Goal: Task Accomplishment & Management: Complete application form

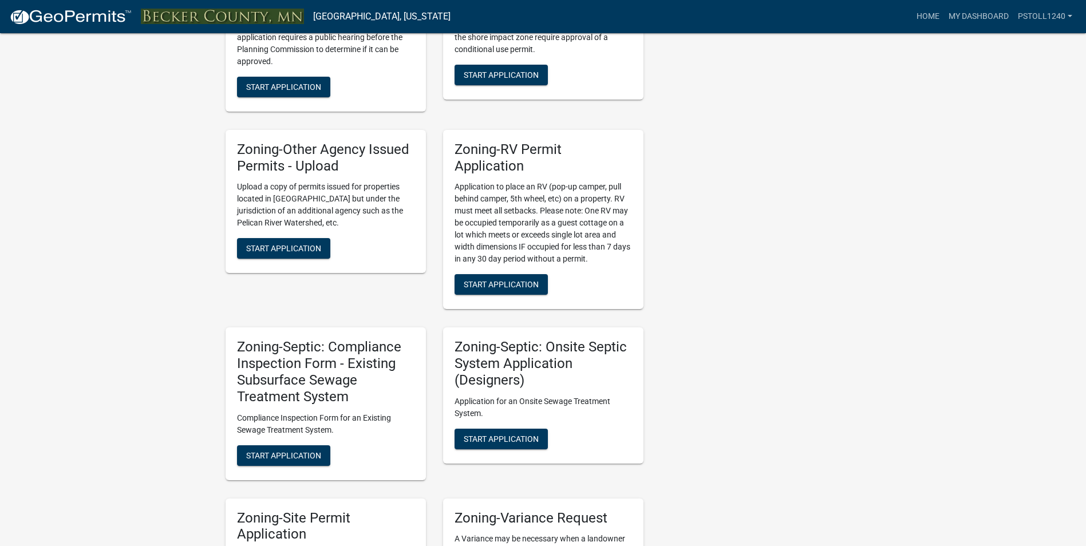
scroll to position [787, 0]
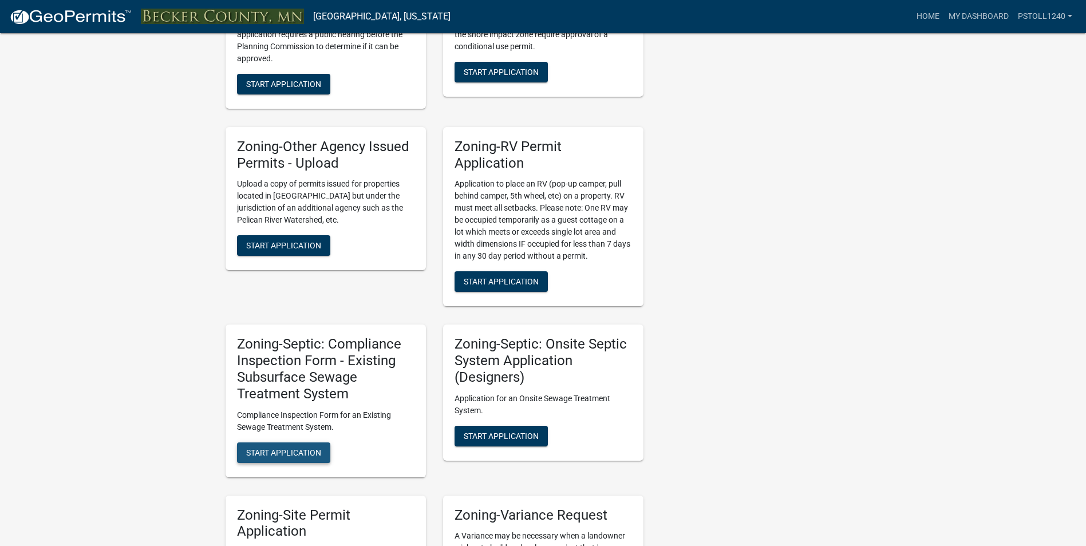
click at [272, 452] on span "Start Application" at bounding box center [283, 452] width 75 height 9
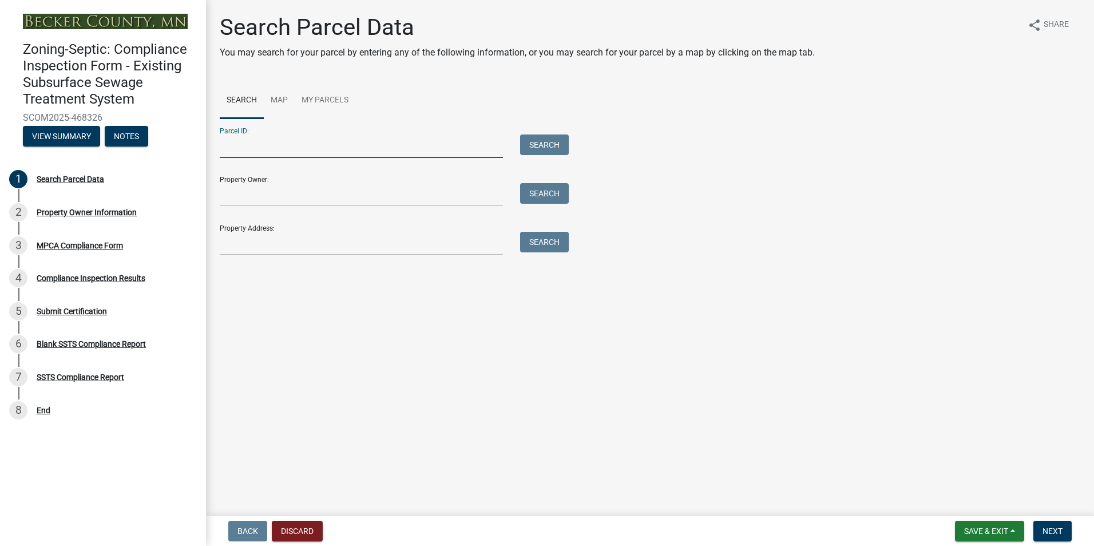
click at [241, 149] on input "Parcel ID:" at bounding box center [361, 146] width 283 height 23
type input "030454172"
click at [541, 146] on button "Search" at bounding box center [544, 145] width 49 height 21
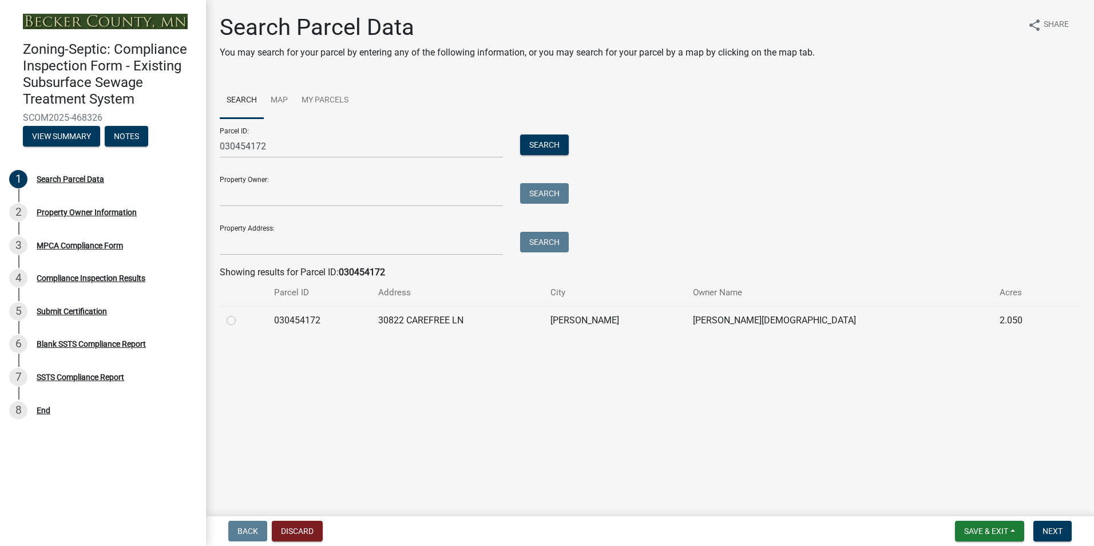
click at [240, 314] on label at bounding box center [240, 314] width 0 height 0
click at [240, 321] on input "radio" at bounding box center [243, 317] width 7 height 7
radio input "true"
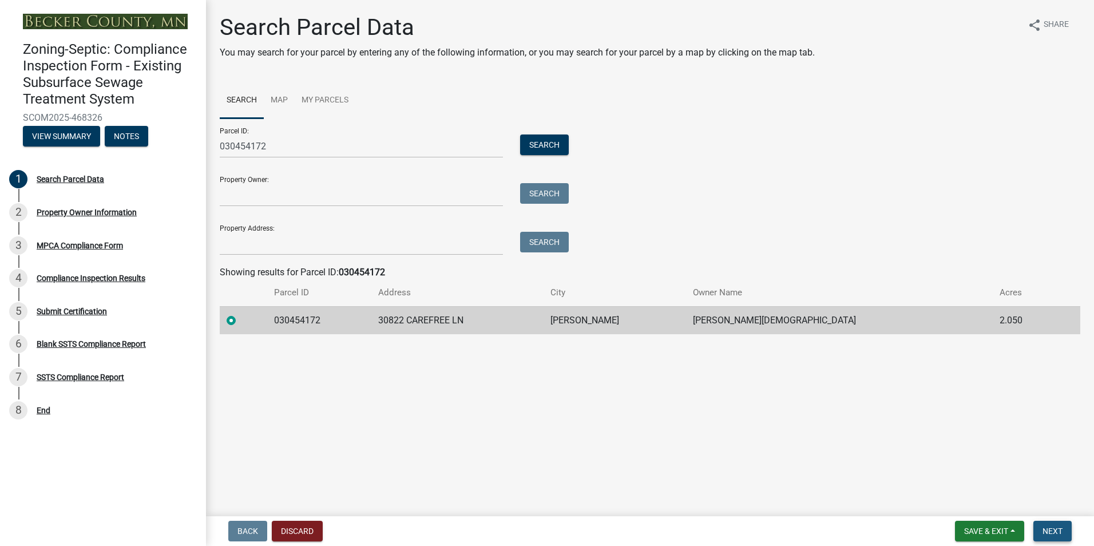
click at [1058, 533] on span "Next" at bounding box center [1053, 531] width 20 height 9
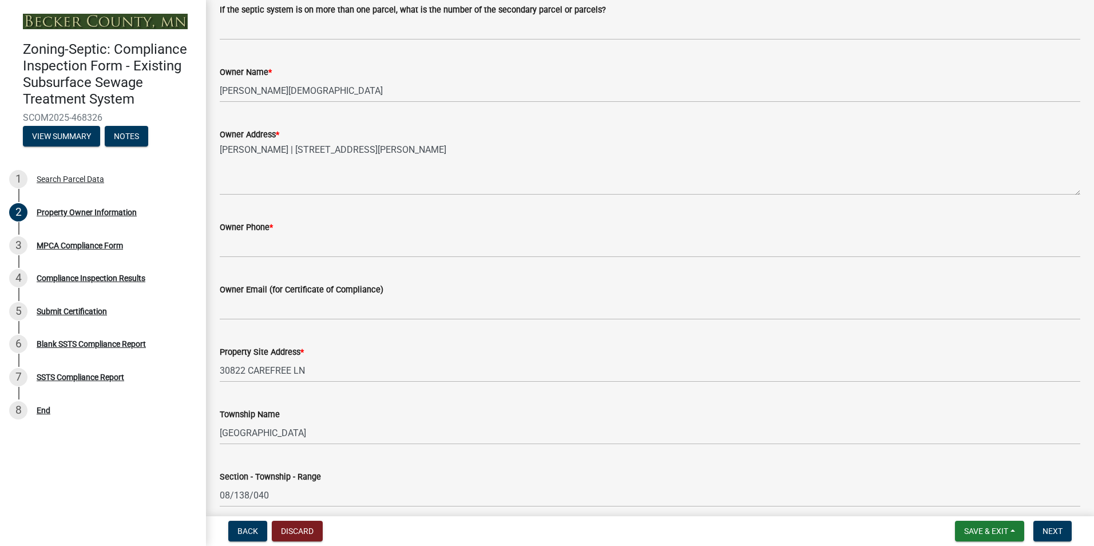
scroll to position [204, 0]
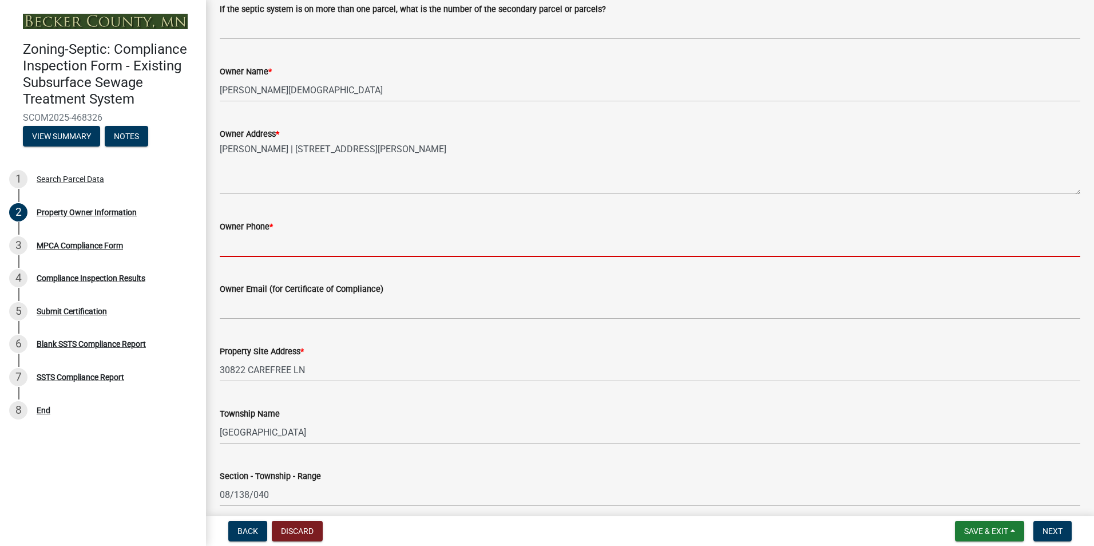
click at [235, 246] on input "Owner Phone *" at bounding box center [650, 245] width 861 height 23
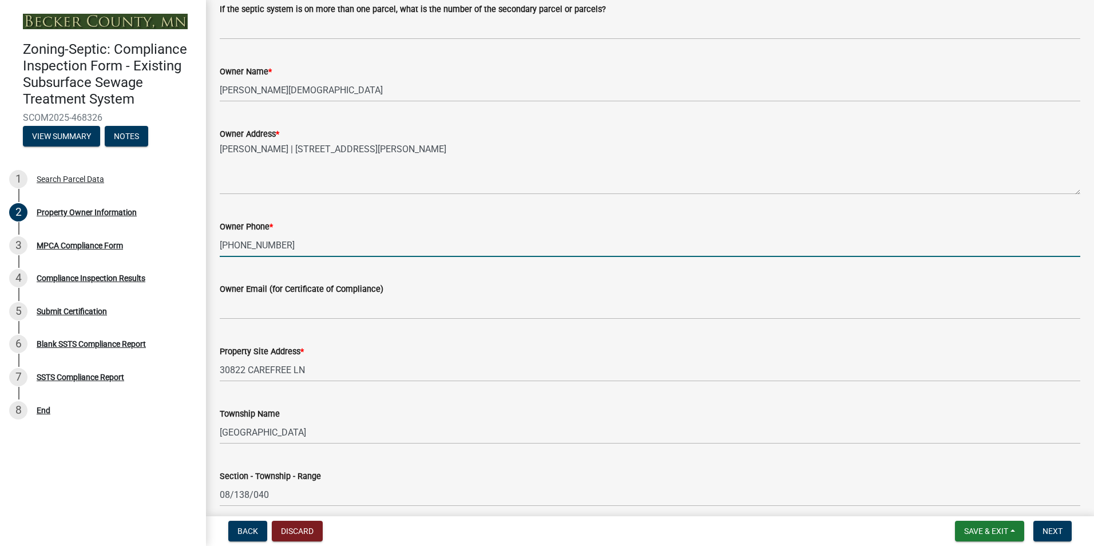
type input "218-850-0921"
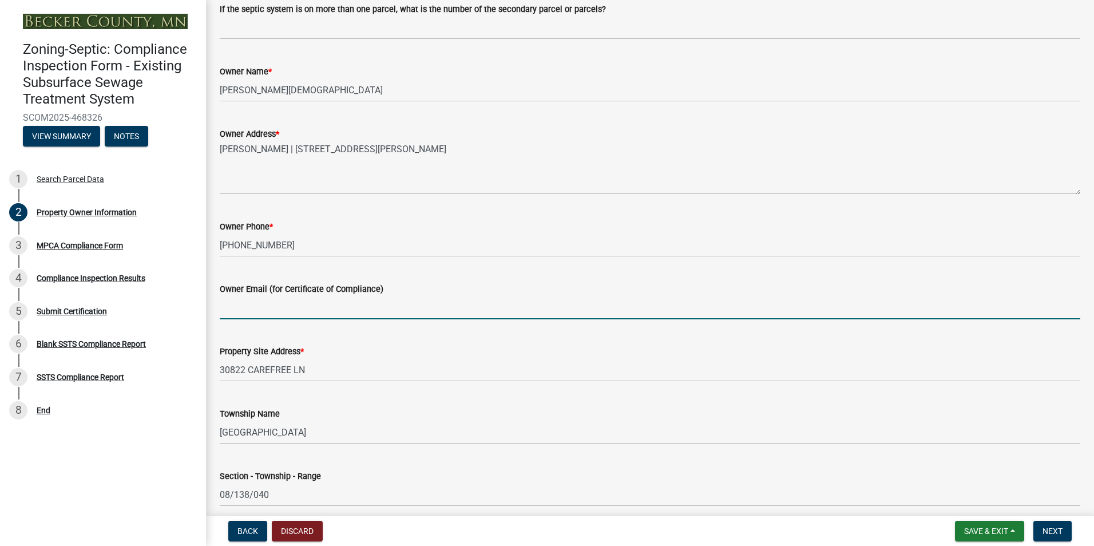
click at [237, 308] on input "Owner Email (for Certificate of Compliance)" at bounding box center [650, 307] width 861 height 23
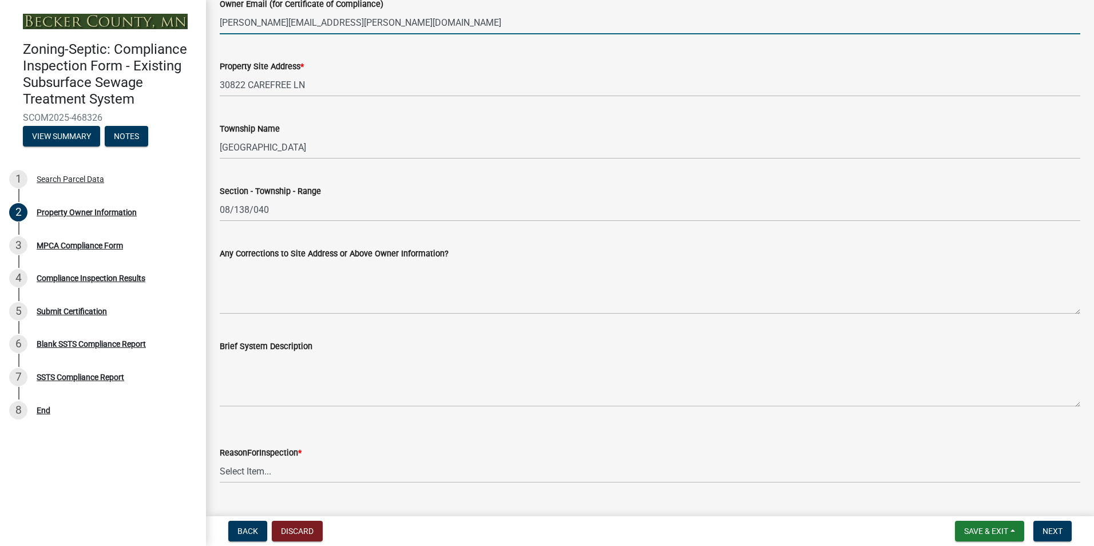
scroll to position [516, 0]
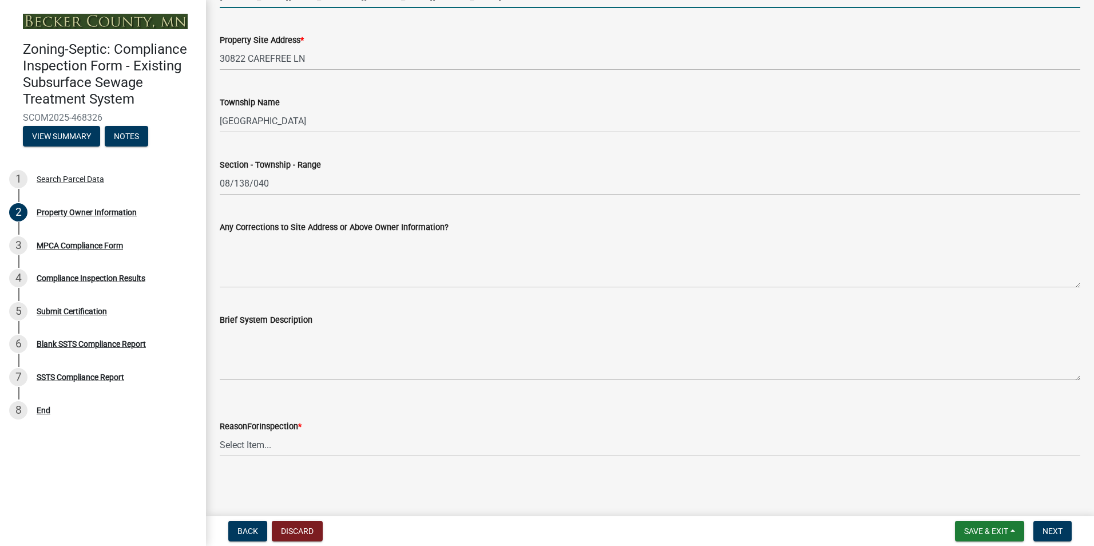
type input "teaira.christen@outlook.com"
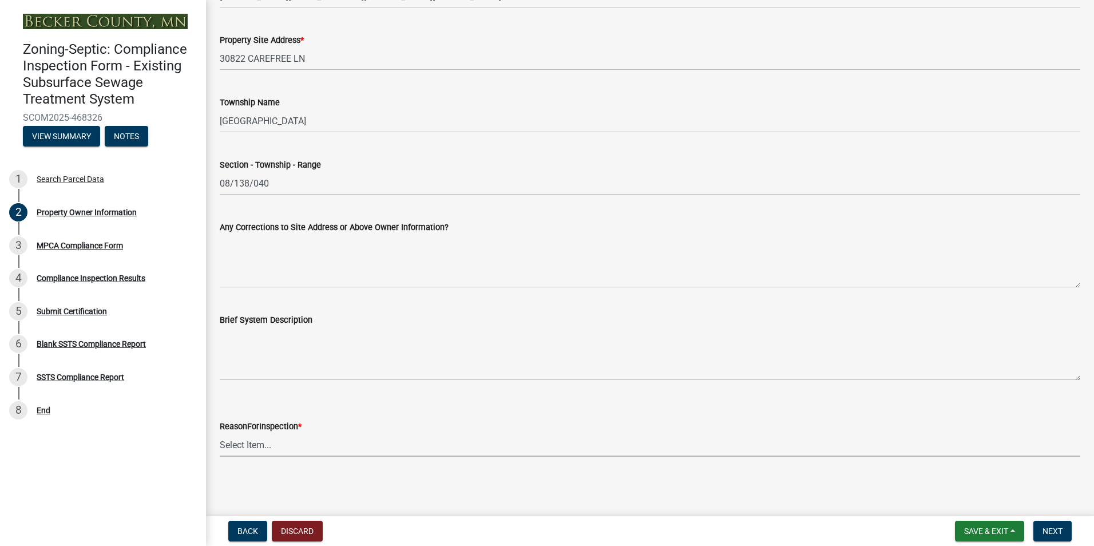
click at [239, 447] on select "Select Item... Property Sale Lake Study Required for Permit Other" at bounding box center [650, 444] width 861 height 23
click at [220, 433] on select "Select Item... Property Sale Lake Study Required for Permit Other" at bounding box center [650, 444] width 861 height 23
select select "d6fd99ce-8a43-4bcf-938d-761da4bf36de"
click at [1056, 524] on button "Next" at bounding box center [1053, 531] width 38 height 21
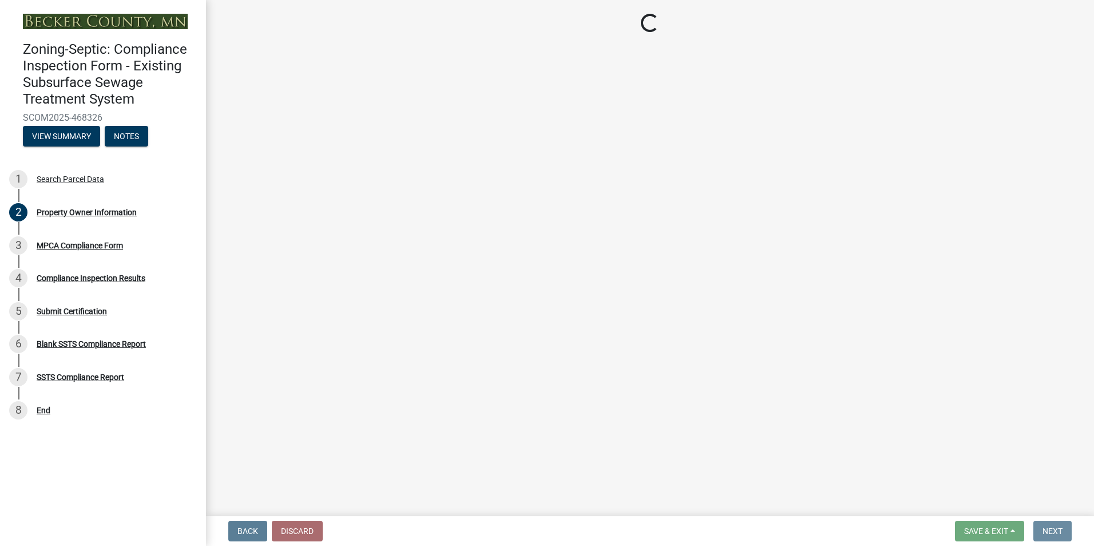
scroll to position [0, 0]
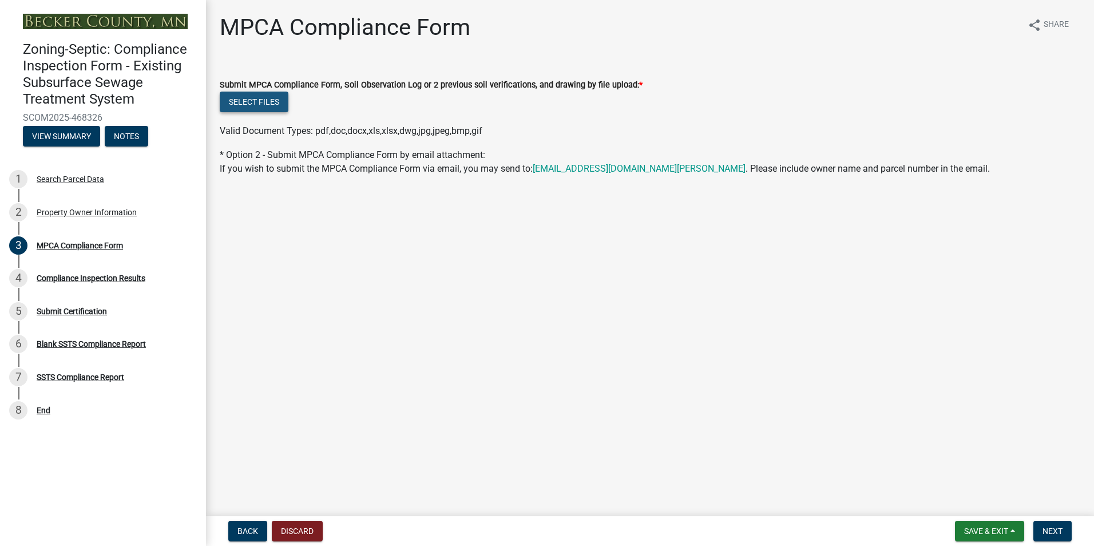
click at [250, 102] on button "Select files" at bounding box center [254, 102] width 69 height 21
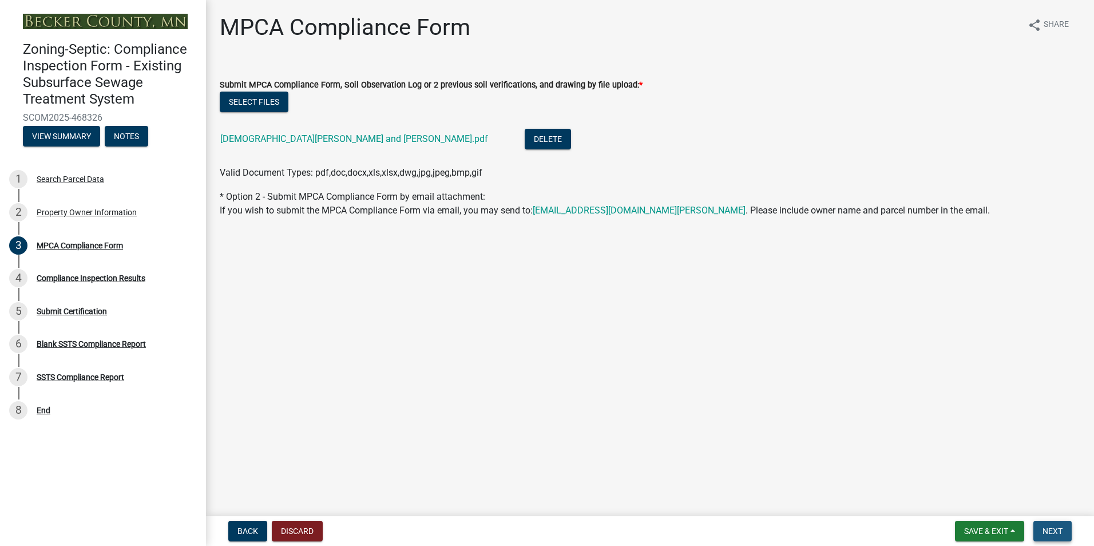
click at [1050, 529] on span "Next" at bounding box center [1053, 531] width 20 height 9
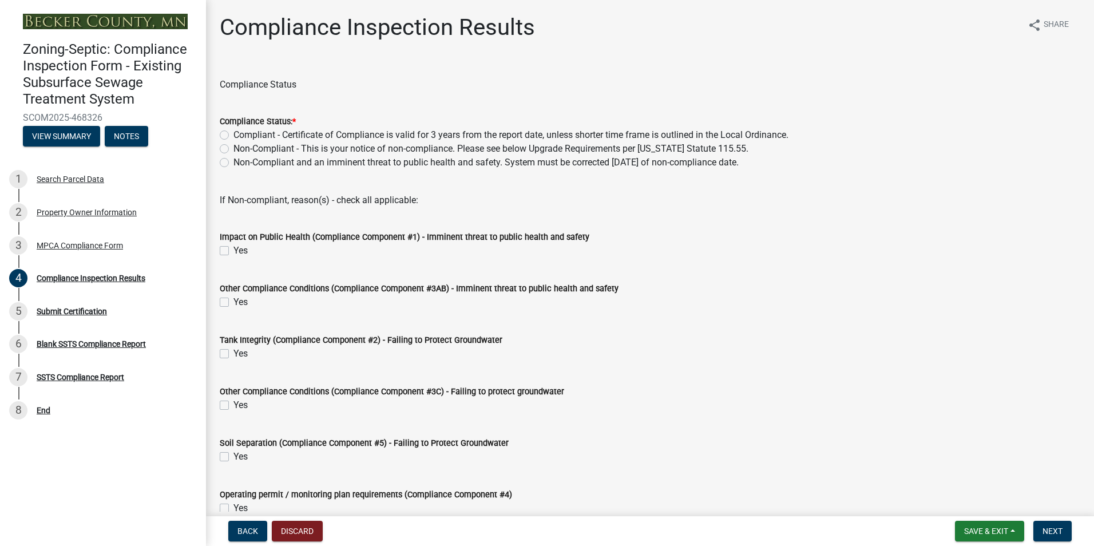
click at [234, 133] on label "Compliant - Certificate of Compliance is valid for 3 years from the report date…" at bounding box center [511, 135] width 555 height 14
click at [234, 133] on input "Compliant - Certificate of Compliance is valid for 3 years from the report date…" at bounding box center [237, 131] width 7 height 7
radio input "true"
click at [1042, 533] on button "Next" at bounding box center [1053, 531] width 38 height 21
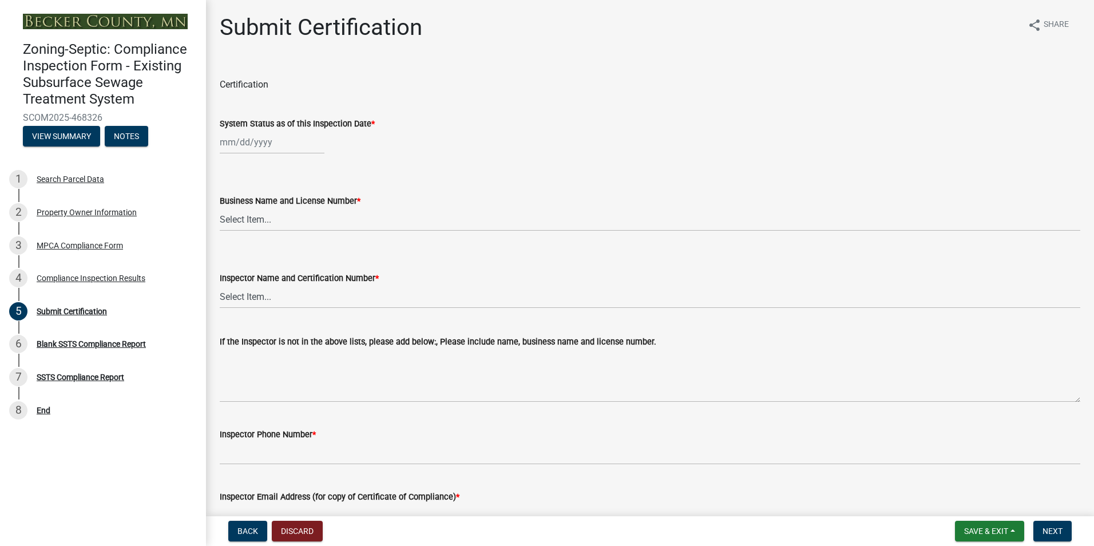
select select "8"
select select "2025"
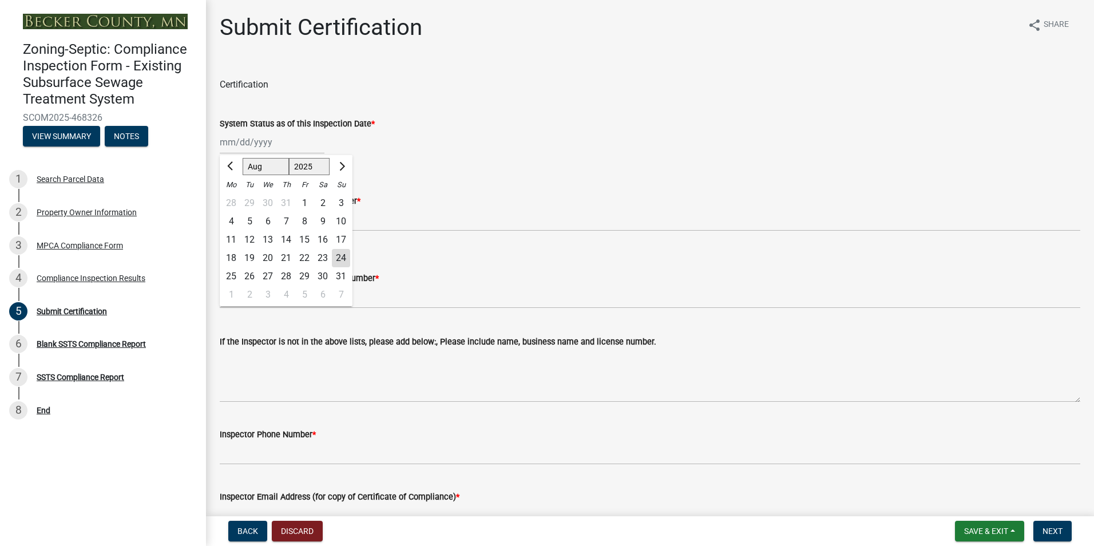
click at [240, 147] on div "Jan Feb Mar Apr May Jun Jul Aug Sep Oct Nov Dec 1525 1526 1527 1528 1529 1530 1…" at bounding box center [272, 141] width 105 height 23
click at [251, 255] on div "19" at bounding box center [249, 258] width 18 height 18
type input "08/19/2025"
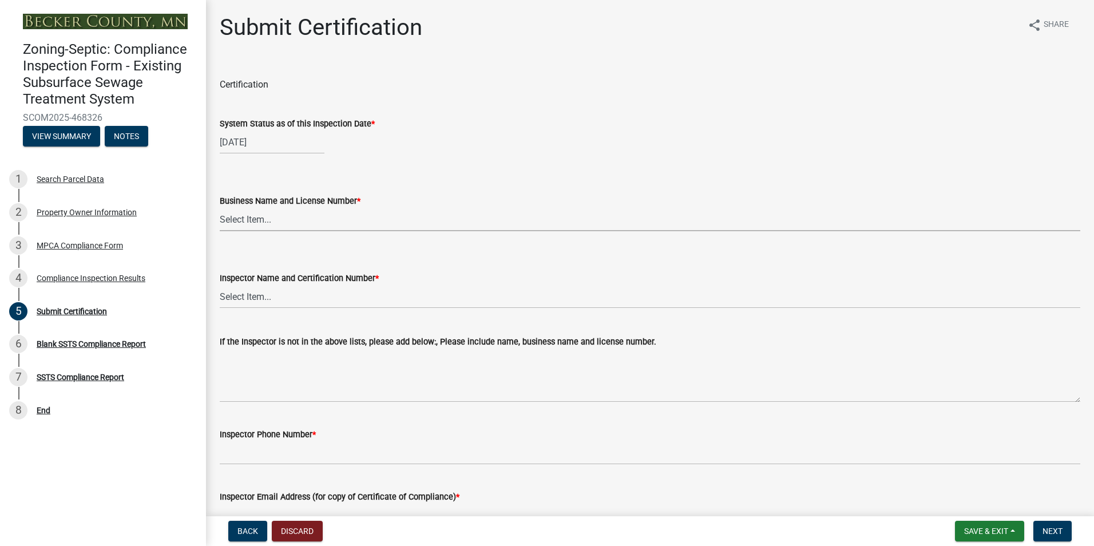
click at [256, 223] on select "Select Item... OTHER – Not listed (please add in next field and we will add to …" at bounding box center [650, 219] width 861 height 23
click at [220, 208] on select "Select Item... OTHER – Not listed (please add in next field and we will add to …" at bounding box center [650, 219] width 861 height 23
select select "6cb55102-04ca-4fa6-a18d-df345860fceb"
click at [255, 302] on select "Select Item... OTHER – Not listed (please add in next field and we will add to …" at bounding box center [650, 296] width 861 height 23
click at [220, 285] on select "Select Item... OTHER – Not listed (please add in next field and we will add to …" at bounding box center [650, 296] width 861 height 23
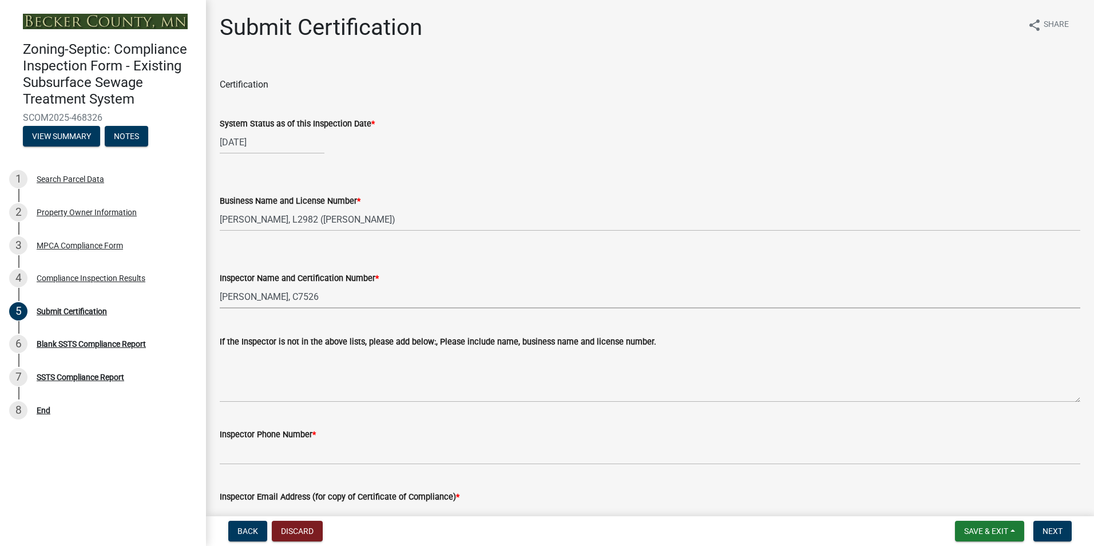
select select "dc89faac-9f44-4363-befa-aff2aab8b849"
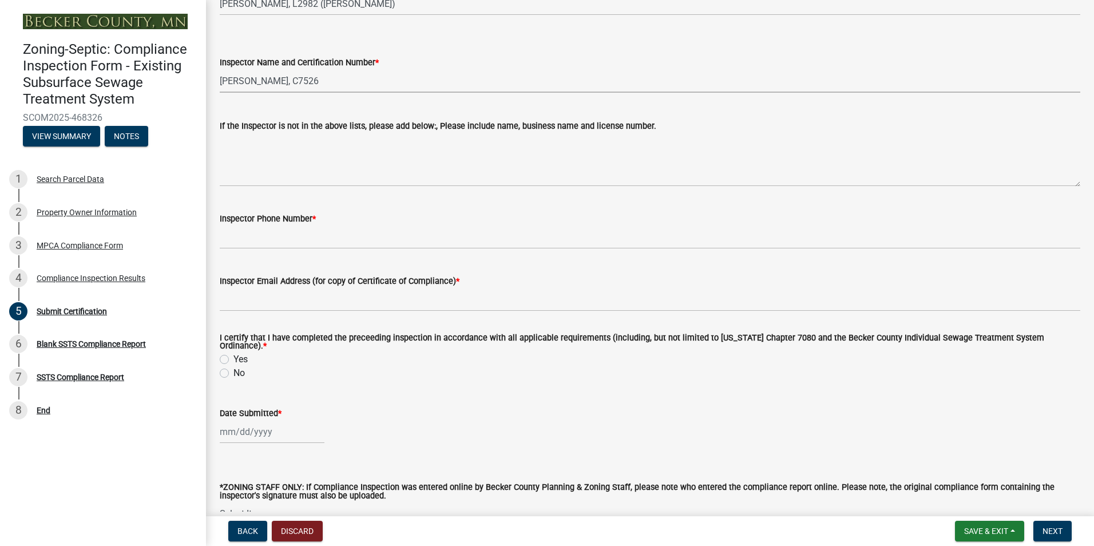
scroll to position [280, 0]
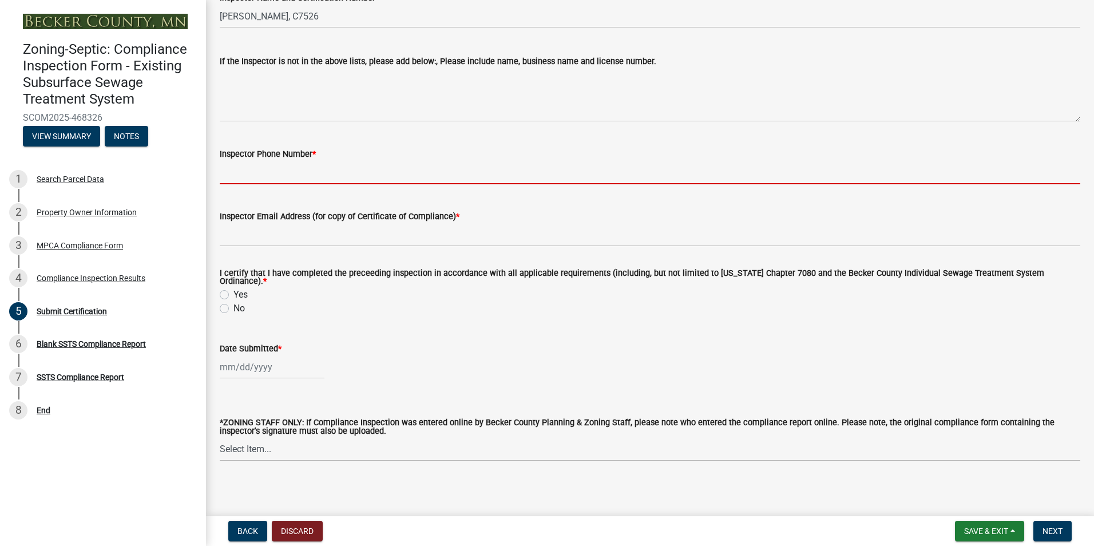
click at [291, 171] on input "Inspector Phone Number *" at bounding box center [650, 172] width 861 height 23
type input "2188391849"
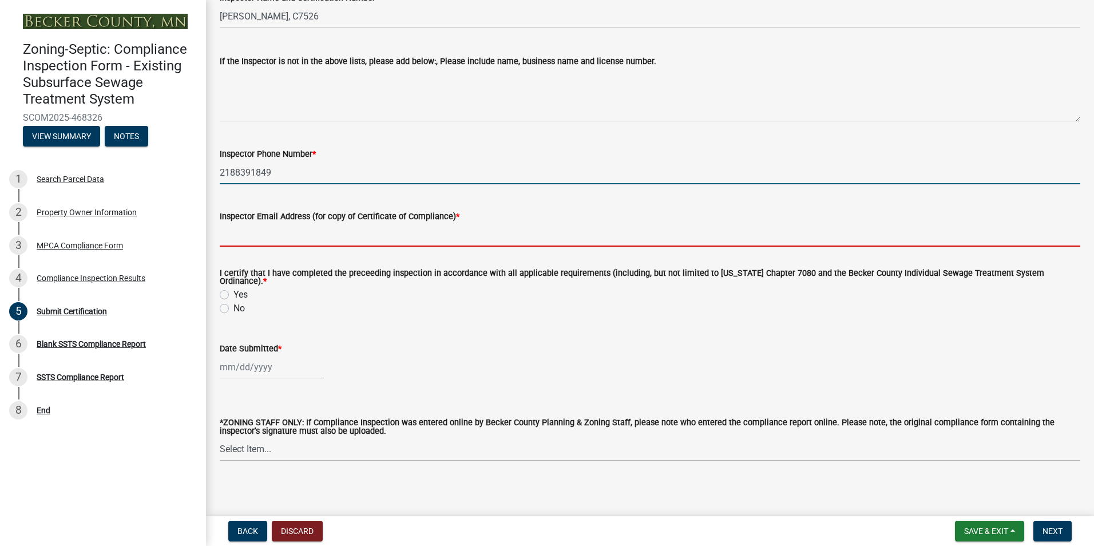
type input "[EMAIL_ADDRESS][DOMAIN_NAME]"
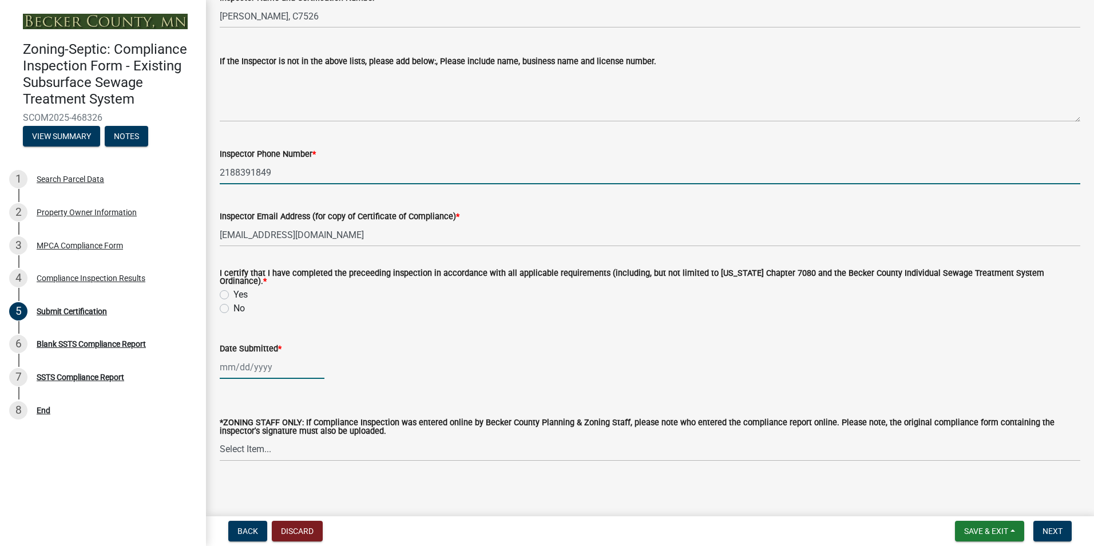
type input "08/03/2025"
select select "8"
select select "2025"
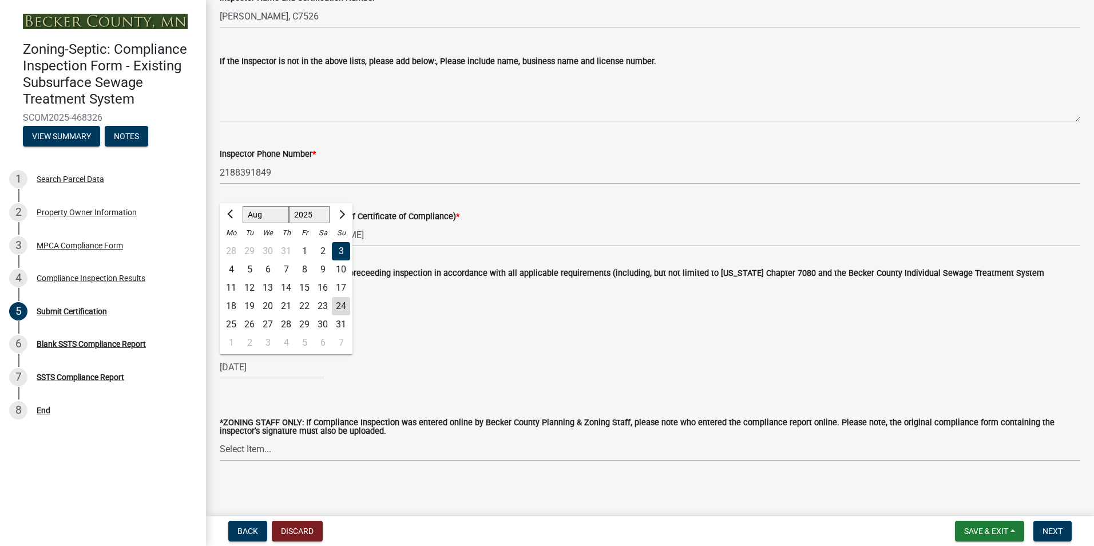
click at [343, 299] on div "24" at bounding box center [341, 306] width 18 height 18
type input "08/24/2025"
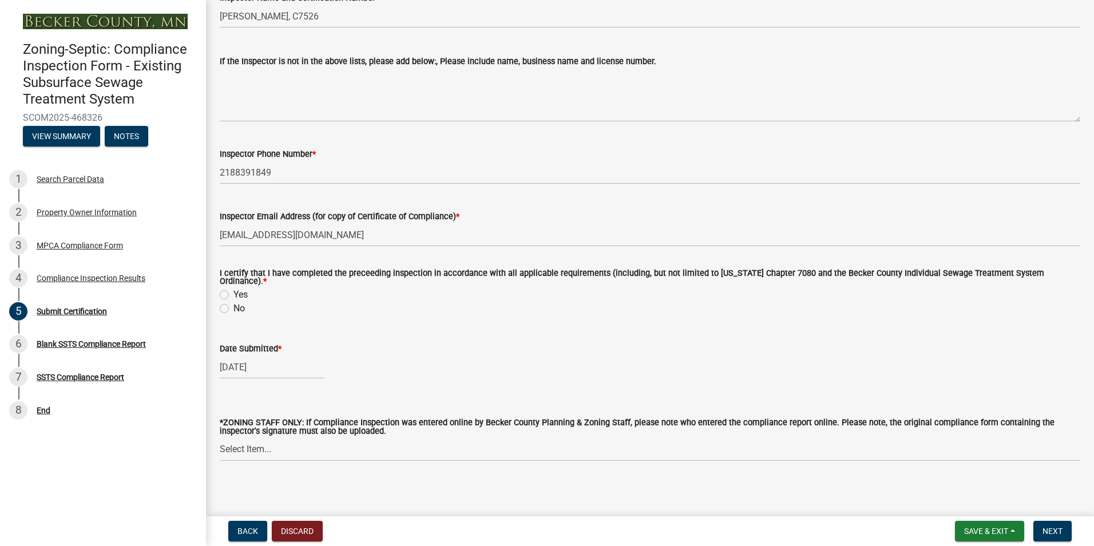
click at [234, 291] on label "Yes" at bounding box center [241, 295] width 14 height 14
click at [234, 291] on input "Yes" at bounding box center [237, 291] width 7 height 7
radio input "true"
click at [1053, 527] on span "Next" at bounding box center [1053, 531] width 20 height 9
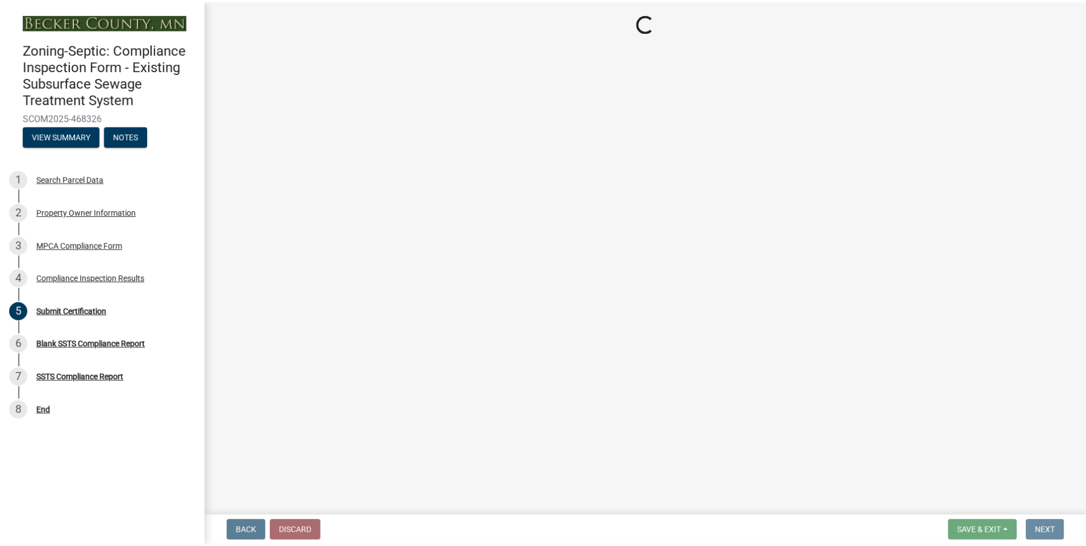
scroll to position [0, 0]
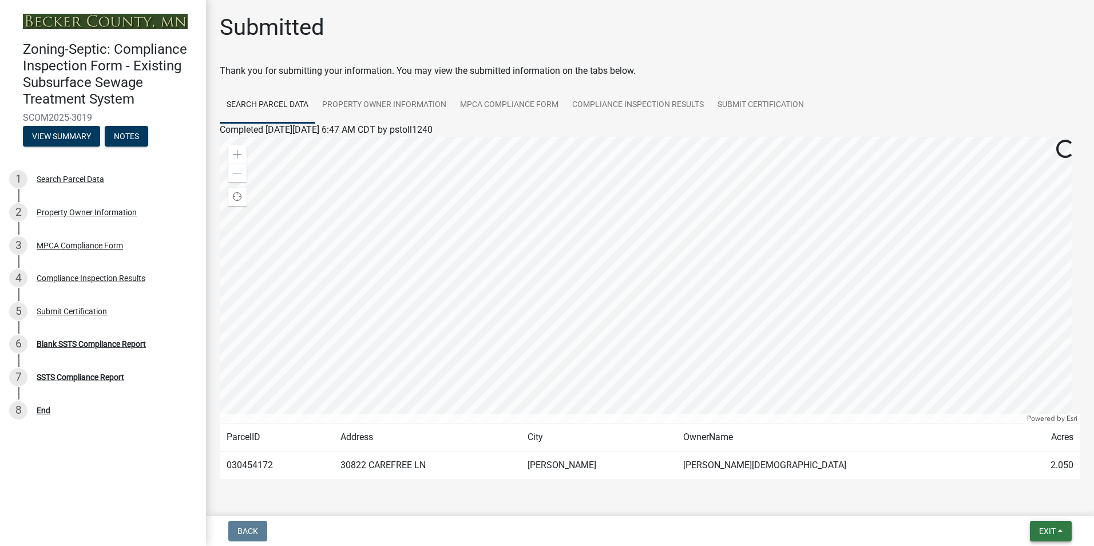
click at [1053, 527] on span "Exit" at bounding box center [1047, 531] width 17 height 9
click at [1018, 499] on button "Save & Exit" at bounding box center [1026, 501] width 92 height 27
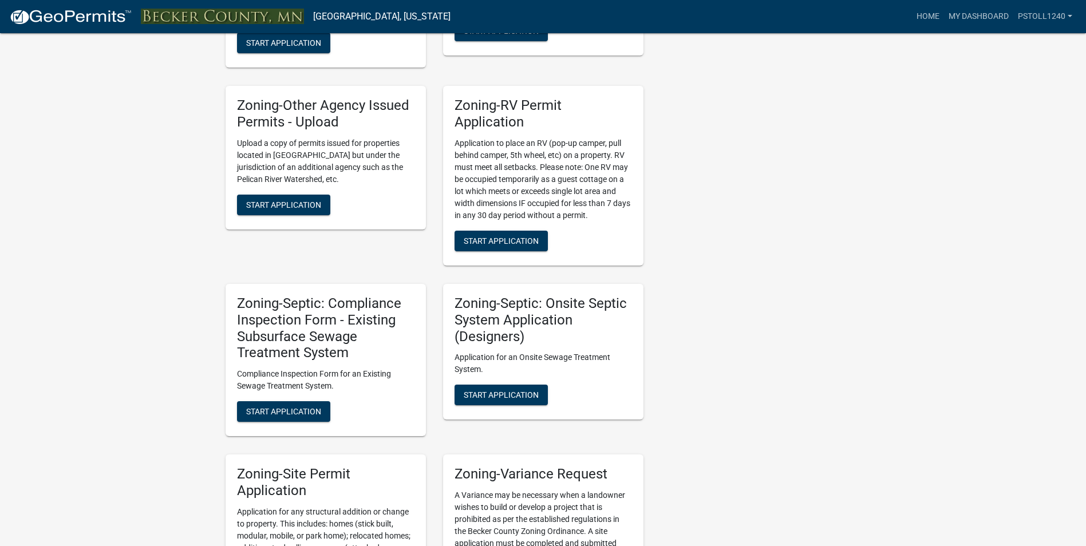
scroll to position [864, 0]
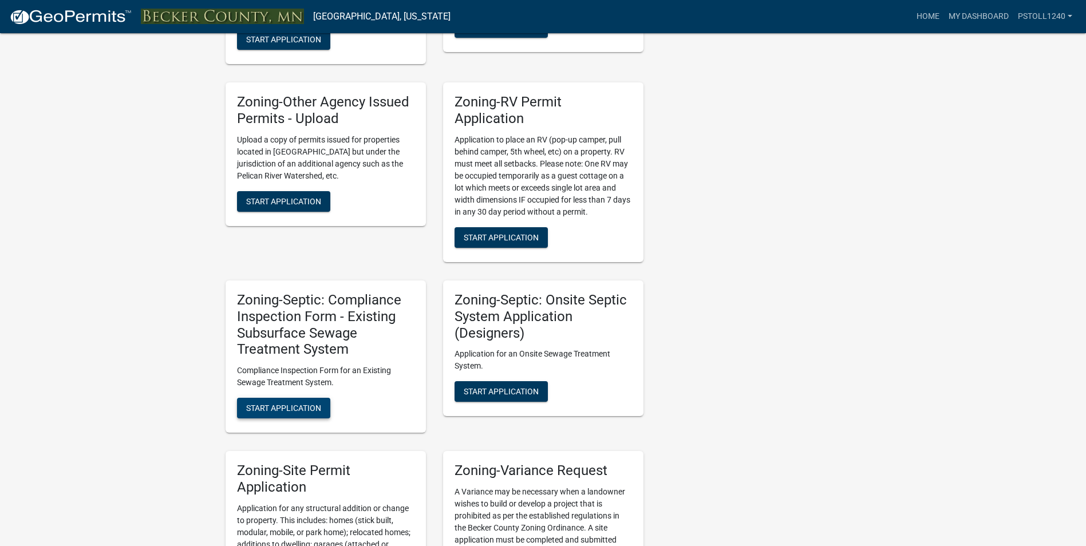
click at [276, 413] on span "Start Application" at bounding box center [283, 408] width 75 height 9
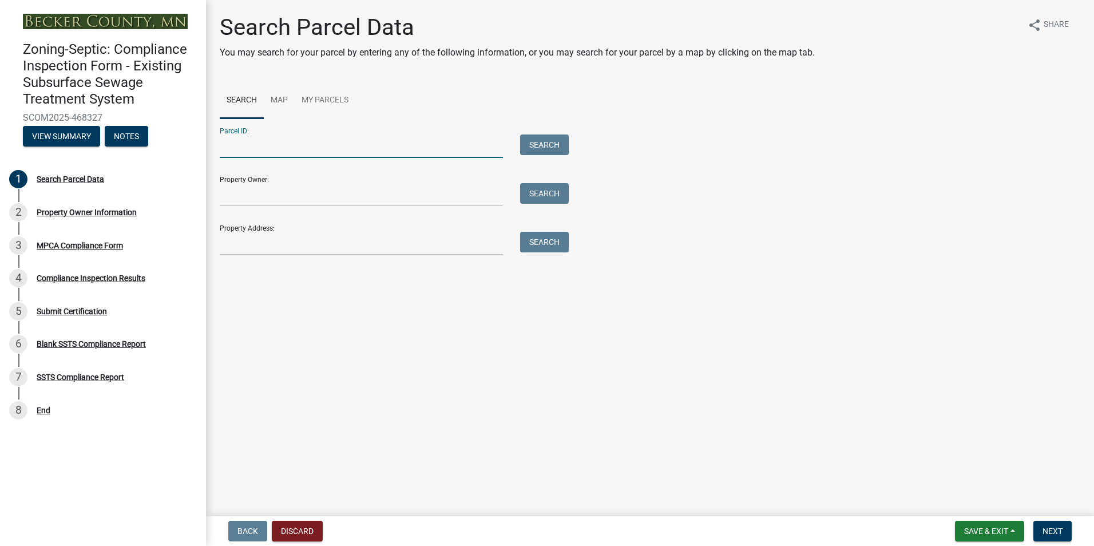
click at [259, 148] on input "Parcel ID:" at bounding box center [361, 146] width 283 height 23
type input "081161000"
click at [535, 139] on button "Search" at bounding box center [544, 145] width 49 height 21
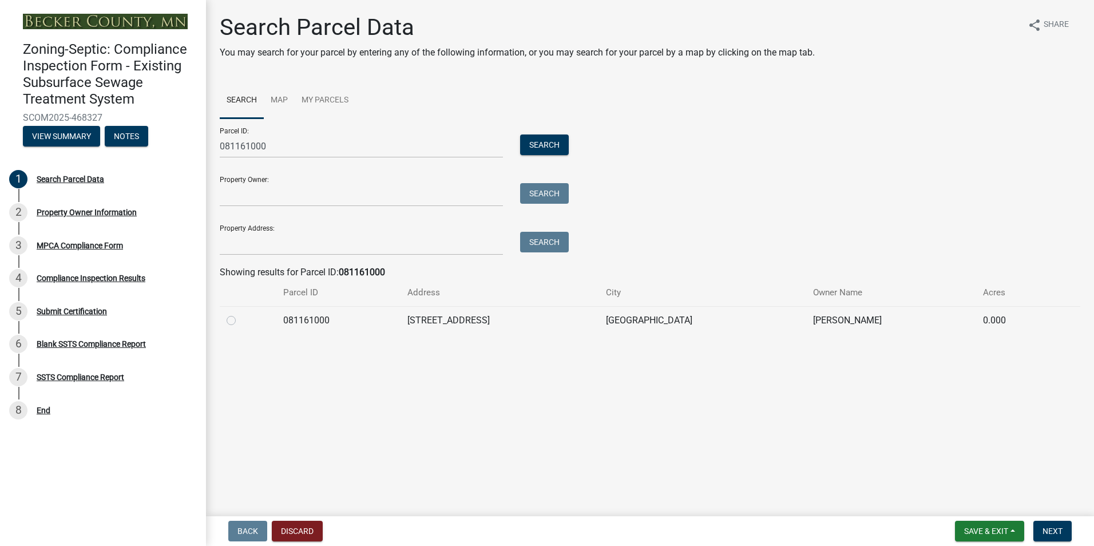
click at [240, 314] on label at bounding box center [240, 314] width 0 height 0
click at [240, 319] on input "radio" at bounding box center [243, 317] width 7 height 7
radio input "true"
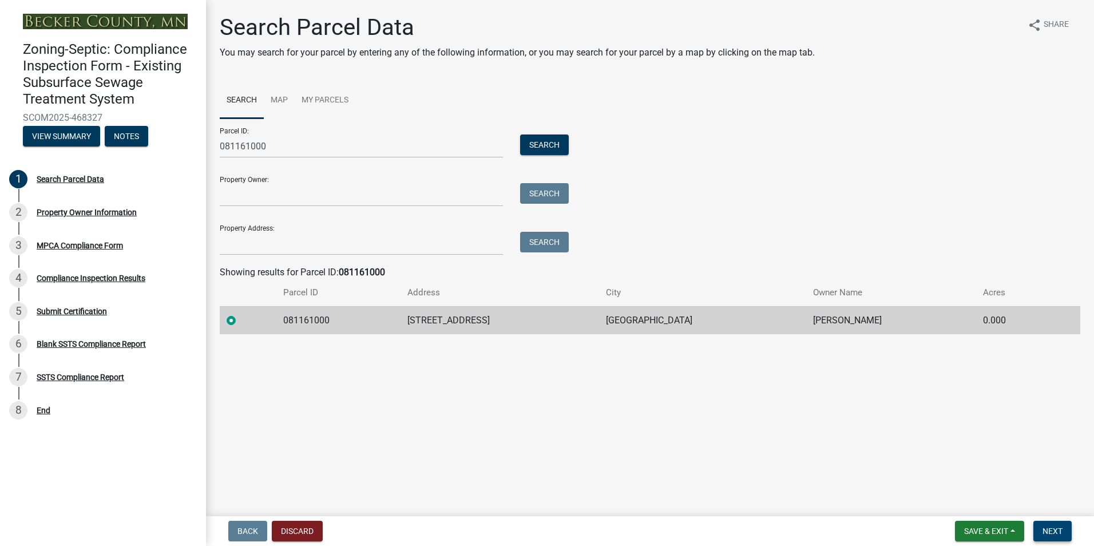
click at [1057, 536] on button "Next" at bounding box center [1053, 531] width 38 height 21
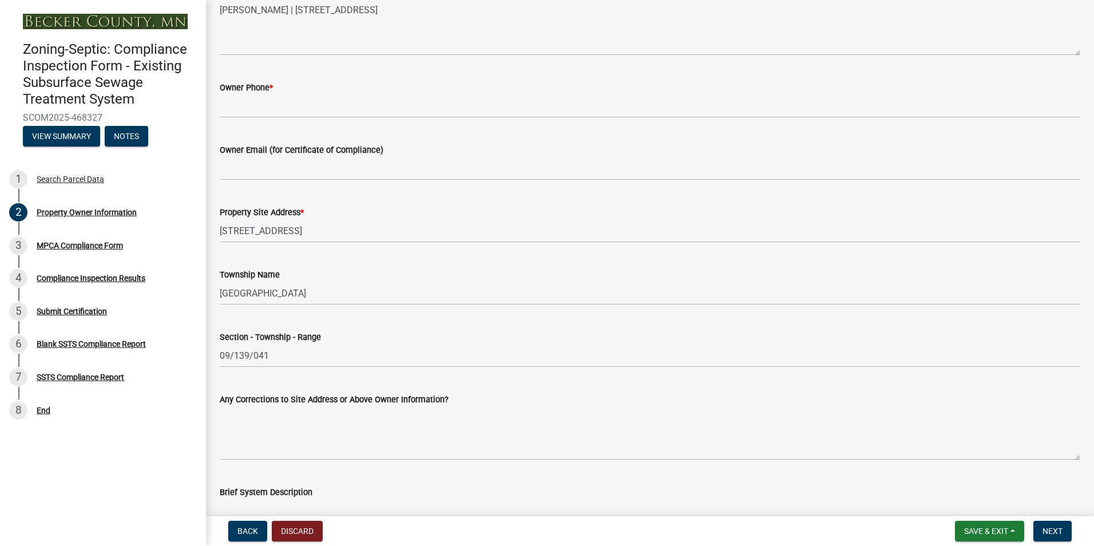
scroll to position [346, 0]
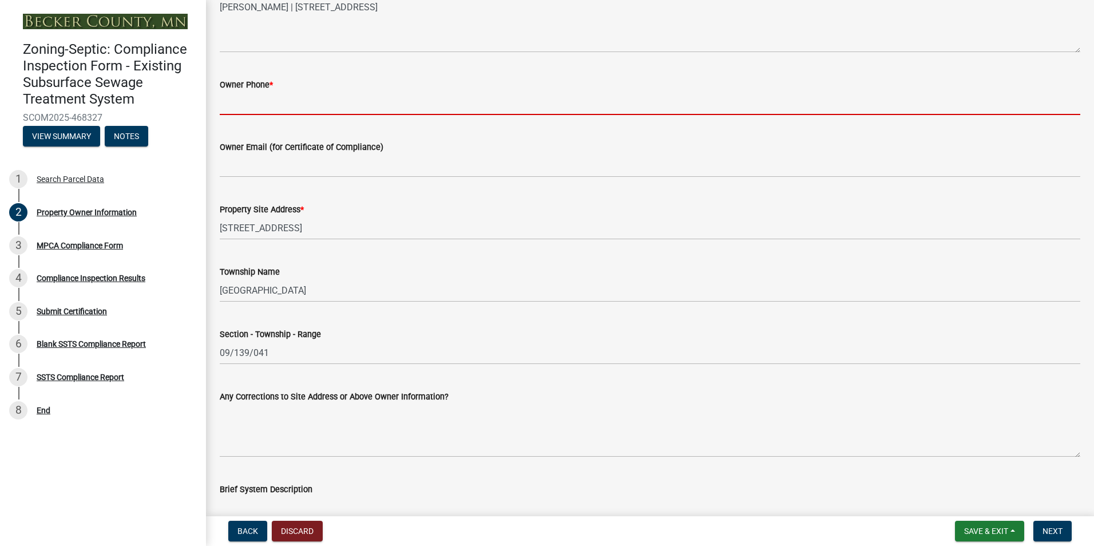
click at [238, 104] on input "Owner Phone *" at bounding box center [650, 103] width 861 height 23
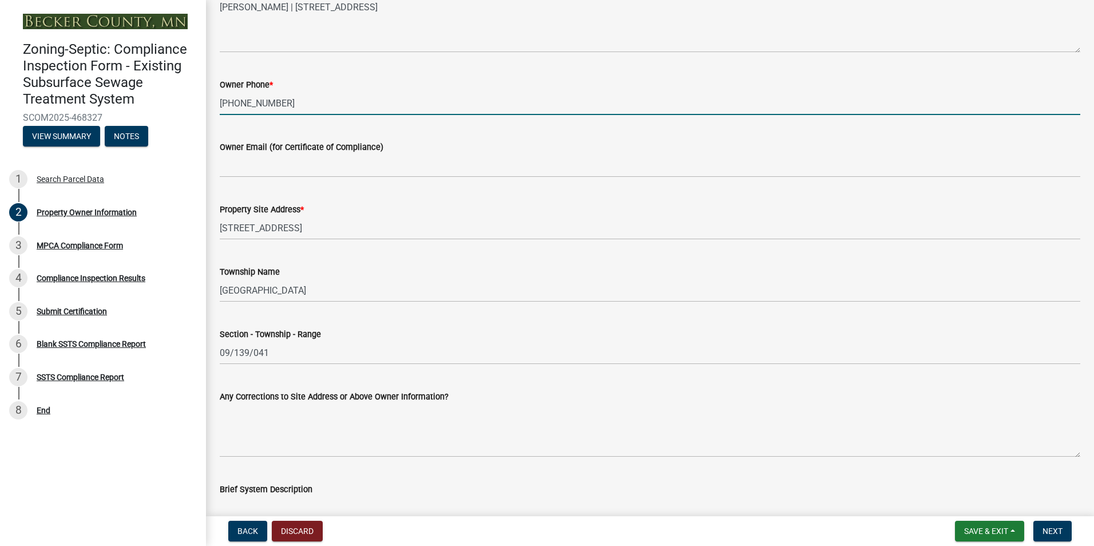
type input "218-234-3216"
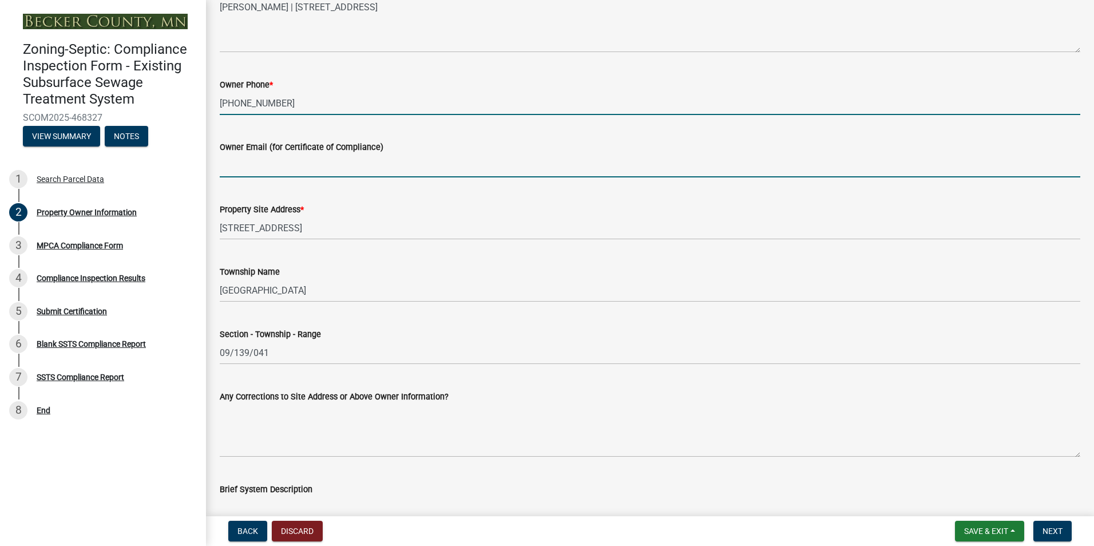
click at [252, 167] on input "Owner Email (for Certificate of Compliance)" at bounding box center [650, 165] width 861 height 23
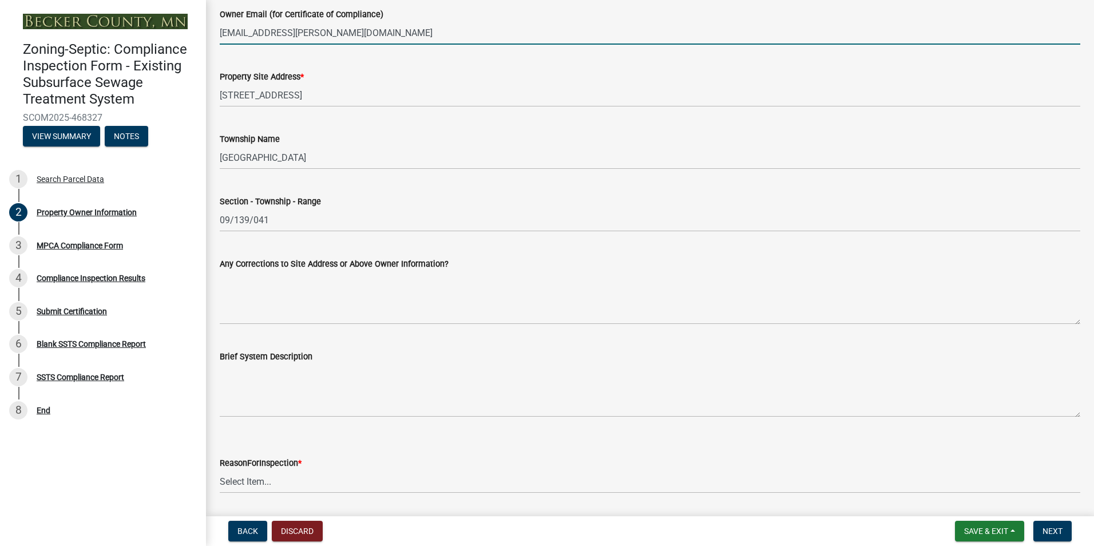
scroll to position [516, 0]
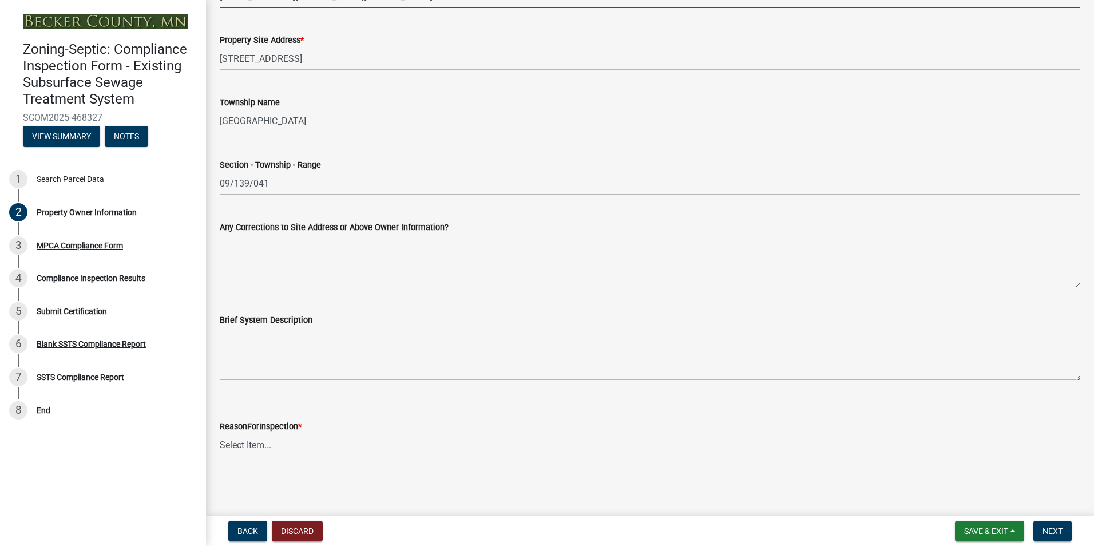
type input "dgottsman@arvig.net"
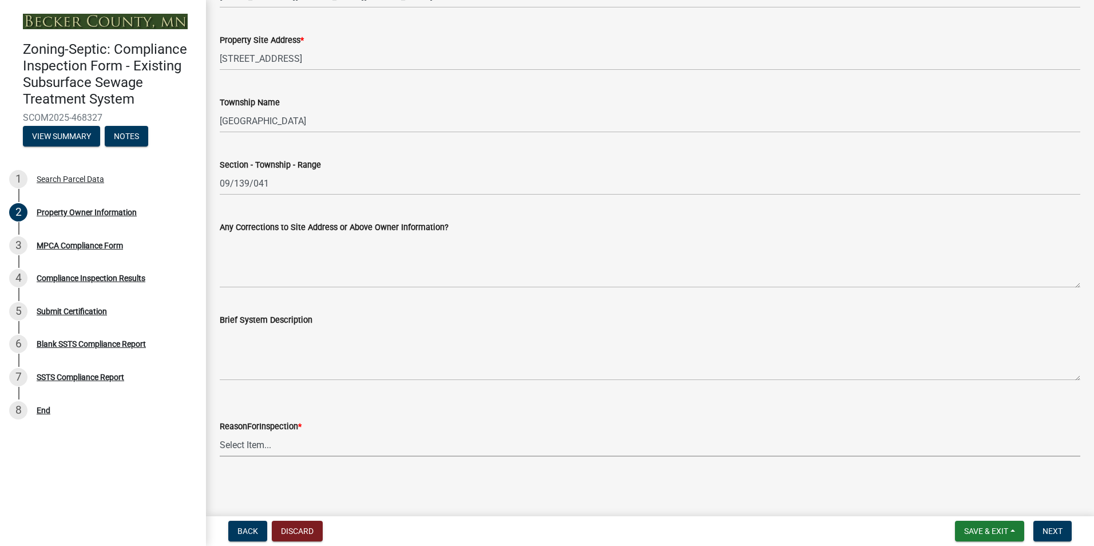
click at [252, 444] on select "Select Item... Property Sale Lake Study Required for Permit Other" at bounding box center [650, 444] width 861 height 23
click at [220, 433] on select "Select Item... Property Sale Lake Study Required for Permit Other" at bounding box center [650, 444] width 861 height 23
select select "3e6c5637-c66b-418d-927c-69aaf39ab5a9"
click at [1055, 530] on span "Next" at bounding box center [1053, 531] width 20 height 9
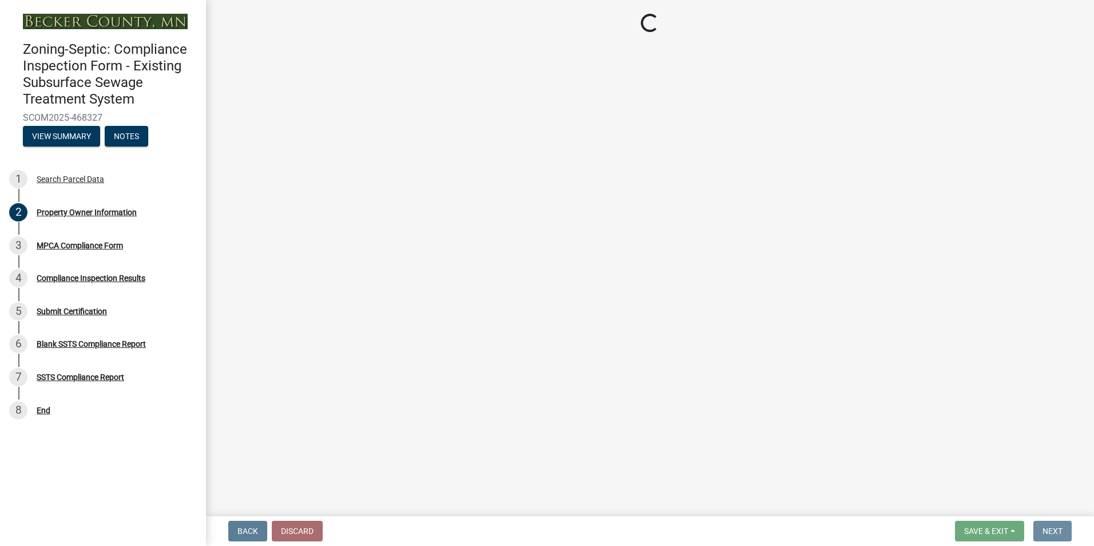
scroll to position [0, 0]
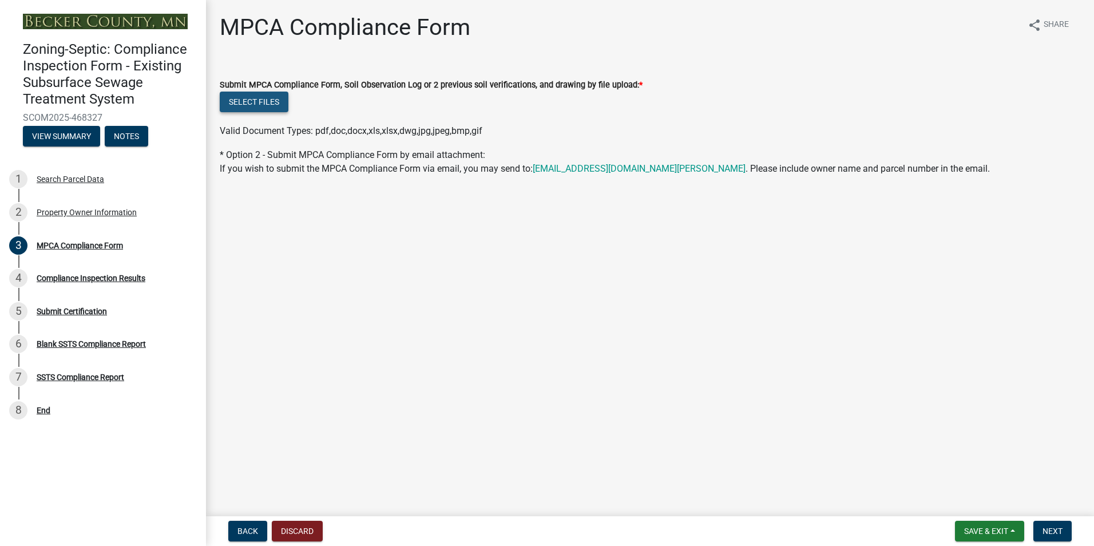
click at [252, 102] on button "Select files" at bounding box center [254, 102] width 69 height 21
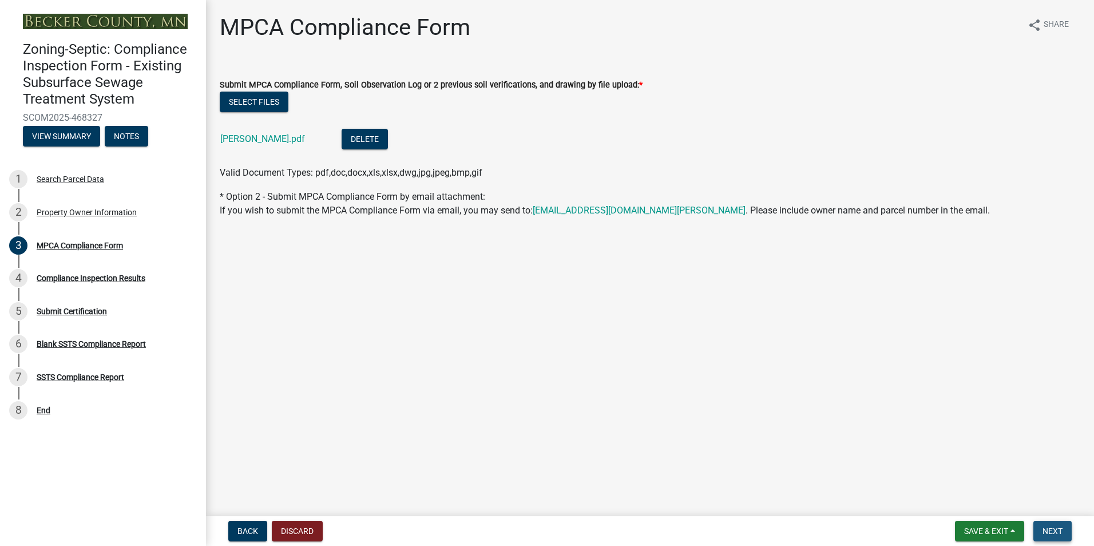
click at [1053, 529] on span "Next" at bounding box center [1053, 531] width 20 height 9
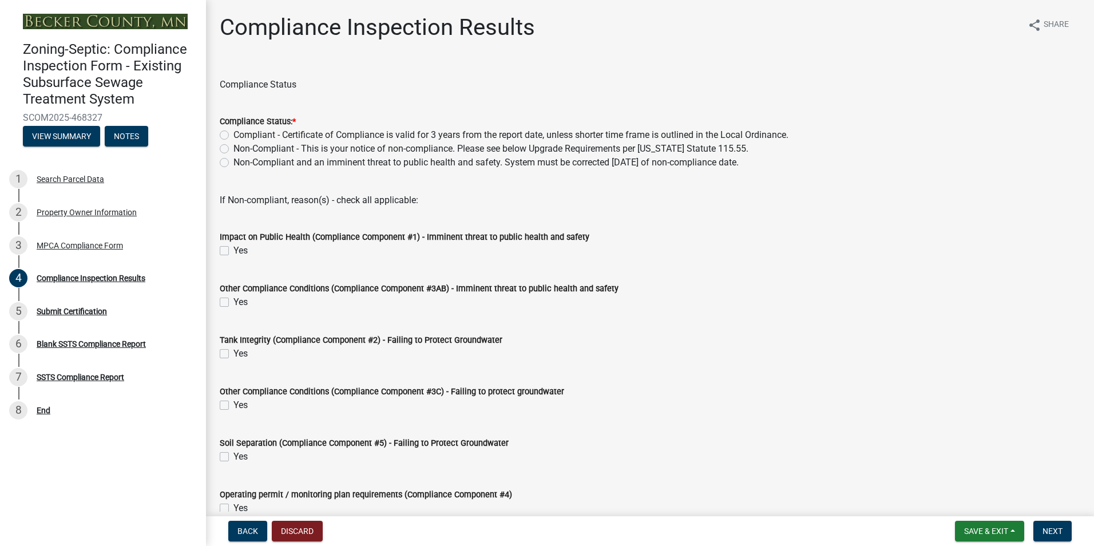
click at [234, 149] on label "Non-Compliant - This is your notice of non-compliance. Please see below Upgrade…" at bounding box center [491, 149] width 515 height 14
click at [234, 149] on input "Non-Compliant - This is your notice of non-compliance. Please see below Upgrade…" at bounding box center [237, 145] width 7 height 7
radio input "true"
click at [234, 355] on label "Yes" at bounding box center [241, 354] width 14 height 14
click at [234, 354] on input "Yes" at bounding box center [237, 350] width 7 height 7
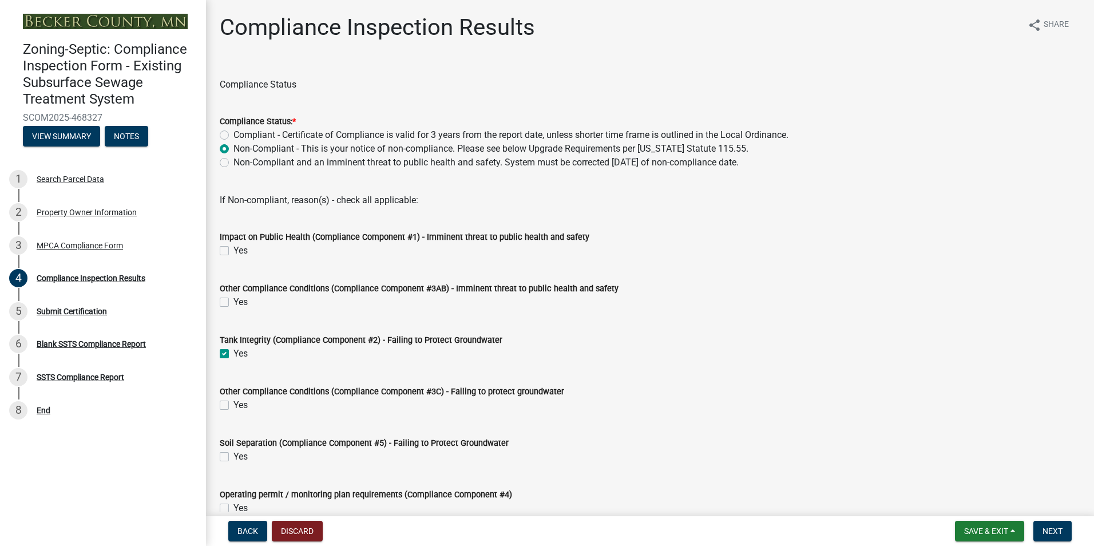
checkbox input "true"
click at [234, 456] on label "Yes" at bounding box center [241, 457] width 14 height 14
click at [234, 456] on input "Yes" at bounding box center [237, 453] width 7 height 7
checkbox input "true"
click at [1041, 529] on button "Next" at bounding box center [1053, 531] width 38 height 21
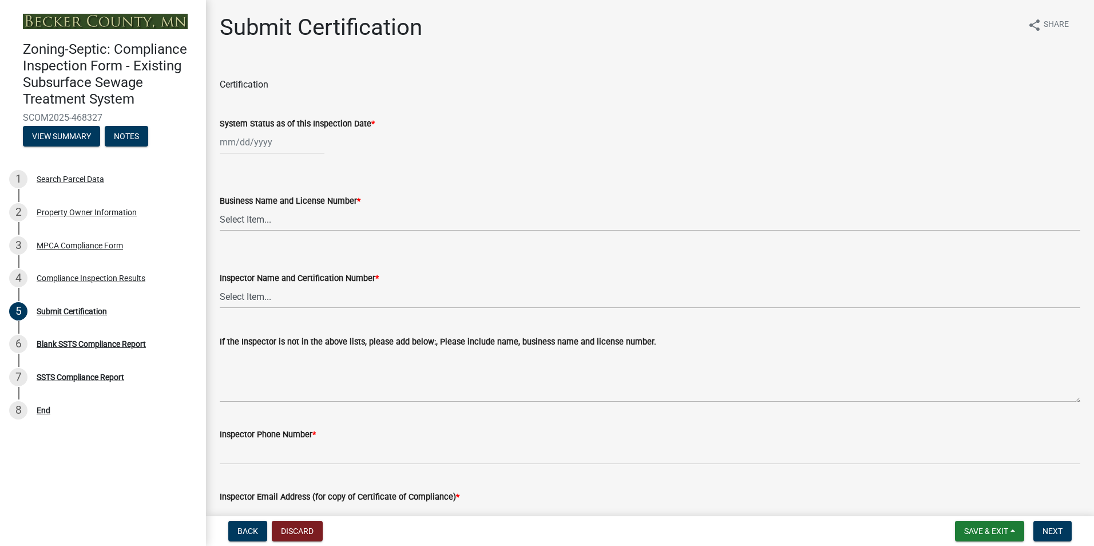
select select "8"
select select "2025"
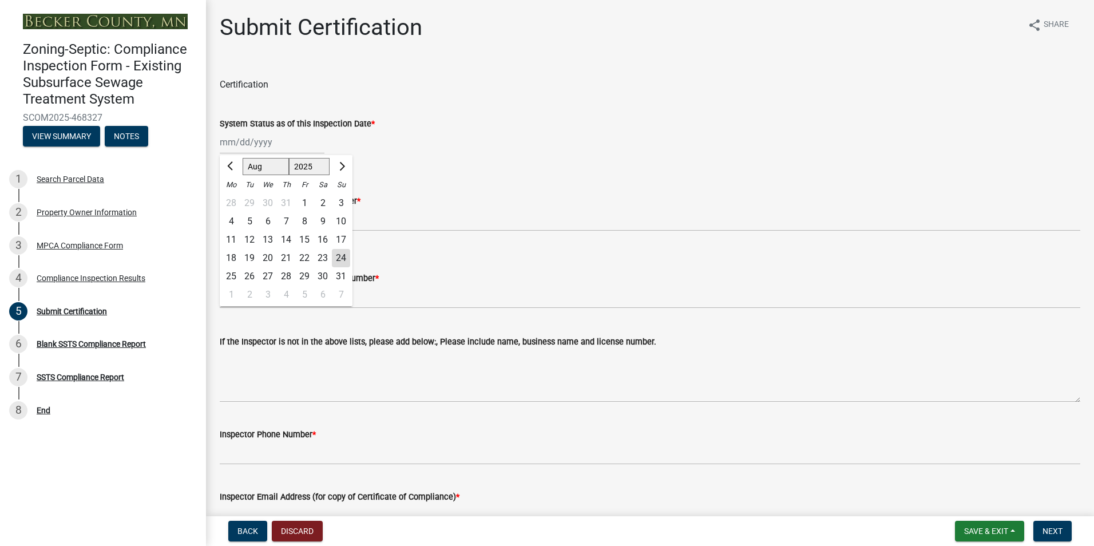
click at [239, 147] on div "Jan Feb Mar Apr May Jun Jul Aug Sep Oct Nov Dec 1525 1526 1527 1528 1529 1530 1…" at bounding box center [272, 141] width 105 height 23
click at [250, 256] on div "19" at bounding box center [249, 258] width 18 height 18
type input "08/19/2025"
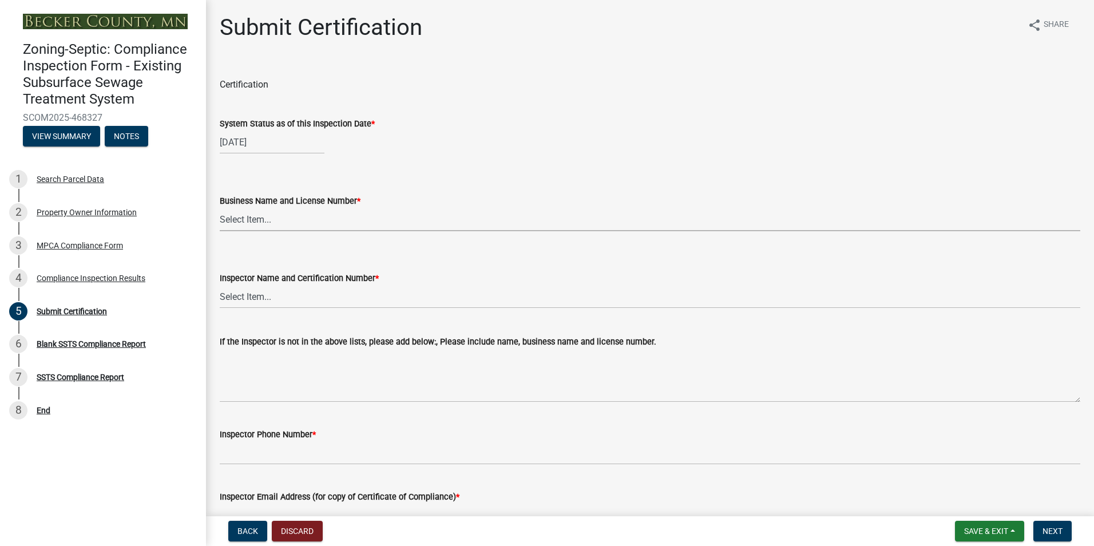
click at [244, 222] on select "Select Item... OTHER – Not listed (please add in next field and we will add to …" at bounding box center [650, 219] width 861 height 23
click at [220, 208] on select "Select Item... OTHER – Not listed (please add in next field and we will add to …" at bounding box center [650, 219] width 861 height 23
select select "6cb55102-04ca-4fa6-a18d-df345860fceb"
click at [251, 297] on select "Select Item... OTHER – Not listed (please add in next field and we will add to …" at bounding box center [650, 296] width 861 height 23
click at [220, 285] on select "Select Item... OTHER – Not listed (please add in next field and we will add to …" at bounding box center [650, 296] width 861 height 23
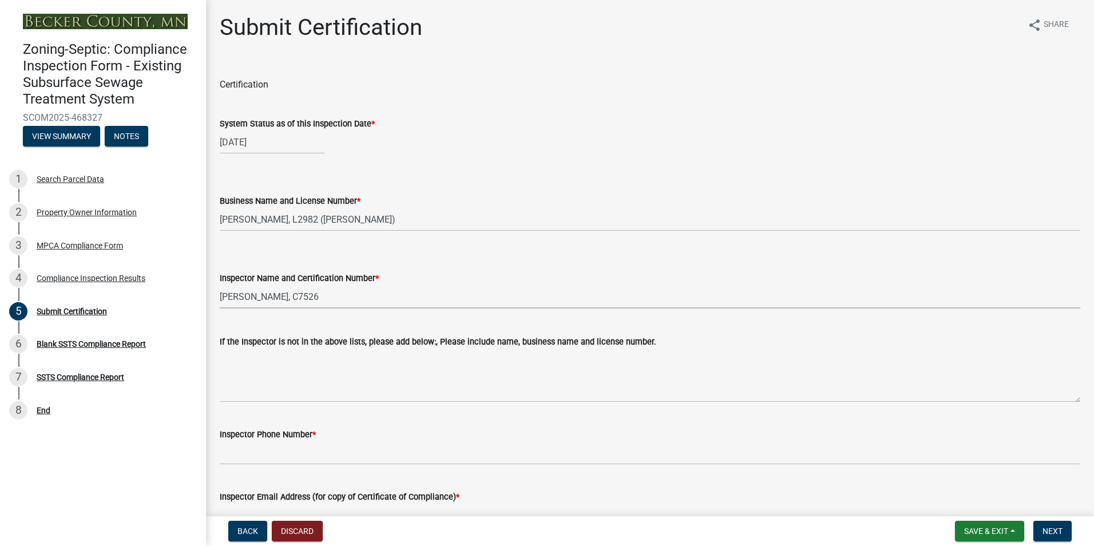
select select "dc89faac-9f44-4363-befa-aff2aab8b849"
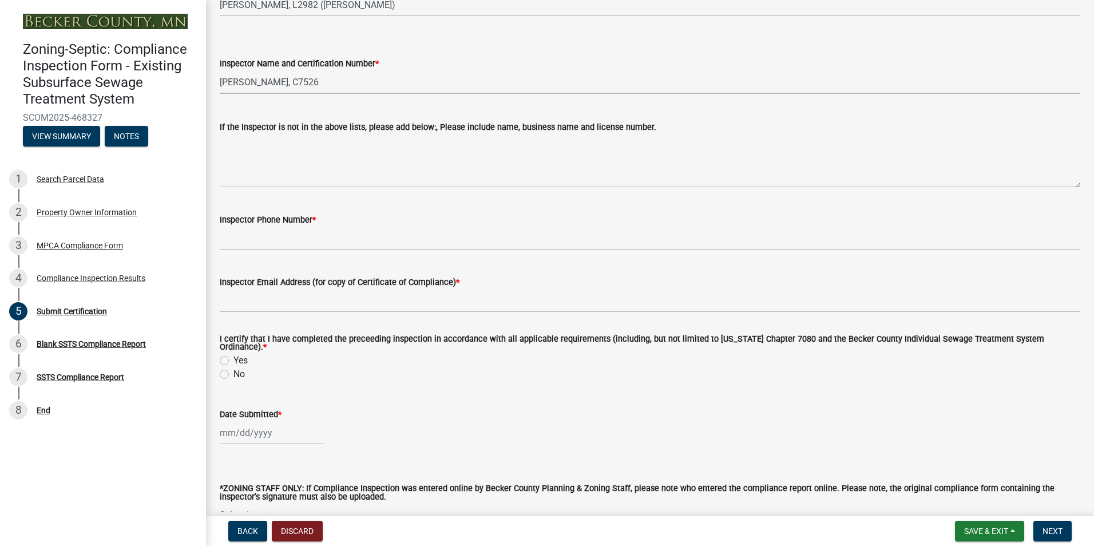
scroll to position [215, 0]
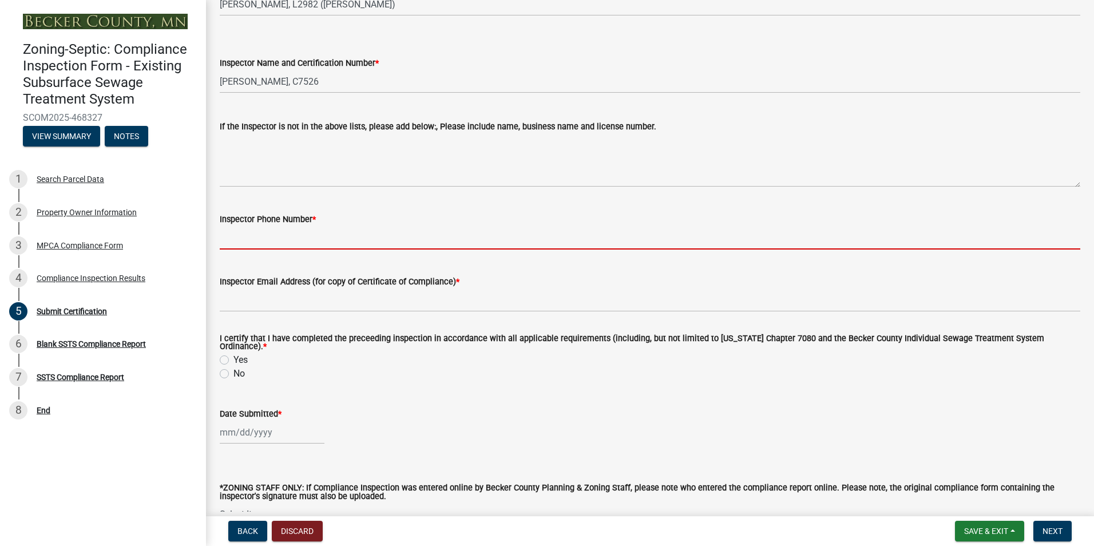
click at [296, 243] on input "Inspector Phone Number *" at bounding box center [650, 237] width 861 height 23
type input "2188391849"
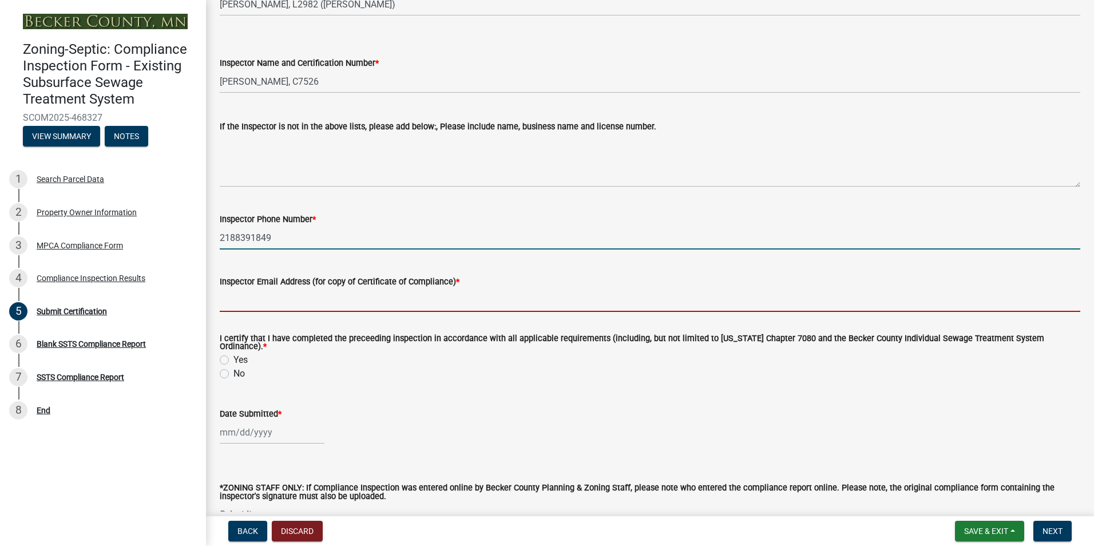
type input "[EMAIL_ADDRESS][DOMAIN_NAME]"
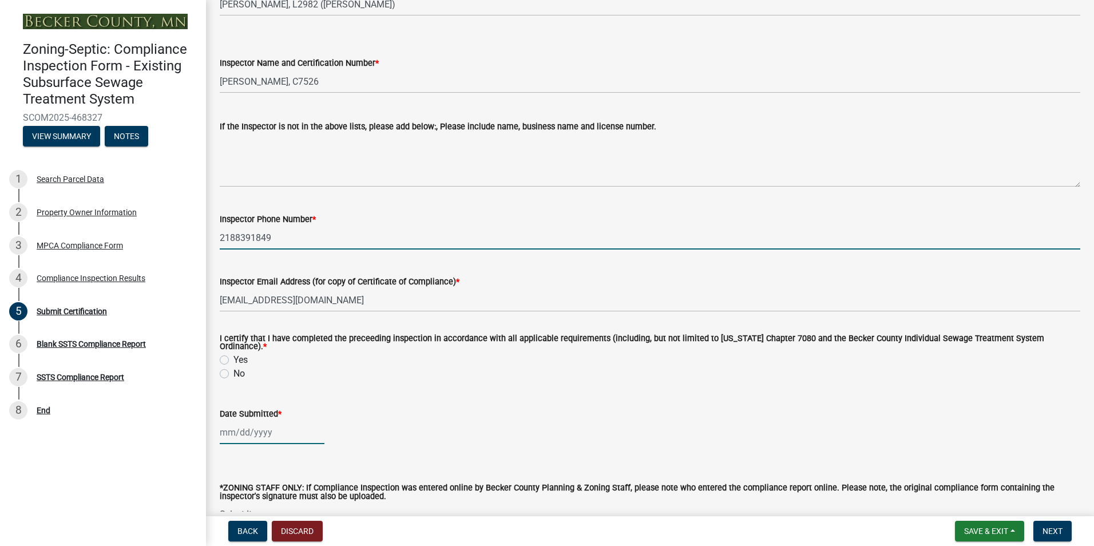
type input "08/03/2025"
select select "8"
select select "2025"
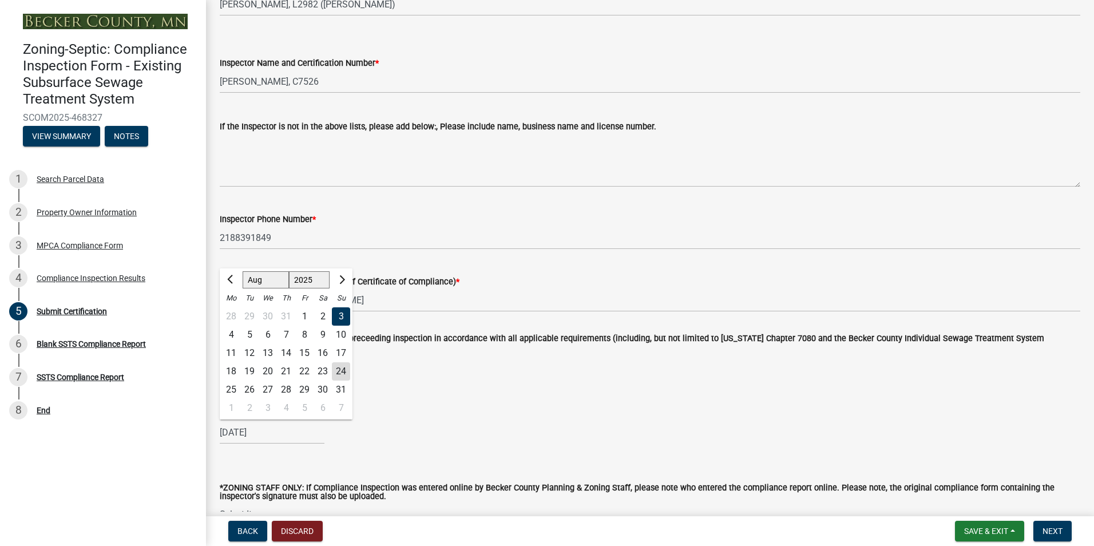
click at [342, 368] on div "24" at bounding box center [341, 371] width 18 height 18
type input "08/24/2025"
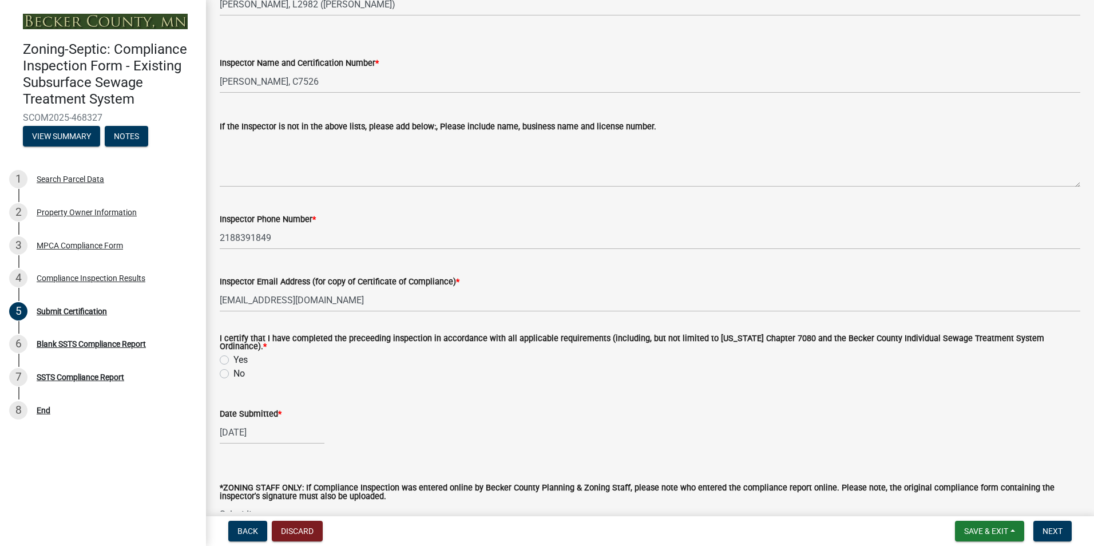
click at [234, 355] on label "Yes" at bounding box center [241, 360] width 14 height 14
click at [234, 355] on input "Yes" at bounding box center [237, 356] width 7 height 7
radio input "true"
click at [1047, 525] on button "Next" at bounding box center [1053, 531] width 38 height 21
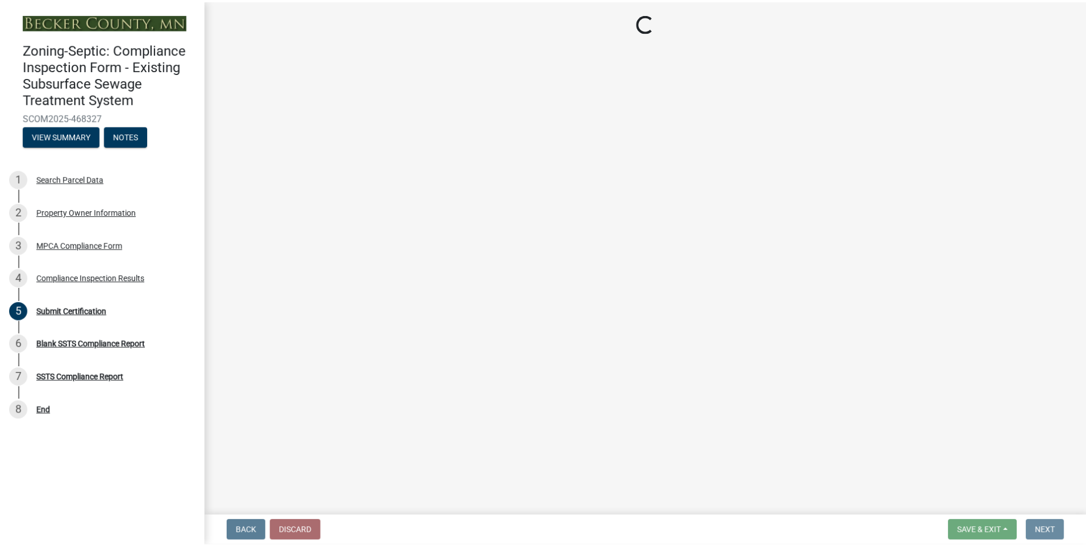
scroll to position [0, 0]
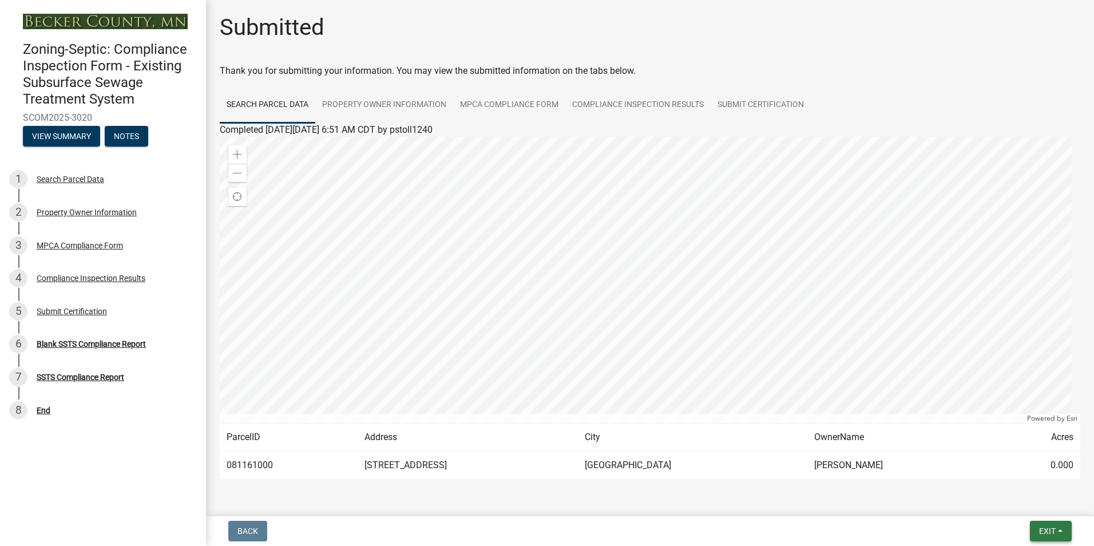
click at [1047, 525] on button "Exit" at bounding box center [1051, 531] width 42 height 21
click at [1004, 504] on button "Save & Exit" at bounding box center [1026, 501] width 92 height 27
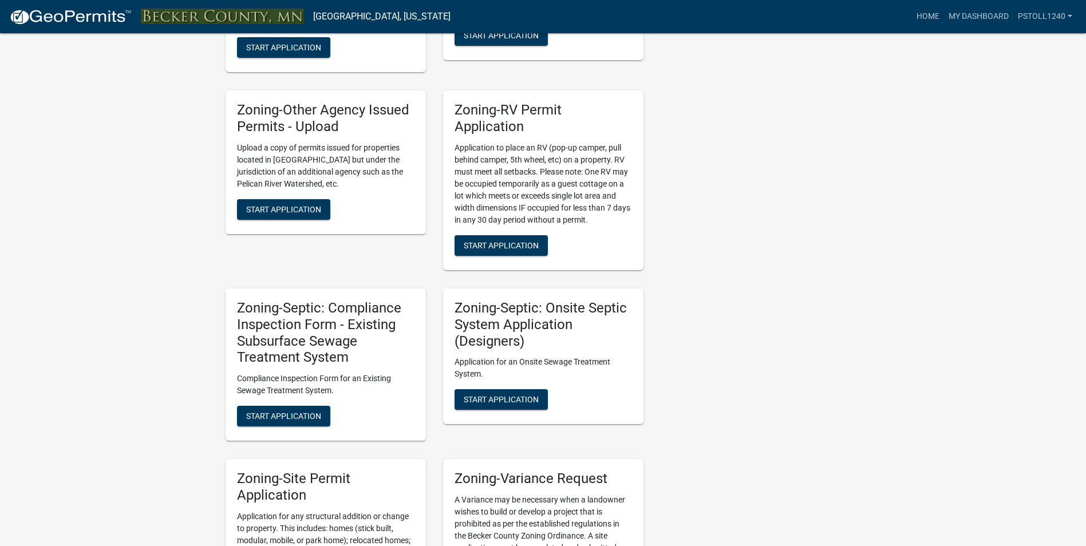
scroll to position [859, 0]
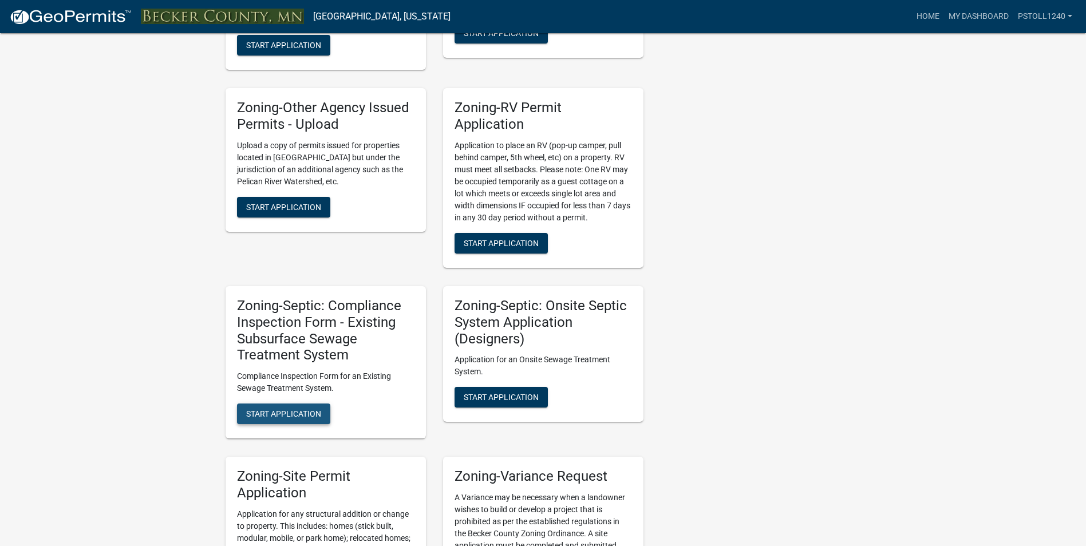
click at [278, 411] on span "Start Application" at bounding box center [283, 413] width 75 height 9
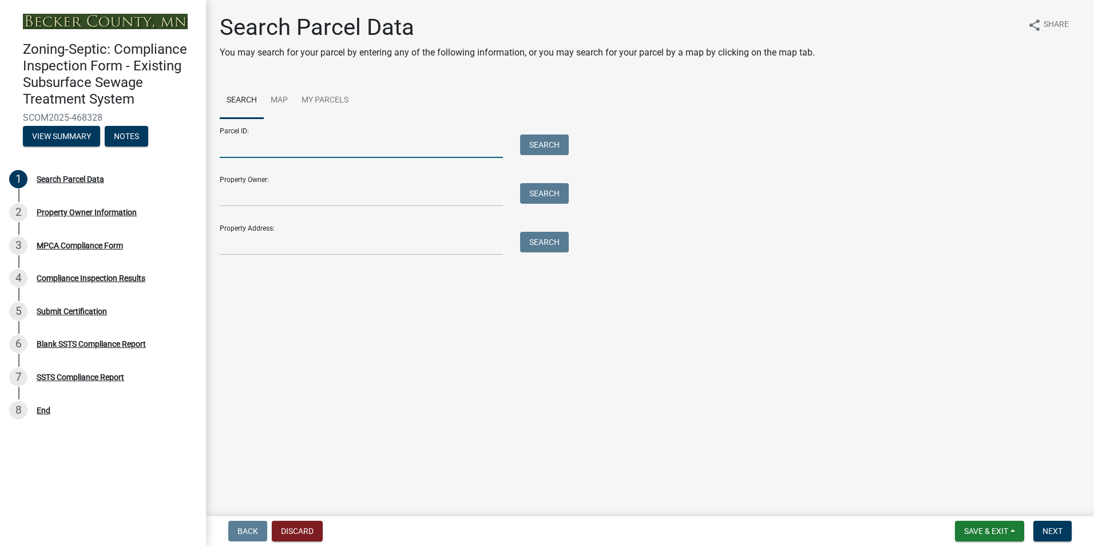
click at [245, 144] on input "Parcel ID:" at bounding box center [361, 146] width 283 height 23
type input "080825000"
click at [529, 146] on button "Search" at bounding box center [544, 145] width 49 height 21
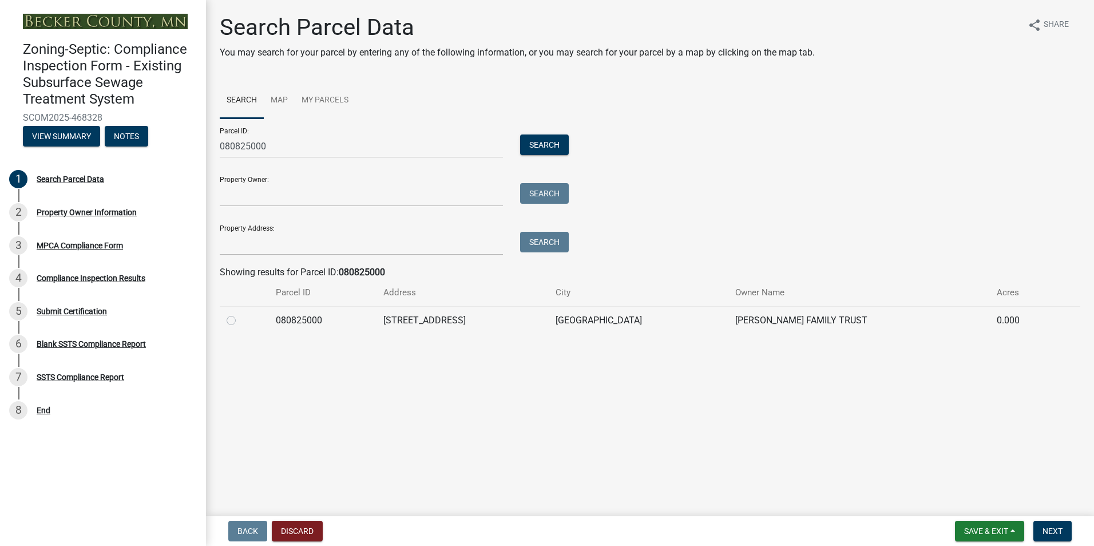
click at [240, 314] on label at bounding box center [240, 314] width 0 height 0
click at [240, 319] on input "radio" at bounding box center [243, 317] width 7 height 7
radio input "true"
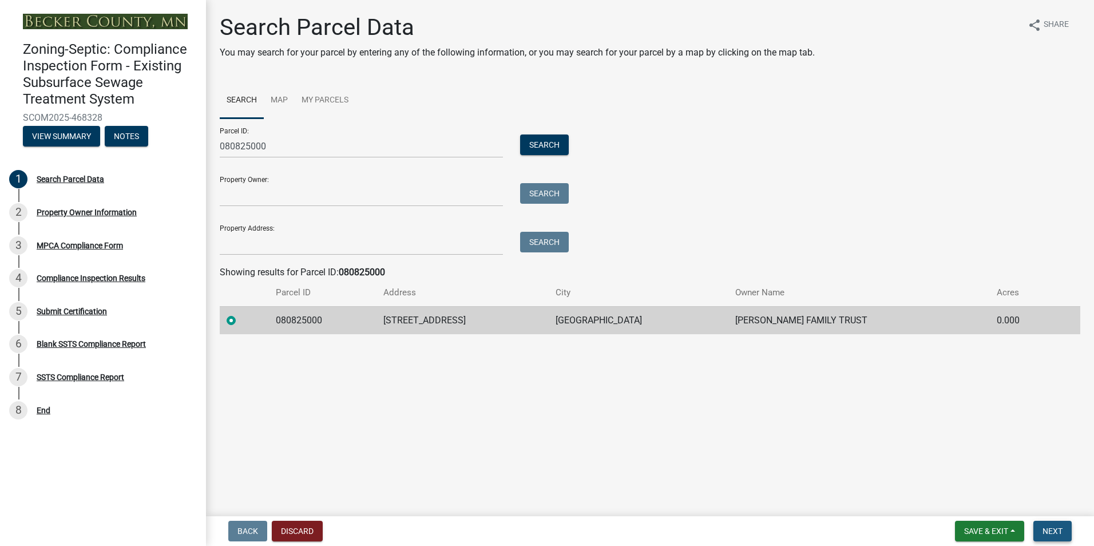
click at [1050, 529] on span "Next" at bounding box center [1053, 531] width 20 height 9
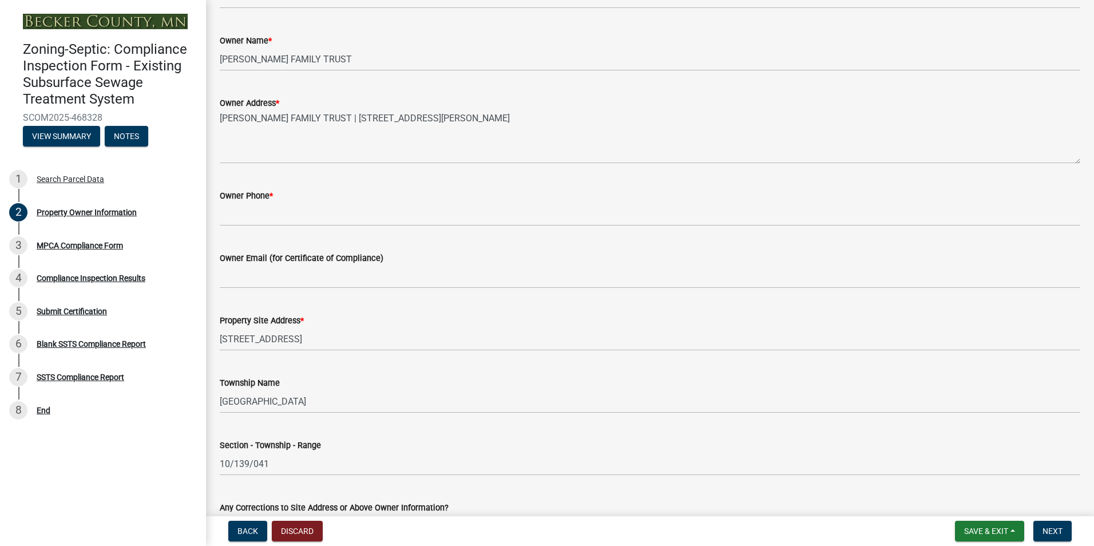
scroll to position [242, 0]
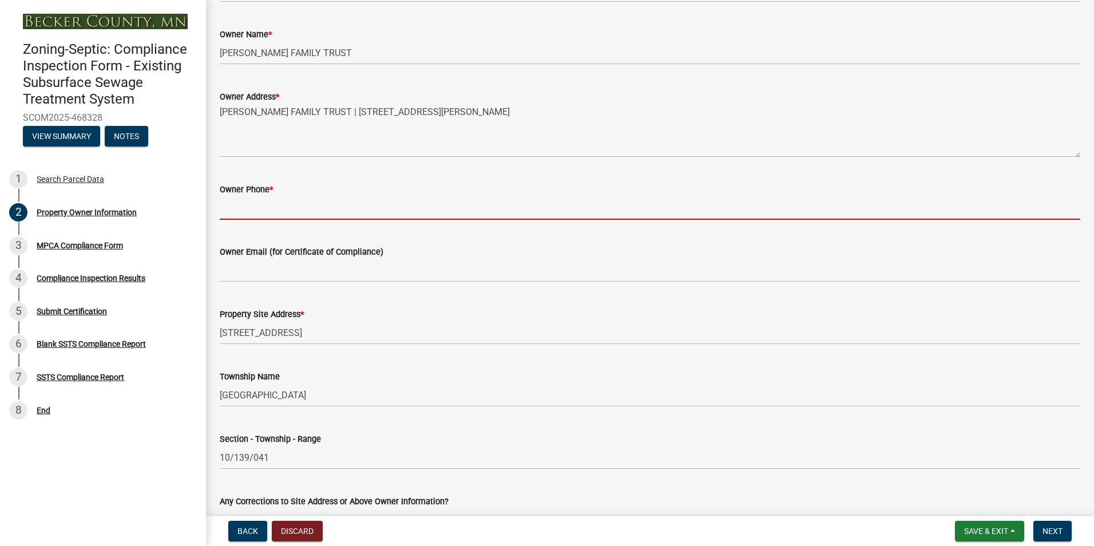
click at [235, 211] on input "Owner Phone *" at bounding box center [650, 207] width 861 height 23
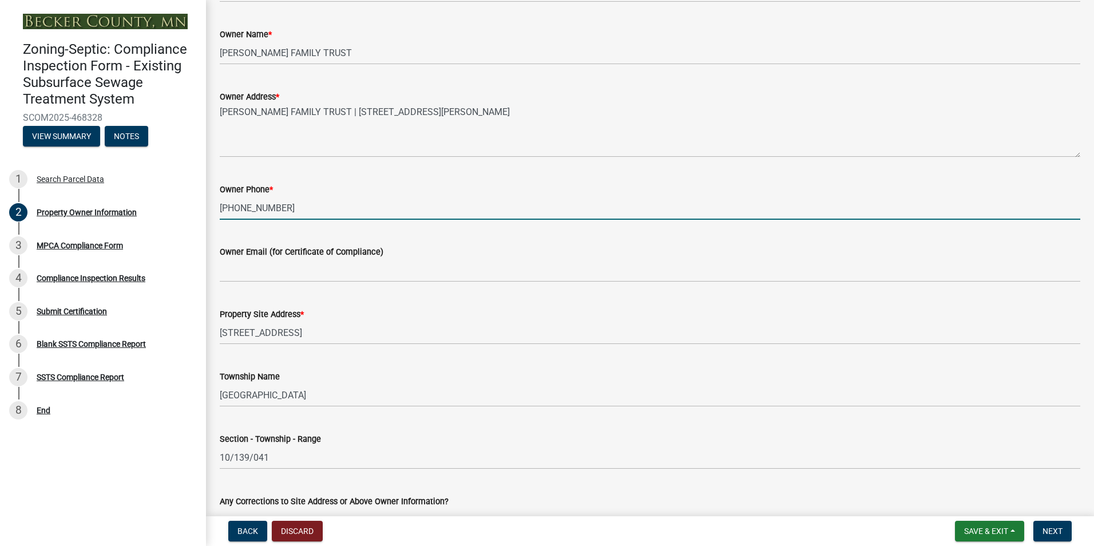
type input "406-322-5645"
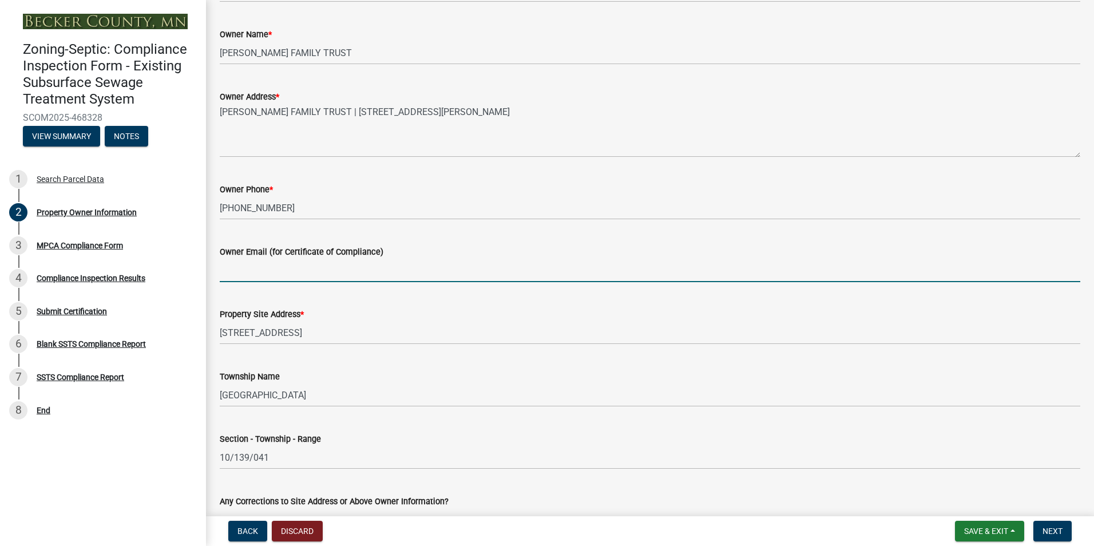
click at [237, 275] on input "Owner Email (for Certificate of Compliance)" at bounding box center [650, 270] width 861 height 23
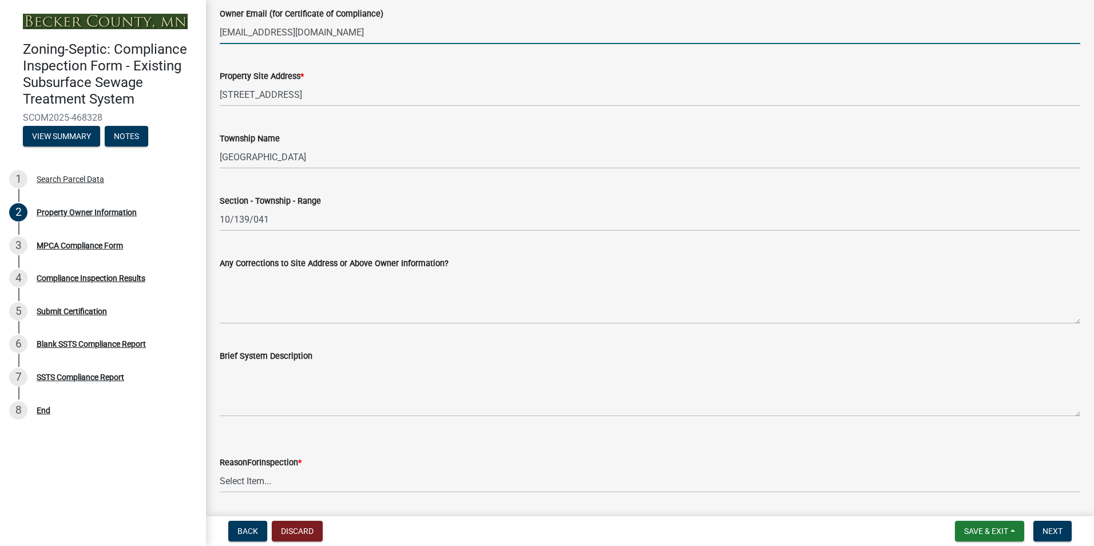
scroll to position [516, 0]
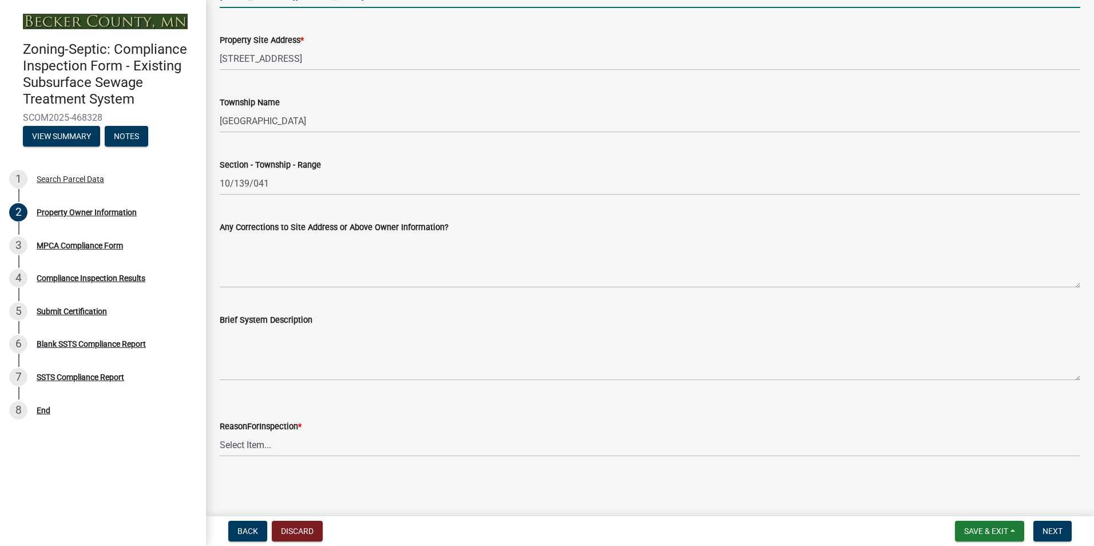
type input "jmurray27@gmail.com"
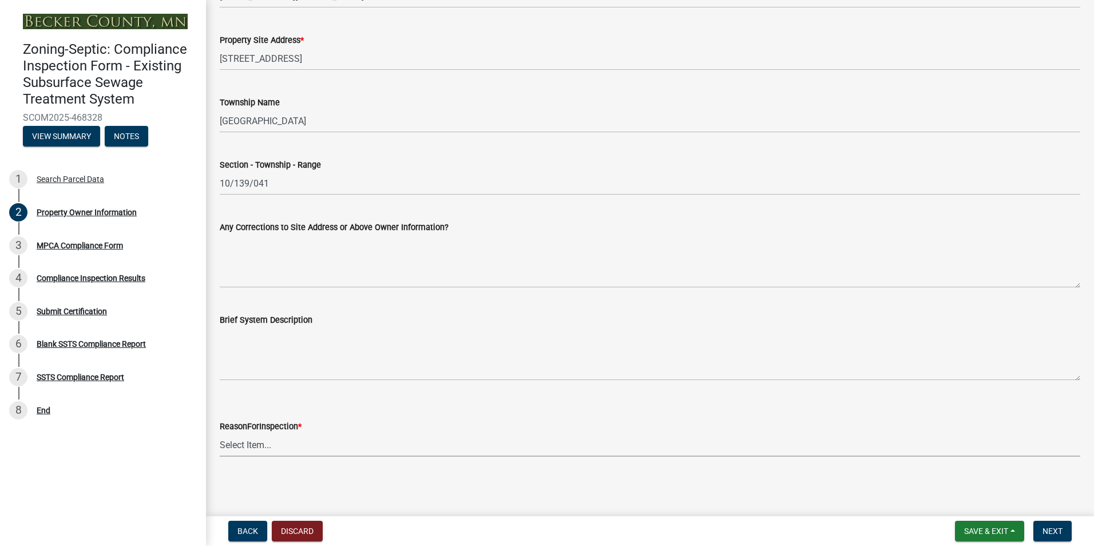
click at [251, 446] on select "Select Item... Property Sale Lake Study Required for Permit Other" at bounding box center [650, 444] width 861 height 23
click at [220, 433] on select "Select Item... Property Sale Lake Study Required for Permit Other" at bounding box center [650, 444] width 861 height 23
select select "3e6c5637-c66b-418d-927c-69aaf39ab5a9"
click at [1045, 525] on button "Next" at bounding box center [1053, 531] width 38 height 21
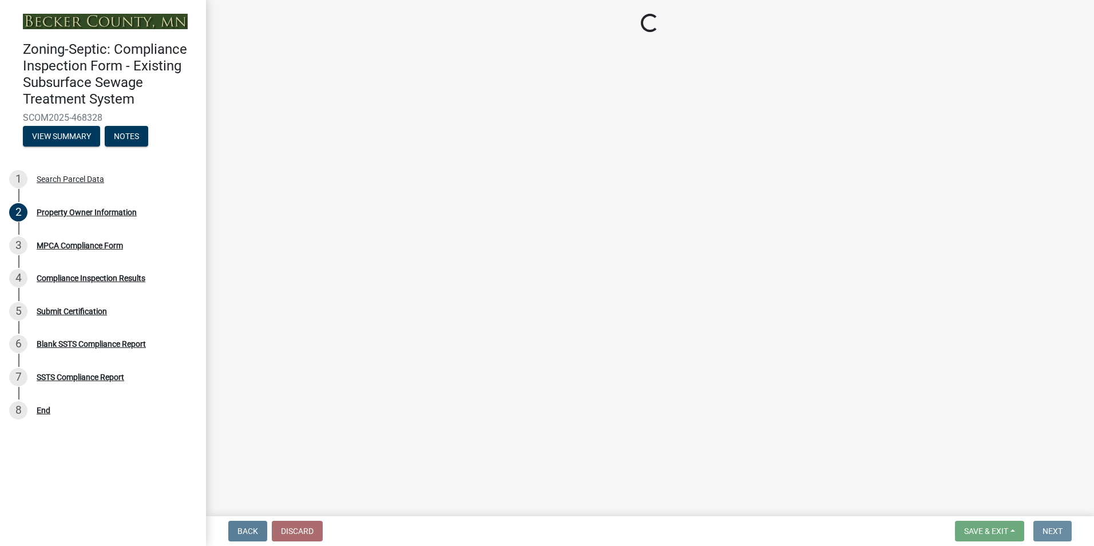
scroll to position [0, 0]
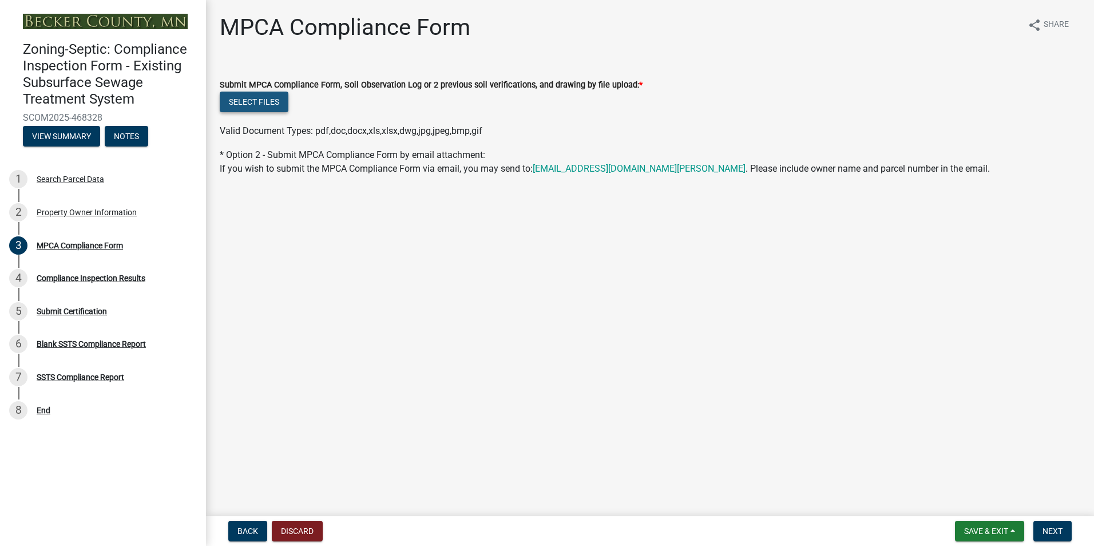
click at [252, 102] on button "Select files" at bounding box center [254, 102] width 69 height 21
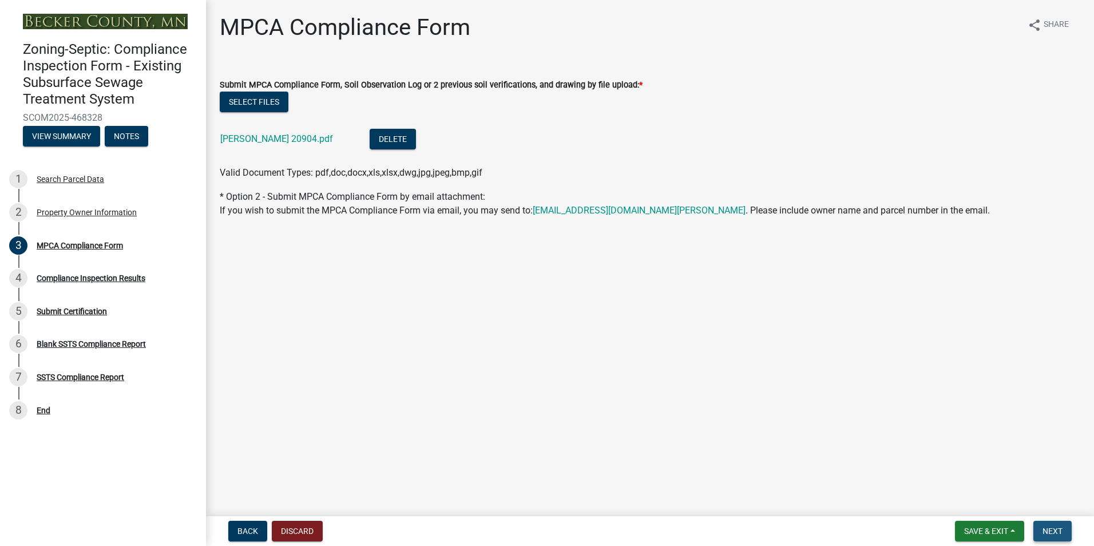
click at [1047, 529] on span "Next" at bounding box center [1053, 531] width 20 height 9
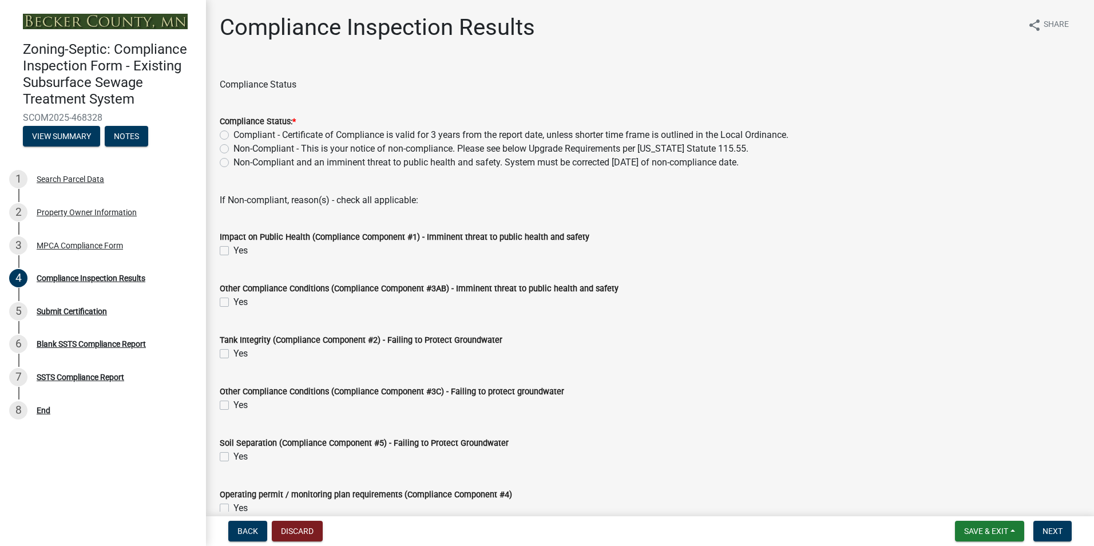
click at [234, 135] on label "Compliant - Certificate of Compliance is valid for 3 years from the report date…" at bounding box center [511, 135] width 555 height 14
click at [234, 135] on input "Compliant - Certificate of Compliance is valid for 3 years from the report date…" at bounding box center [237, 131] width 7 height 7
radio input "true"
click at [1043, 529] on span "Next" at bounding box center [1053, 531] width 20 height 9
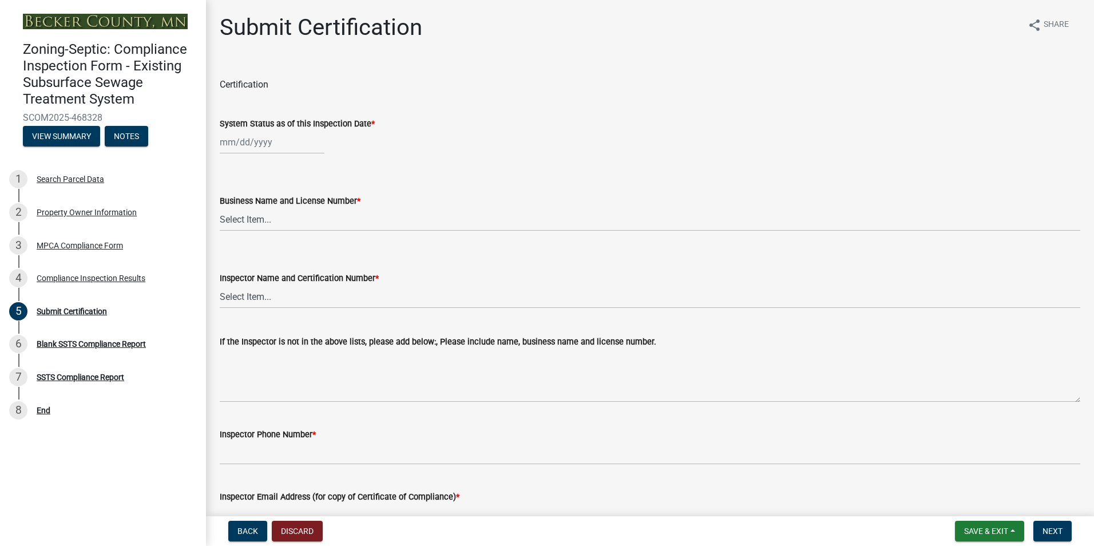
select select "8"
select select "2025"
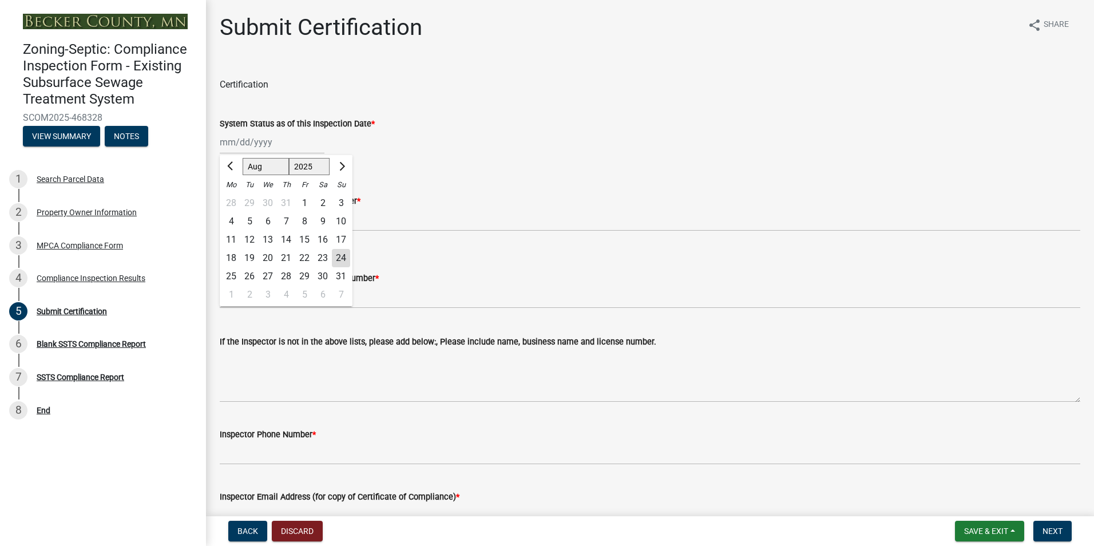
click at [247, 144] on input "System Status as of this Inspection Date *" at bounding box center [272, 141] width 105 height 23
click at [266, 254] on div "20" at bounding box center [268, 258] width 18 height 18
type input "08/20/2025"
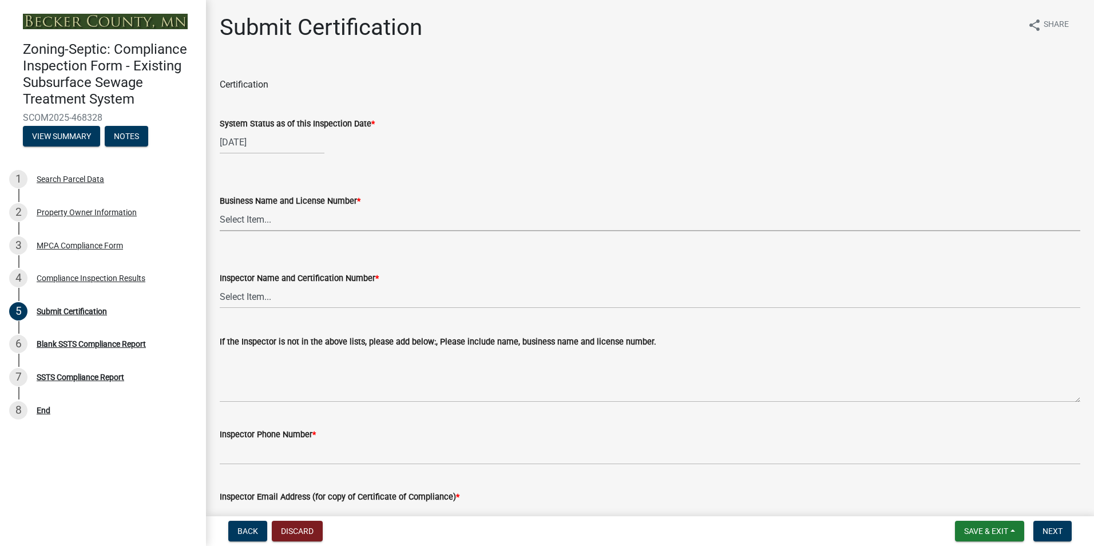
click at [257, 216] on select "Select Item... OTHER – Not listed (please add in next field and we will add to …" at bounding box center [650, 219] width 861 height 23
click at [220, 208] on select "Select Item... OTHER – Not listed (please add in next field and we will add to …" at bounding box center [650, 219] width 861 height 23
select select "6cb55102-04ca-4fa6-a18d-df345860fceb"
click at [251, 303] on select "Select Item... OTHER – Not listed (please add in next field and we will add to …" at bounding box center [650, 296] width 861 height 23
click at [220, 285] on select "Select Item... OTHER – Not listed (please add in next field and we will add to …" at bounding box center [650, 296] width 861 height 23
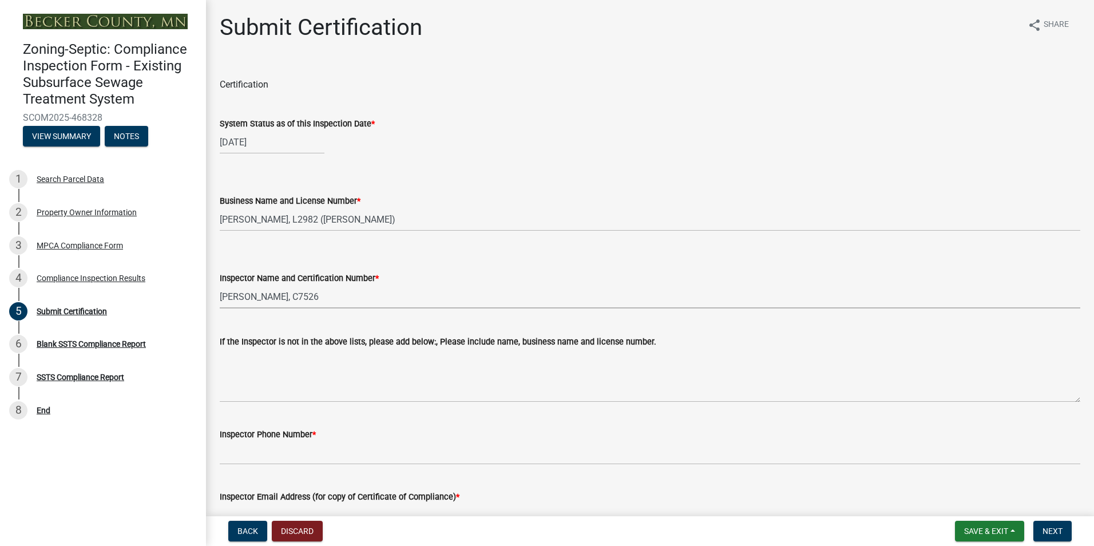
select select "dc89faac-9f44-4363-befa-aff2aab8b849"
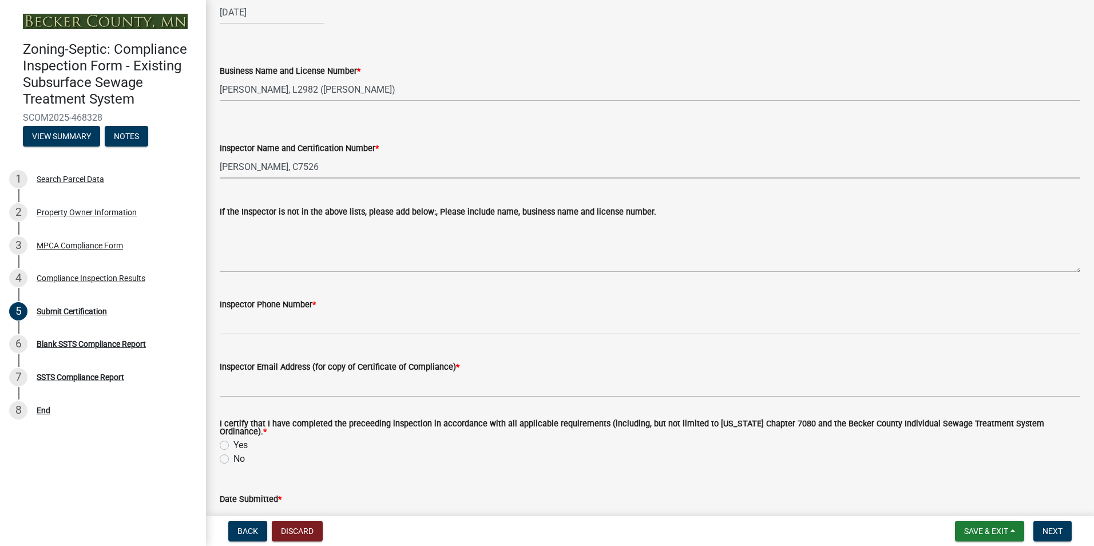
scroll to position [280, 0]
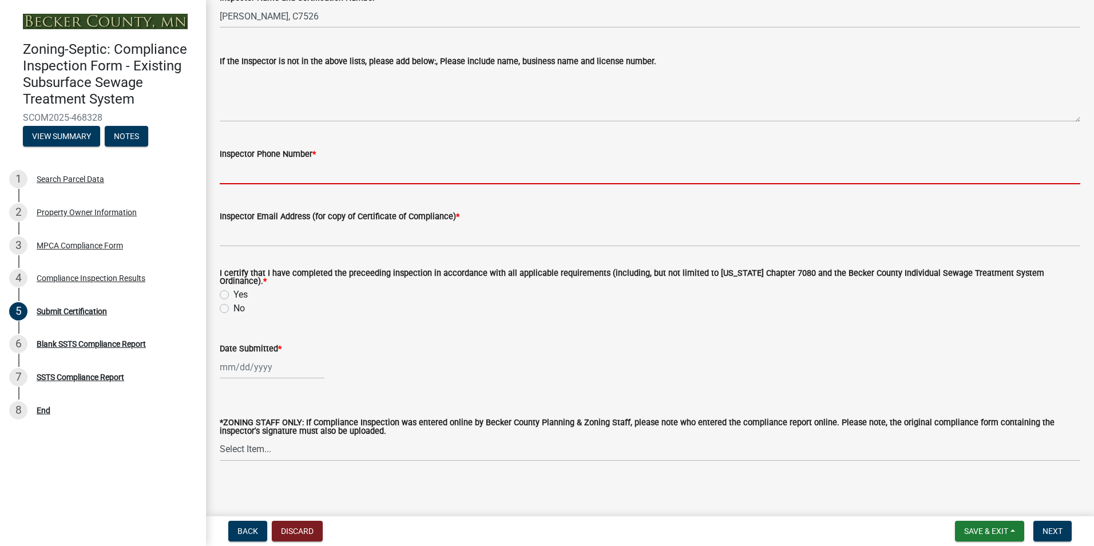
click at [294, 173] on input "Inspector Phone Number *" at bounding box center [650, 172] width 861 height 23
type input "2188391849"
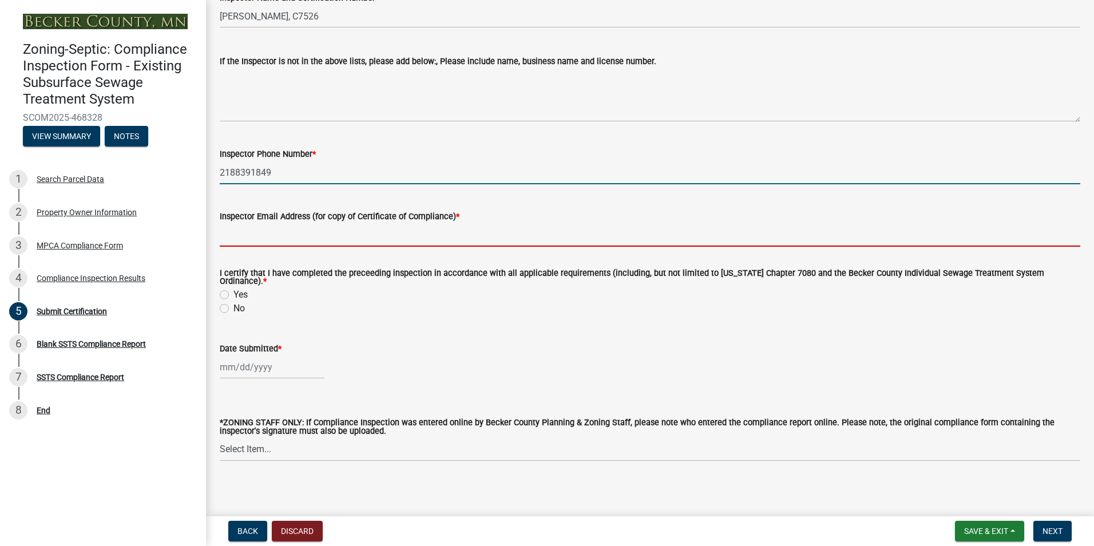
type input "[EMAIL_ADDRESS][DOMAIN_NAME]"
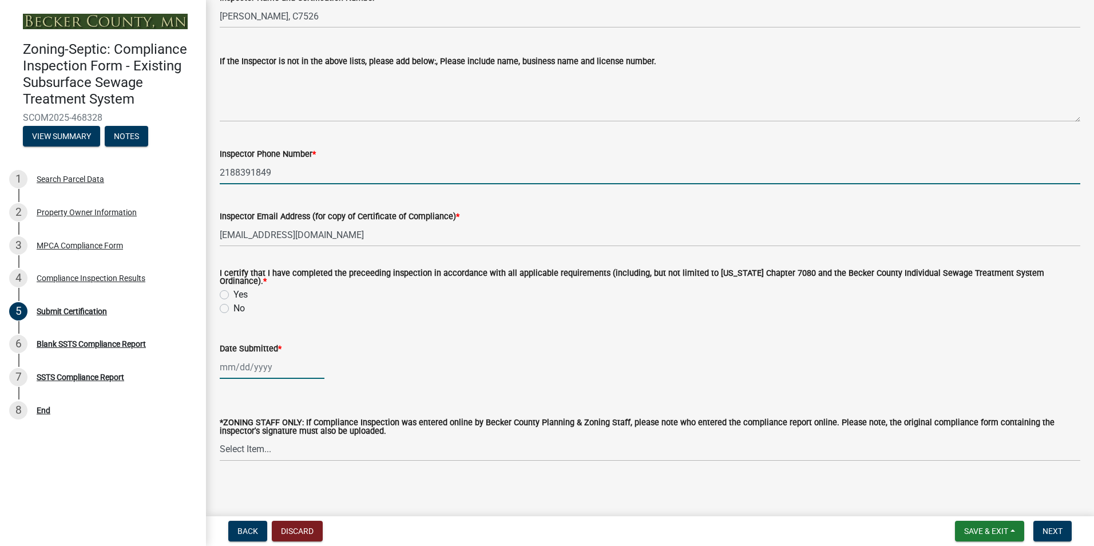
type input "08/03/2025"
select select "8"
select select "2025"
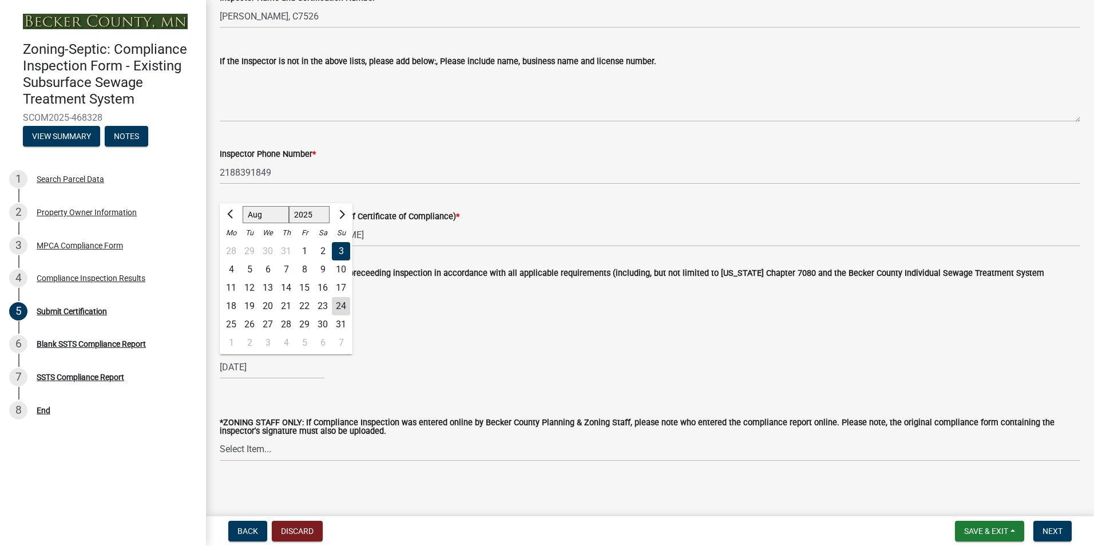
click at [344, 300] on div "24" at bounding box center [341, 306] width 18 height 18
type input "08/24/2025"
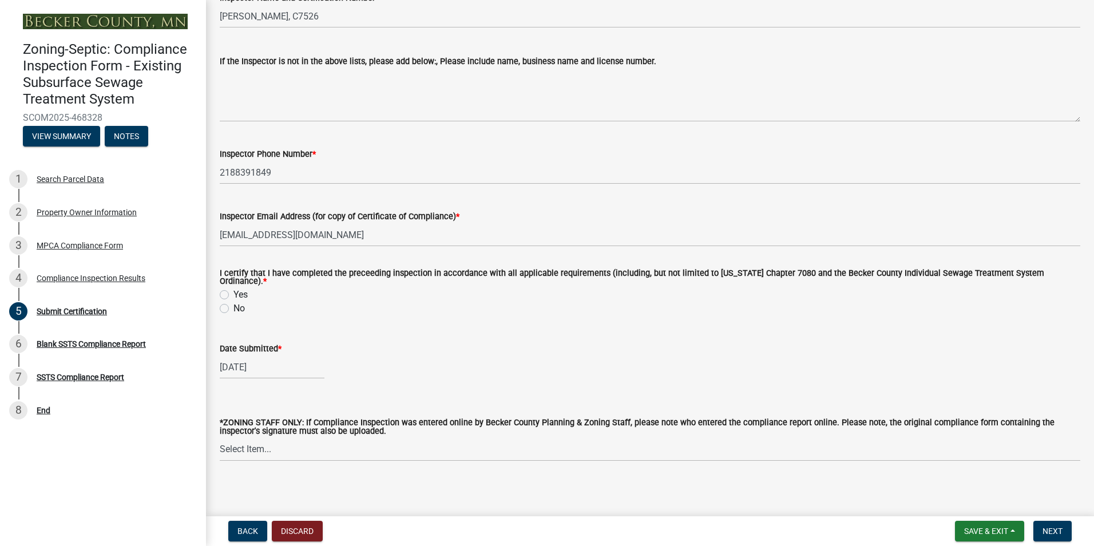
click at [234, 291] on label "Yes" at bounding box center [241, 295] width 14 height 14
click at [234, 291] on input "Yes" at bounding box center [237, 291] width 7 height 7
radio input "true"
click at [1052, 532] on span "Next" at bounding box center [1053, 531] width 20 height 9
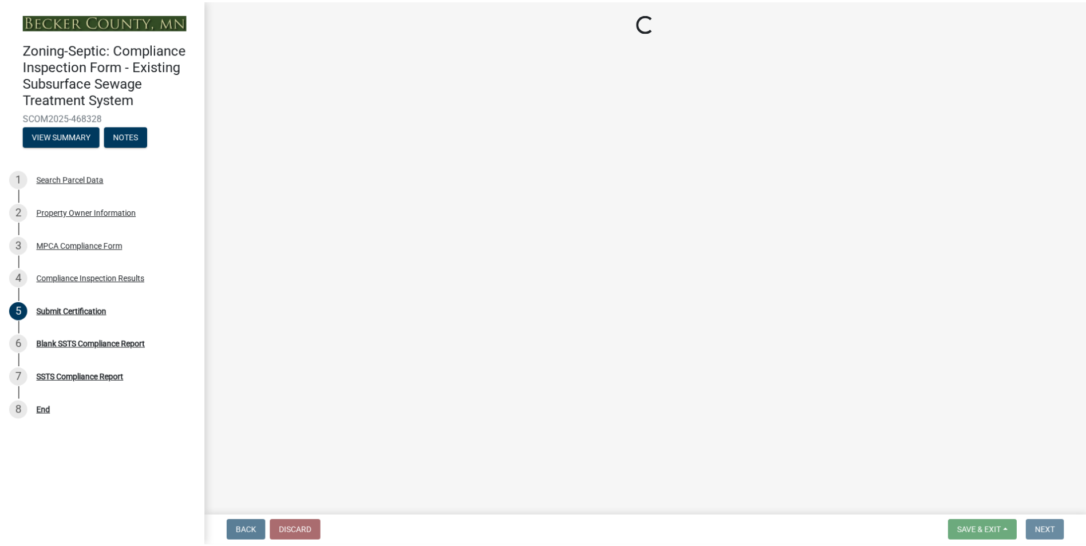
scroll to position [0, 0]
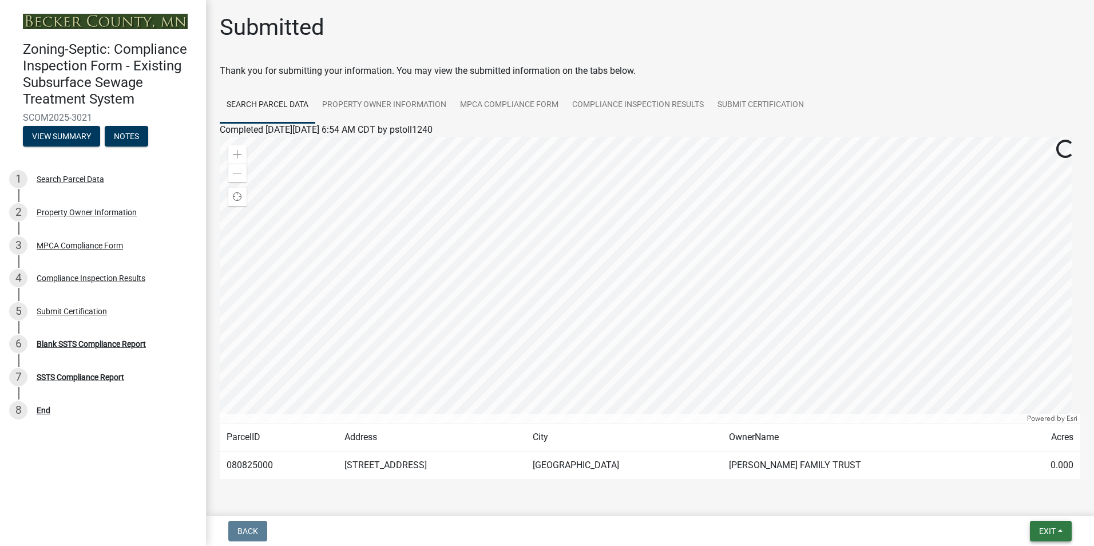
click at [1052, 532] on span "Exit" at bounding box center [1047, 531] width 17 height 9
click at [1020, 500] on button "Save & Exit" at bounding box center [1026, 501] width 92 height 27
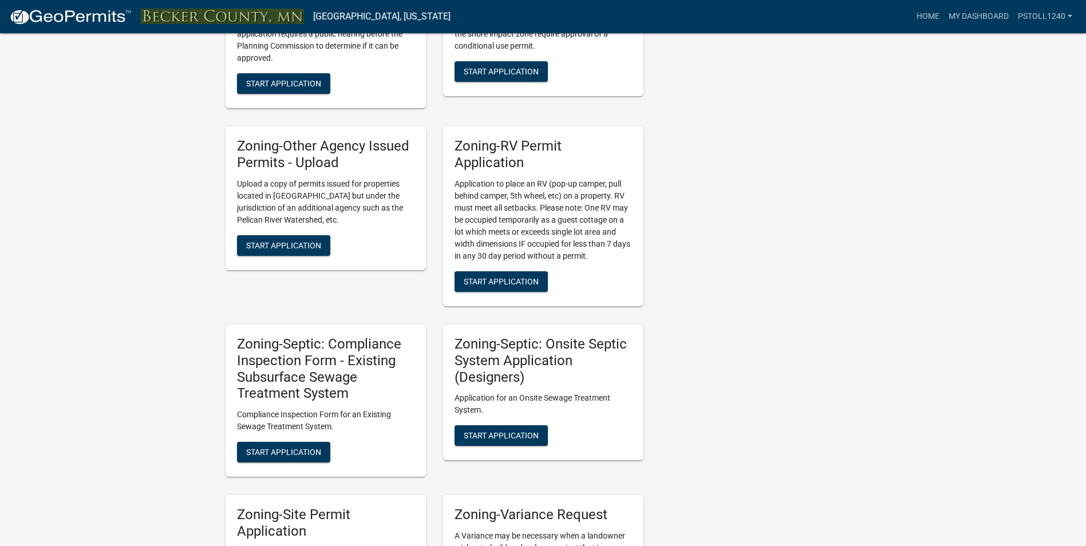
scroll to position [821, 0]
click at [278, 453] on span "Start Application" at bounding box center [283, 451] width 75 height 9
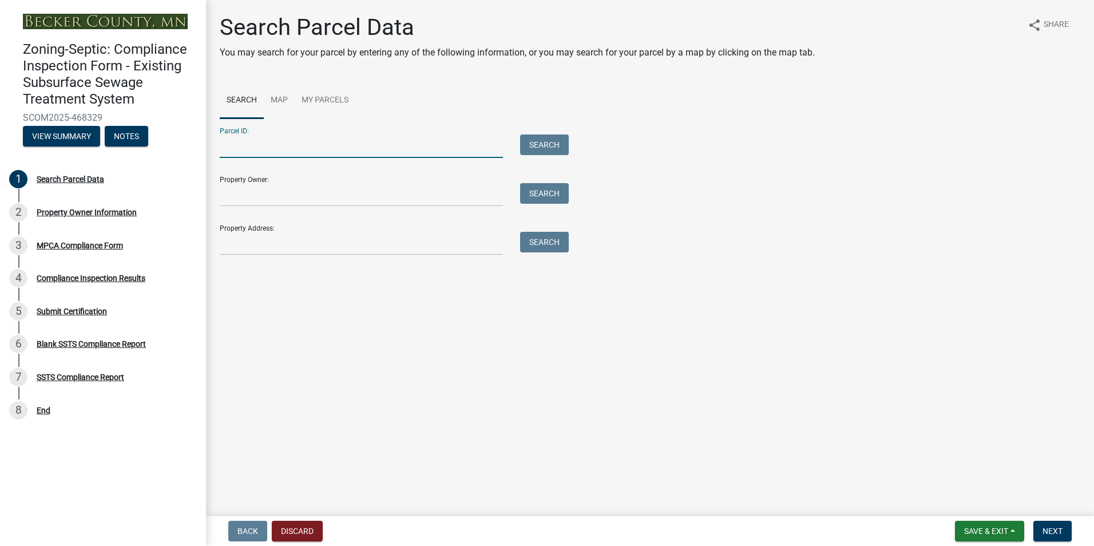
click at [256, 152] on input "Parcel ID:" at bounding box center [361, 146] width 283 height 23
click at [534, 141] on button "Search" at bounding box center [544, 145] width 49 height 21
click at [249, 147] on input "0808223000" at bounding box center [361, 146] width 283 height 23
type input "080823000"
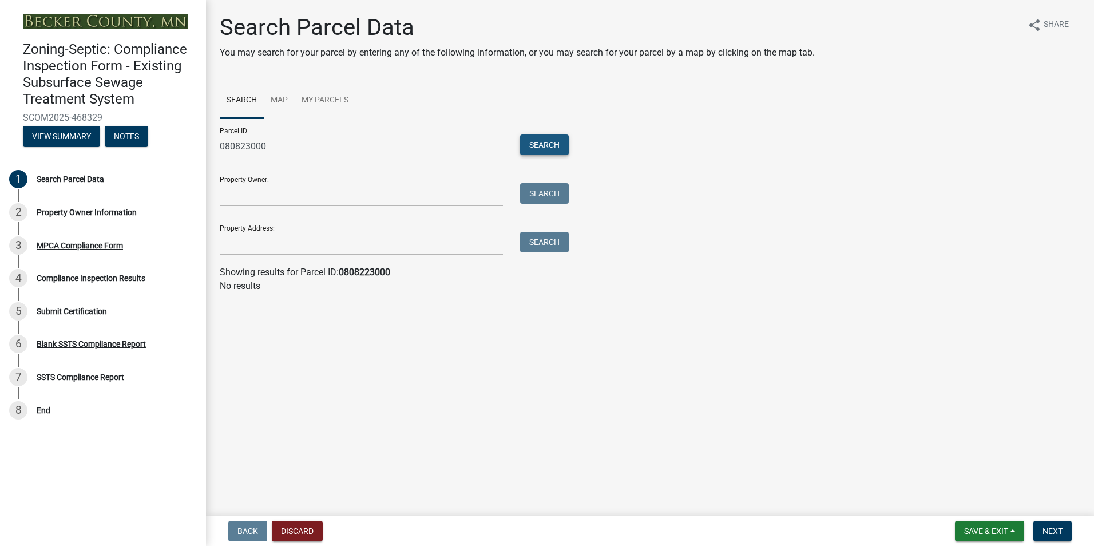
click at [533, 141] on button "Search" at bounding box center [544, 145] width 49 height 21
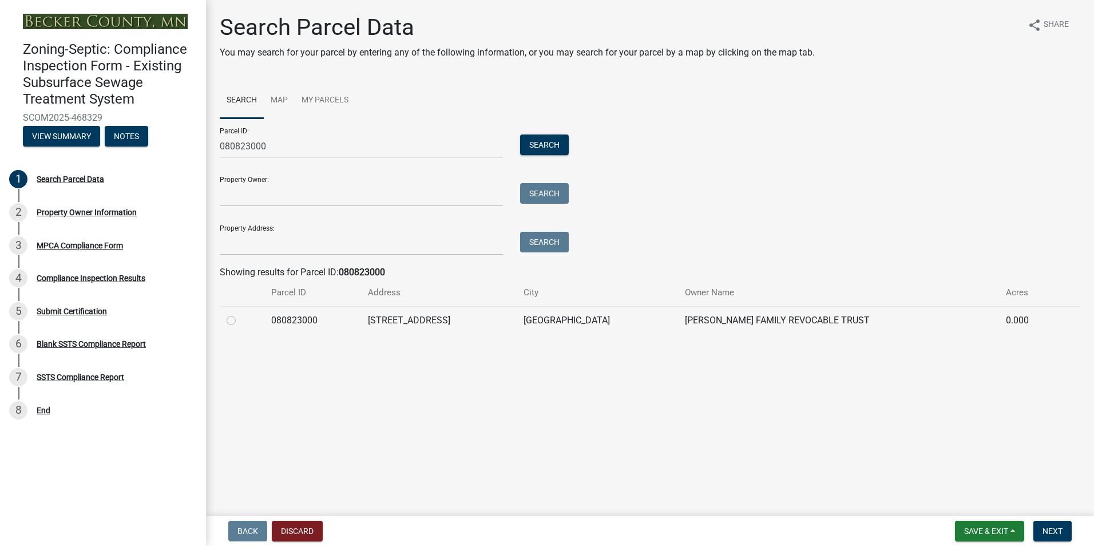
click at [240, 314] on label at bounding box center [240, 314] width 0 height 0
click at [240, 319] on input "radio" at bounding box center [243, 317] width 7 height 7
radio input "true"
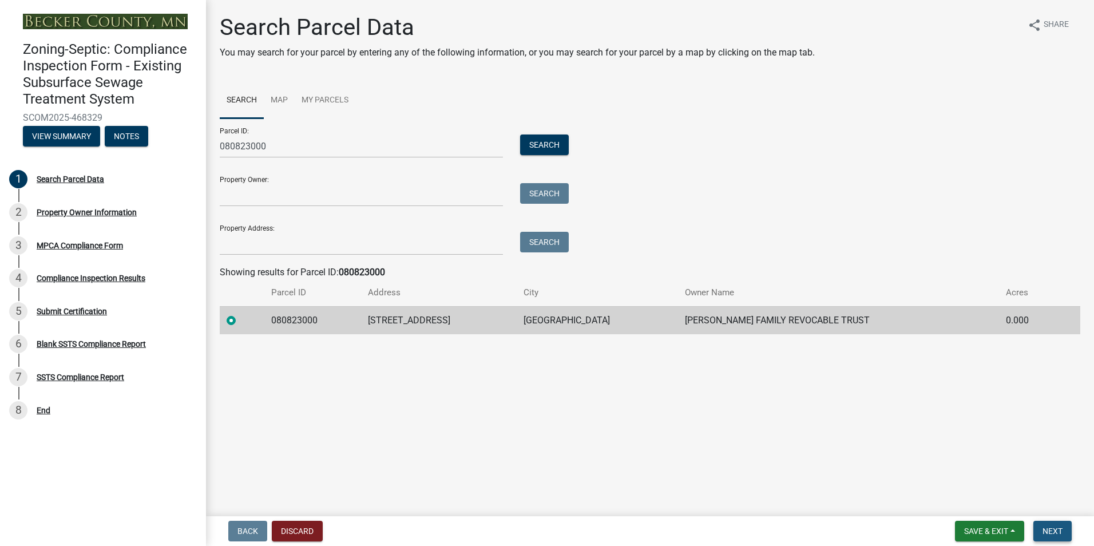
click at [1045, 528] on span "Next" at bounding box center [1053, 531] width 20 height 9
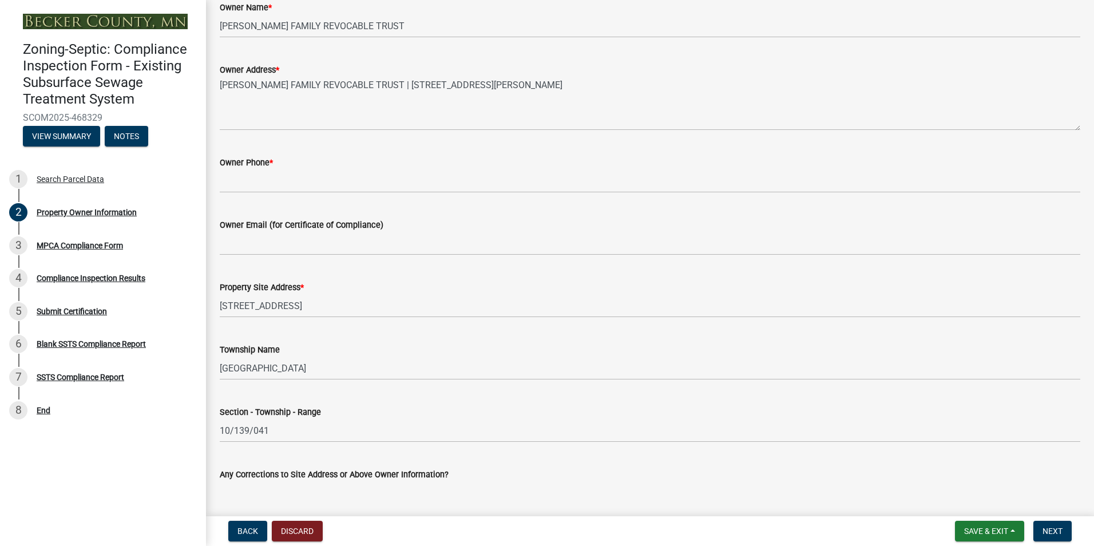
scroll to position [270, 0]
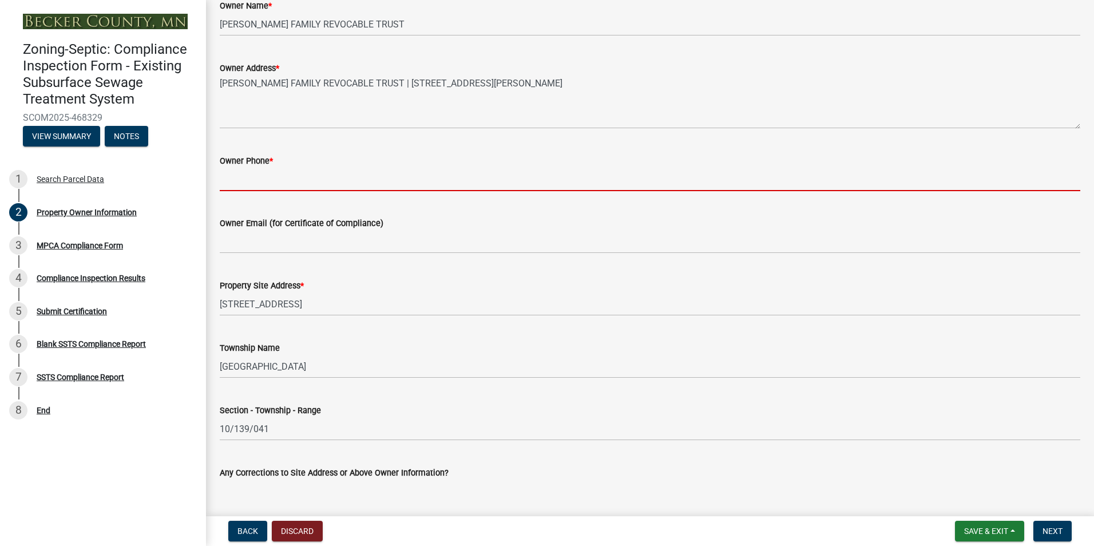
click at [234, 181] on input "Owner Phone *" at bounding box center [650, 179] width 861 height 23
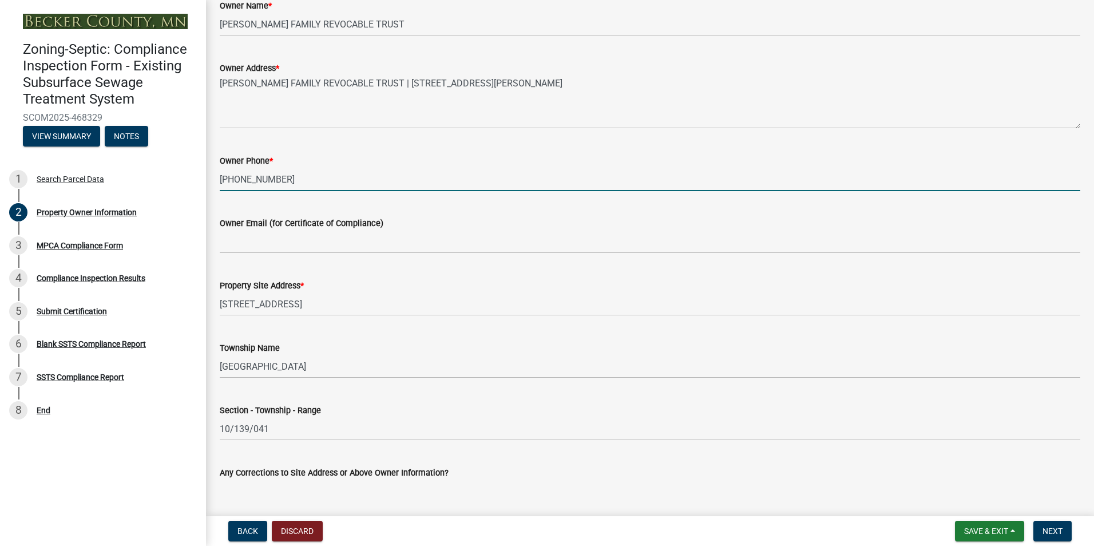
type input "406-322-5645"
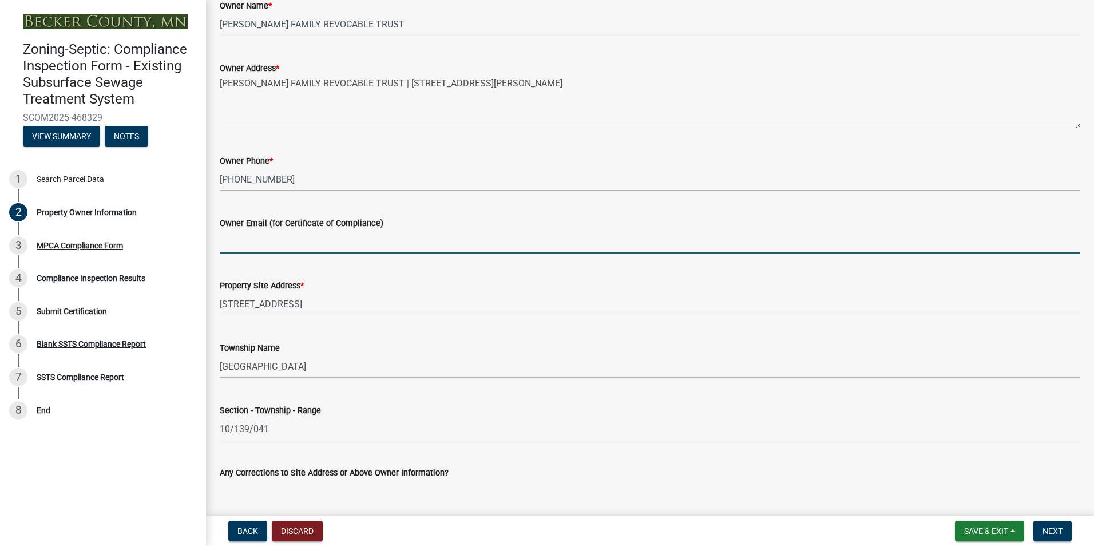
click at [232, 247] on input "Owner Email (for Certificate of Compliance)" at bounding box center [650, 241] width 861 height 23
type input "jmurray27@gmail.com"
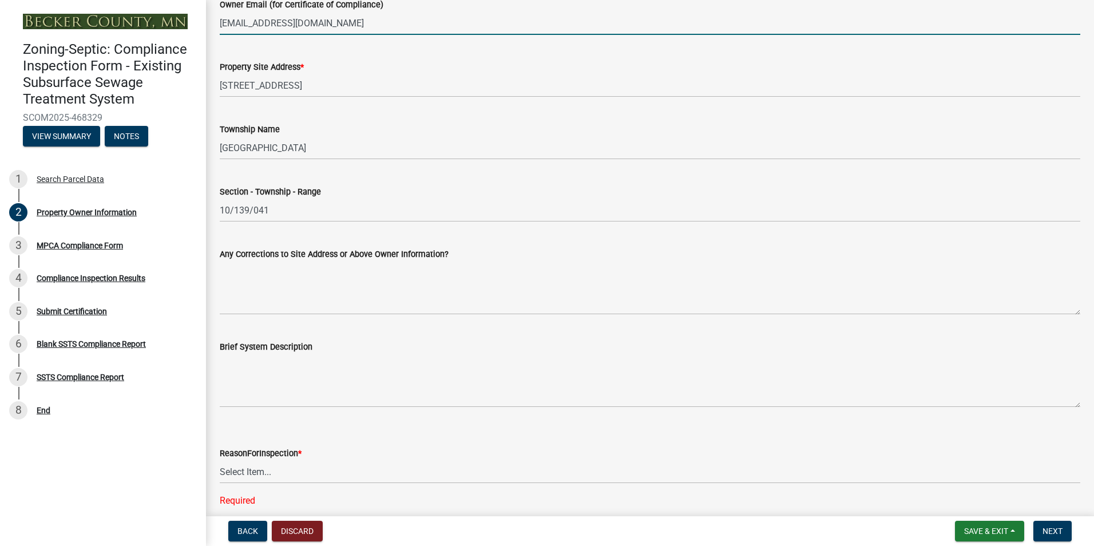
scroll to position [539, 0]
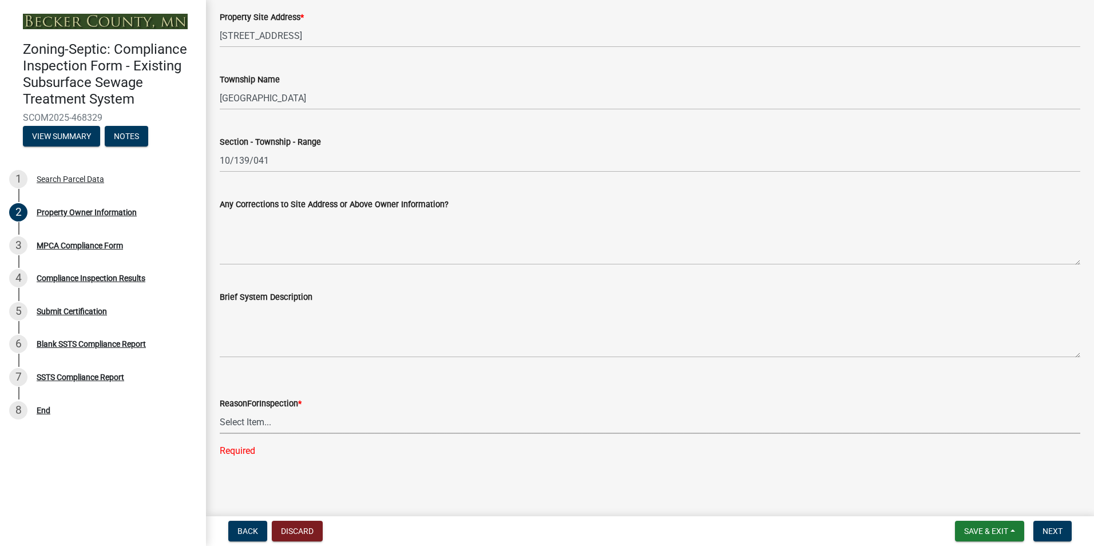
click at [238, 421] on select "Select Item... Property Sale Lake Study Required for Permit Other" at bounding box center [650, 421] width 861 height 23
click at [220, 433] on select "Select Item... Property Sale Lake Study Required for Permit Other" at bounding box center [650, 421] width 861 height 23
select select "3e6c5637-c66b-418d-927c-69aaf39ab5a9"
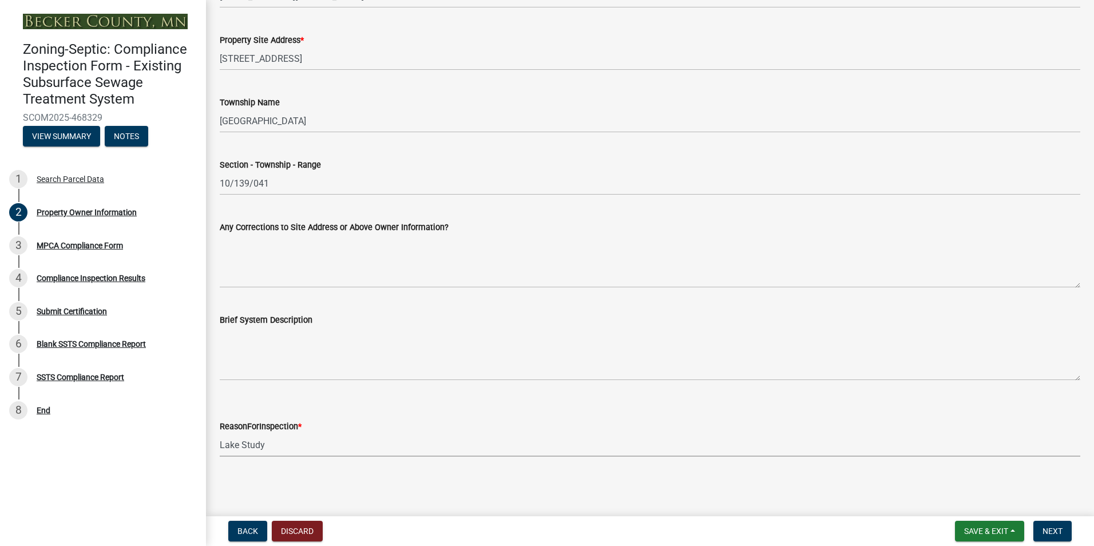
scroll to position [516, 0]
click at [1052, 529] on span "Next" at bounding box center [1053, 531] width 20 height 9
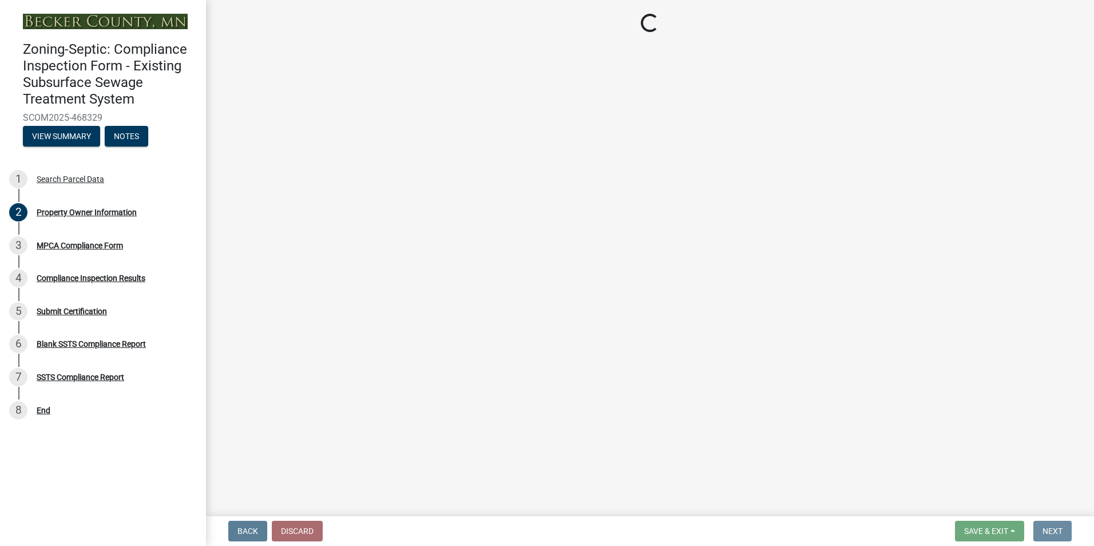
scroll to position [0, 0]
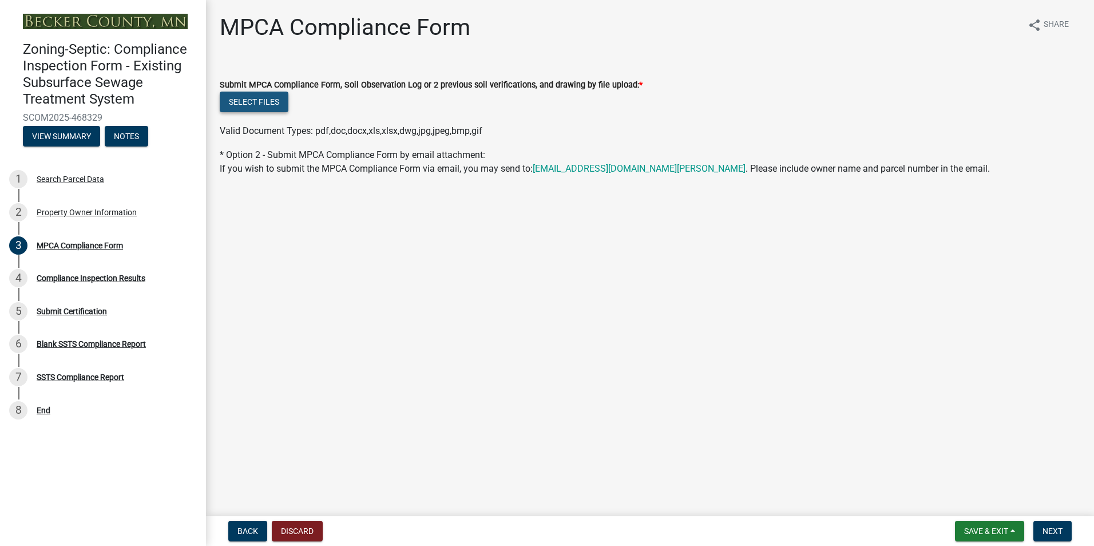
click at [254, 104] on button "Select files" at bounding box center [254, 102] width 69 height 21
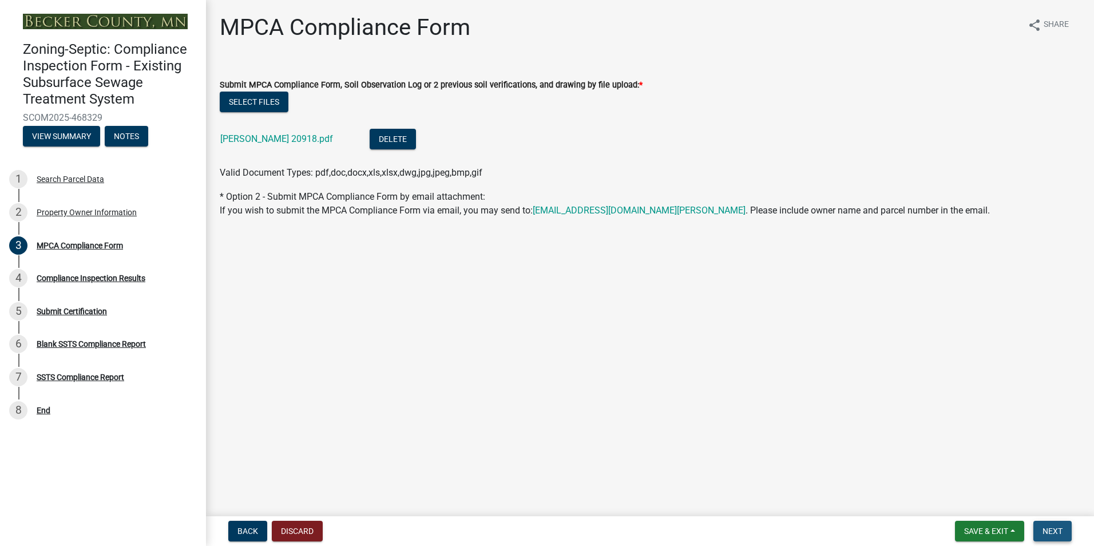
click at [1059, 535] on span "Next" at bounding box center [1053, 531] width 20 height 9
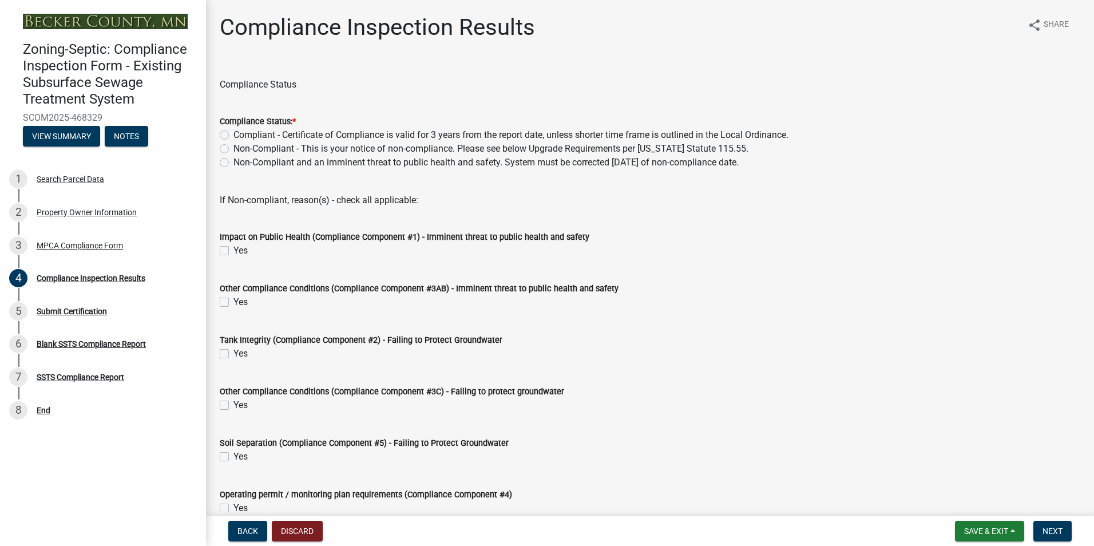
click at [234, 149] on label "Non-Compliant - This is your notice of non-compliance. Please see below Upgrade…" at bounding box center [491, 149] width 515 height 14
click at [234, 149] on input "Non-Compliant - This is your notice of non-compliance. Please see below Upgrade…" at bounding box center [237, 145] width 7 height 7
radio input "true"
click at [234, 453] on label "Yes" at bounding box center [241, 457] width 14 height 14
click at [234, 453] on input "Yes" at bounding box center [237, 453] width 7 height 7
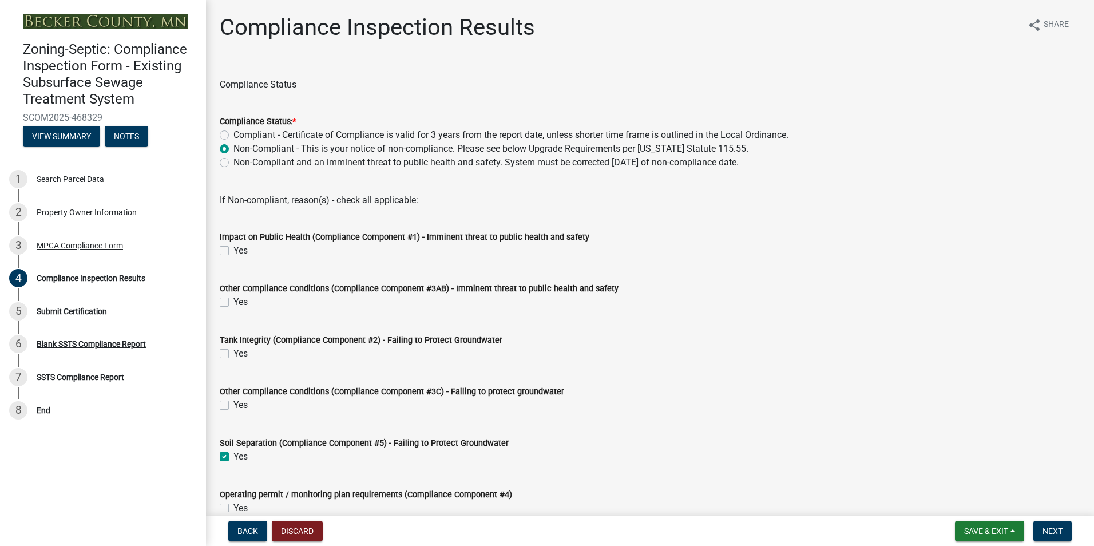
checkbox input "true"
click at [1046, 527] on span "Next" at bounding box center [1053, 531] width 20 height 9
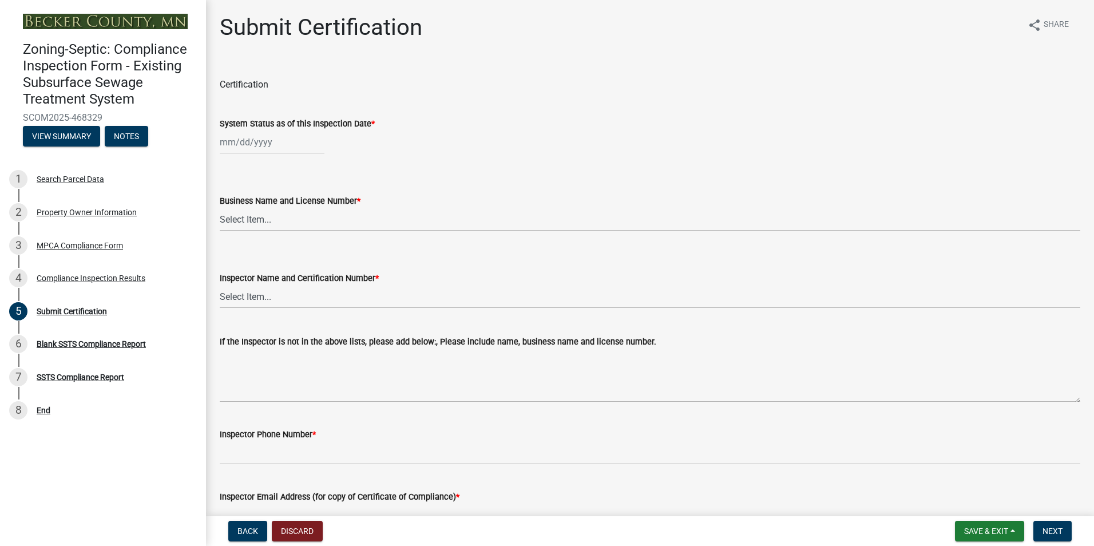
select select "8"
select select "2025"
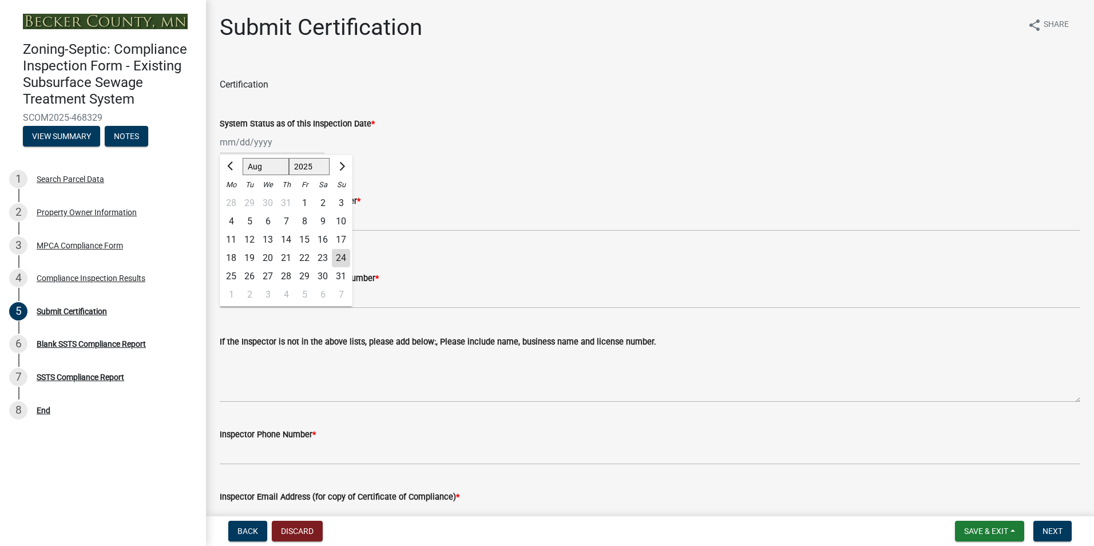
click at [242, 144] on input "System Status as of this Inspection Date *" at bounding box center [272, 141] width 105 height 23
click at [269, 255] on div "20" at bounding box center [268, 258] width 18 height 18
type input "08/20/2025"
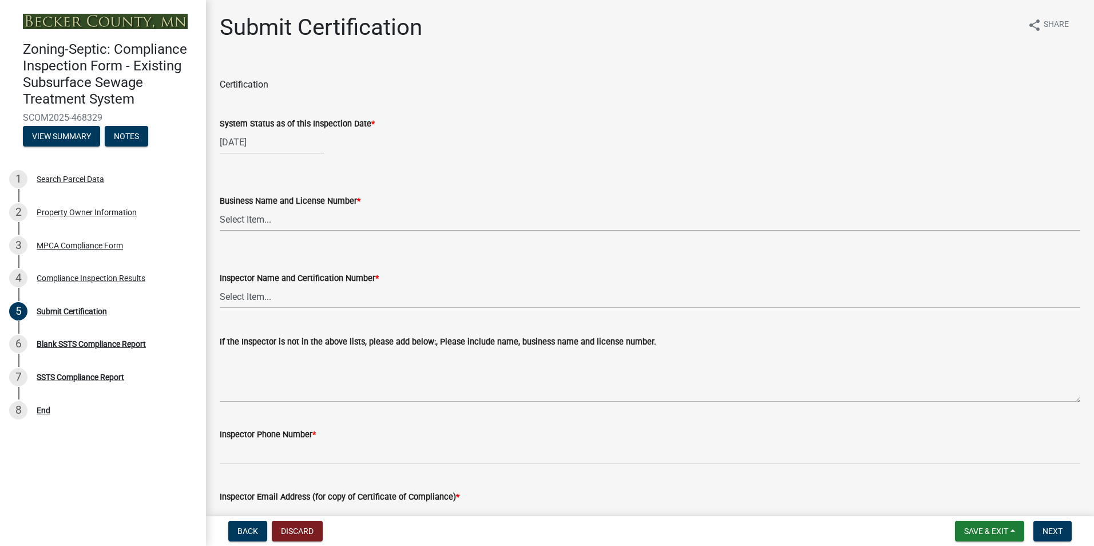
click at [246, 223] on select "Select Item... OTHER – Not listed (please add in next field and we will add to …" at bounding box center [650, 219] width 861 height 23
click at [220, 208] on select "Select Item... OTHER – Not listed (please add in next field and we will add to …" at bounding box center [650, 219] width 861 height 23
select select "6cb55102-04ca-4fa6-a18d-df345860fceb"
click at [240, 296] on select "Select Item... OTHER – Not listed (please add in next field and we will add to …" at bounding box center [650, 296] width 861 height 23
click at [220, 285] on select "Select Item... OTHER – Not listed (please add in next field and we will add to …" at bounding box center [650, 296] width 861 height 23
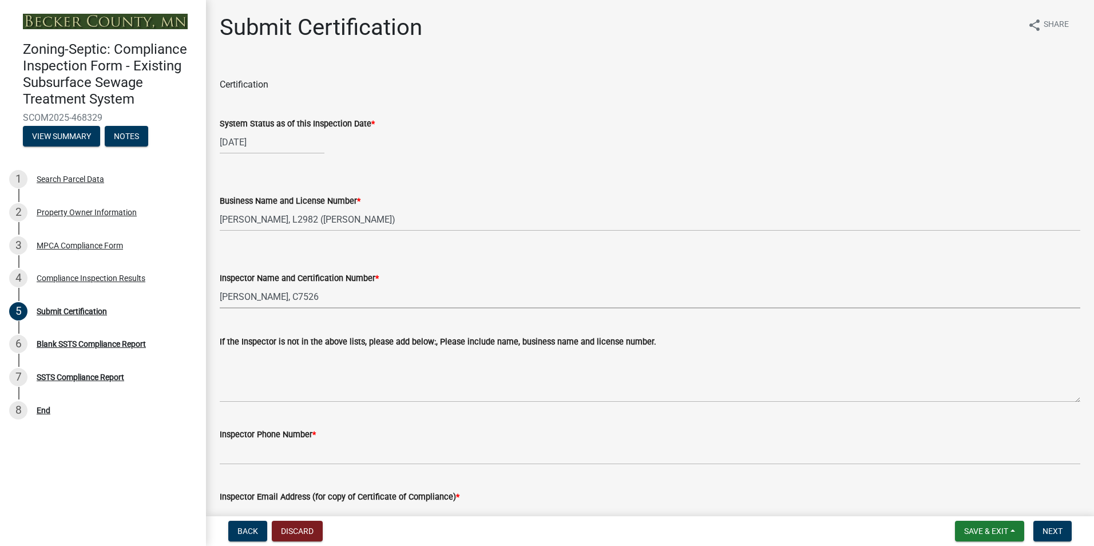
select select "dc89faac-9f44-4363-befa-aff2aab8b849"
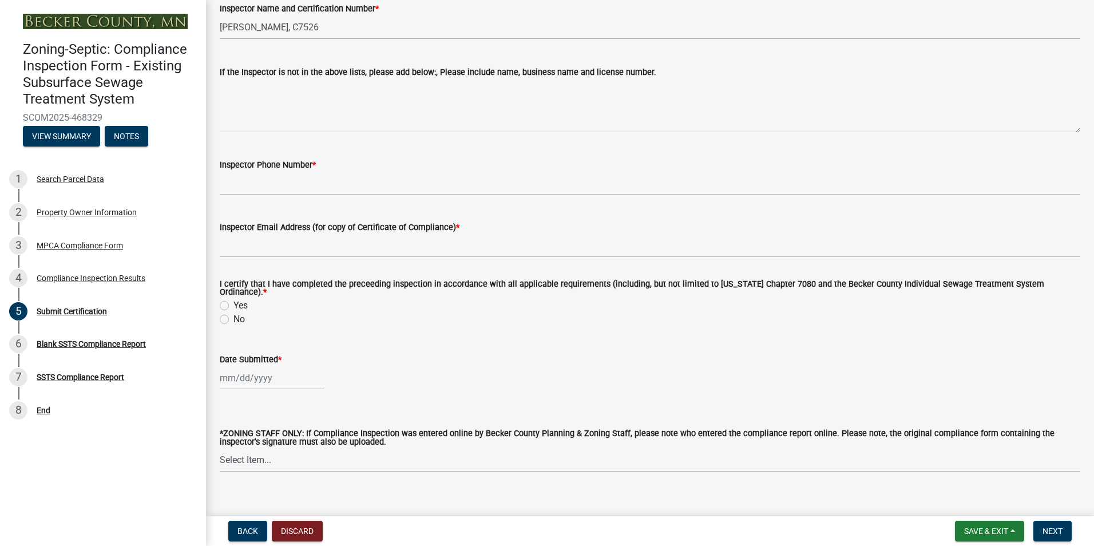
scroll to position [280, 0]
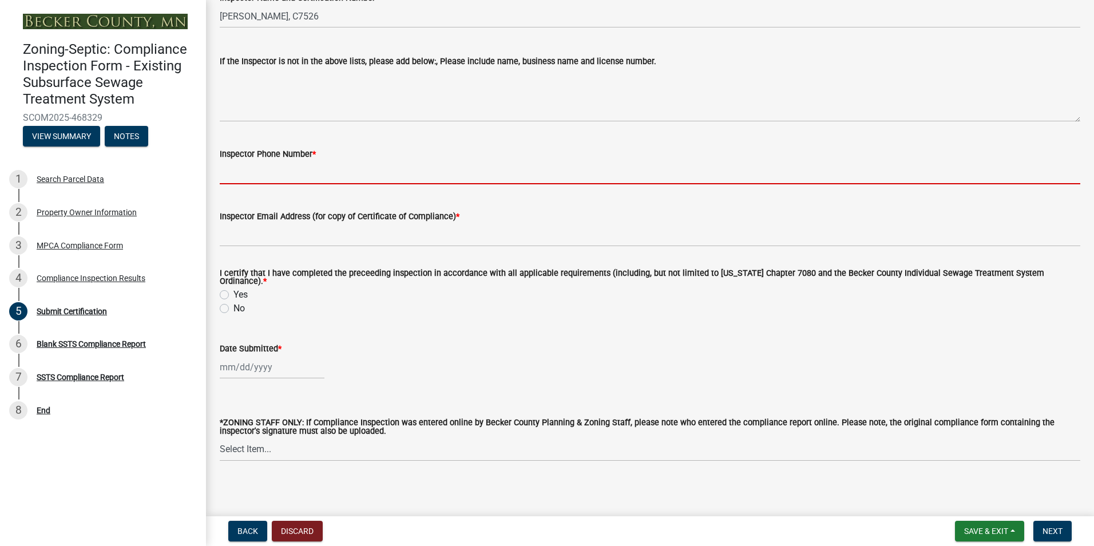
click at [281, 172] on input "Inspector Phone Number *" at bounding box center [650, 172] width 861 height 23
type input "2188391849"
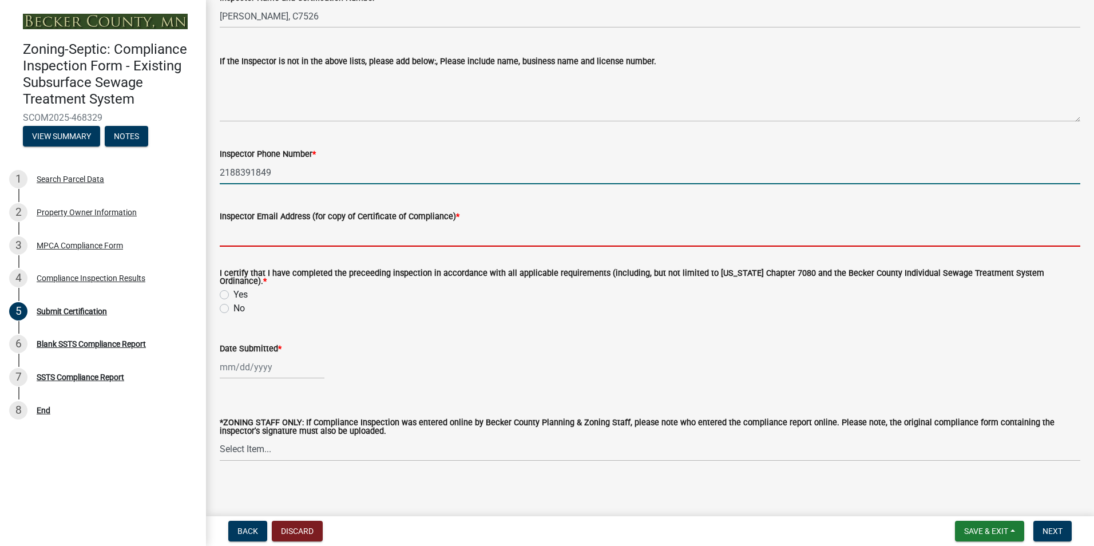
type input "[EMAIL_ADDRESS][DOMAIN_NAME]"
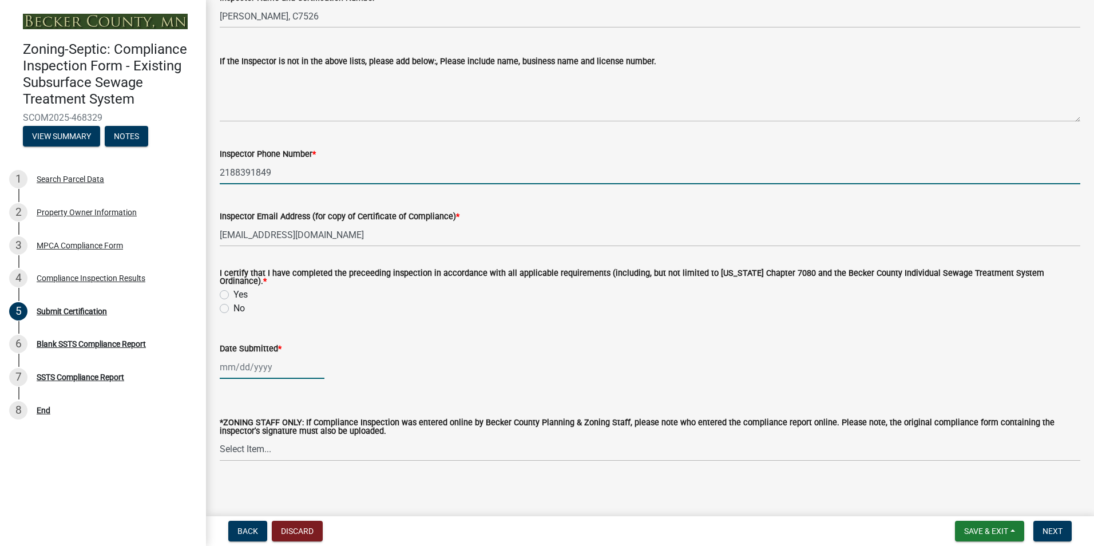
type input "08/03/2025"
select select "8"
select select "2025"
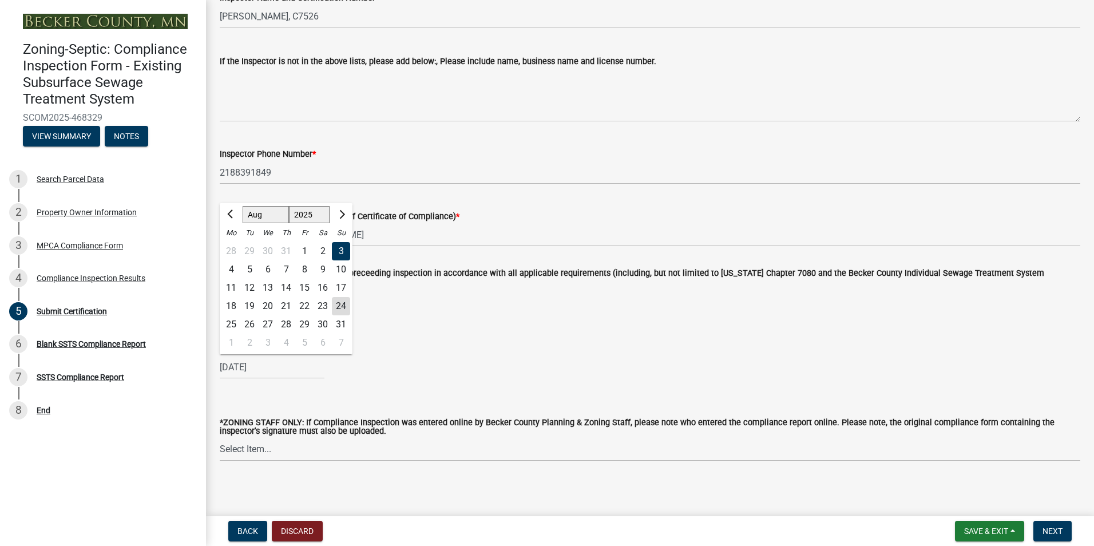
click at [337, 303] on div "24" at bounding box center [341, 306] width 18 height 18
type input "08/24/2025"
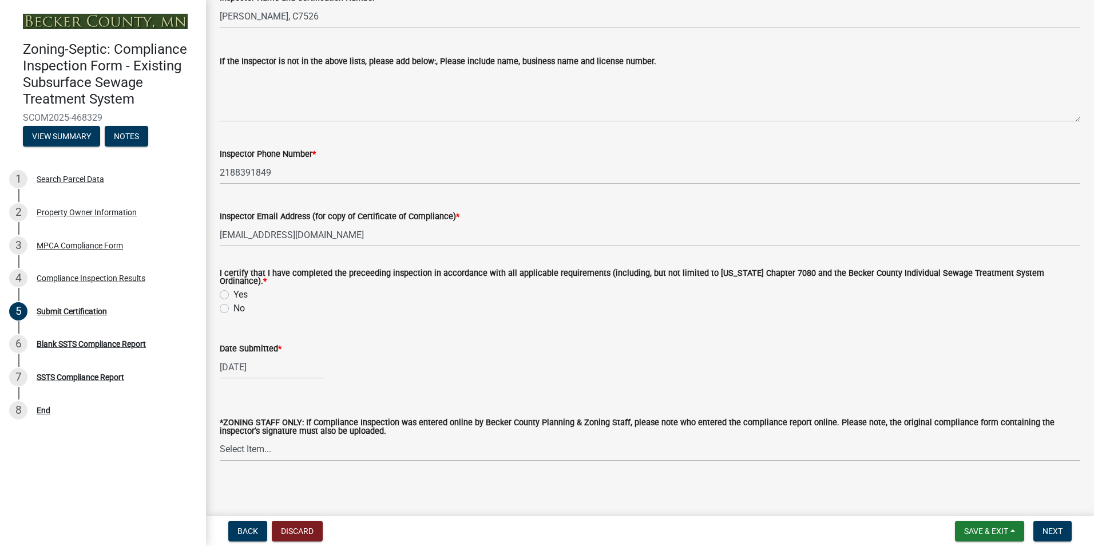
click at [234, 290] on label "Yes" at bounding box center [241, 295] width 14 height 14
click at [234, 290] on input "Yes" at bounding box center [237, 291] width 7 height 7
radio input "true"
click at [1040, 530] on button "Next" at bounding box center [1053, 531] width 38 height 21
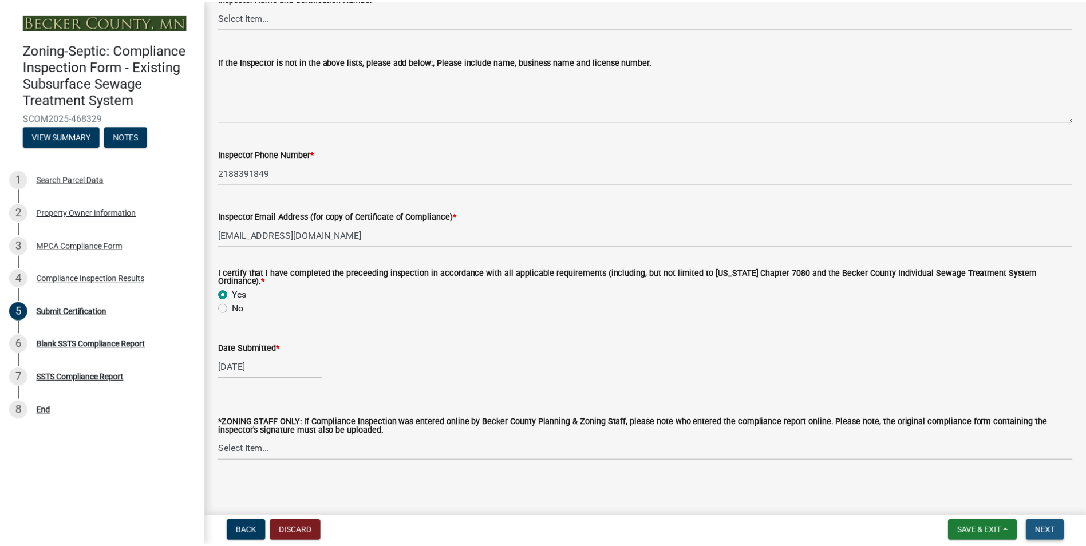
scroll to position [0, 0]
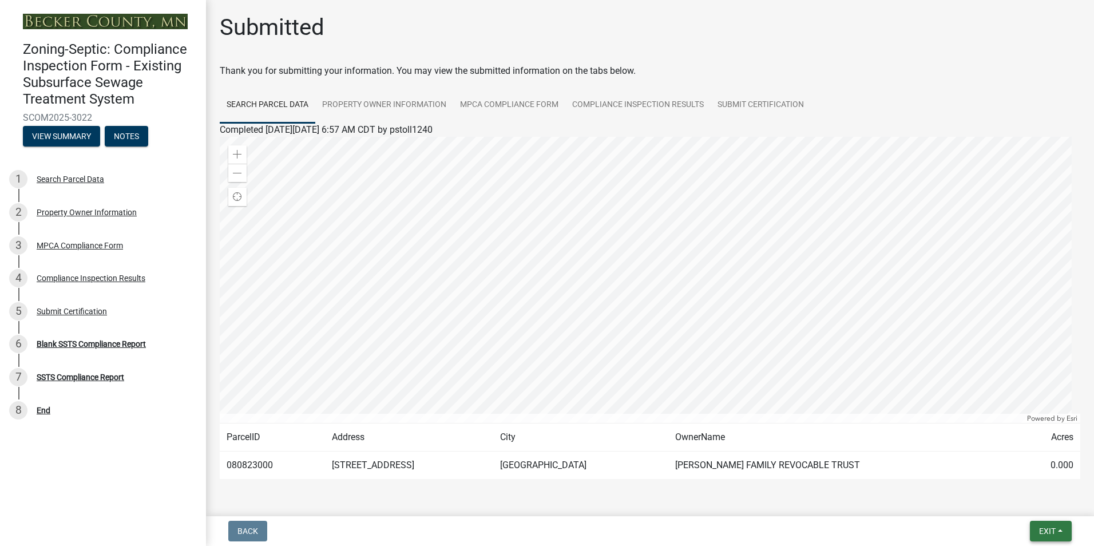
click at [1053, 535] on span "Exit" at bounding box center [1047, 531] width 17 height 9
click at [1011, 504] on button "Save & Exit" at bounding box center [1026, 501] width 92 height 27
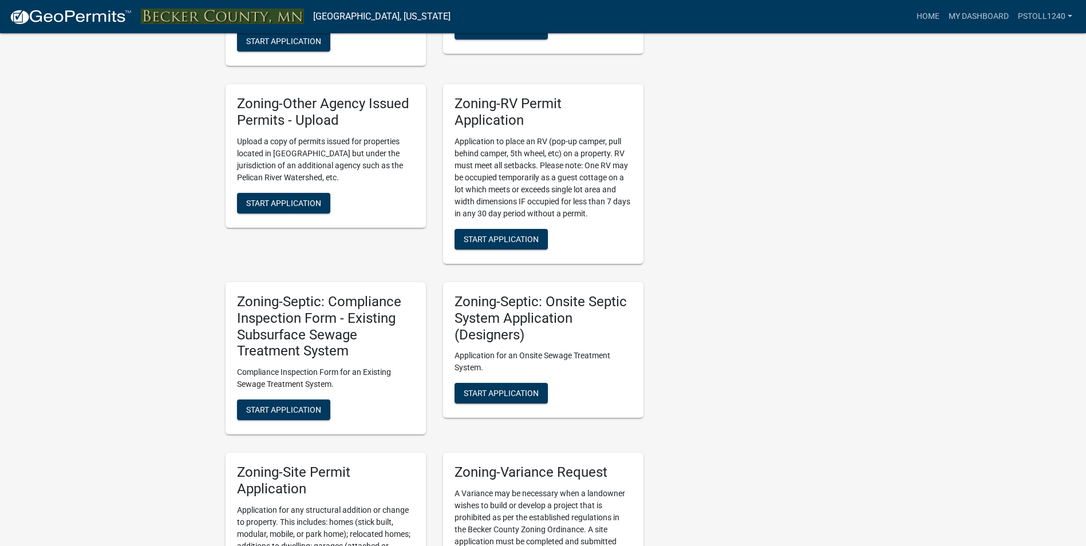
scroll to position [865, 0]
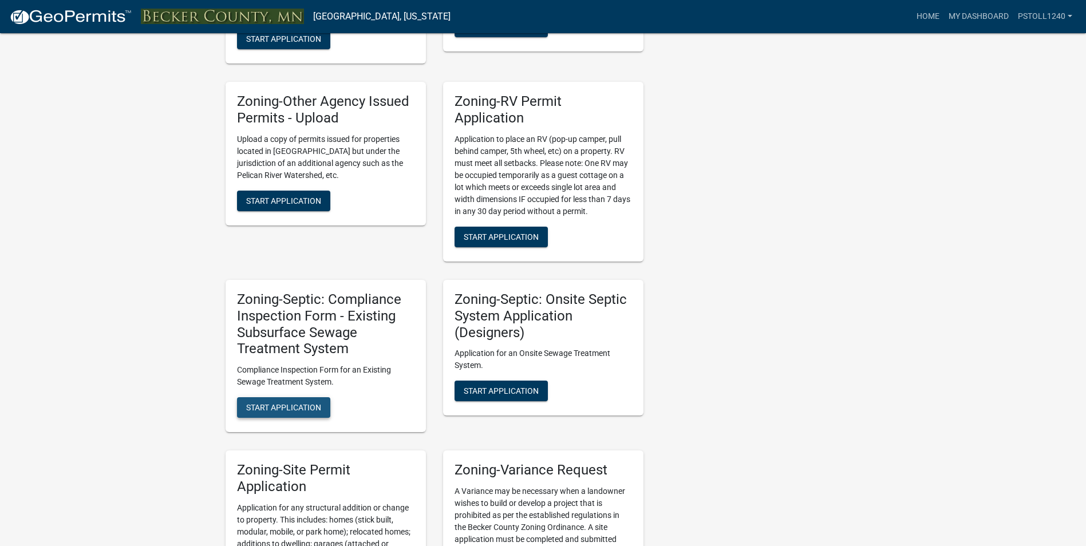
click at [284, 409] on span "Start Application" at bounding box center [283, 407] width 75 height 9
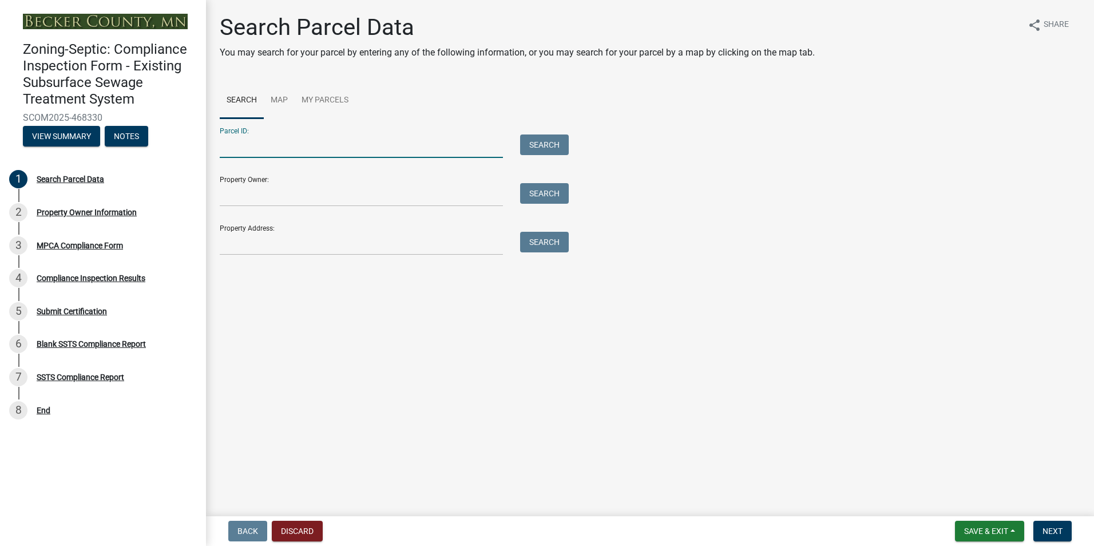
click at [250, 150] on input "Parcel ID:" at bounding box center [361, 146] width 283 height 23
type input "100437000"
click at [549, 137] on button "Search" at bounding box center [544, 145] width 49 height 21
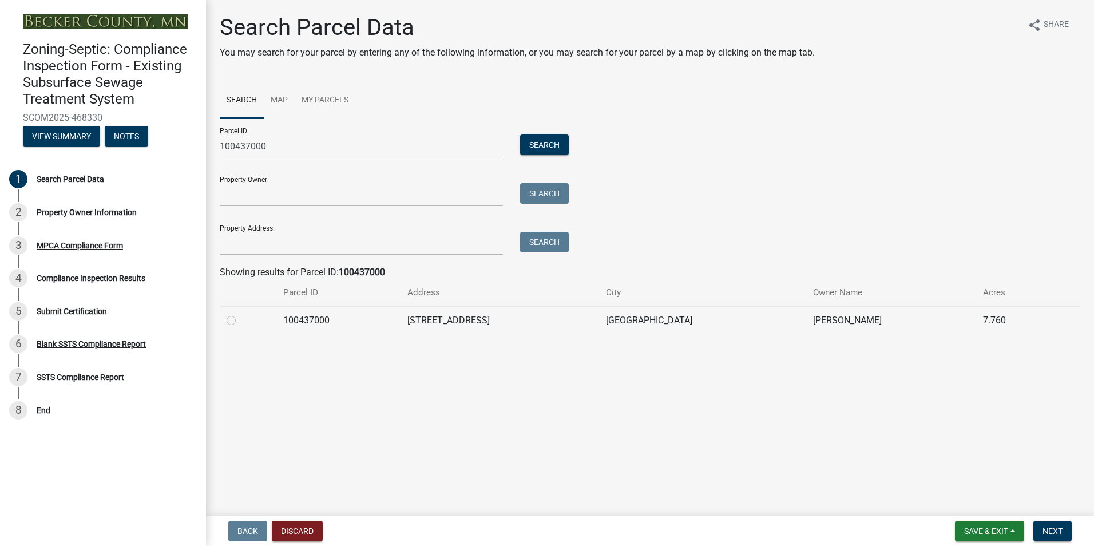
click at [240, 314] on label at bounding box center [240, 314] width 0 height 0
click at [240, 321] on input "radio" at bounding box center [243, 317] width 7 height 7
radio input "true"
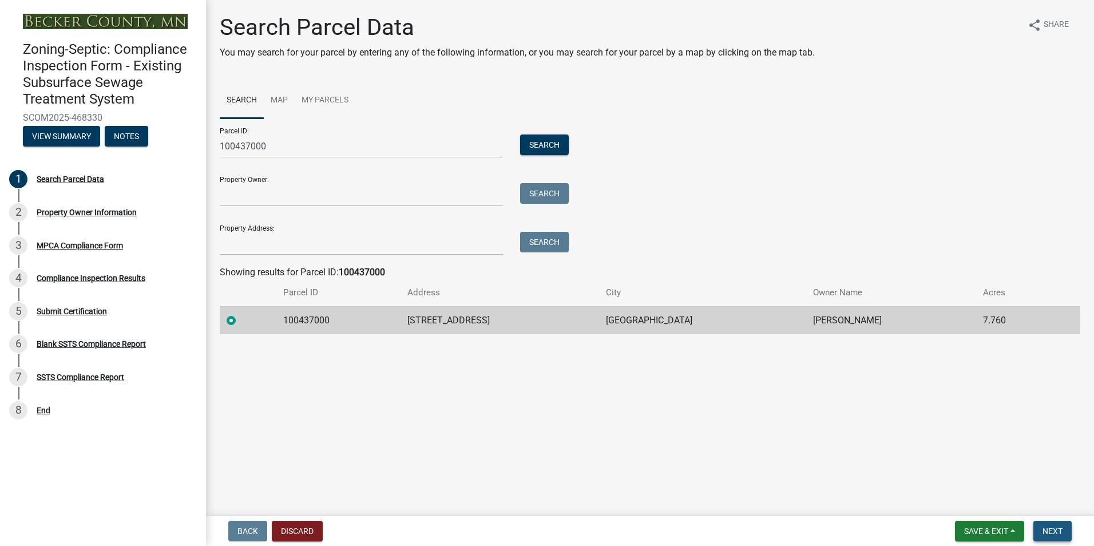
click at [1054, 529] on span "Next" at bounding box center [1053, 531] width 20 height 9
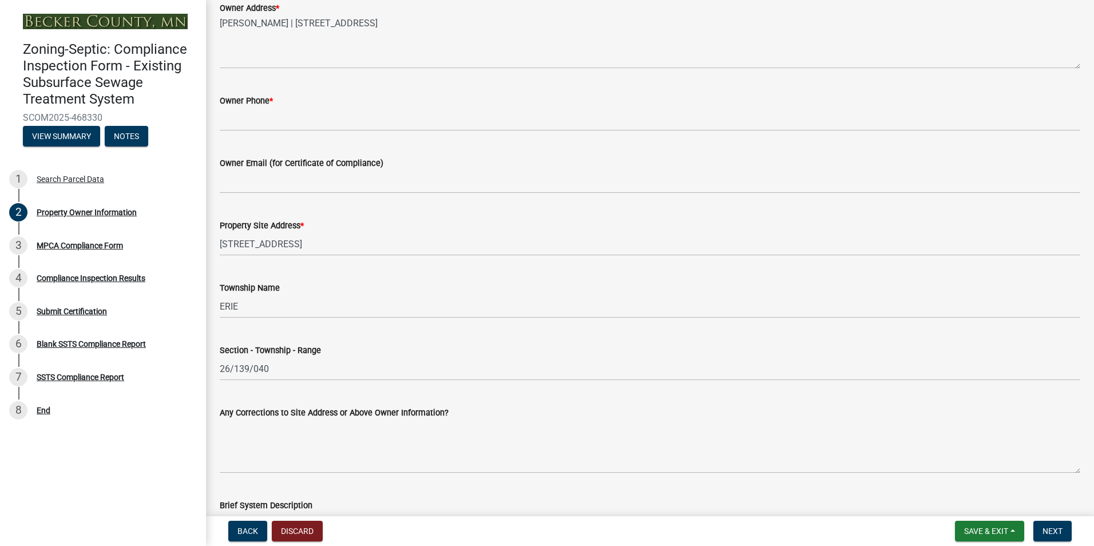
scroll to position [331, 0]
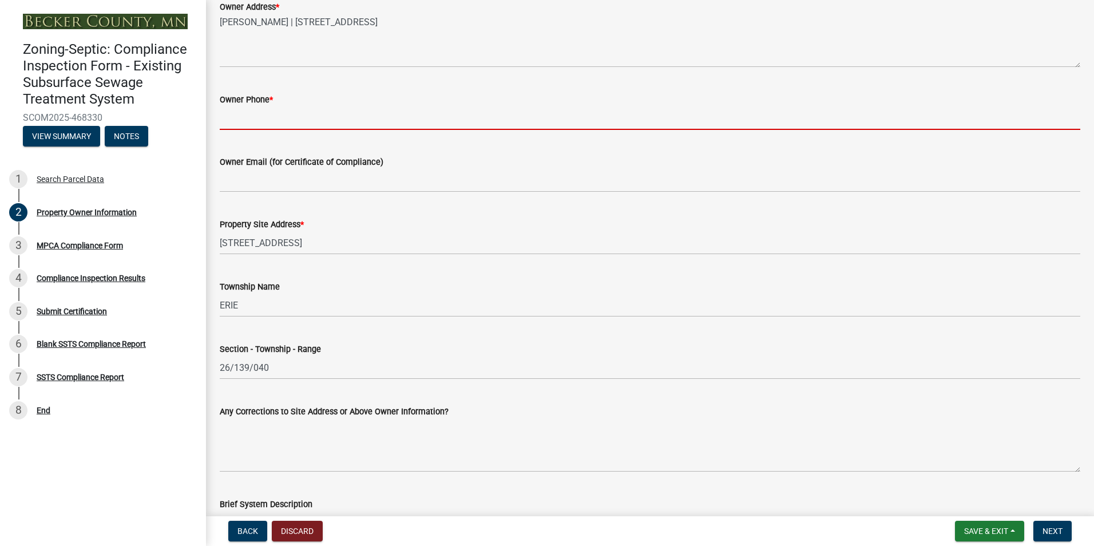
click at [235, 122] on input "Owner Phone *" at bounding box center [650, 117] width 861 height 23
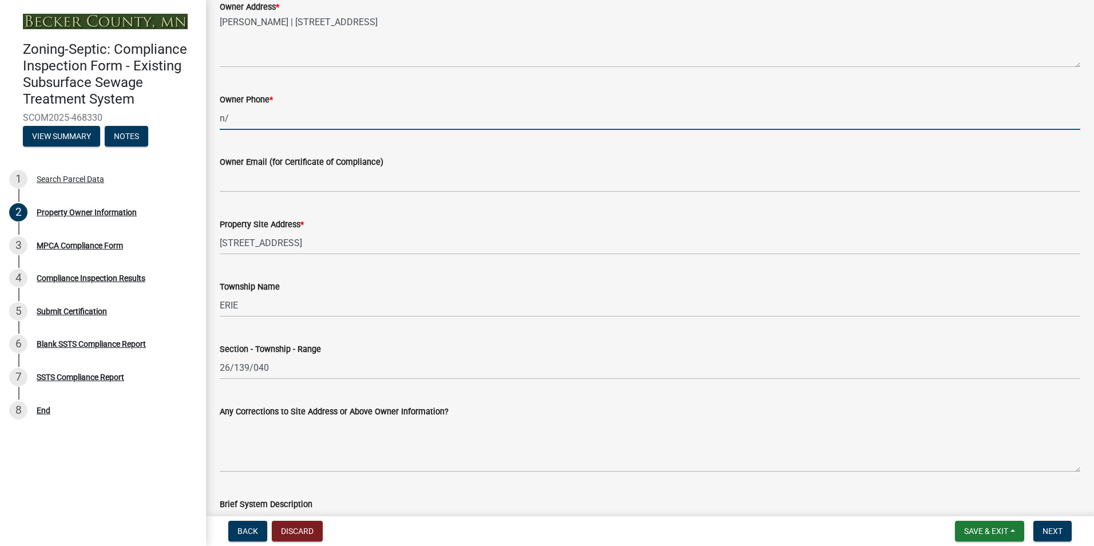
type input "n"
type input "N/A"
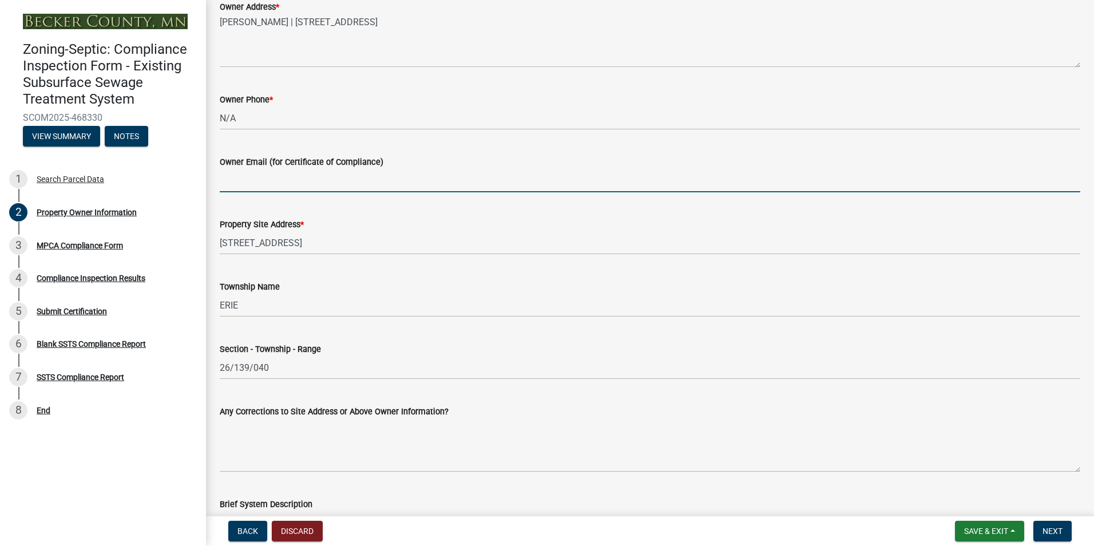
click at [240, 181] on input "Owner Email (for Certificate of Compliance)" at bounding box center [650, 180] width 861 height 23
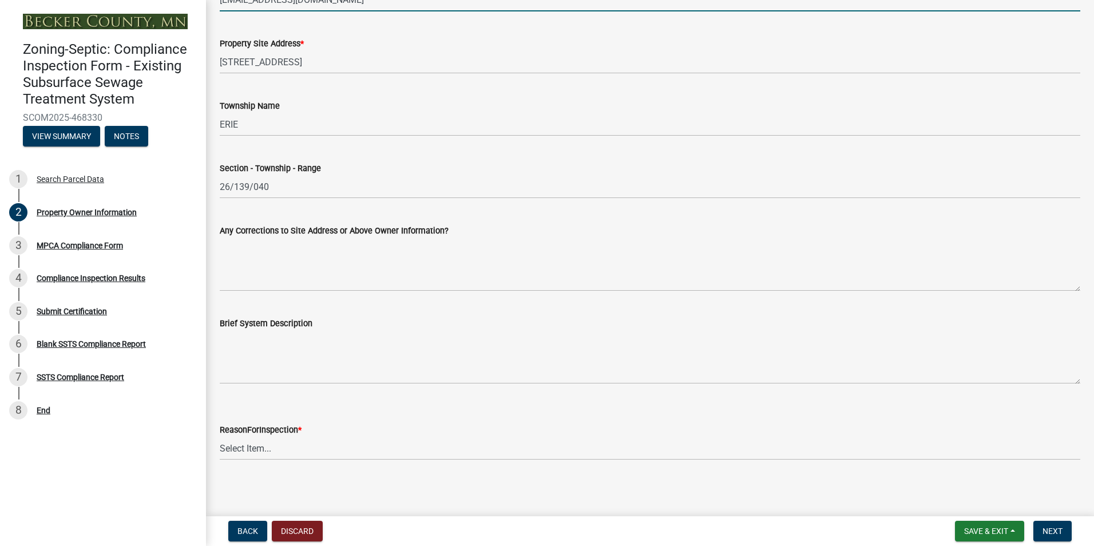
scroll to position [516, 0]
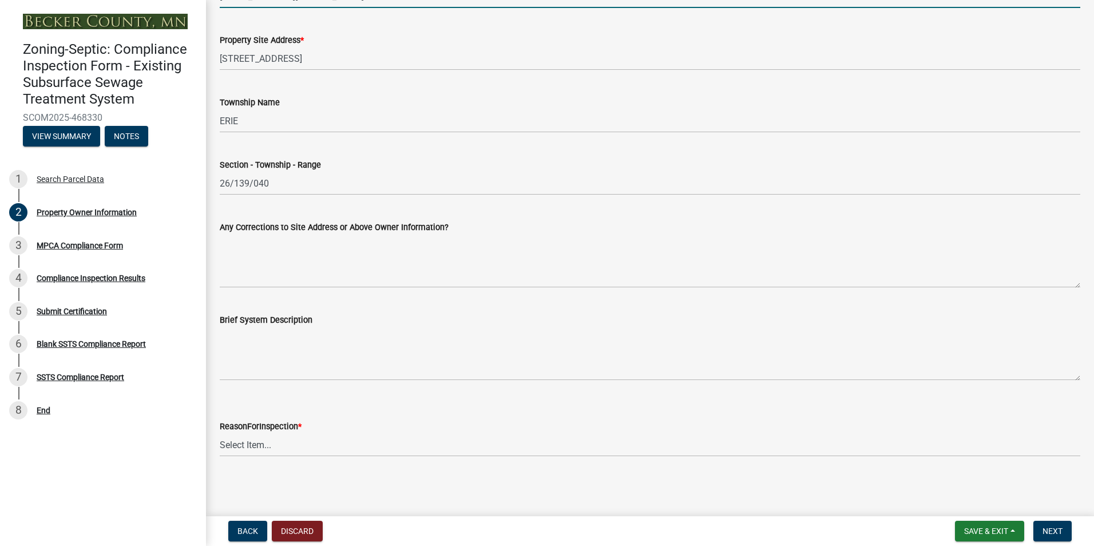
type input "zstaloch33@gmaill.com"
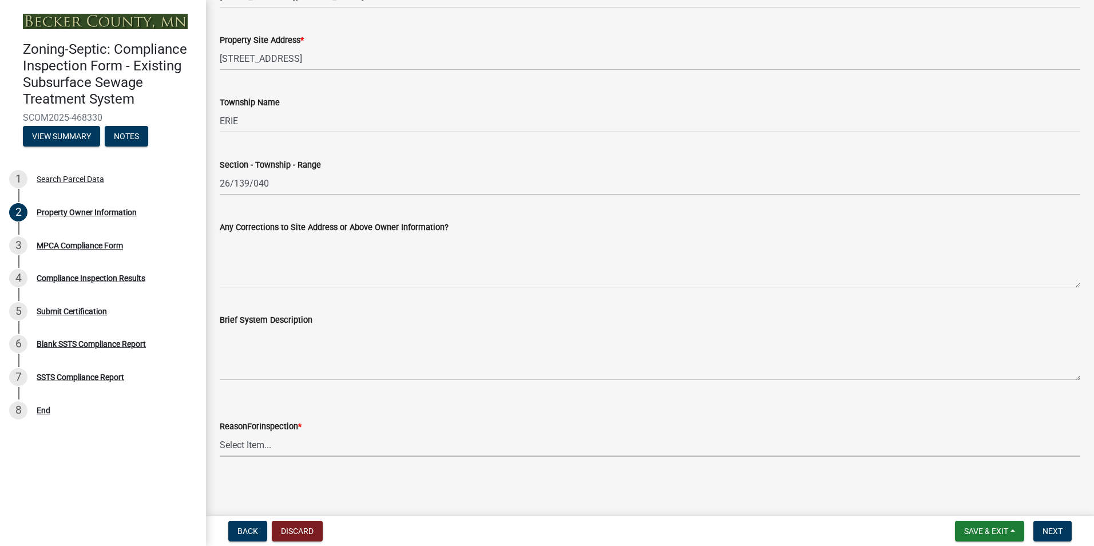
click at [252, 448] on select "Select Item... Property Sale Lake Study Required for Permit Other" at bounding box center [650, 444] width 861 height 23
click at [220, 433] on select "Select Item... Property Sale Lake Study Required for Permit Other" at bounding box center [650, 444] width 861 height 23
select select "d6fd99ce-8a43-4bcf-938d-761da4bf36de"
click at [1041, 527] on button "Next" at bounding box center [1053, 531] width 38 height 21
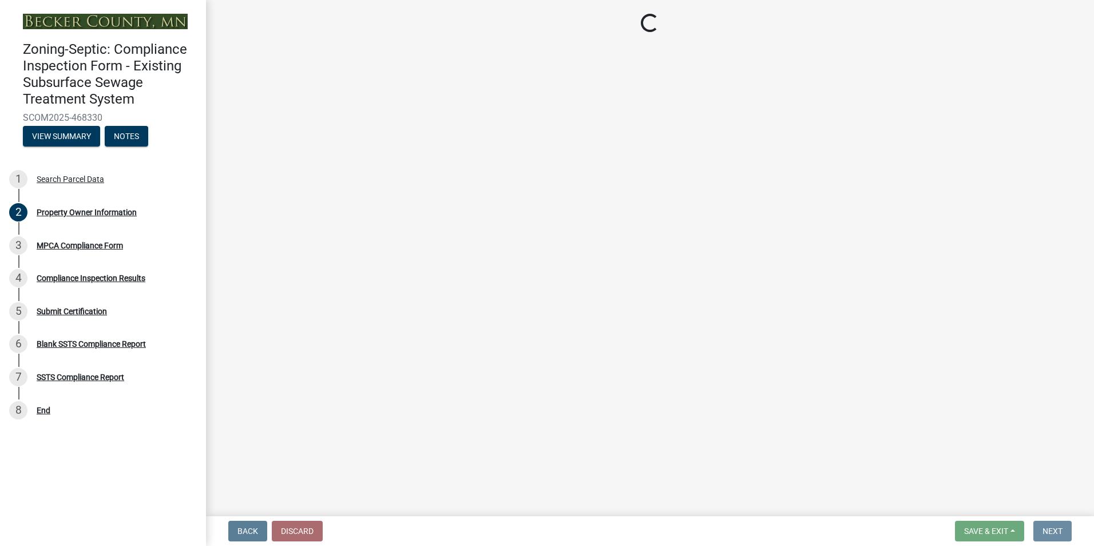
scroll to position [0, 0]
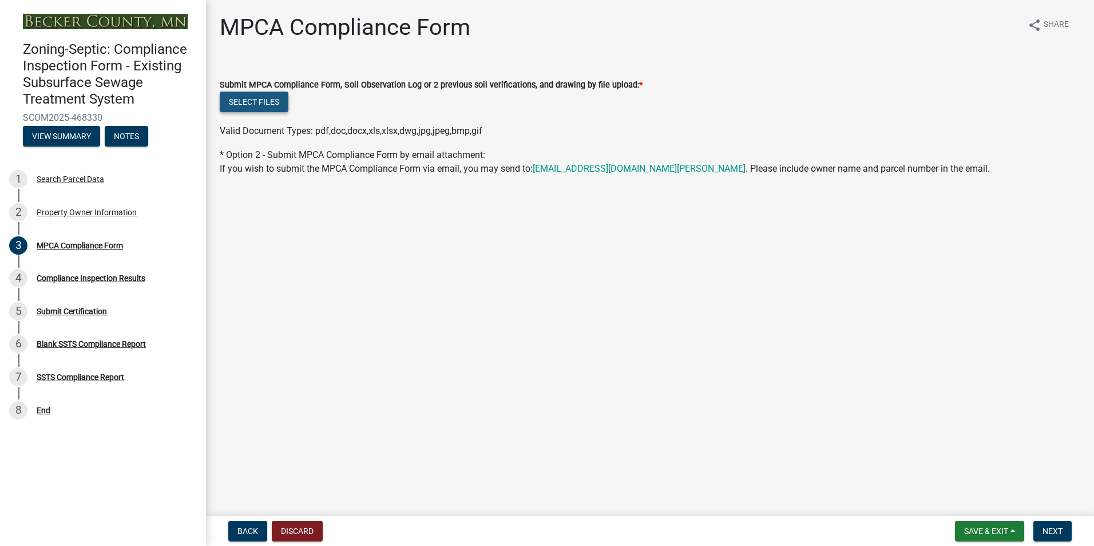
click at [247, 101] on button "Select files" at bounding box center [254, 102] width 69 height 21
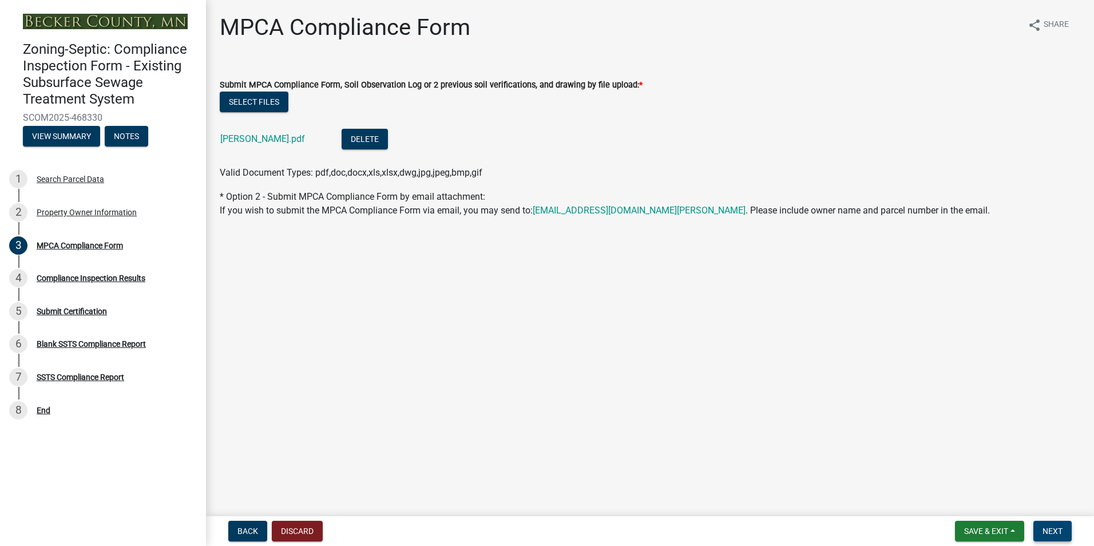
click at [1050, 532] on span "Next" at bounding box center [1053, 531] width 20 height 9
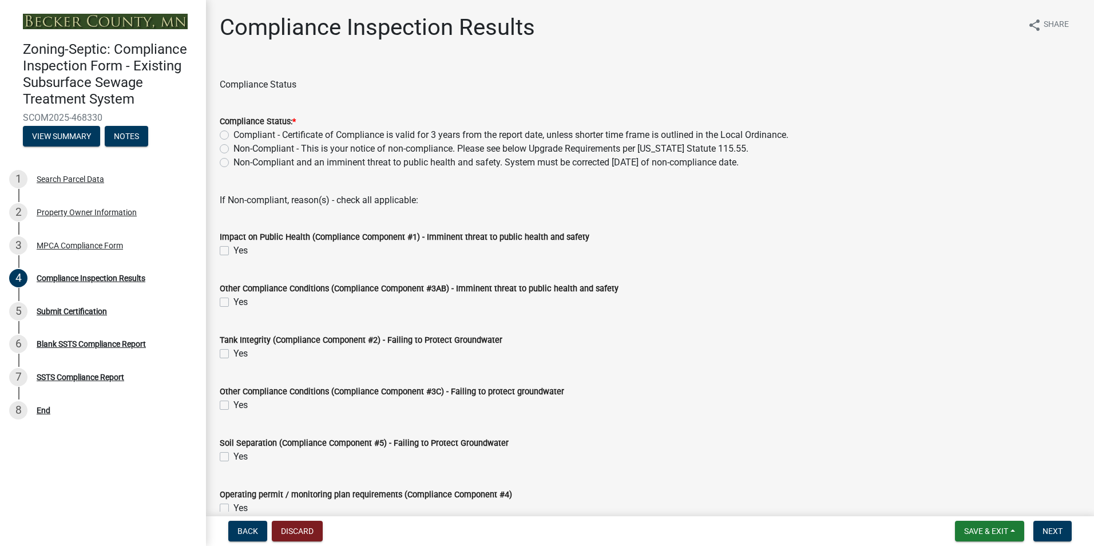
click at [234, 133] on label "Compliant - Certificate of Compliance is valid for 3 years from the report date…" at bounding box center [511, 135] width 555 height 14
click at [234, 133] on input "Compliant - Certificate of Compliance is valid for 3 years from the report date…" at bounding box center [237, 131] width 7 height 7
radio input "true"
click at [1057, 525] on button "Next" at bounding box center [1053, 531] width 38 height 21
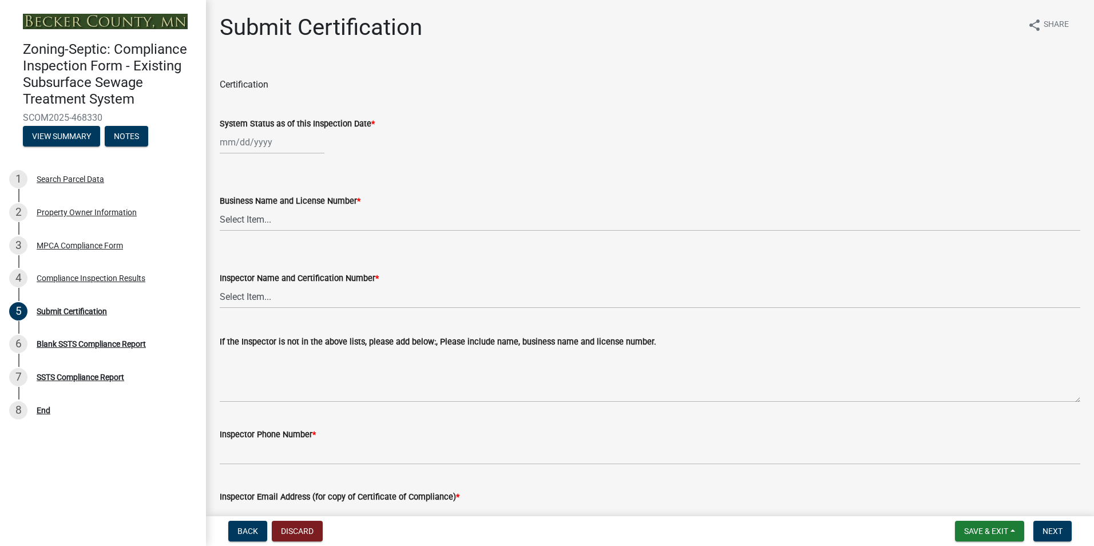
select select "8"
select select "2025"
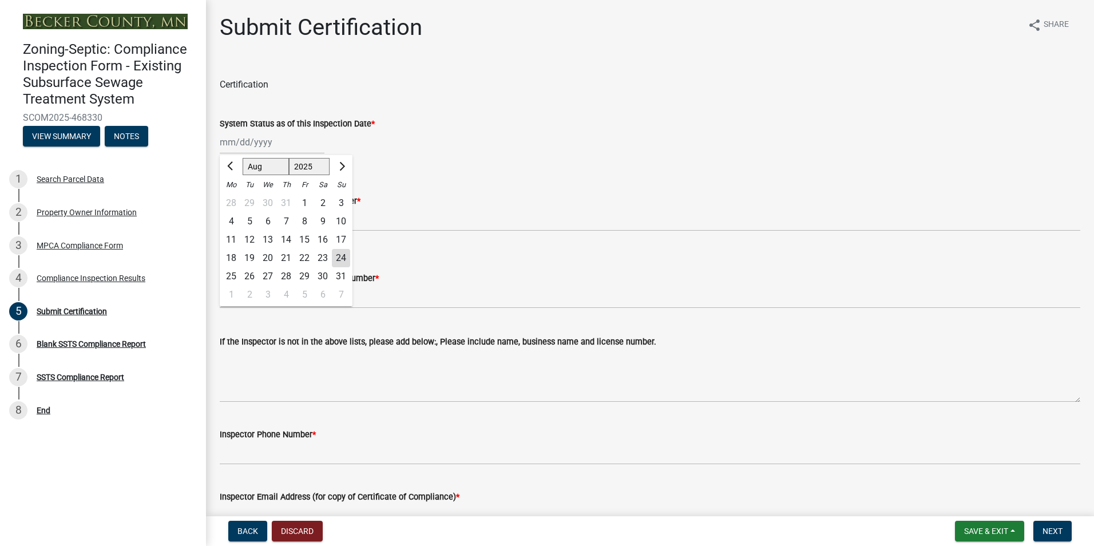
click at [236, 146] on div "Jan Feb Mar Apr May Jun Jul Aug Sep Oct Nov Dec 1525 1526 1527 1528 1529 1530 1…" at bounding box center [272, 141] width 105 height 23
click at [283, 254] on div "21" at bounding box center [286, 258] width 18 height 18
type input "[DATE]"
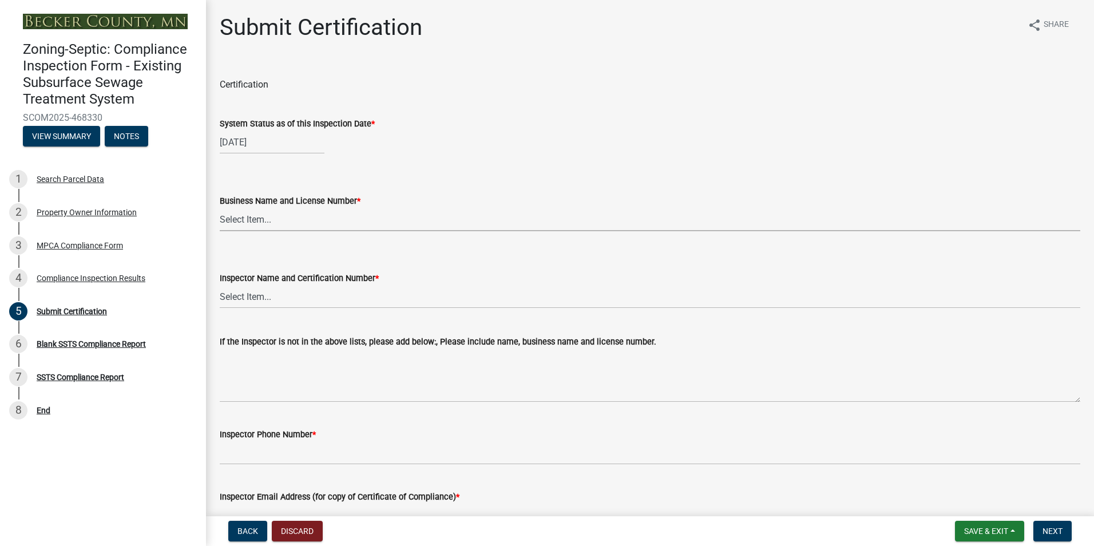
click at [252, 223] on select "Select Item... OTHER – Not listed (please add in next field and we will add to …" at bounding box center [650, 219] width 861 height 23
click at [220, 208] on select "Select Item... OTHER – Not listed (please add in next field and we will add to …" at bounding box center [650, 219] width 861 height 23
select select "6cb55102-04ca-4fa6-a18d-df345860fceb"
click at [244, 299] on select "Select Item... OTHER – Not listed (please add in next field and we will add to …" at bounding box center [650, 296] width 861 height 23
click at [220, 285] on select "Select Item... OTHER – Not listed (please add in next field and we will add to …" at bounding box center [650, 296] width 861 height 23
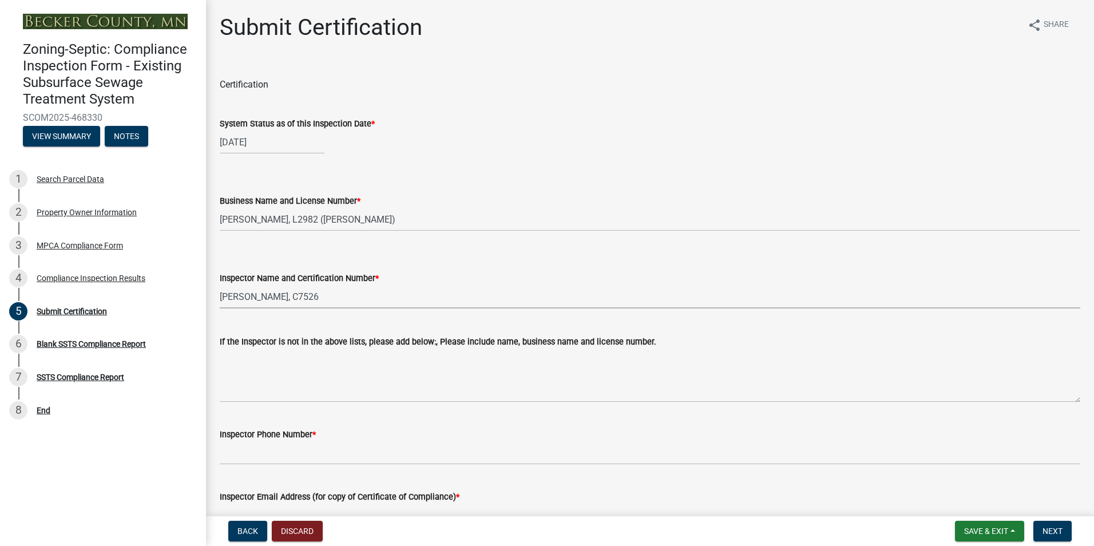
select select "dc89faac-9f44-4363-befa-aff2aab8b849"
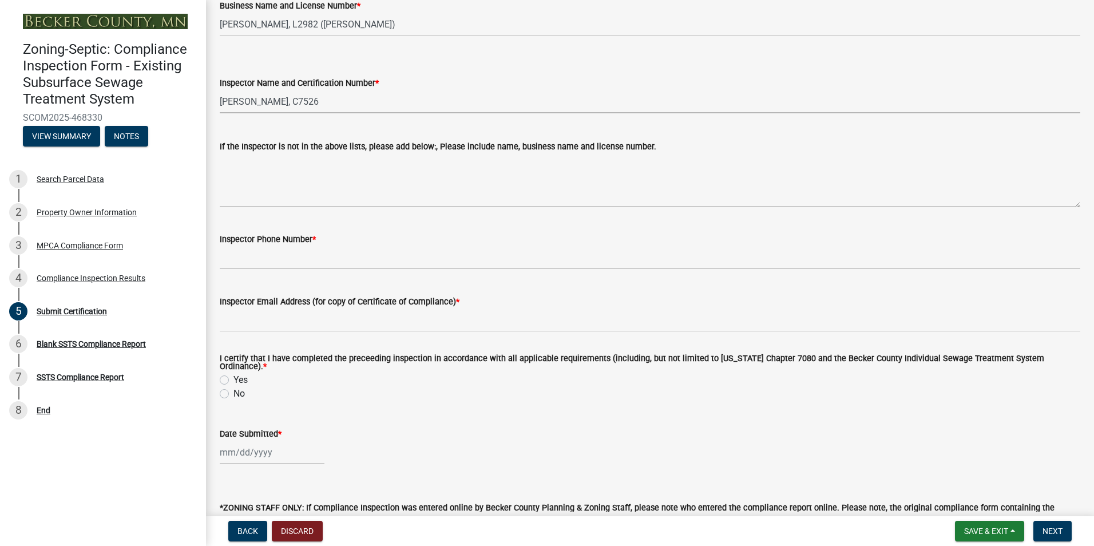
scroll to position [196, 0]
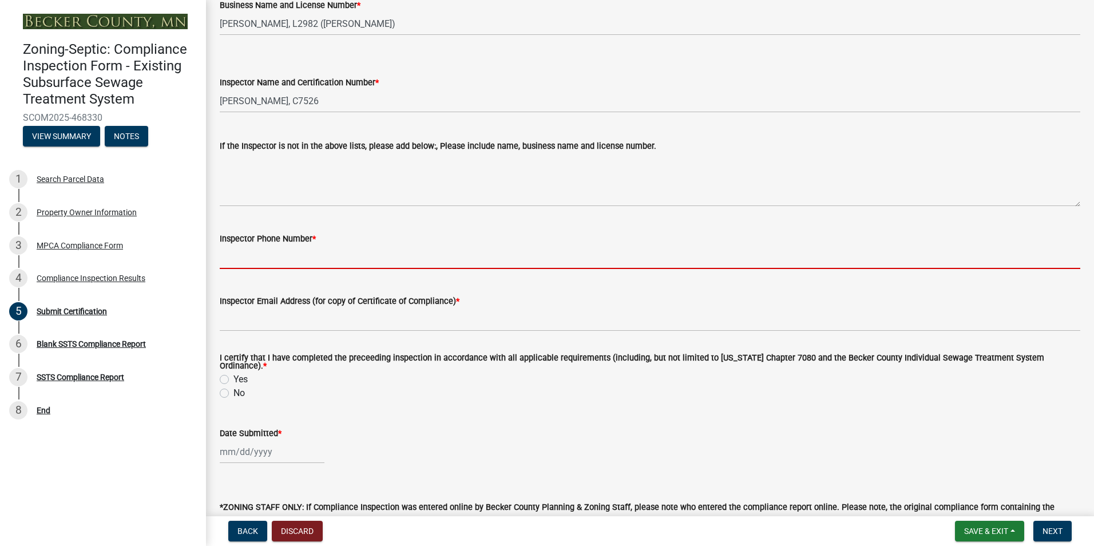
click at [255, 262] on input "Inspector Phone Number *" at bounding box center [650, 257] width 861 height 23
type input "2188391849"
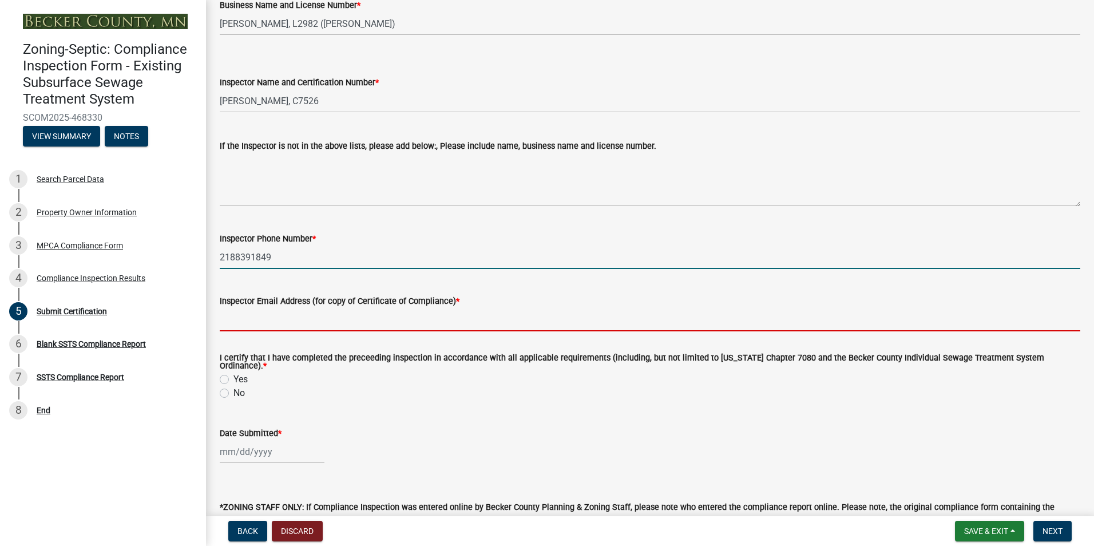
type input "[EMAIL_ADDRESS][DOMAIN_NAME]"
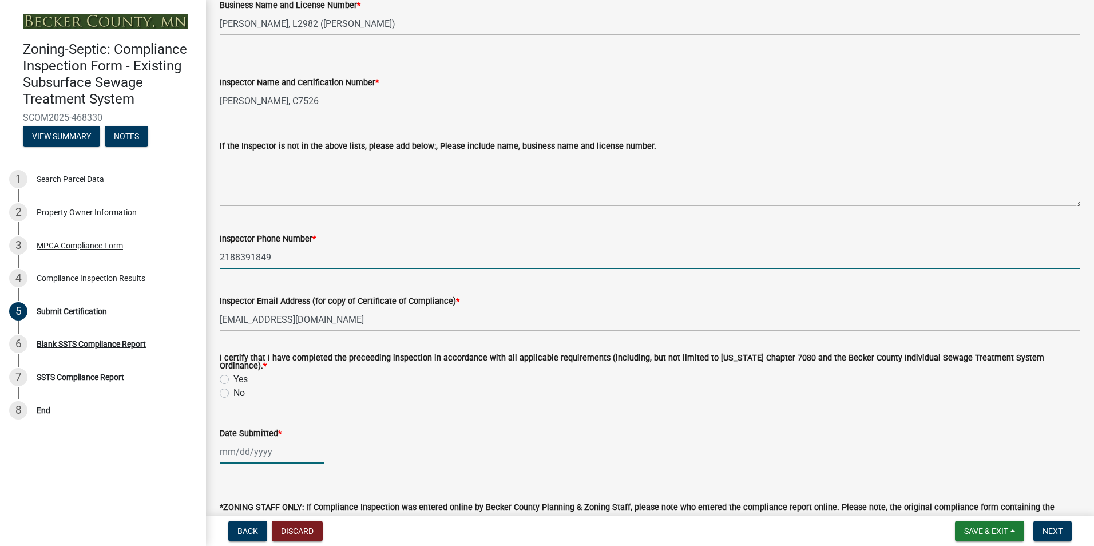
type input "08/03/2025"
select select "8"
select select "2025"
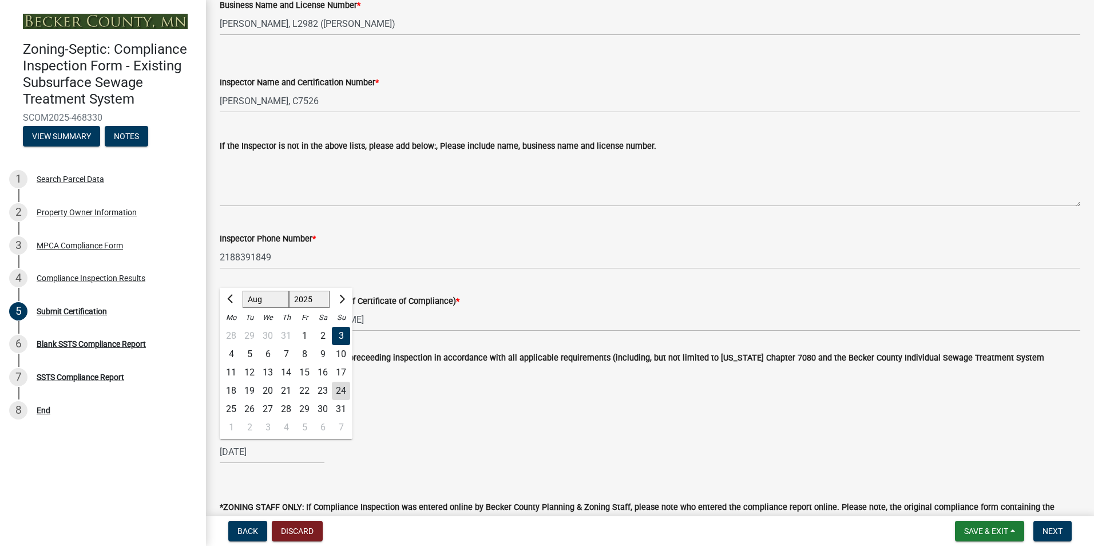
click at [339, 383] on div "24" at bounding box center [341, 391] width 18 height 18
type input "08/24/2025"
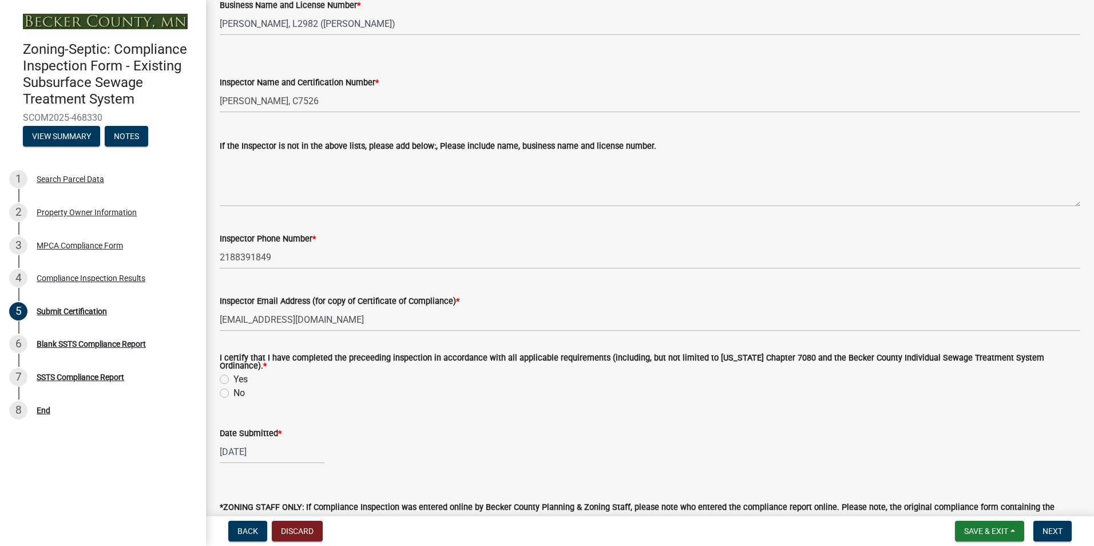
click at [234, 374] on label "Yes" at bounding box center [241, 380] width 14 height 14
click at [234, 374] on input "Yes" at bounding box center [237, 376] width 7 height 7
radio input "true"
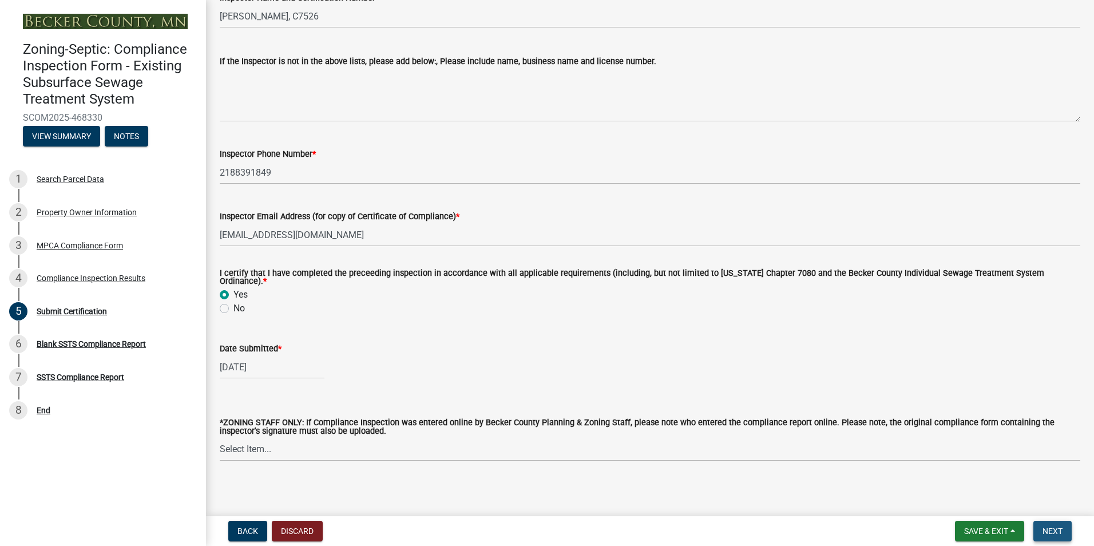
click at [1053, 533] on span "Next" at bounding box center [1053, 531] width 20 height 9
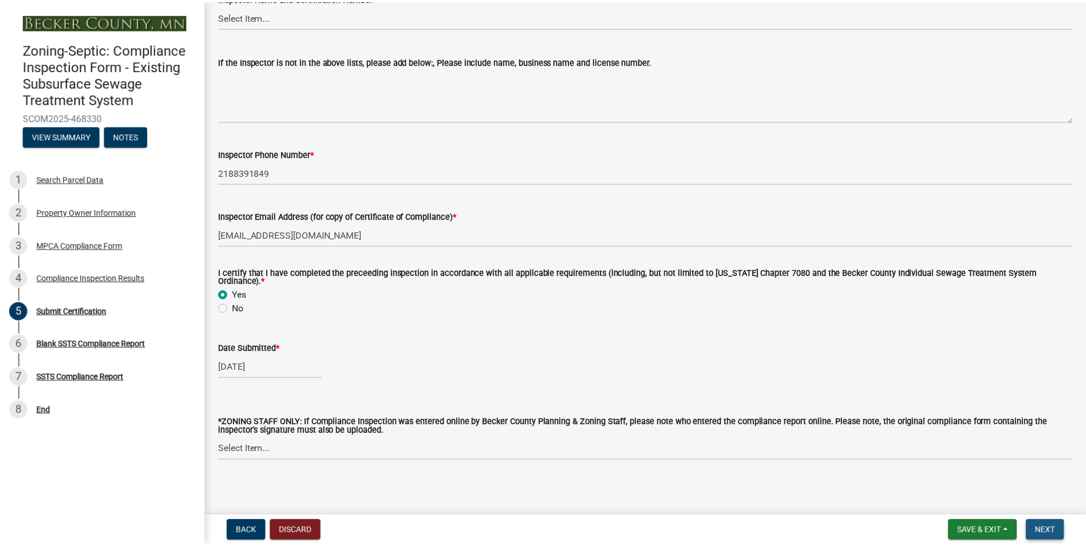
scroll to position [0, 0]
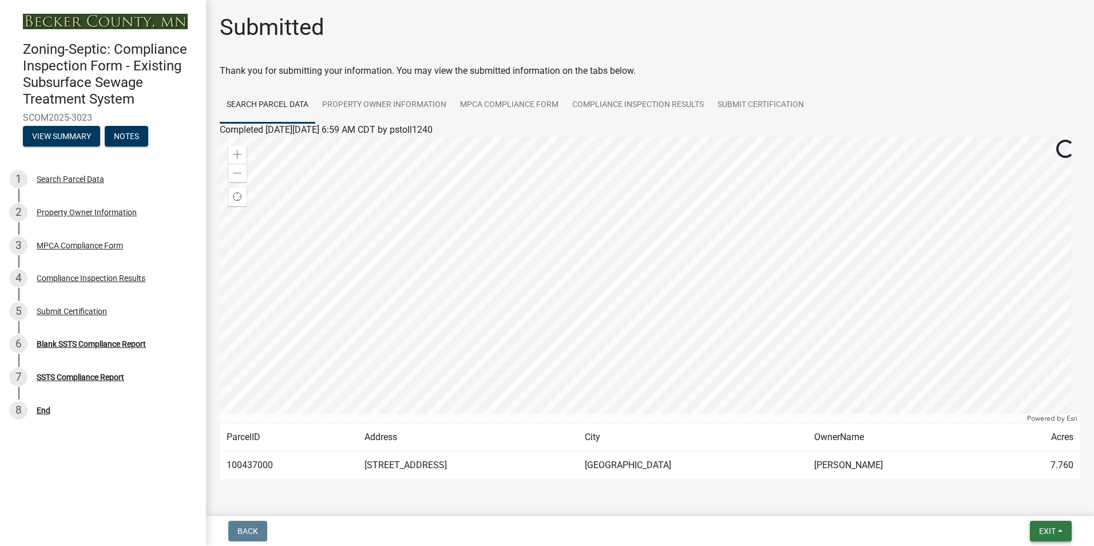
click at [1053, 533] on span "Exit" at bounding box center [1047, 531] width 17 height 9
click at [1019, 502] on button "Save & Exit" at bounding box center [1026, 501] width 92 height 27
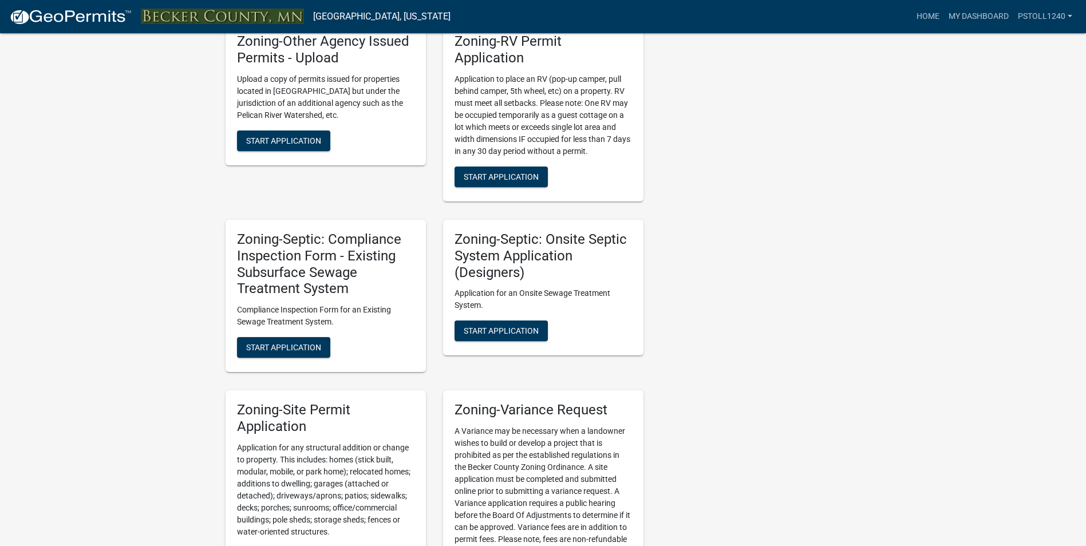
scroll to position [926, 0]
click at [283, 350] on span "Start Application" at bounding box center [283, 346] width 75 height 9
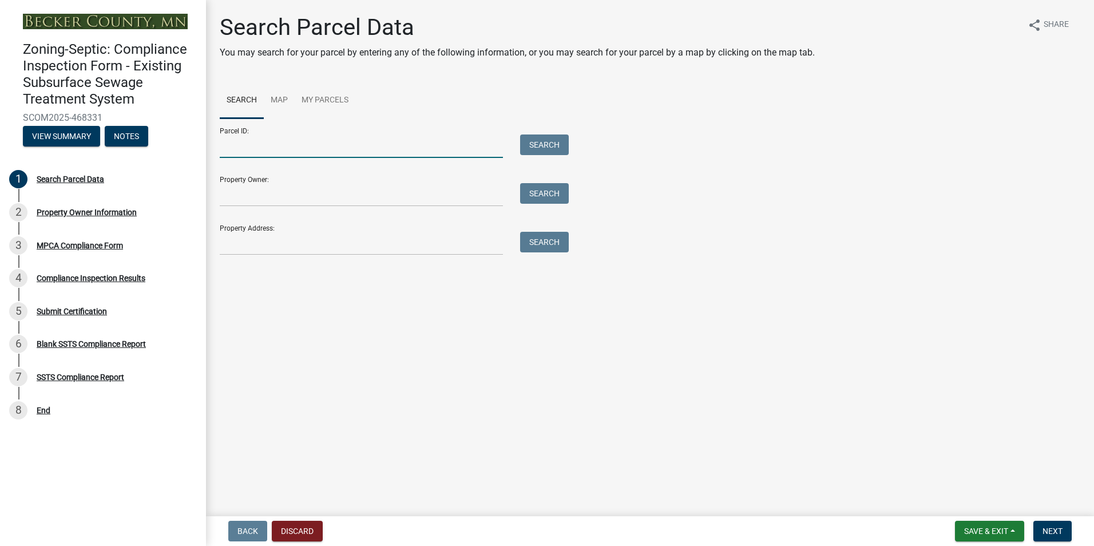
click at [247, 151] on input "Parcel ID:" at bounding box center [361, 146] width 283 height 23
type input "080182000"
click at [539, 143] on button "Search" at bounding box center [544, 145] width 49 height 21
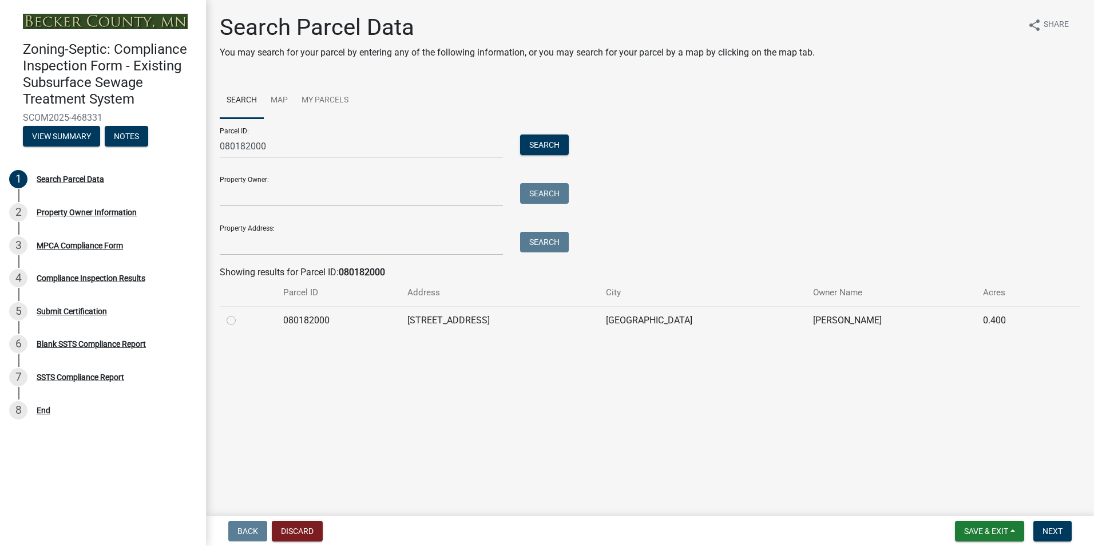
click at [240, 314] on label at bounding box center [240, 314] width 0 height 0
click at [240, 318] on input "radio" at bounding box center [243, 317] width 7 height 7
radio input "true"
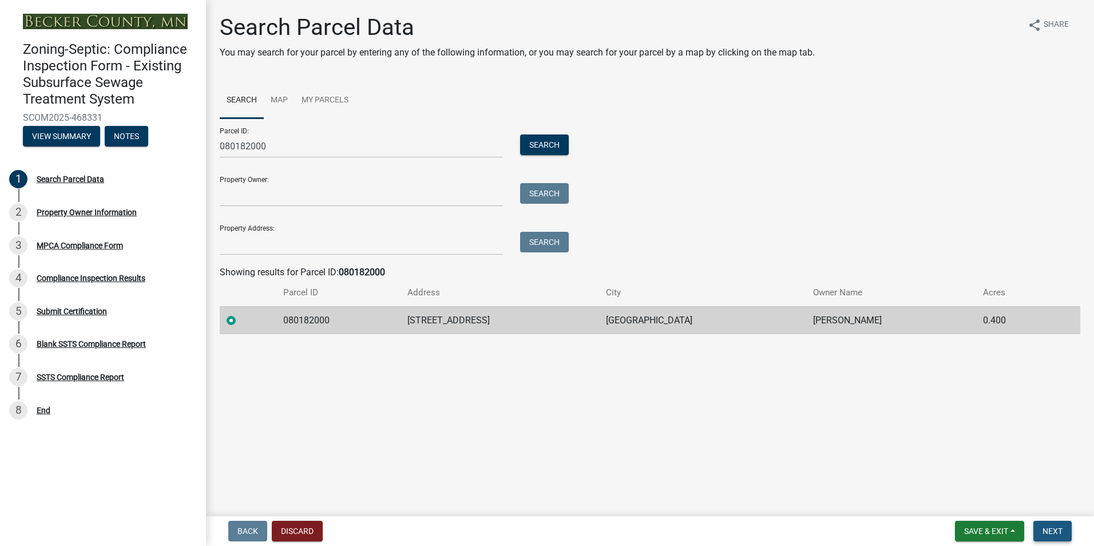
click at [1046, 537] on button "Next" at bounding box center [1053, 531] width 38 height 21
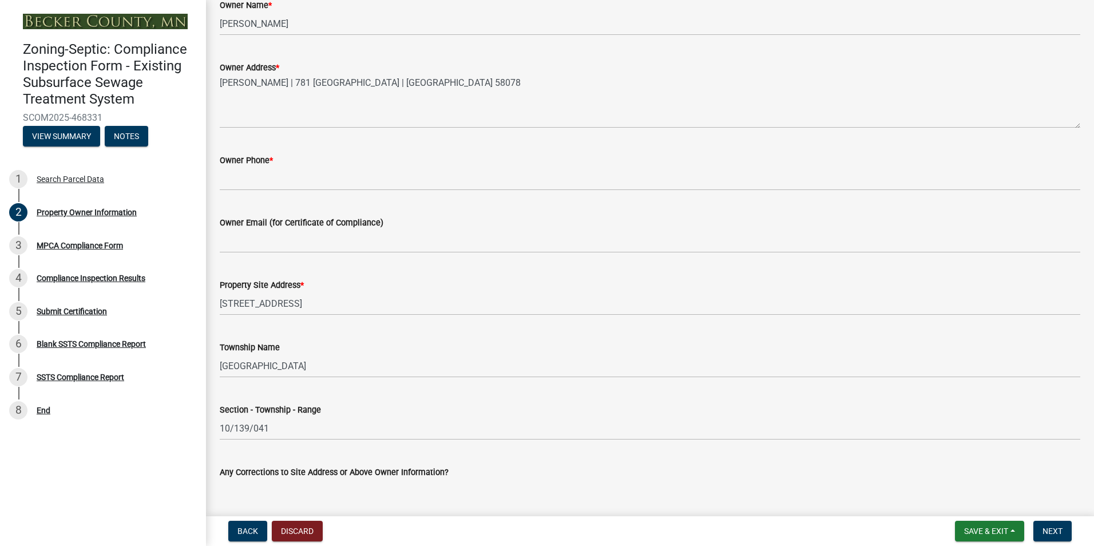
scroll to position [275, 0]
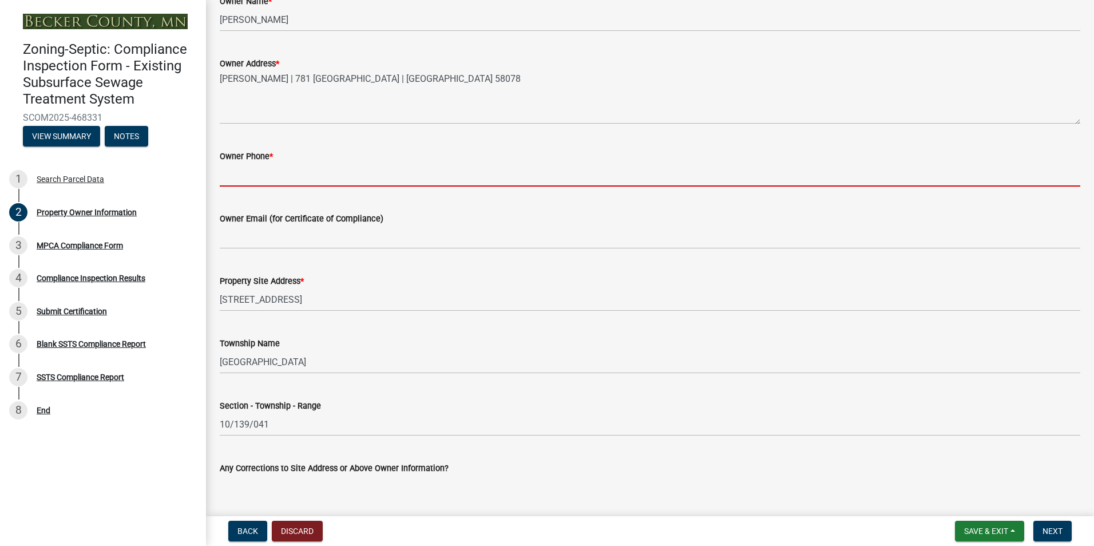
click at [233, 178] on input "Owner Phone *" at bounding box center [650, 174] width 861 height 23
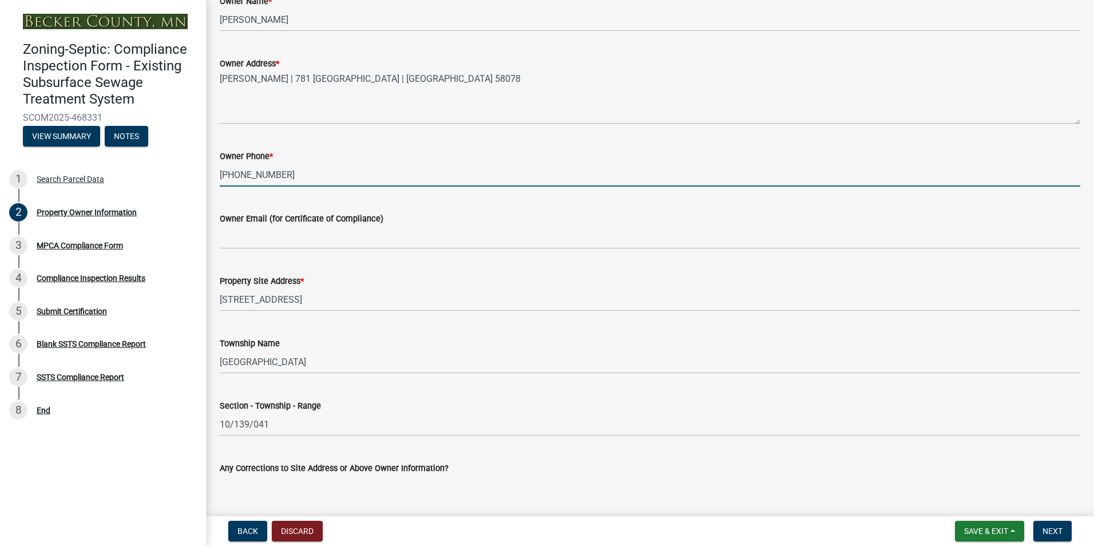
type input "701-371-7122"
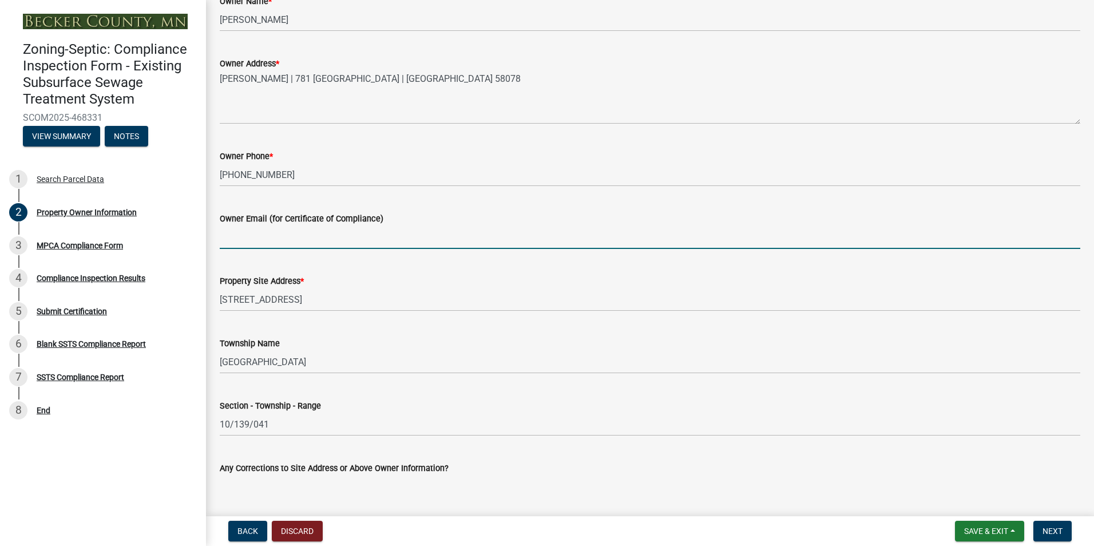
click at [238, 237] on input "Owner Email (for Certificate of Compliance)" at bounding box center [650, 237] width 861 height 23
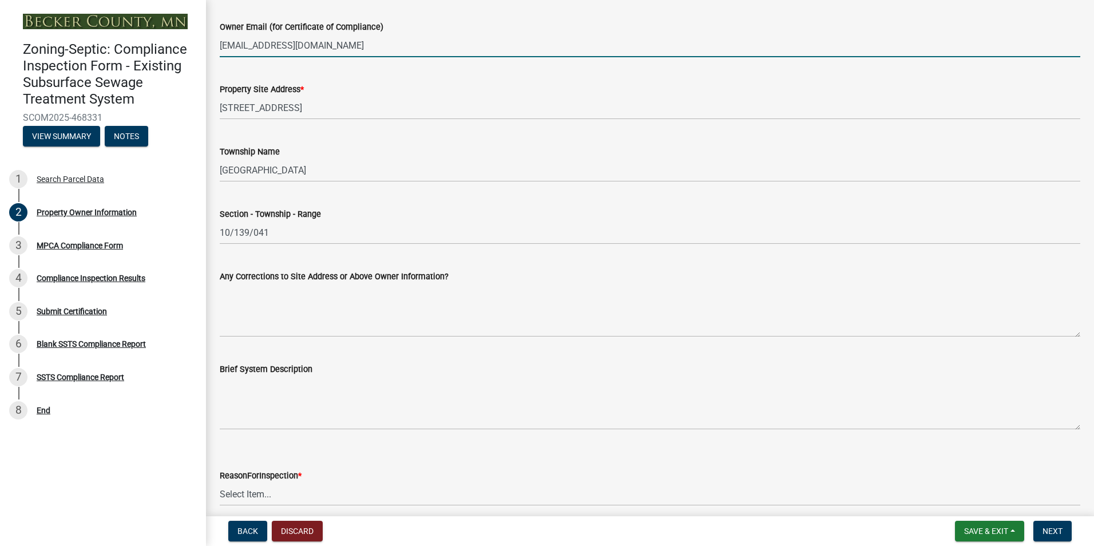
scroll to position [516, 0]
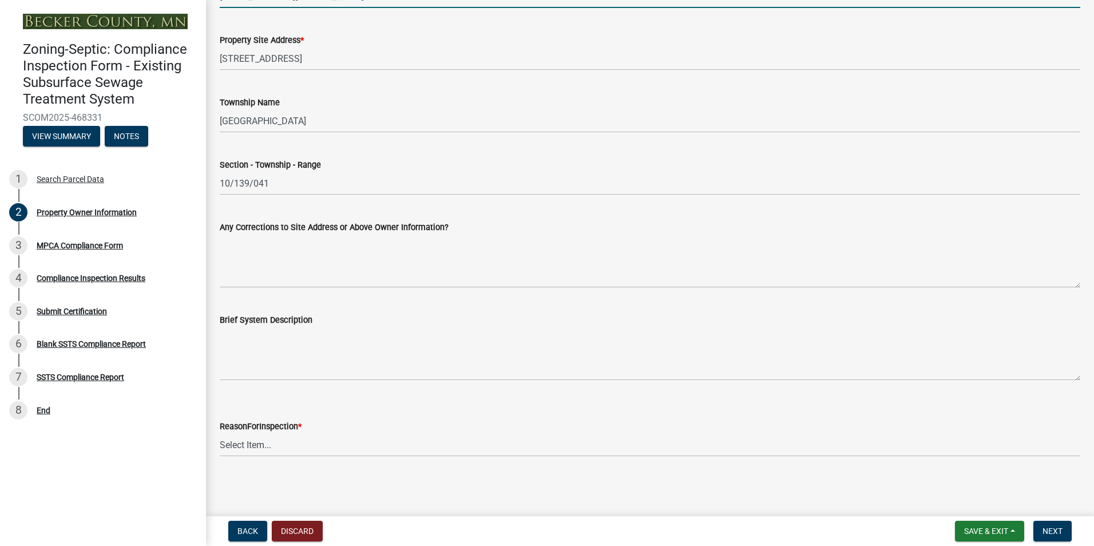
type input "prborgen@yahoo.com"
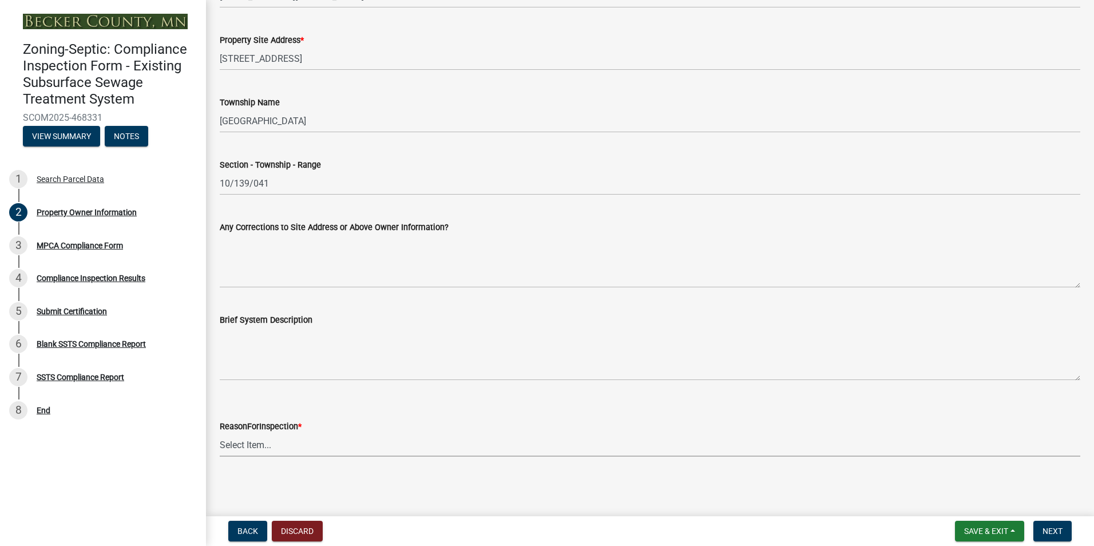
click at [232, 446] on select "Select Item... Property Sale Lake Study Required for Permit Other" at bounding box center [650, 444] width 861 height 23
click at [220, 433] on select "Select Item... Property Sale Lake Study Required for Permit Other" at bounding box center [650, 444] width 861 height 23
select select "3e6c5637-c66b-418d-927c-69aaf39ab5a9"
click at [1053, 529] on span "Next" at bounding box center [1053, 531] width 20 height 9
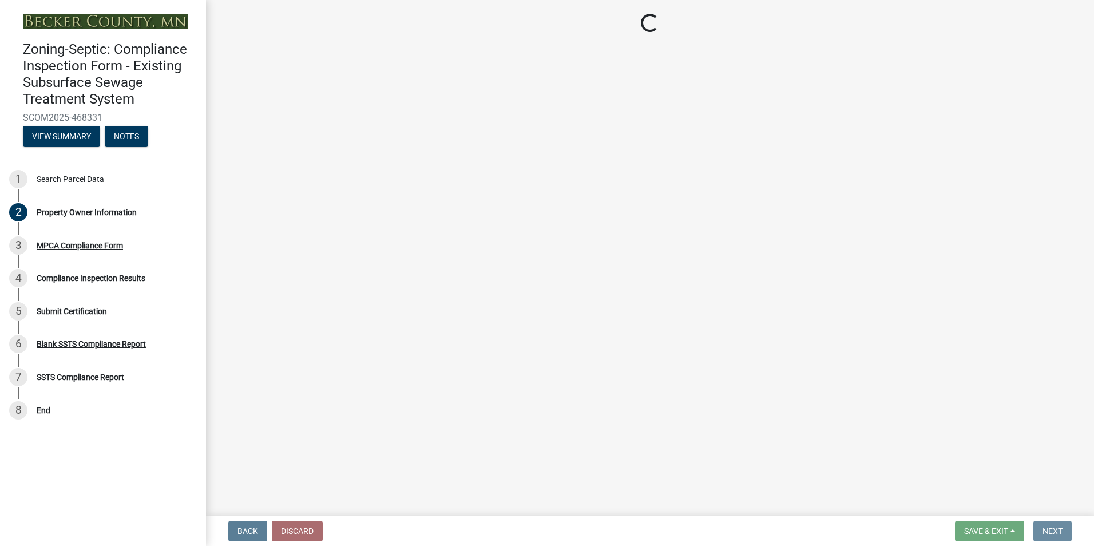
scroll to position [0, 0]
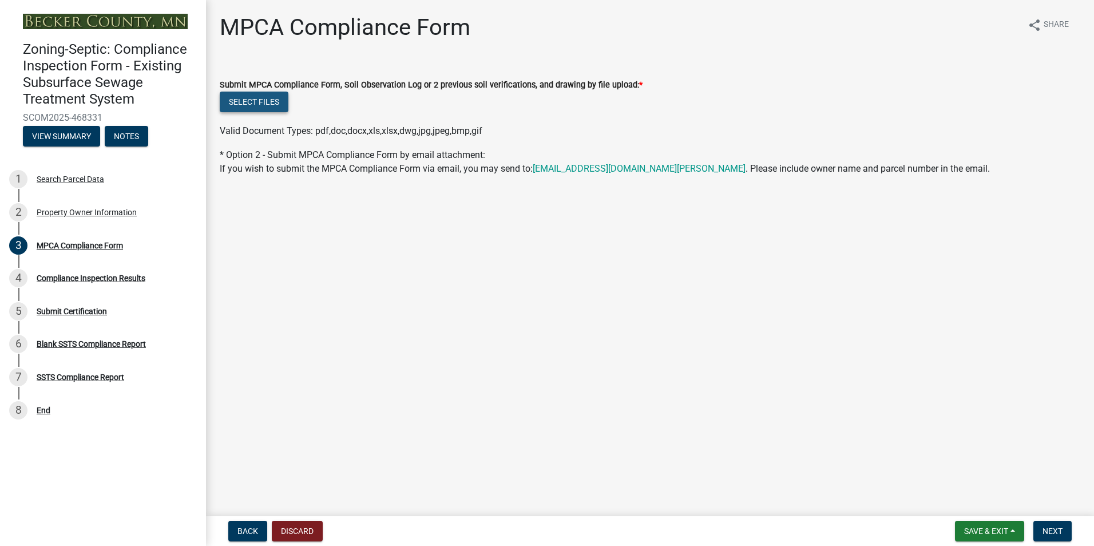
click at [255, 105] on button "Select files" at bounding box center [254, 102] width 69 height 21
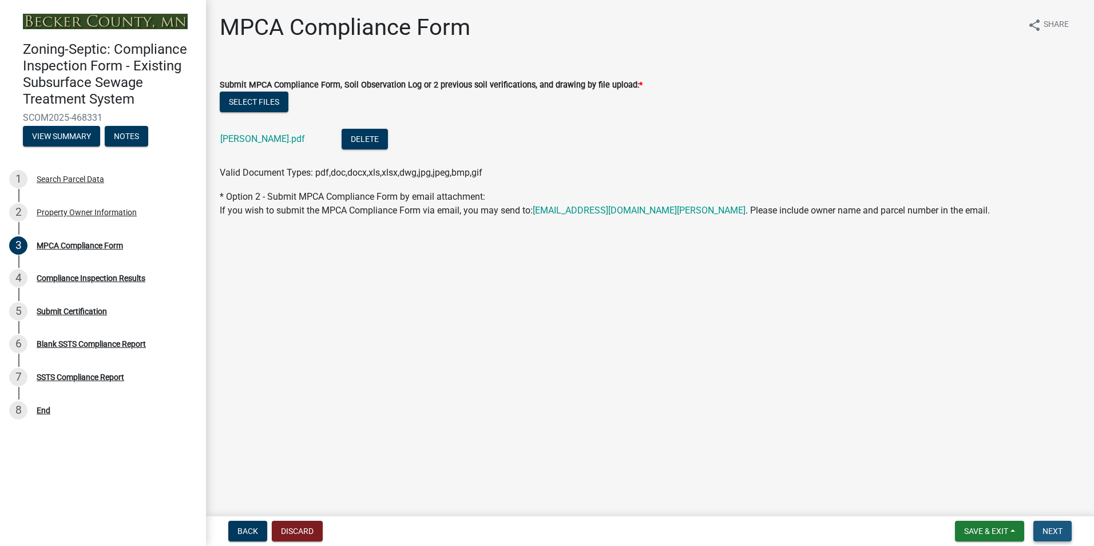
click at [1053, 529] on span "Next" at bounding box center [1053, 531] width 20 height 9
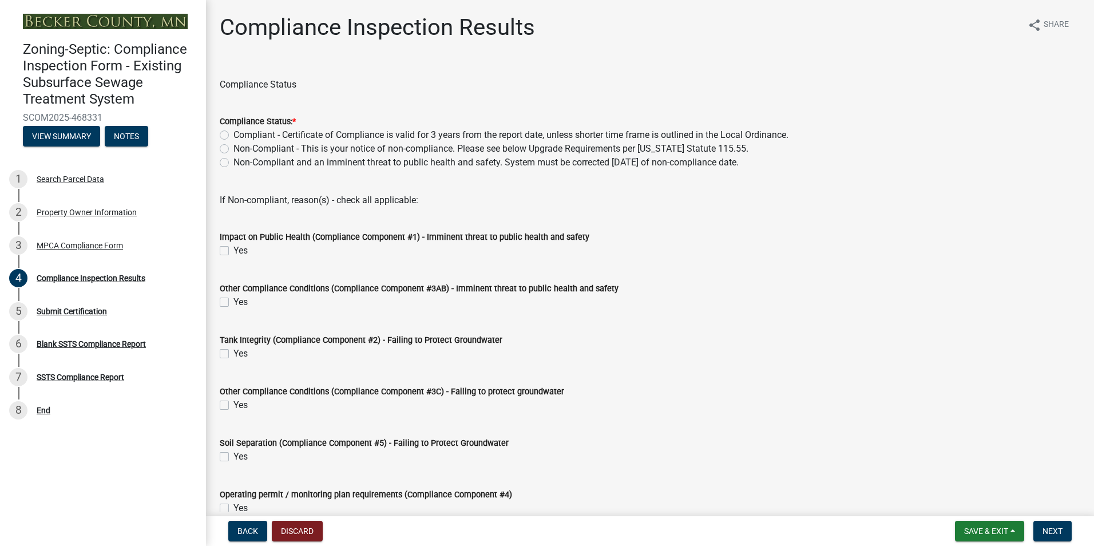
click at [234, 135] on label "Compliant - Certificate of Compliance is valid for 3 years from the report date…" at bounding box center [511, 135] width 555 height 14
click at [234, 135] on input "Compliant - Certificate of Compliance is valid for 3 years from the report date…" at bounding box center [237, 131] width 7 height 7
radio input "true"
click at [1055, 535] on span "Next" at bounding box center [1053, 531] width 20 height 9
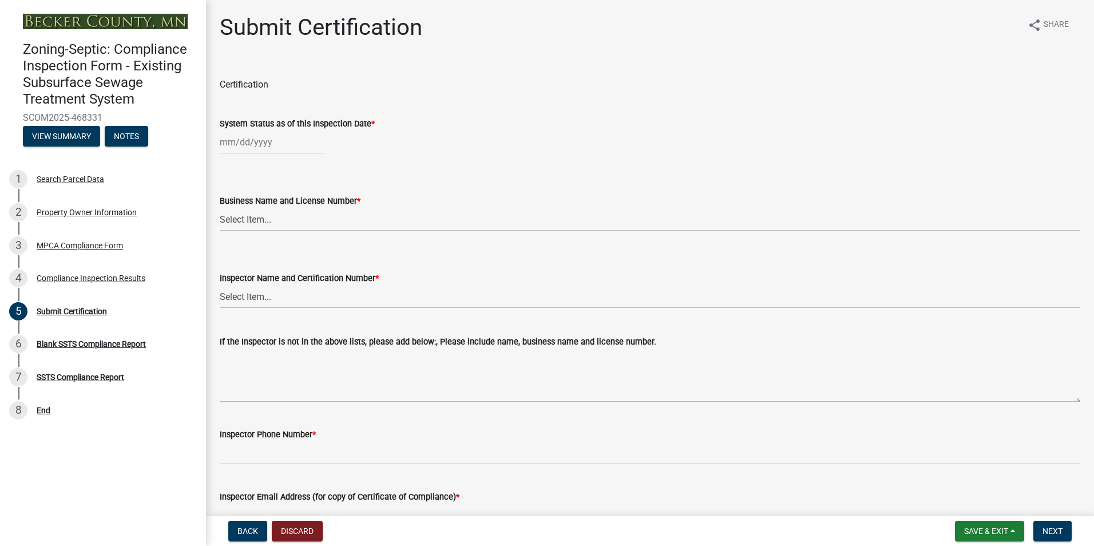
click at [247, 141] on input "System Status as of this Inspection Date *" at bounding box center [272, 141] width 105 height 23
select select "8"
select select "2025"
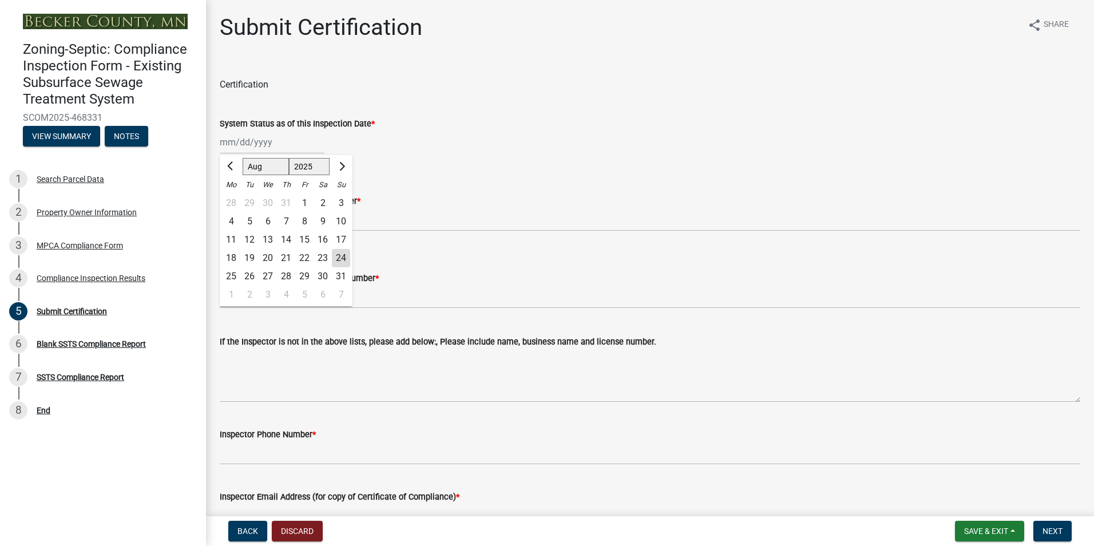
click at [288, 259] on div "21" at bounding box center [286, 258] width 18 height 18
type input "[DATE]"
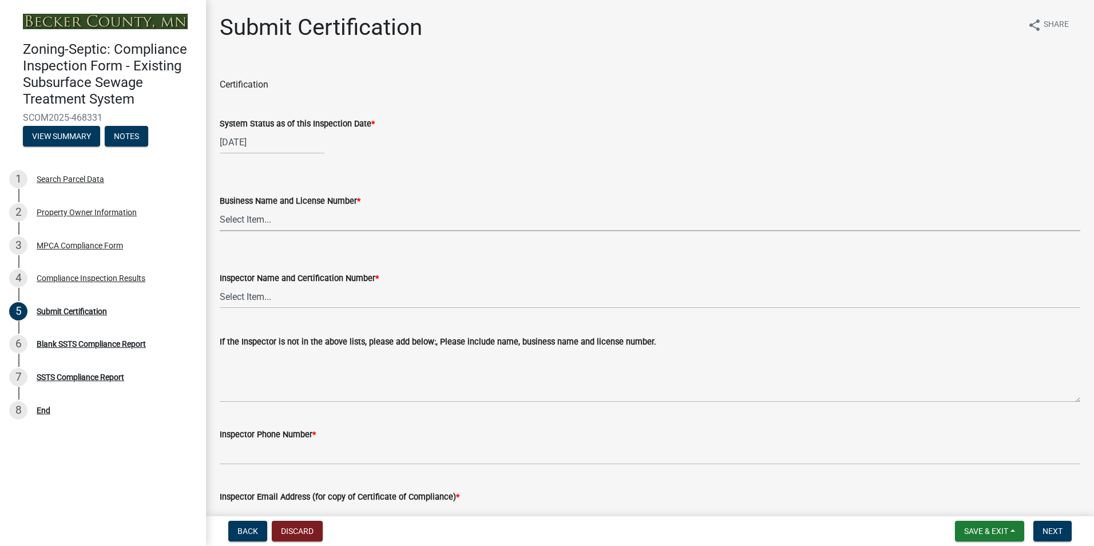
click at [246, 215] on select "Select Item... OTHER – Not listed (please add in next field and we will add to …" at bounding box center [650, 219] width 861 height 23
click at [220, 208] on select "Select Item... OTHER – Not listed (please add in next field and we will add to …" at bounding box center [650, 219] width 861 height 23
select select "6cb55102-04ca-4fa6-a18d-df345860fceb"
click at [246, 295] on select "Select Item... OTHER – Not listed (please add in next field and we will add to …" at bounding box center [650, 296] width 861 height 23
click at [220, 285] on select "Select Item... OTHER – Not listed (please add in next field and we will add to …" at bounding box center [650, 296] width 861 height 23
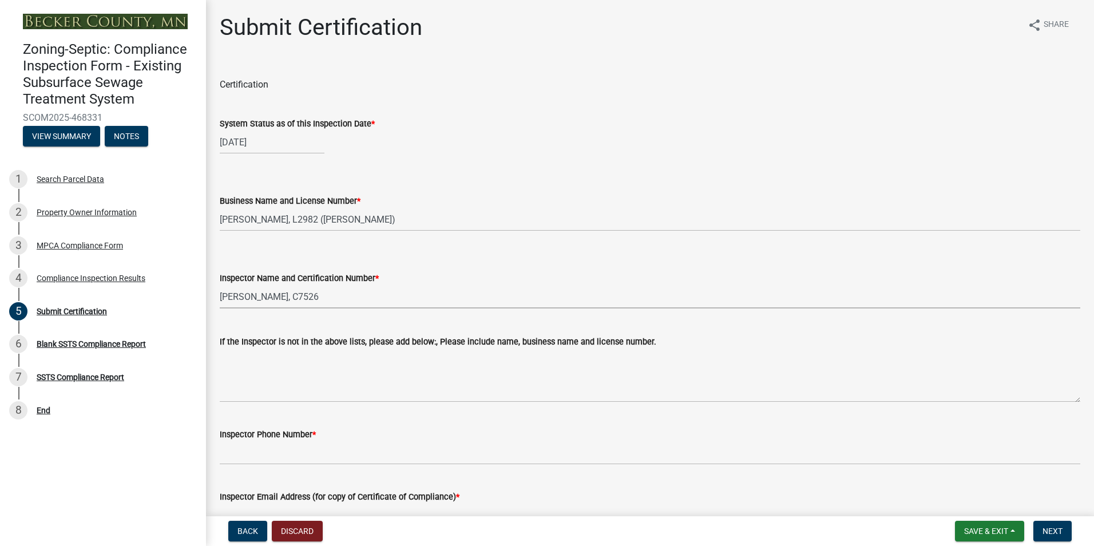
select select "dc89faac-9f44-4363-befa-aff2aab8b849"
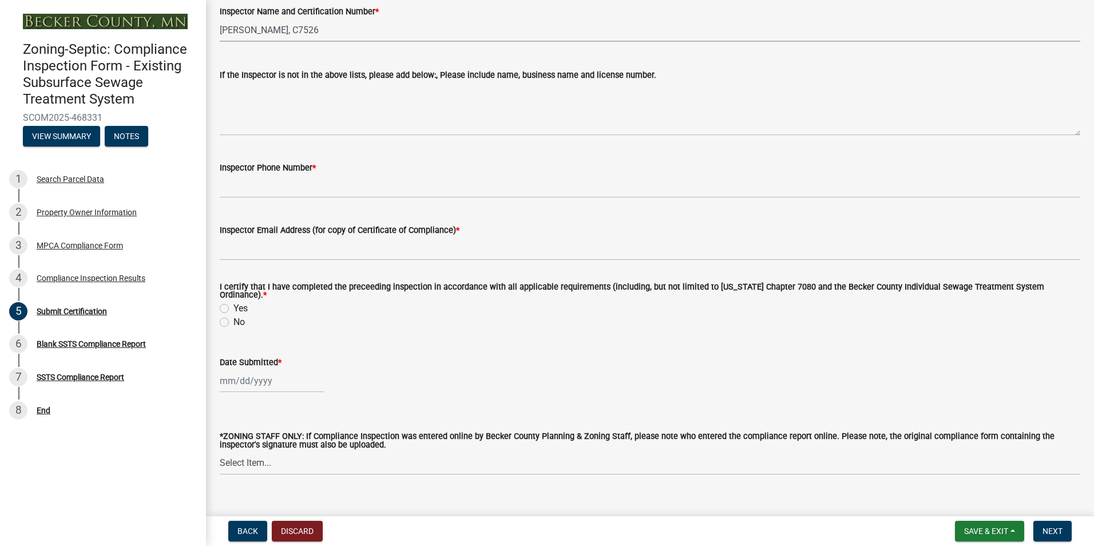
scroll to position [268, 0]
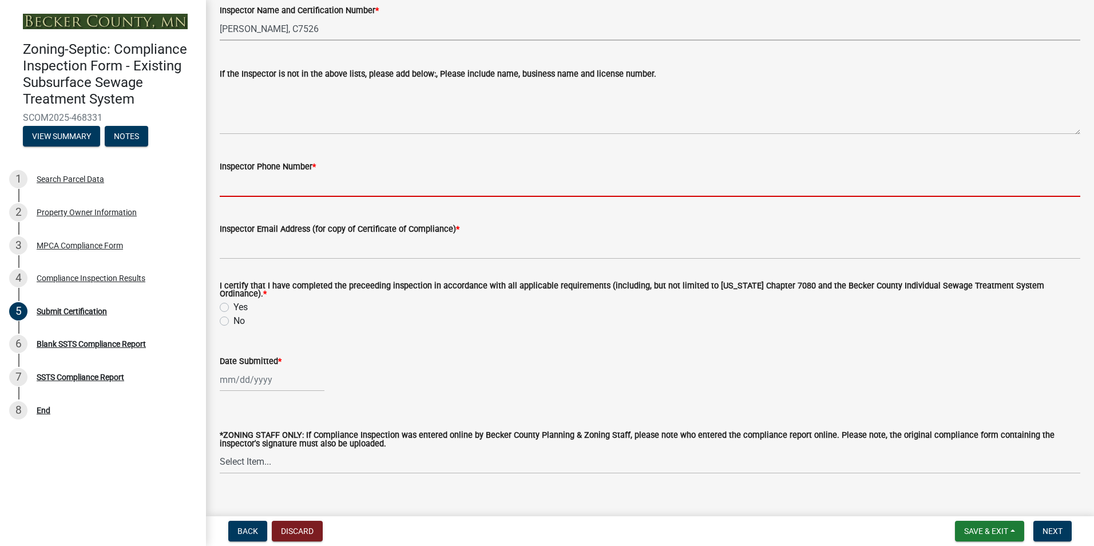
click at [276, 189] on input "Inspector Phone Number *" at bounding box center [650, 184] width 861 height 23
type input "2188391849"
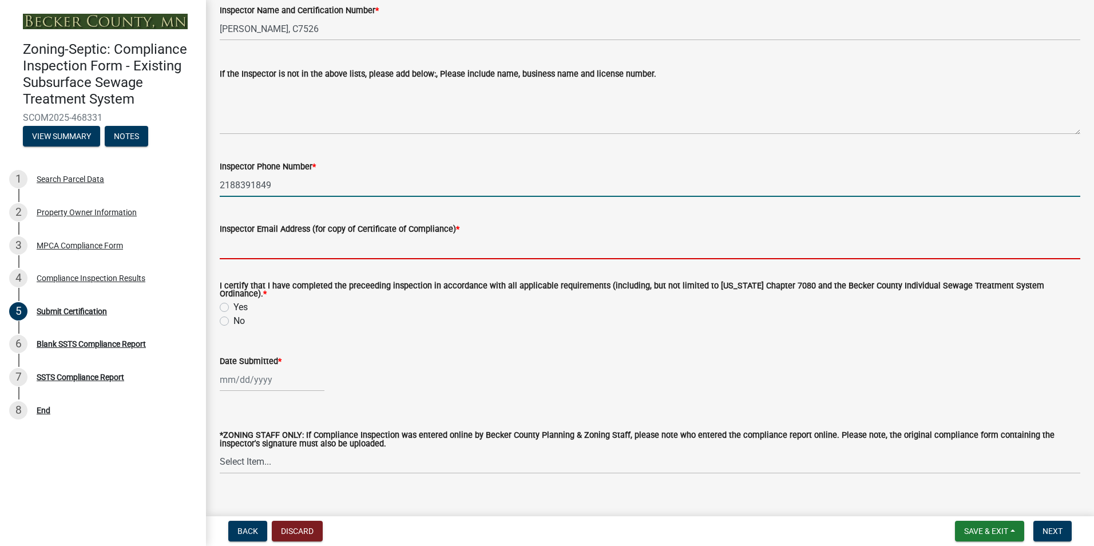
type input "[EMAIL_ADDRESS][DOMAIN_NAME]"
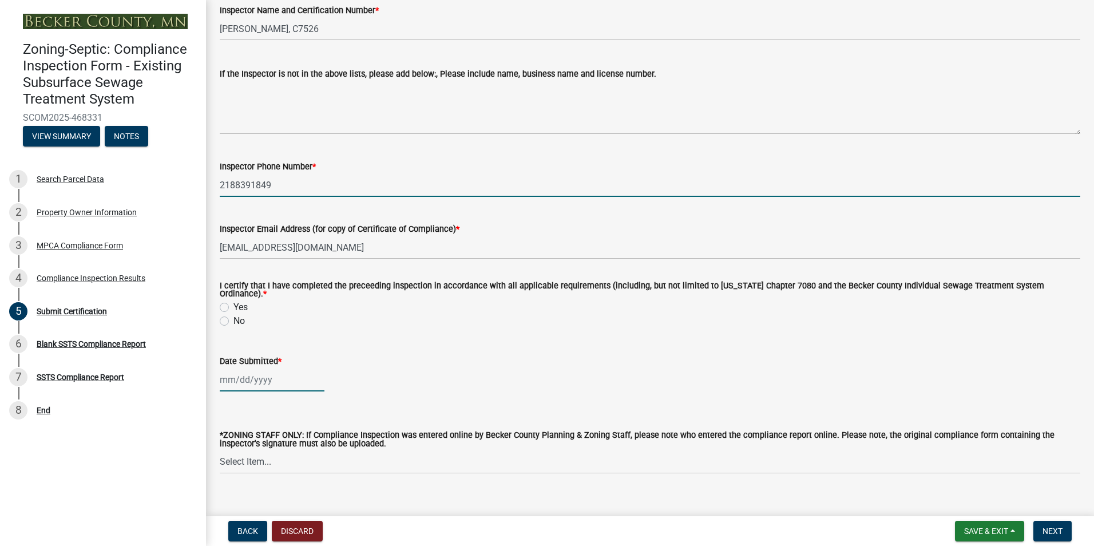
type input "08/03/2025"
select select "8"
select select "2025"
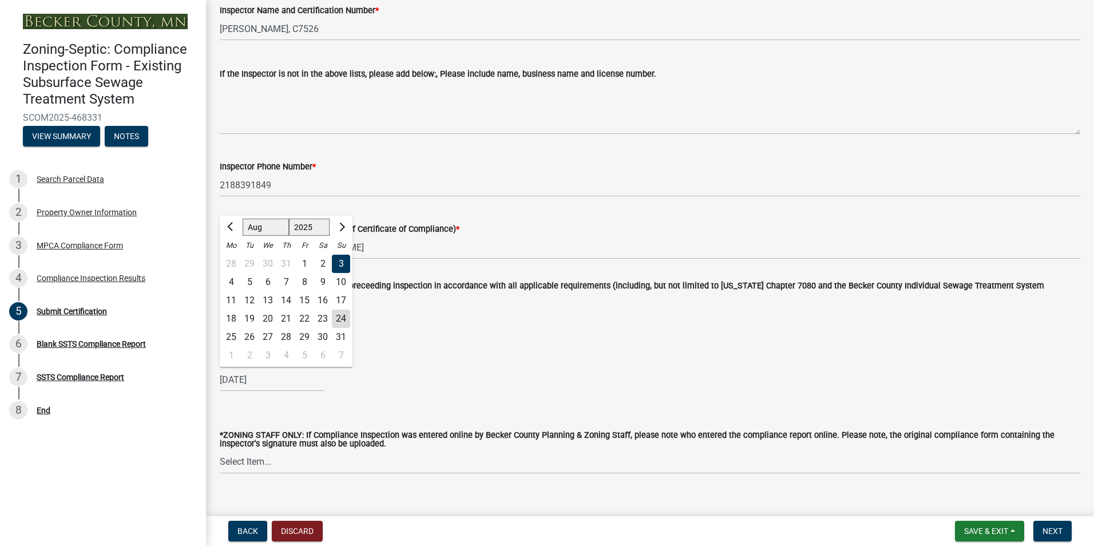
click at [346, 311] on div "24" at bounding box center [341, 319] width 18 height 18
type input "08/24/2025"
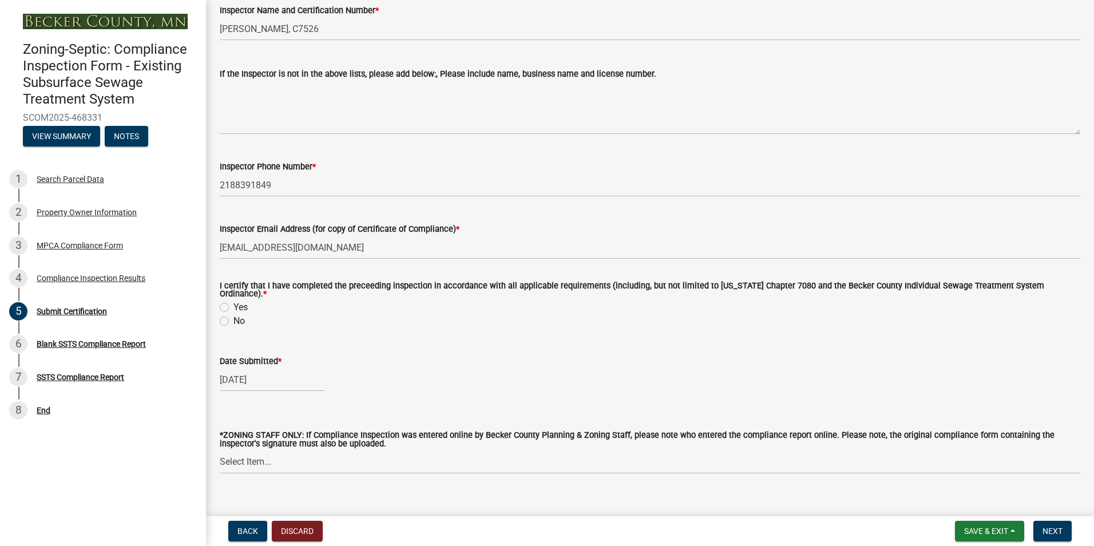
click at [234, 300] on label "Yes" at bounding box center [241, 307] width 14 height 14
click at [234, 300] on input "Yes" at bounding box center [237, 303] width 7 height 7
radio input "true"
click at [1049, 531] on span "Next" at bounding box center [1053, 531] width 20 height 9
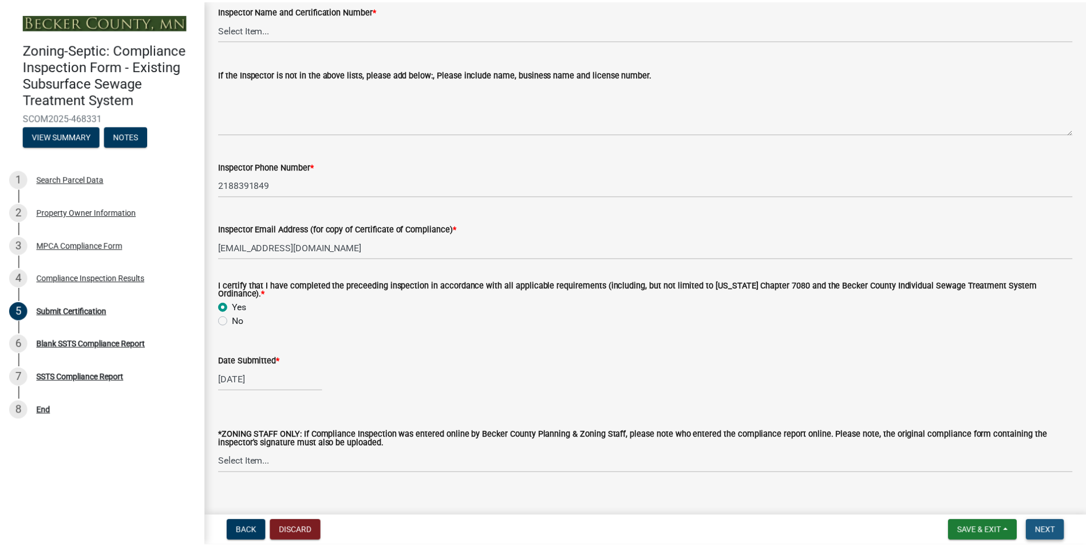
scroll to position [0, 0]
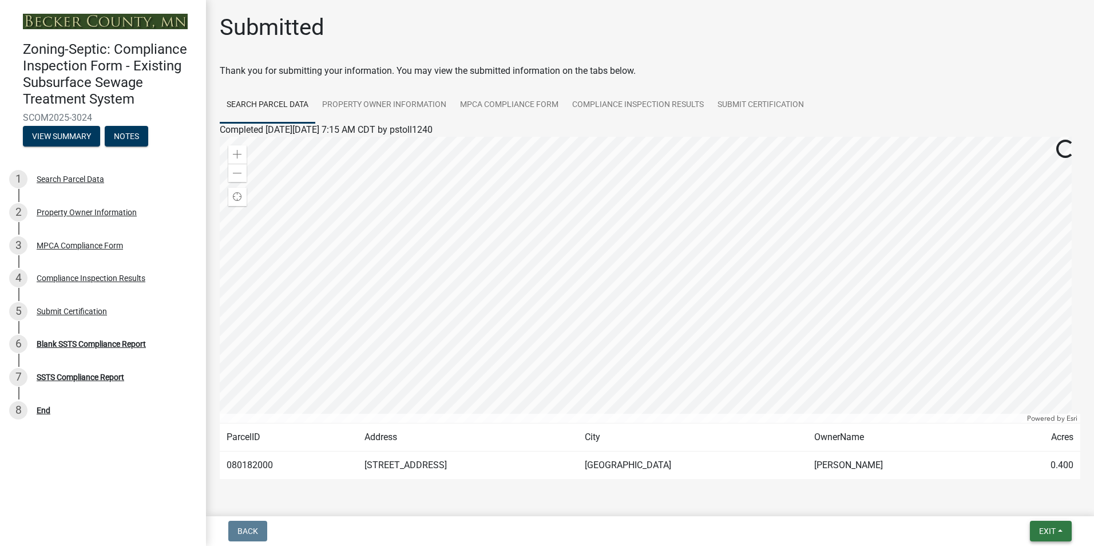
click at [1049, 531] on span "Exit" at bounding box center [1047, 531] width 17 height 9
click at [1026, 506] on button "Save & Exit" at bounding box center [1026, 501] width 92 height 27
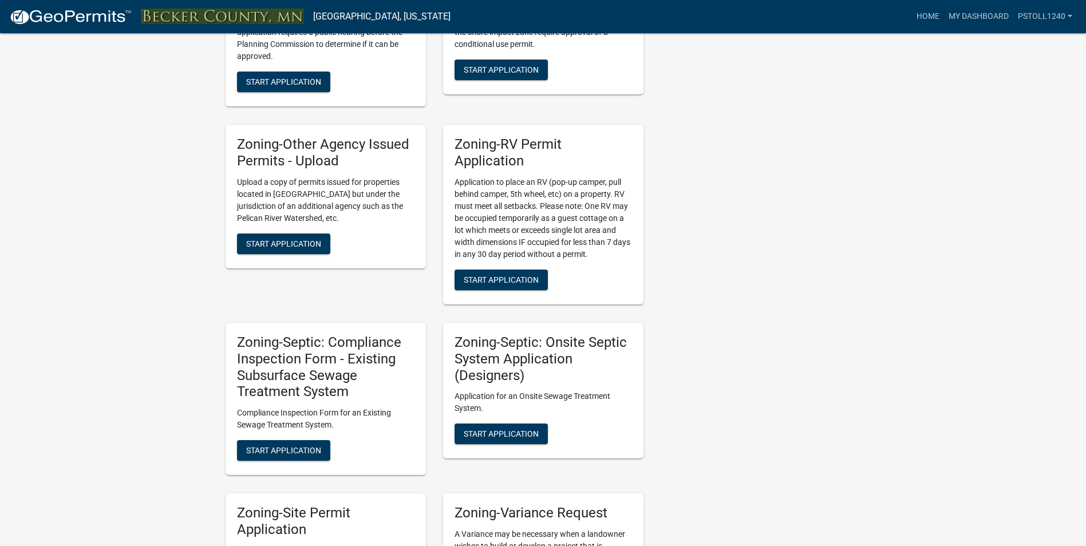
scroll to position [825, 0]
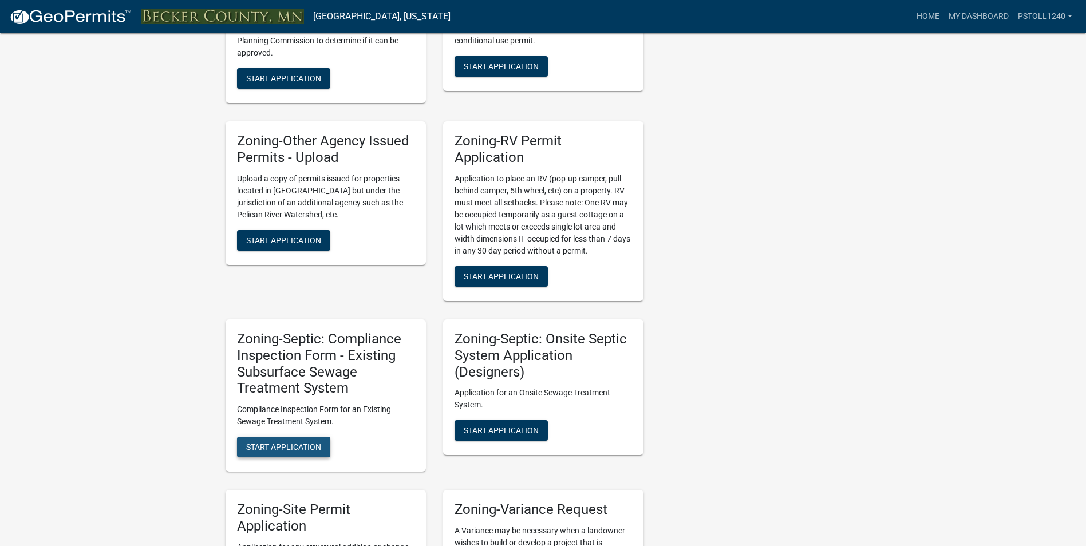
click at [279, 450] on span "Start Application" at bounding box center [283, 446] width 75 height 9
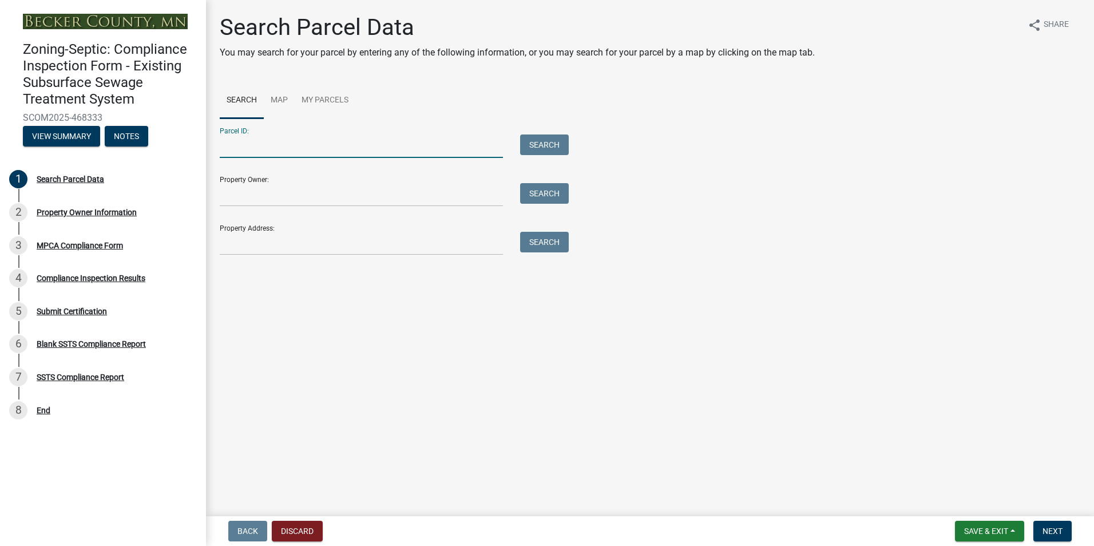
click at [247, 147] on input "Parcel ID:" at bounding box center [361, 146] width 283 height 23
type input "080996000"
click at [551, 136] on button "Search" at bounding box center [544, 145] width 49 height 21
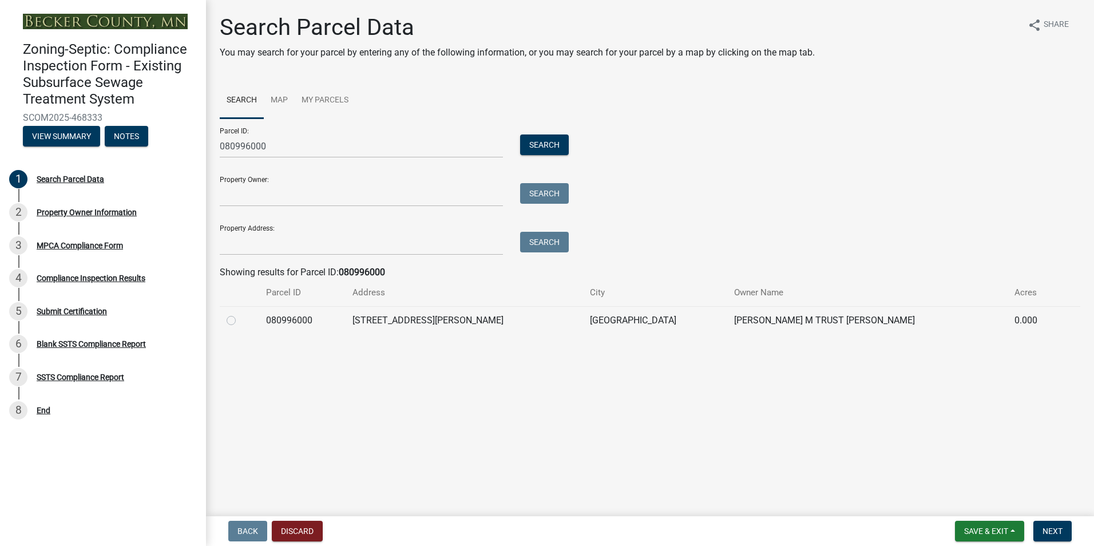
click at [240, 314] on label at bounding box center [240, 314] width 0 height 0
click at [240, 319] on input "radio" at bounding box center [243, 317] width 7 height 7
radio input "true"
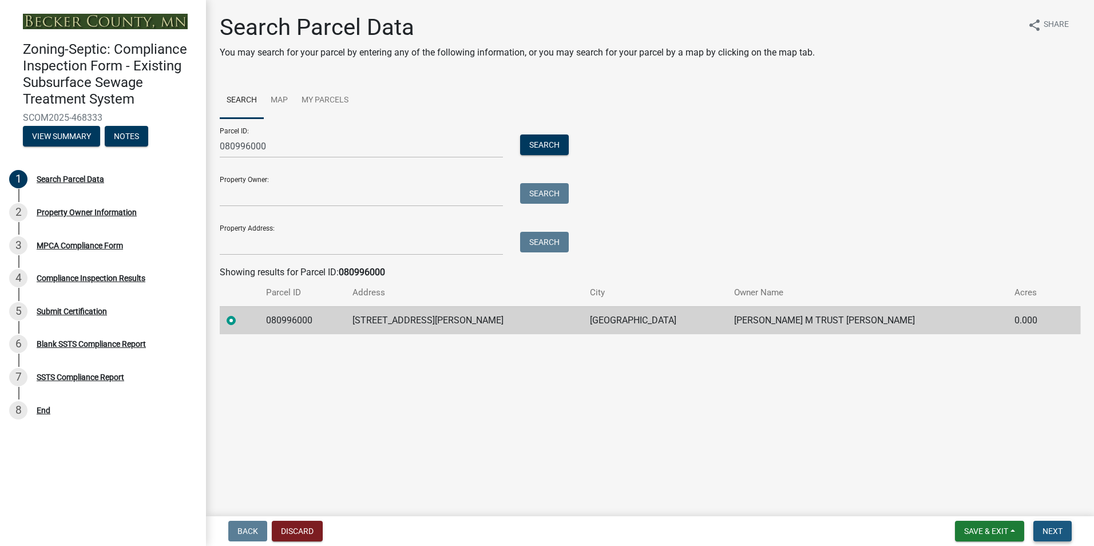
click at [1050, 529] on span "Next" at bounding box center [1053, 531] width 20 height 9
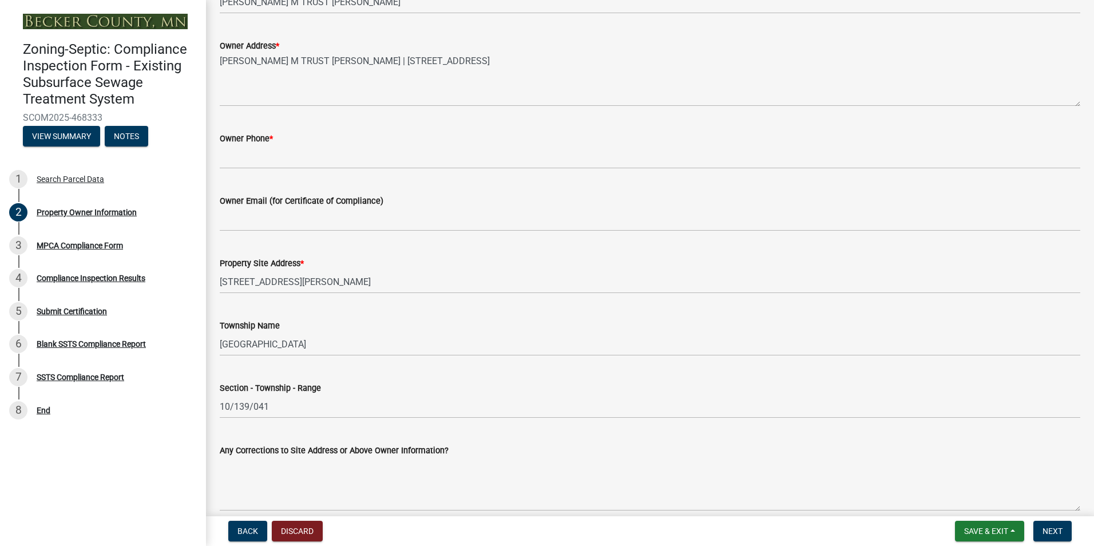
scroll to position [293, 0]
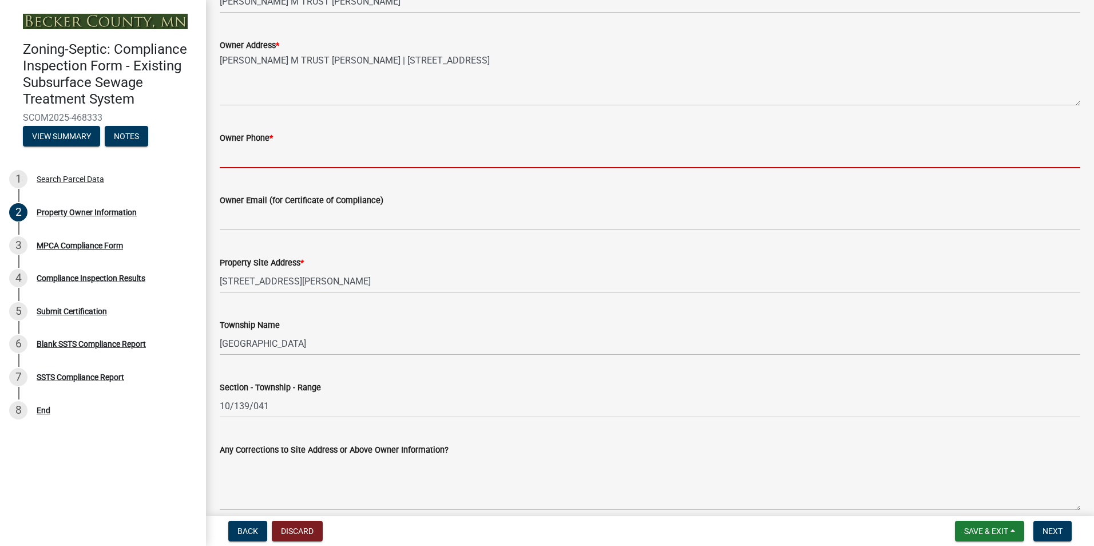
click at [231, 156] on input "Owner Phone *" at bounding box center [650, 156] width 861 height 23
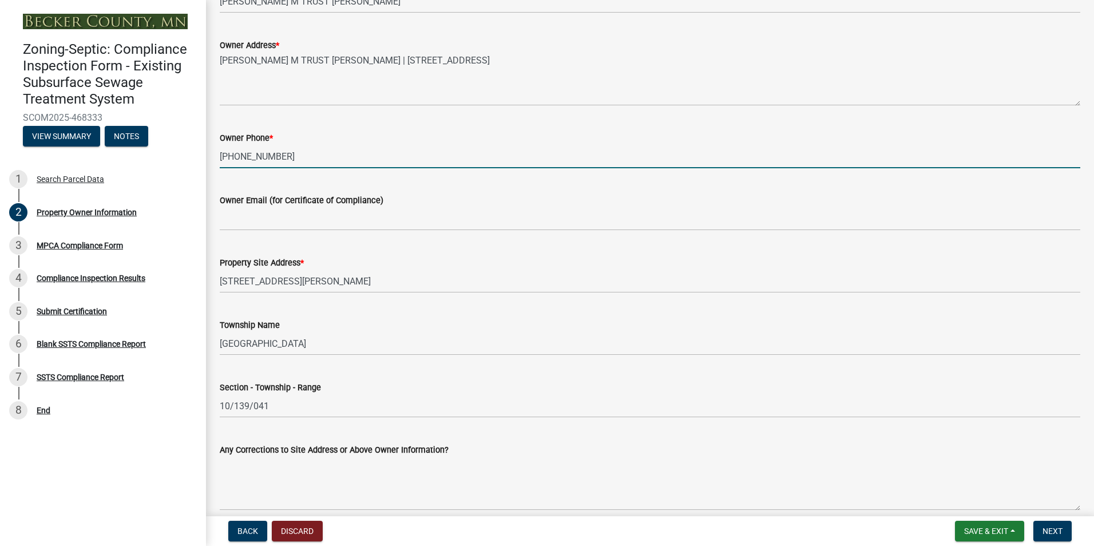
type input "913-302-1437"
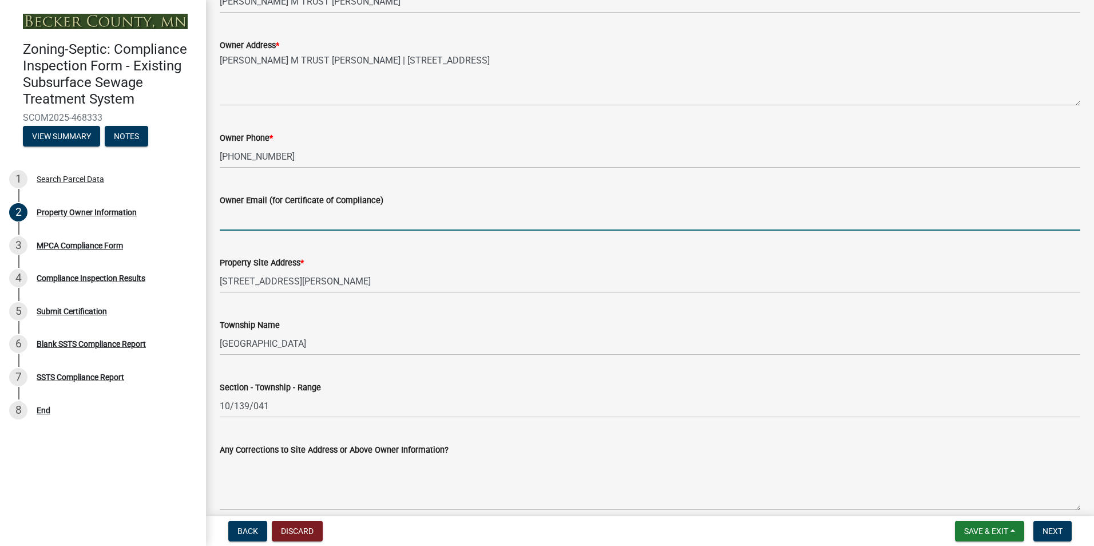
click at [232, 223] on input "Owner Email (for Certificate of Compliance)" at bounding box center [650, 218] width 861 height 23
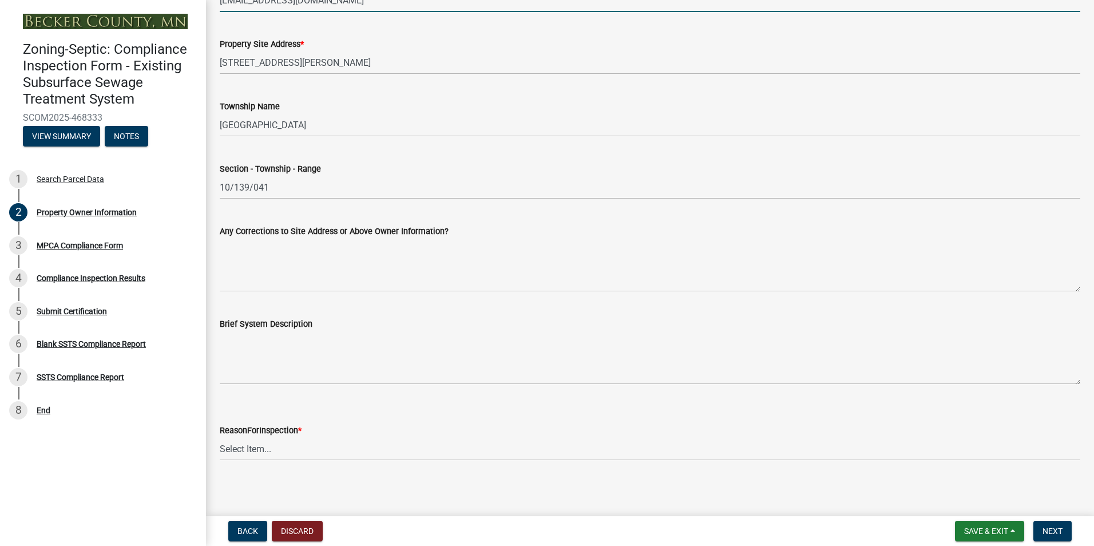
scroll to position [516, 0]
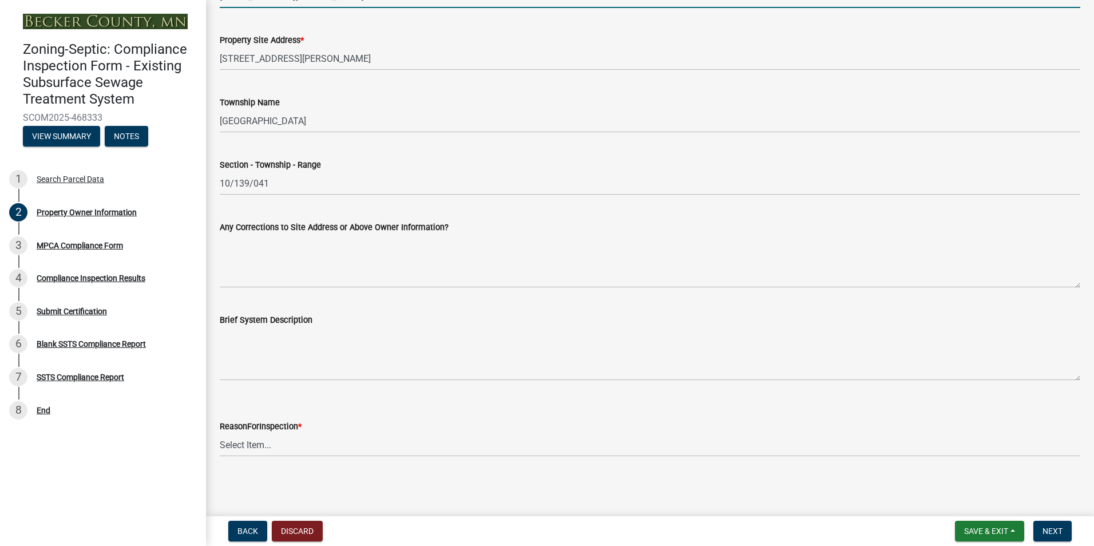
type input "danrkloster@gmail.com"
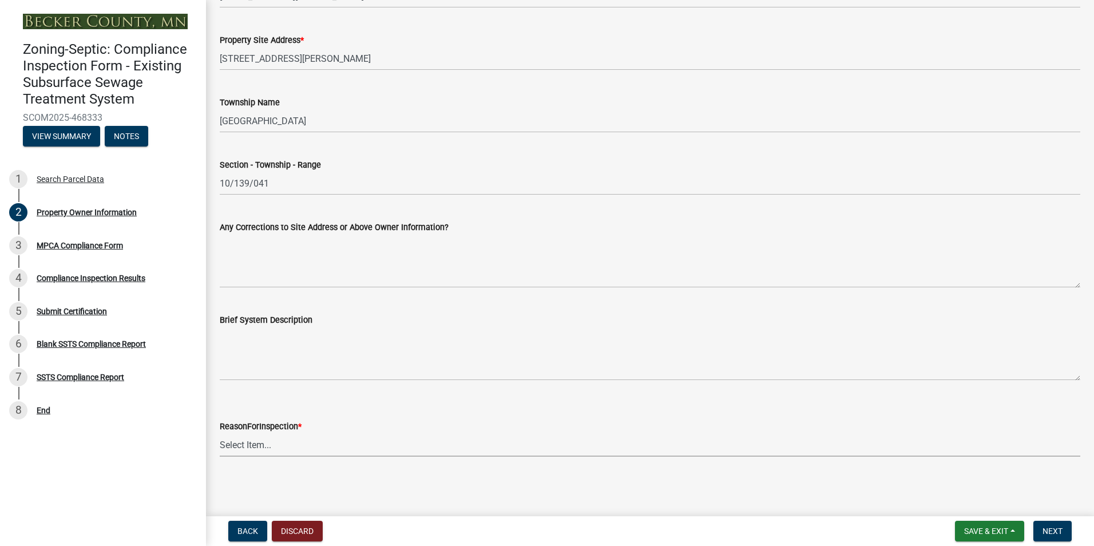
click at [250, 445] on select "Select Item... Property Sale Lake Study Required for Permit Other" at bounding box center [650, 444] width 861 height 23
click at [220, 433] on select "Select Item... Property Sale Lake Study Required for Permit Other" at bounding box center [650, 444] width 861 height 23
select select "3e6c5637-c66b-418d-927c-69aaf39ab5a9"
click at [1045, 523] on button "Next" at bounding box center [1053, 531] width 38 height 21
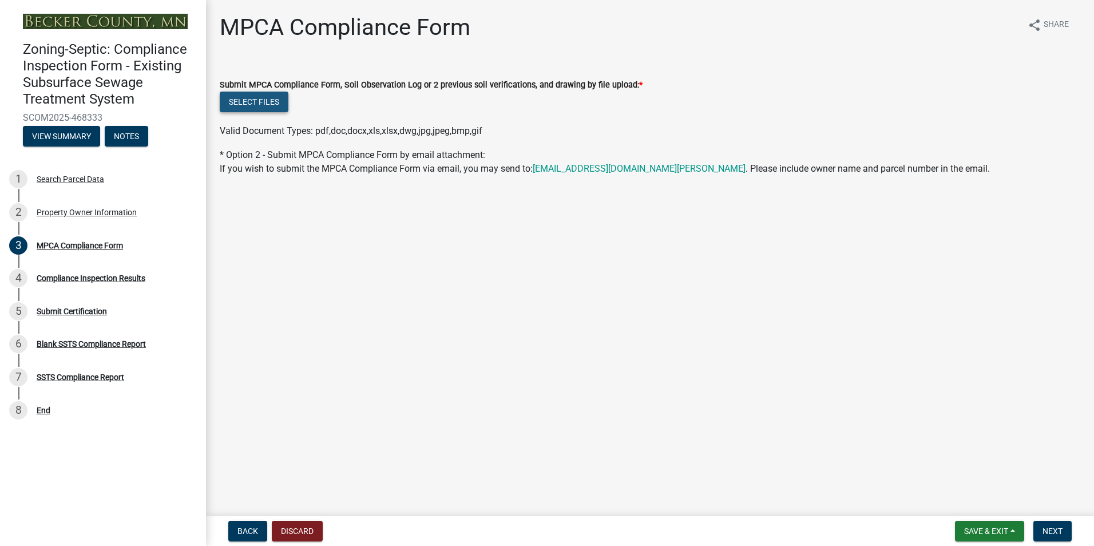
click at [257, 100] on button "Select files" at bounding box center [254, 102] width 69 height 21
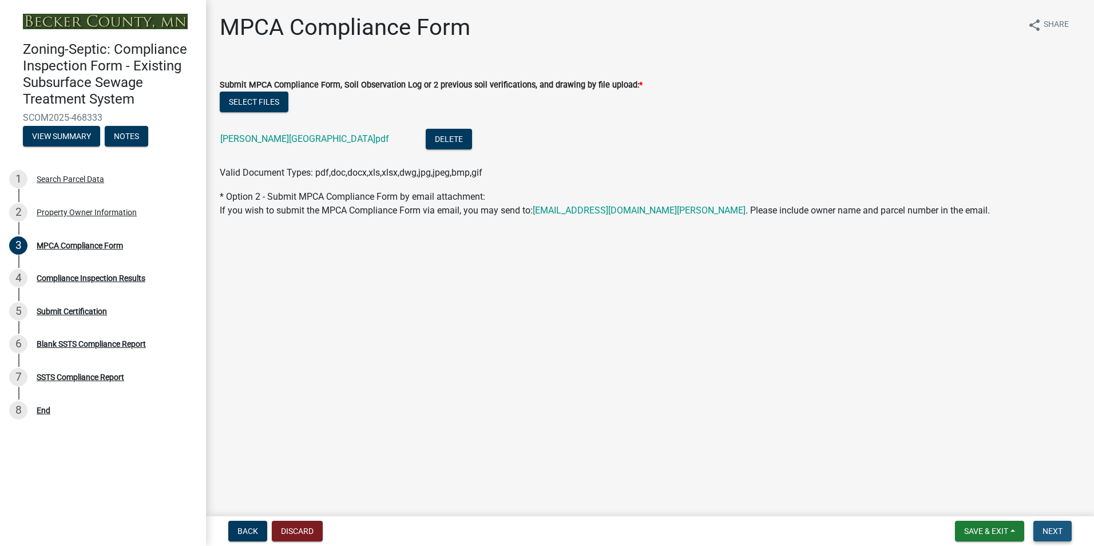
click at [1055, 523] on button "Next" at bounding box center [1053, 531] width 38 height 21
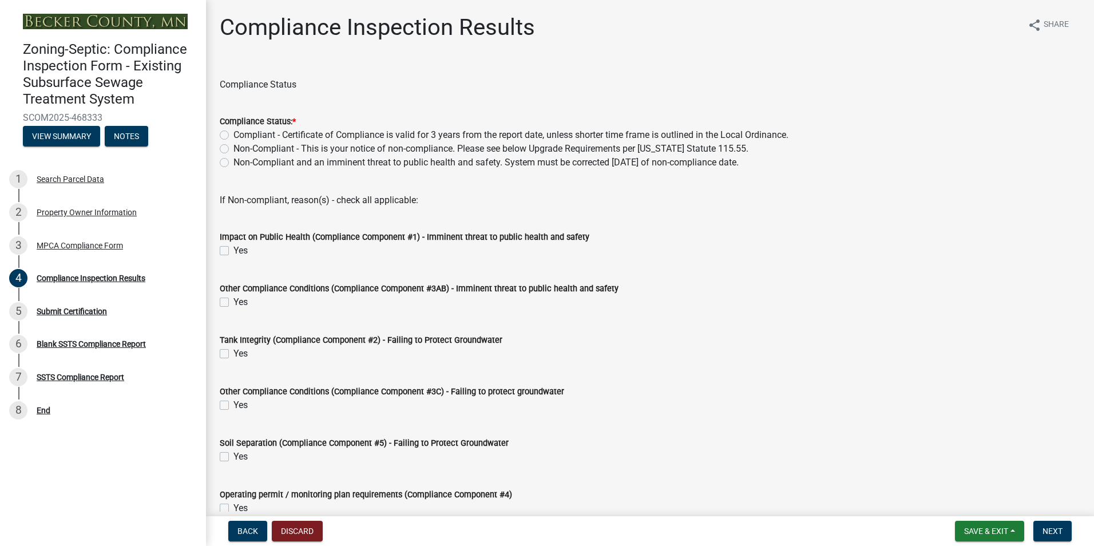
click at [234, 137] on label "Compliant - Certificate of Compliance is valid for 3 years from the report date…" at bounding box center [511, 135] width 555 height 14
click at [234, 136] on input "Compliant - Certificate of Compliance is valid for 3 years from the report date…" at bounding box center [237, 131] width 7 height 7
radio input "true"
click at [1049, 535] on span "Next" at bounding box center [1053, 531] width 20 height 9
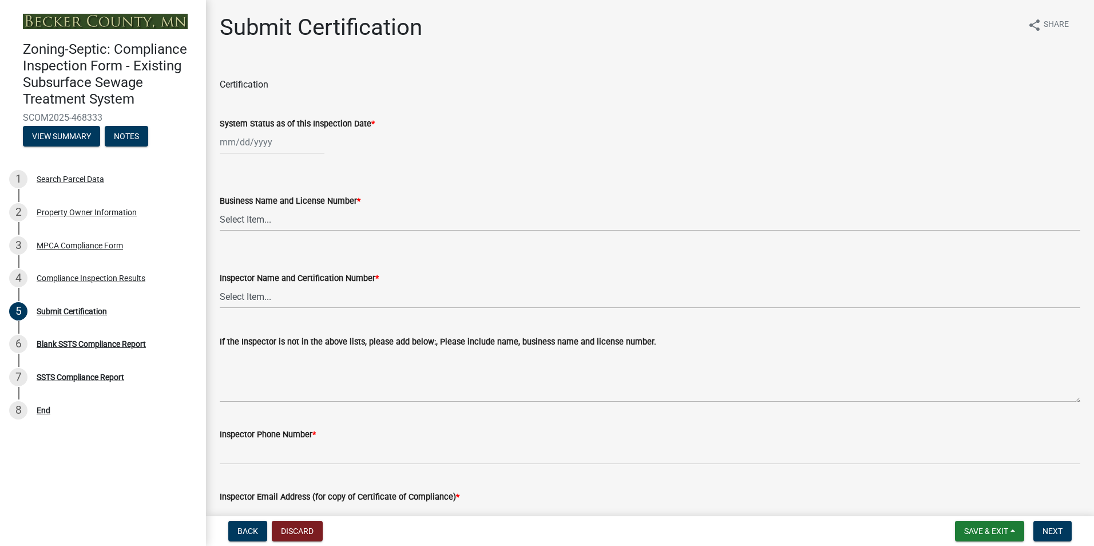
select select "8"
select select "2025"
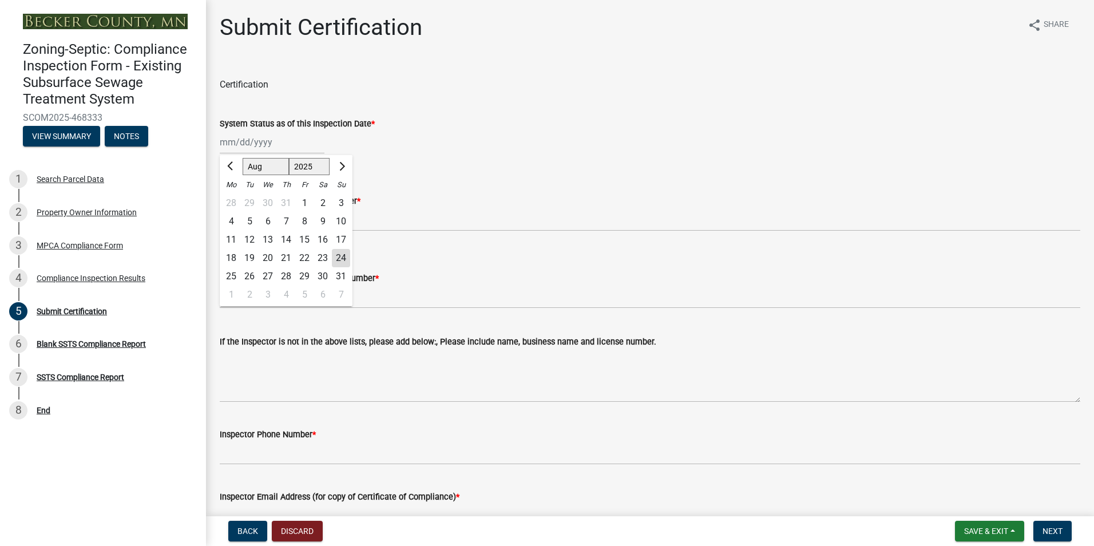
click at [252, 143] on input "System Status as of this Inspection Date *" at bounding box center [272, 141] width 105 height 23
click at [289, 258] on div "21" at bounding box center [286, 258] width 18 height 18
type input "[DATE]"
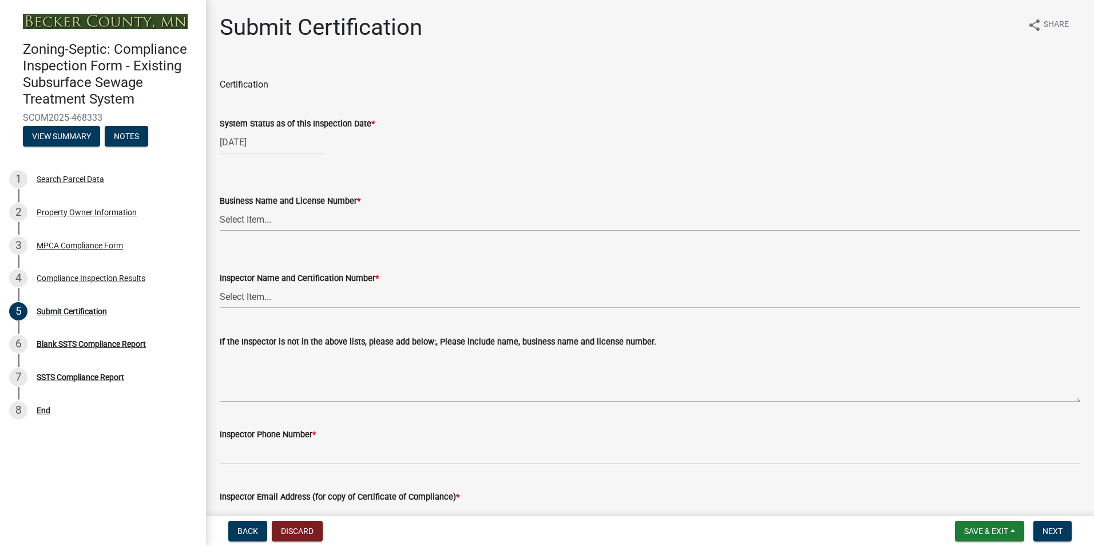
click at [251, 223] on select "Select Item... OTHER – Not listed (please add in next field and we will add to …" at bounding box center [650, 219] width 861 height 23
click at [220, 208] on select "Select Item... OTHER – Not listed (please add in next field and we will add to …" at bounding box center [650, 219] width 861 height 23
select select "6cb55102-04ca-4fa6-a18d-df345860fceb"
click at [246, 297] on select "Select Item... OTHER – Not listed (please add in next field and we will add to …" at bounding box center [650, 296] width 861 height 23
click at [220, 285] on select "Select Item... OTHER – Not listed (please add in next field and we will add to …" at bounding box center [650, 296] width 861 height 23
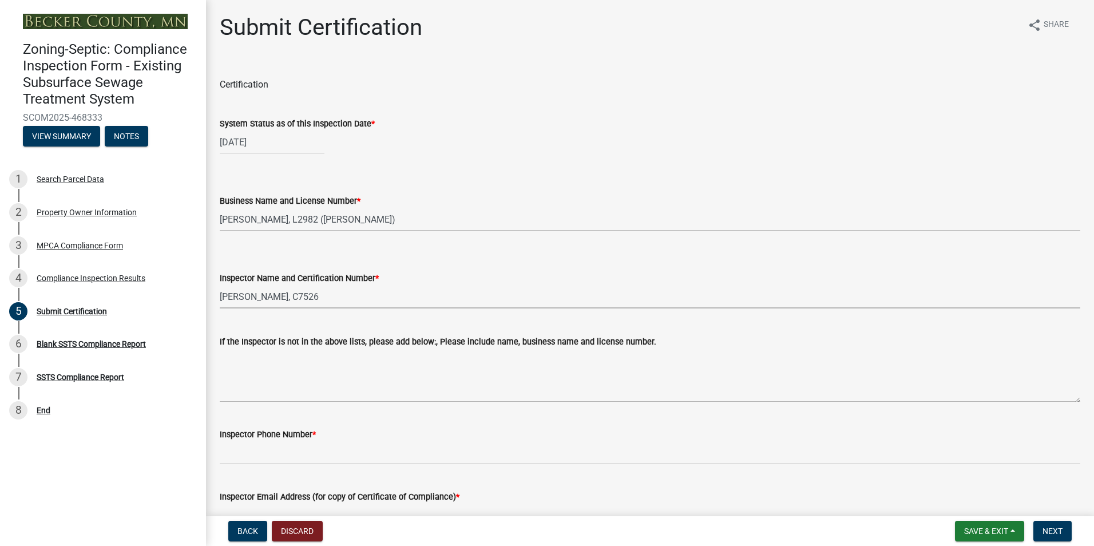
select select "dc89faac-9f44-4363-befa-aff2aab8b849"
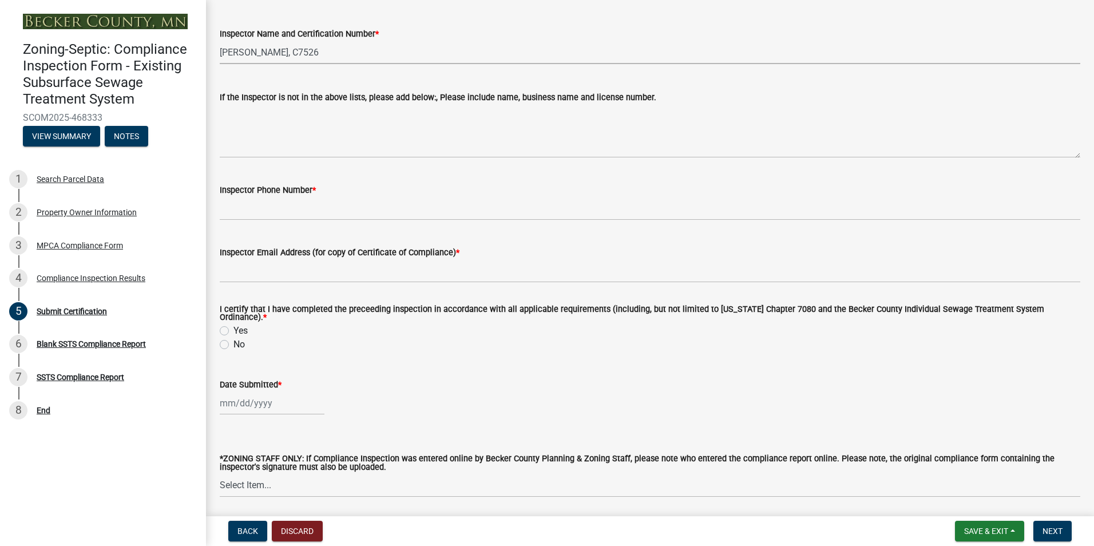
scroll to position [280, 0]
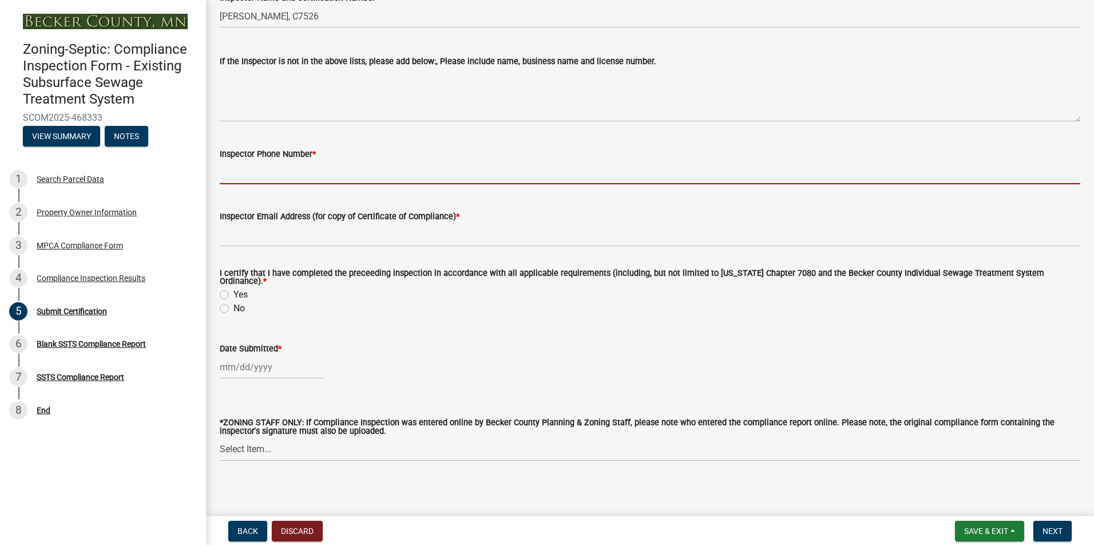
click at [263, 179] on input "Inspector Phone Number *" at bounding box center [650, 172] width 861 height 23
type input "2188391849"
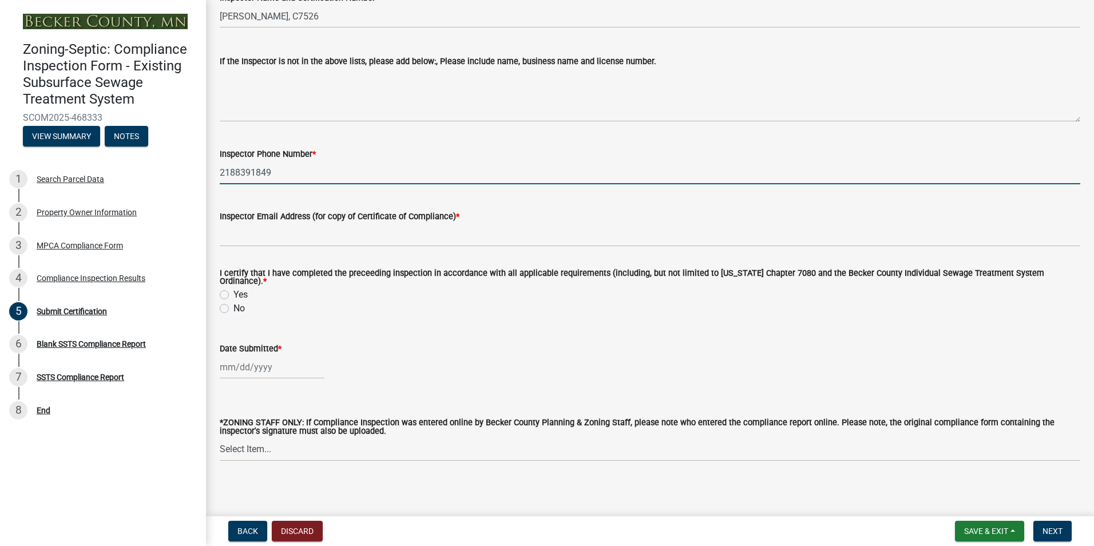
type input "[EMAIL_ADDRESS][DOMAIN_NAME]"
type input "08/03/2025"
select select "8"
select select "2025"
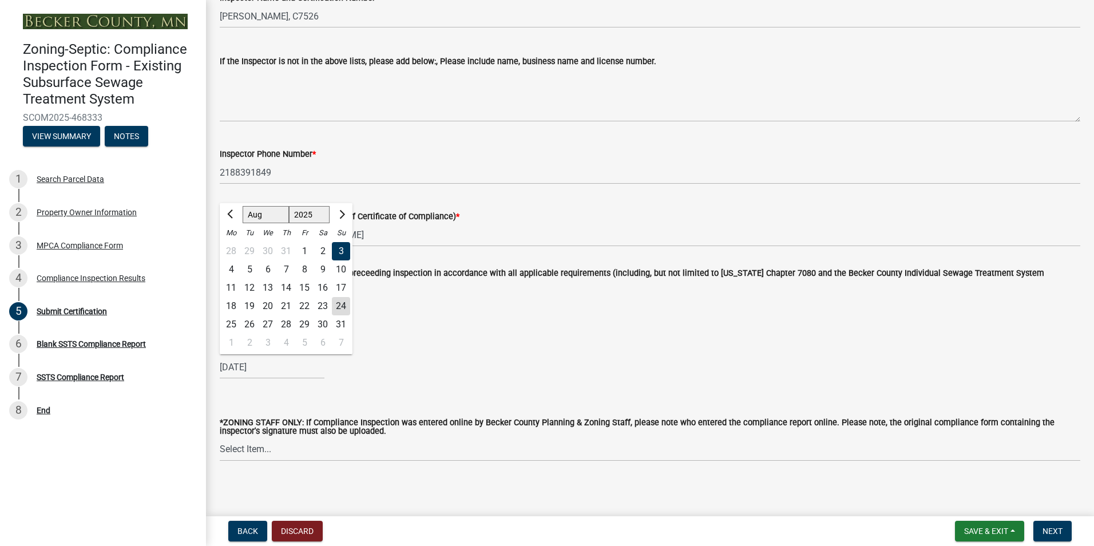
click at [342, 301] on div "24" at bounding box center [341, 306] width 18 height 18
type input "08/24/2025"
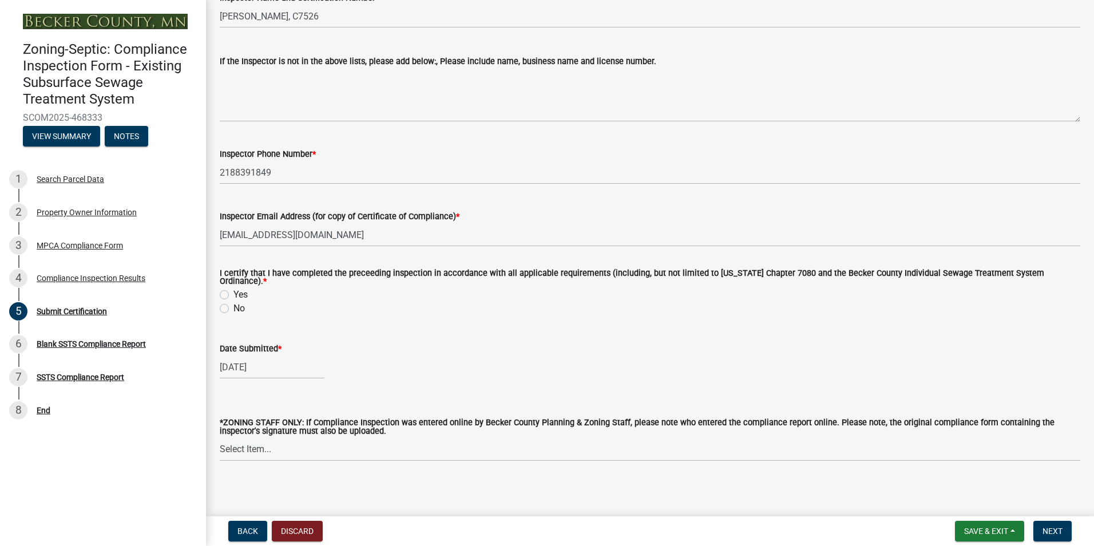
click at [234, 290] on label "Yes" at bounding box center [241, 295] width 14 height 14
click at [234, 290] on input "Yes" at bounding box center [237, 291] width 7 height 7
radio input "true"
click at [1046, 530] on span "Next" at bounding box center [1053, 531] width 20 height 9
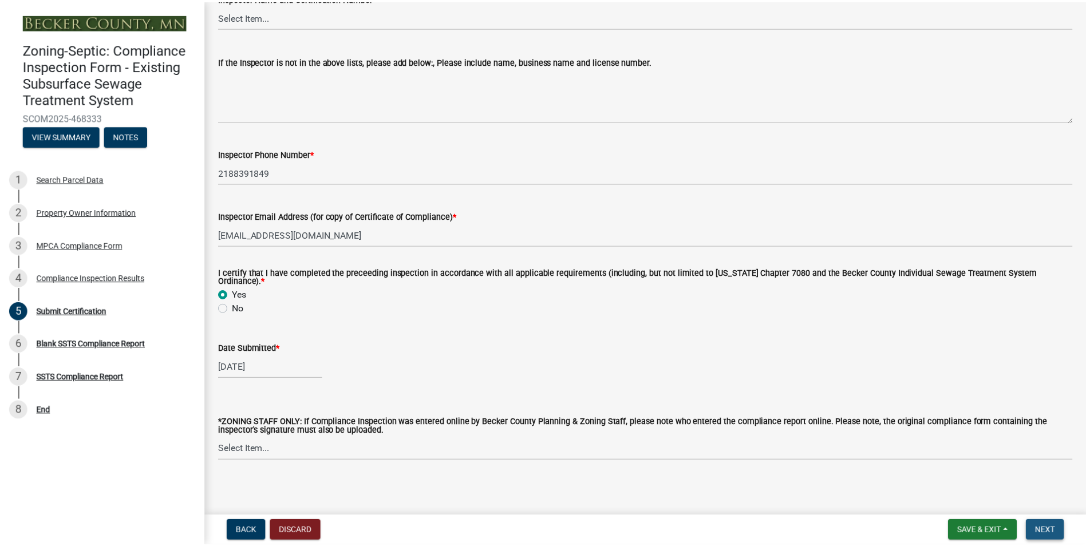
scroll to position [0, 0]
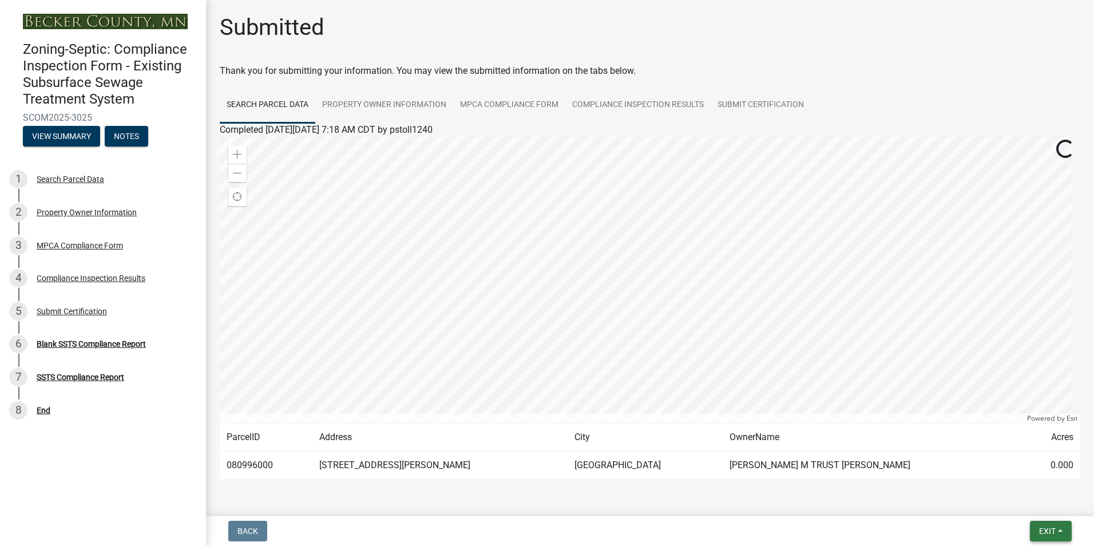
click at [1046, 530] on span "Exit" at bounding box center [1047, 531] width 17 height 9
click at [1019, 501] on button "Save & Exit" at bounding box center [1026, 501] width 92 height 27
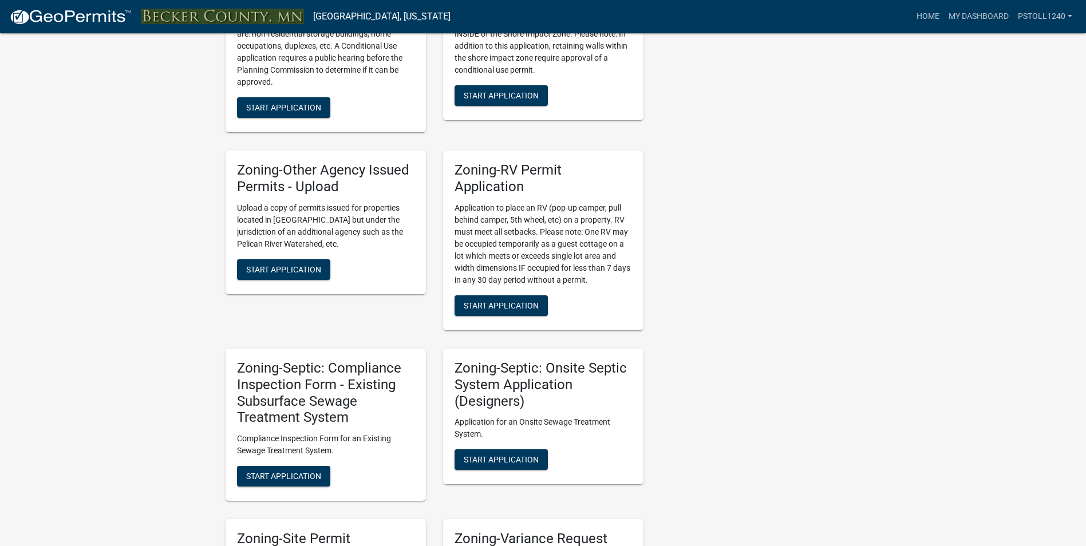
scroll to position [809, 0]
click at [273, 471] on span "Start Application" at bounding box center [283, 475] width 75 height 9
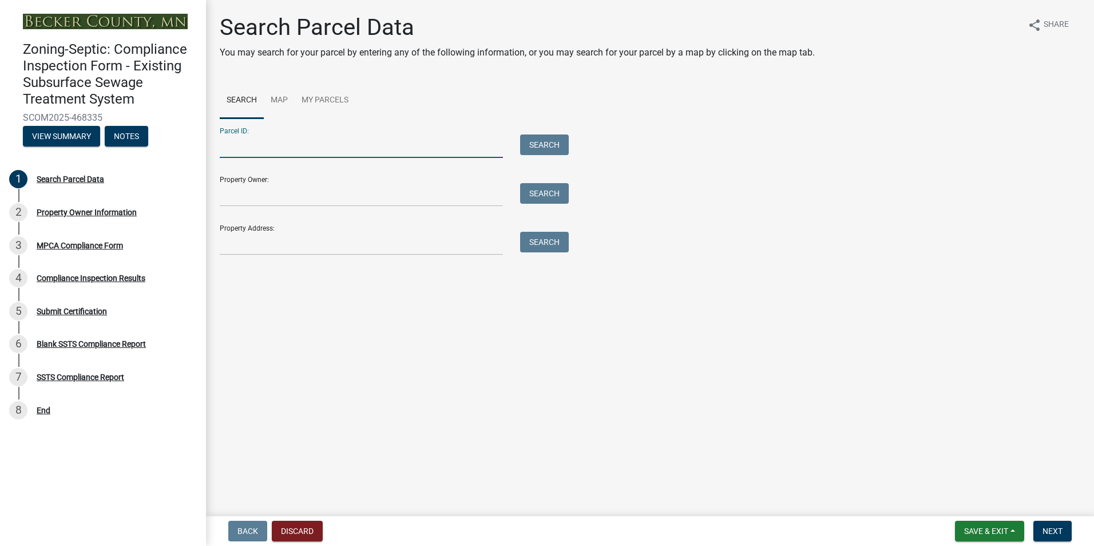
click at [232, 147] on input "Parcel ID:" at bounding box center [361, 146] width 283 height 23
type input "081007000"
click at [540, 145] on button "Search" at bounding box center [544, 145] width 49 height 21
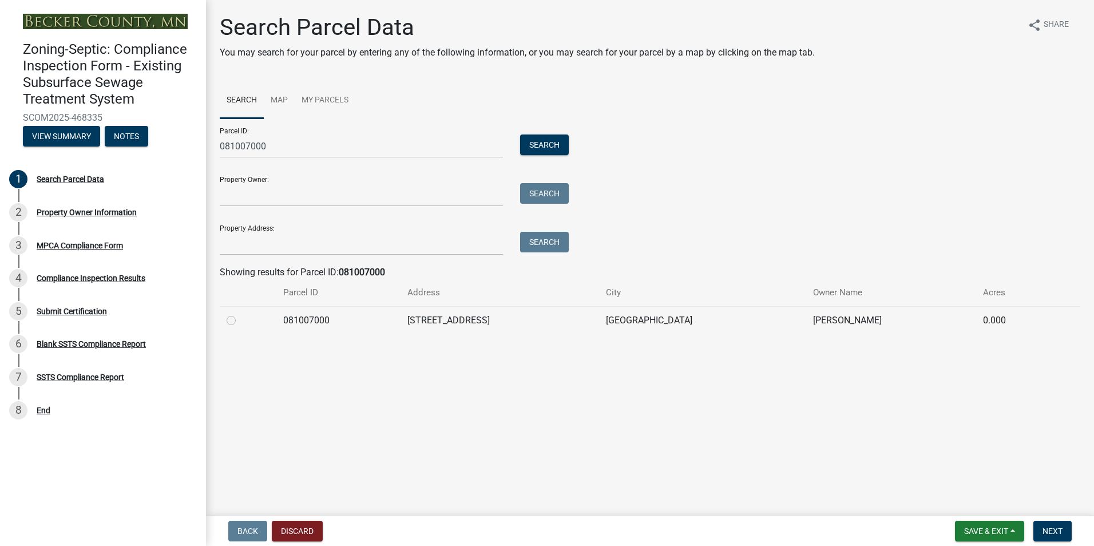
click at [240, 314] on label at bounding box center [240, 314] width 0 height 0
click at [240, 321] on input "radio" at bounding box center [243, 317] width 7 height 7
radio input "true"
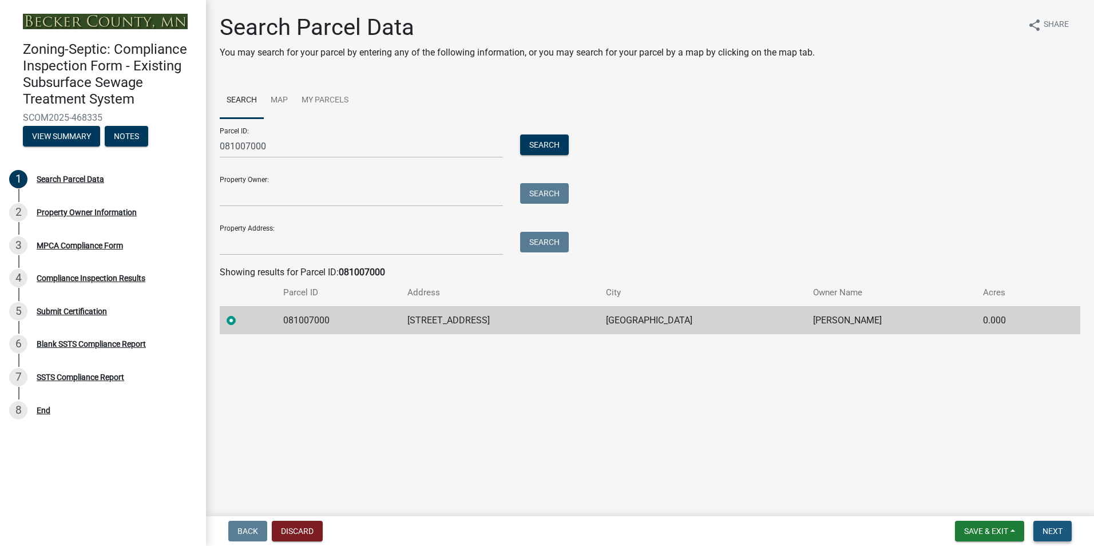
click at [1051, 528] on span "Next" at bounding box center [1053, 531] width 20 height 9
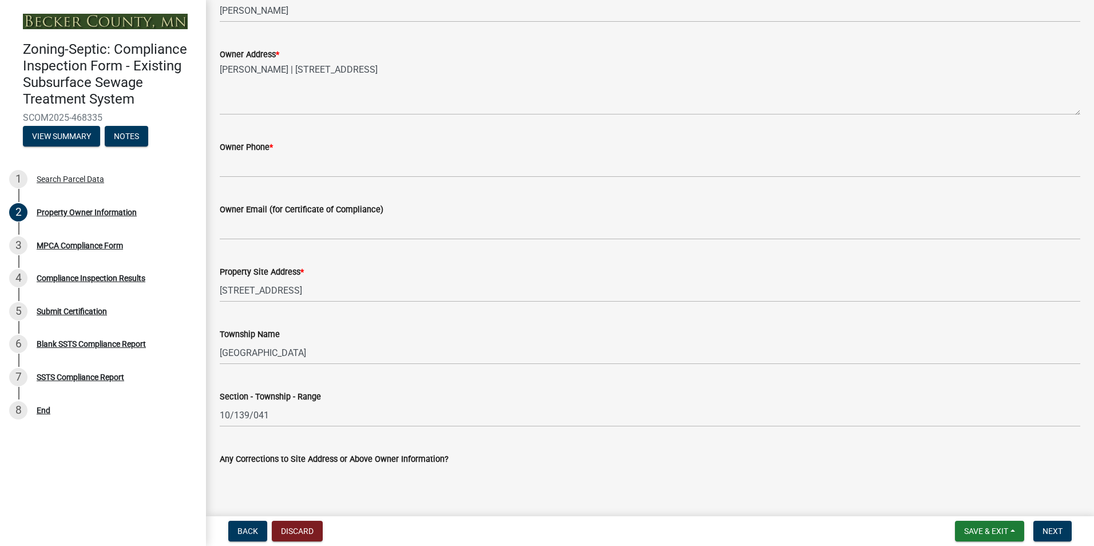
scroll to position [284, 0]
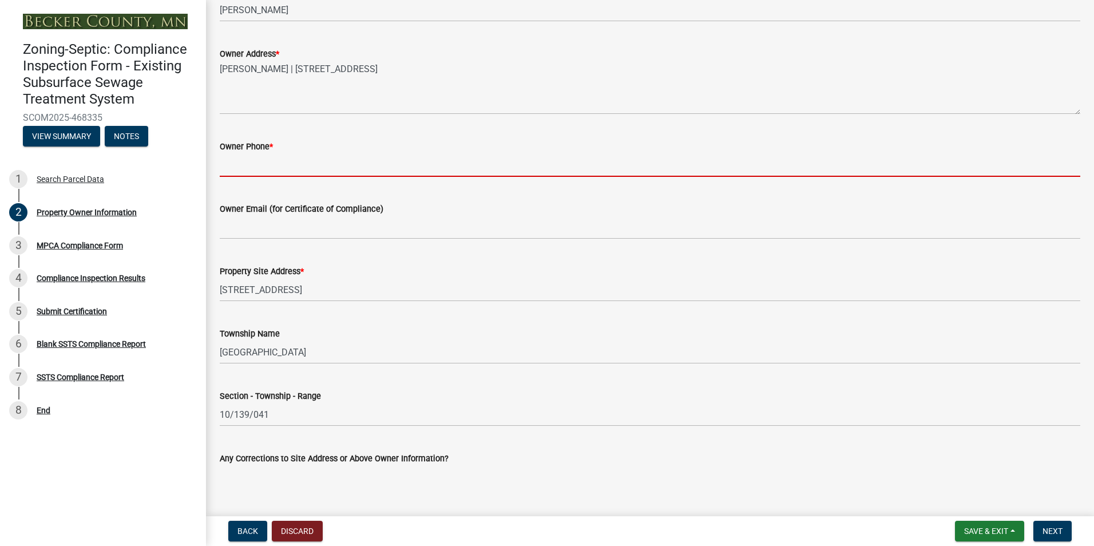
click at [234, 169] on input "Owner Phone *" at bounding box center [650, 164] width 861 height 23
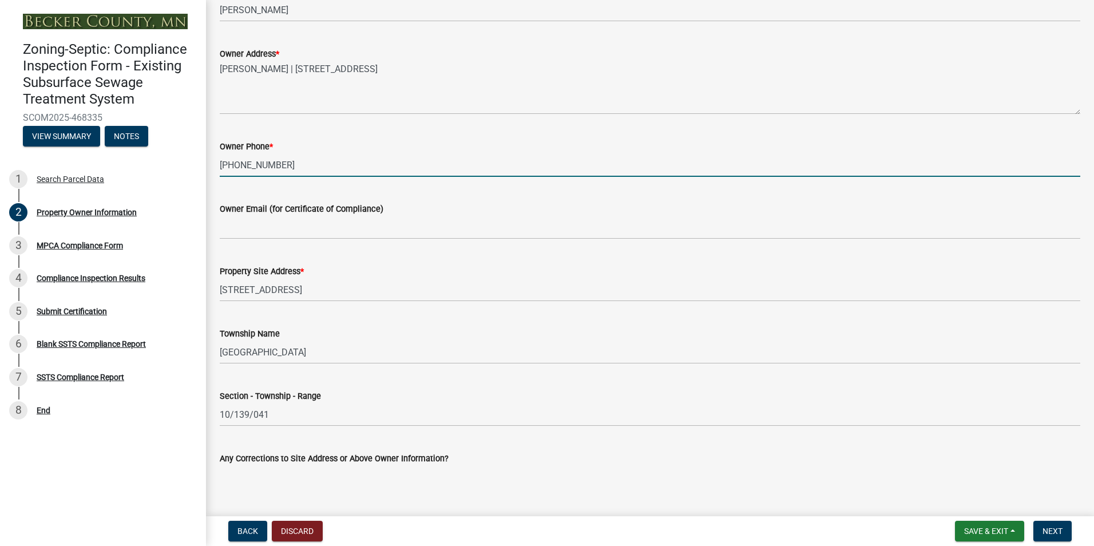
type input "701-799-7538"
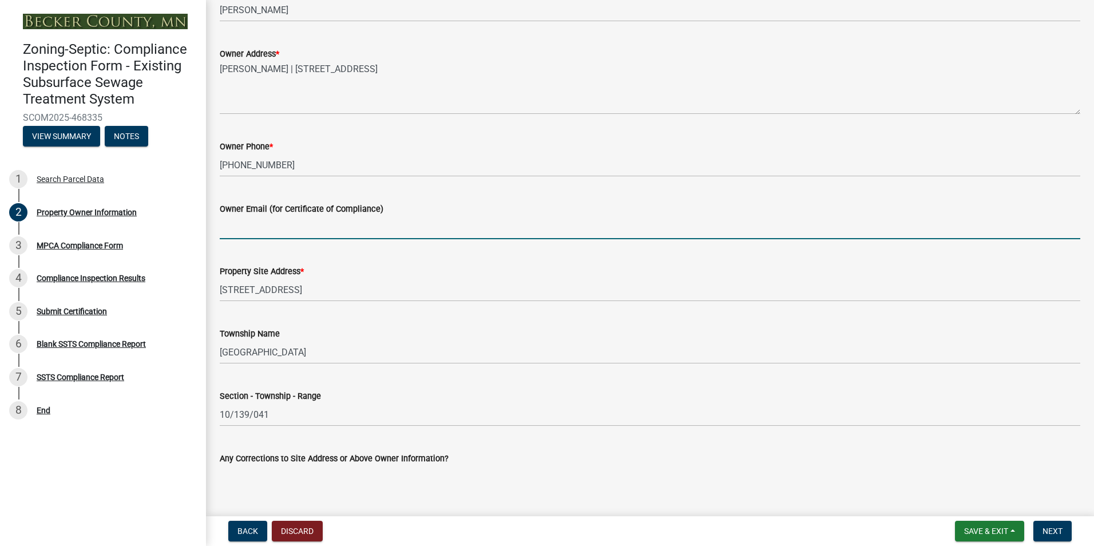
click at [246, 231] on input "Owner Email (for Certificate of Compliance)" at bounding box center [650, 227] width 861 height 23
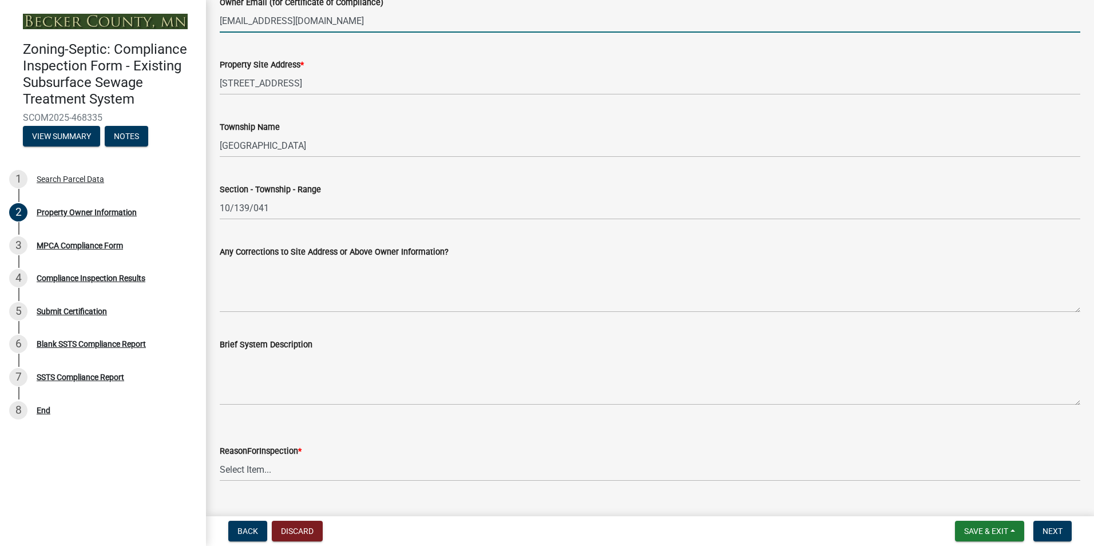
scroll to position [516, 0]
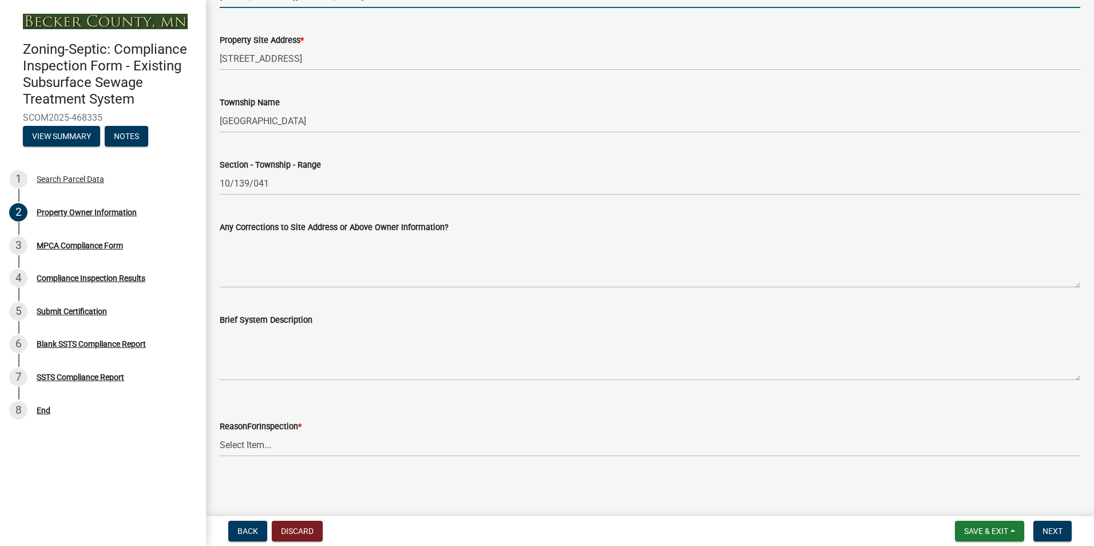
type input "nrbilstad@hotmail.com"
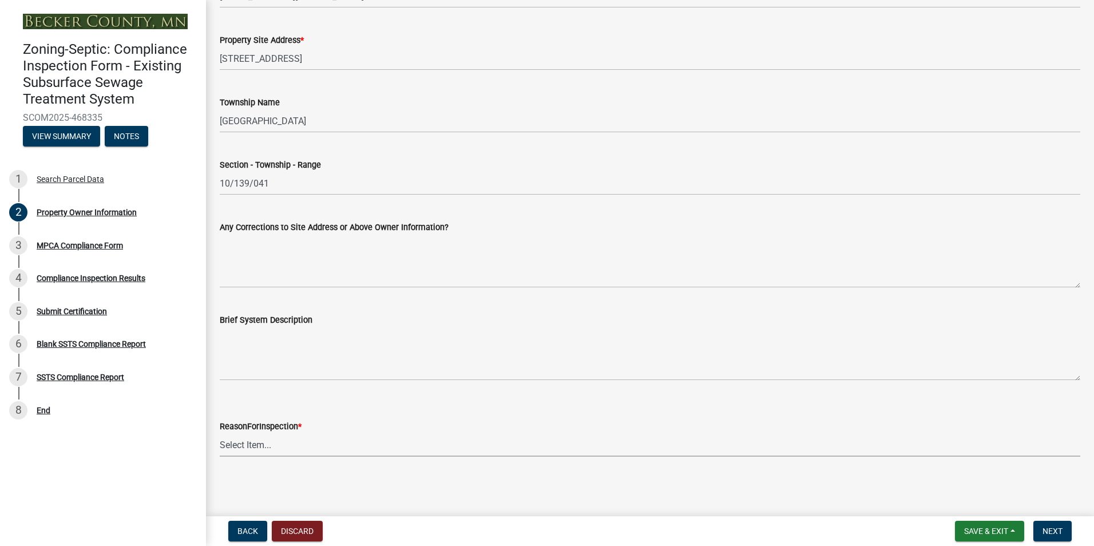
click at [247, 441] on select "Select Item... Property Sale Lake Study Required for Permit Other" at bounding box center [650, 444] width 861 height 23
click at [220, 433] on select "Select Item... Property Sale Lake Study Required for Permit Other" at bounding box center [650, 444] width 861 height 23
select select "3e6c5637-c66b-418d-927c-69aaf39ab5a9"
click at [1055, 524] on button "Next" at bounding box center [1053, 531] width 38 height 21
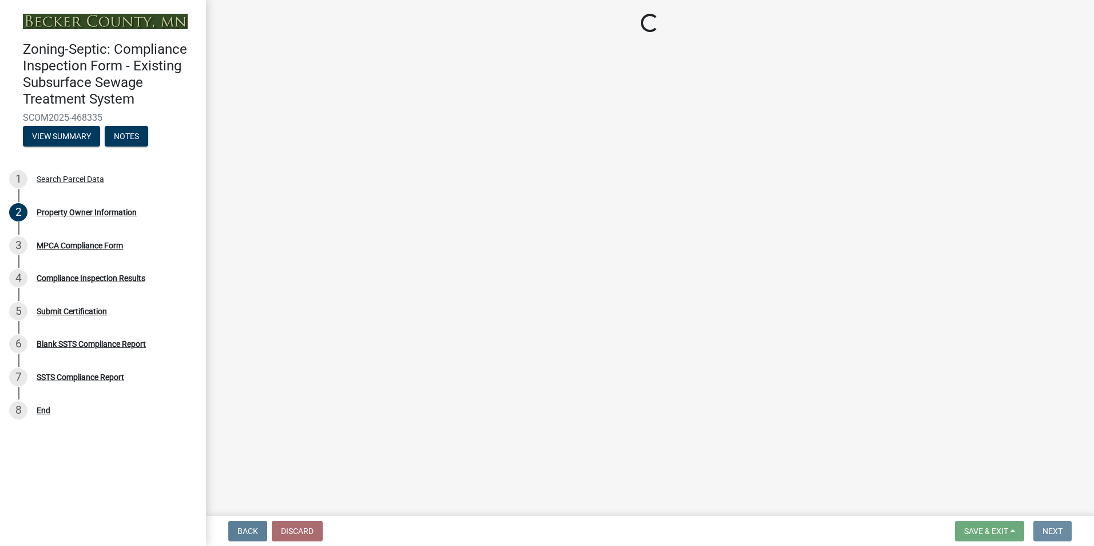
scroll to position [0, 0]
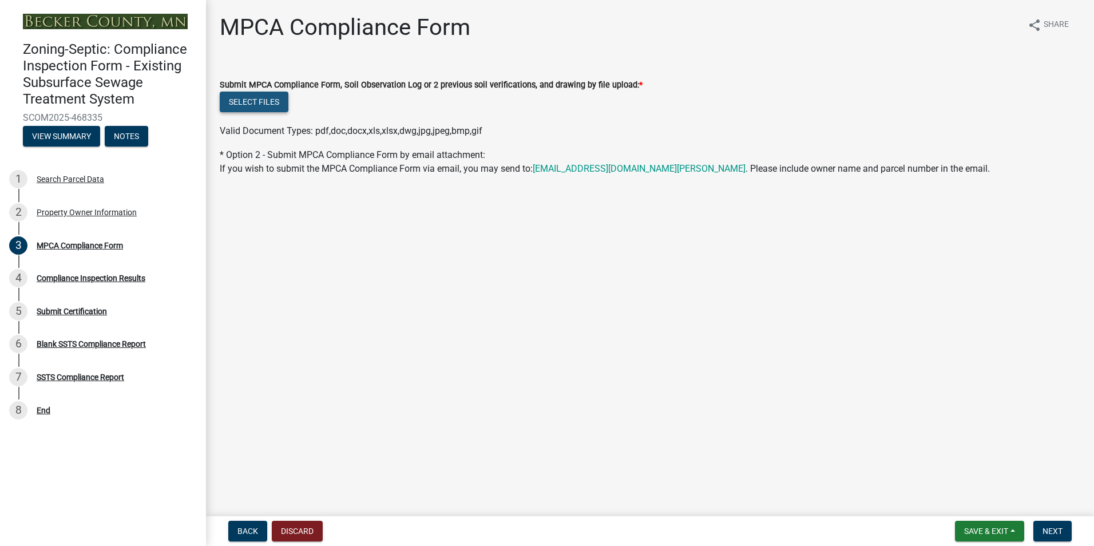
click at [255, 106] on button "Select files" at bounding box center [254, 102] width 69 height 21
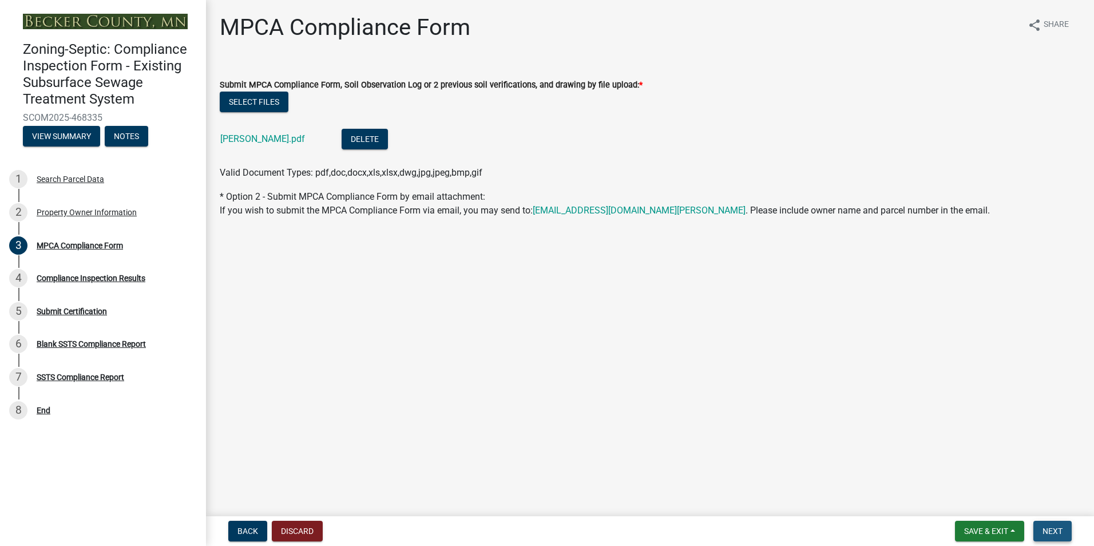
click at [1051, 531] on span "Next" at bounding box center [1053, 531] width 20 height 9
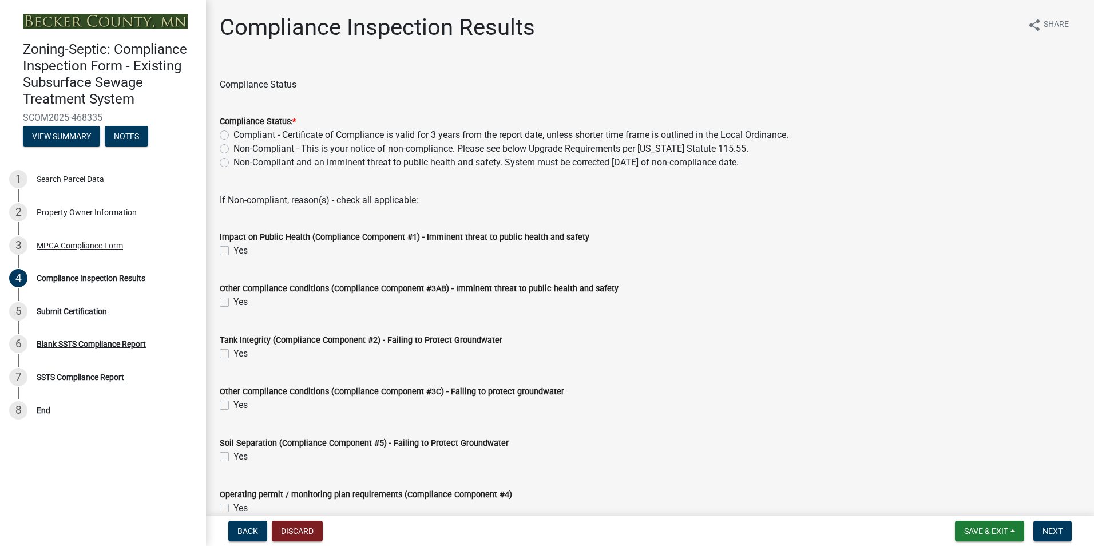
click at [234, 135] on label "Compliant - Certificate of Compliance is valid for 3 years from the report date…" at bounding box center [511, 135] width 555 height 14
click at [234, 135] on input "Compliant - Certificate of Compliance is valid for 3 years from the report date…" at bounding box center [237, 131] width 7 height 7
radio input "true"
click at [1047, 530] on span "Next" at bounding box center [1053, 531] width 20 height 9
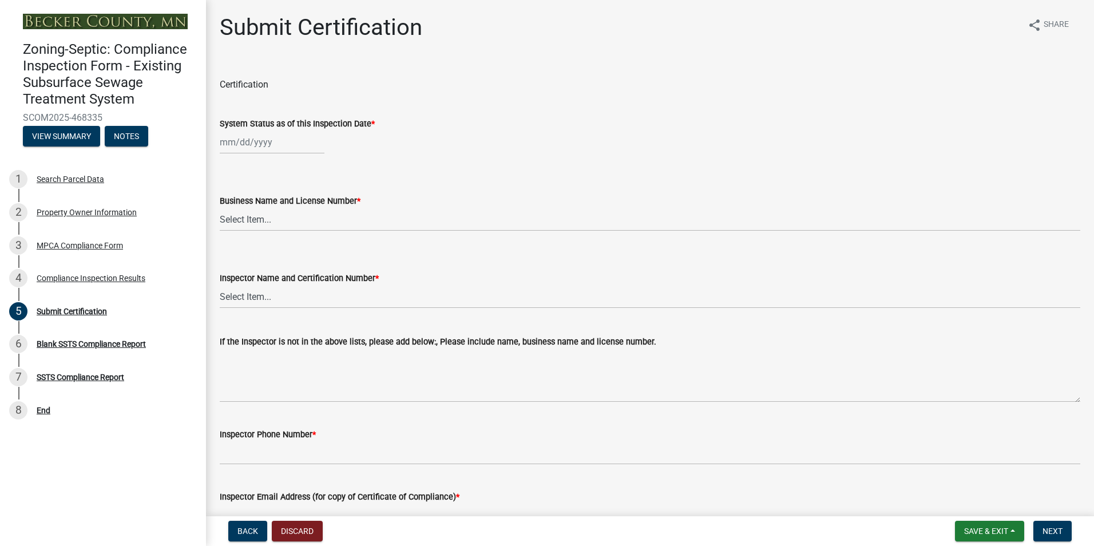
select select "8"
select select "2025"
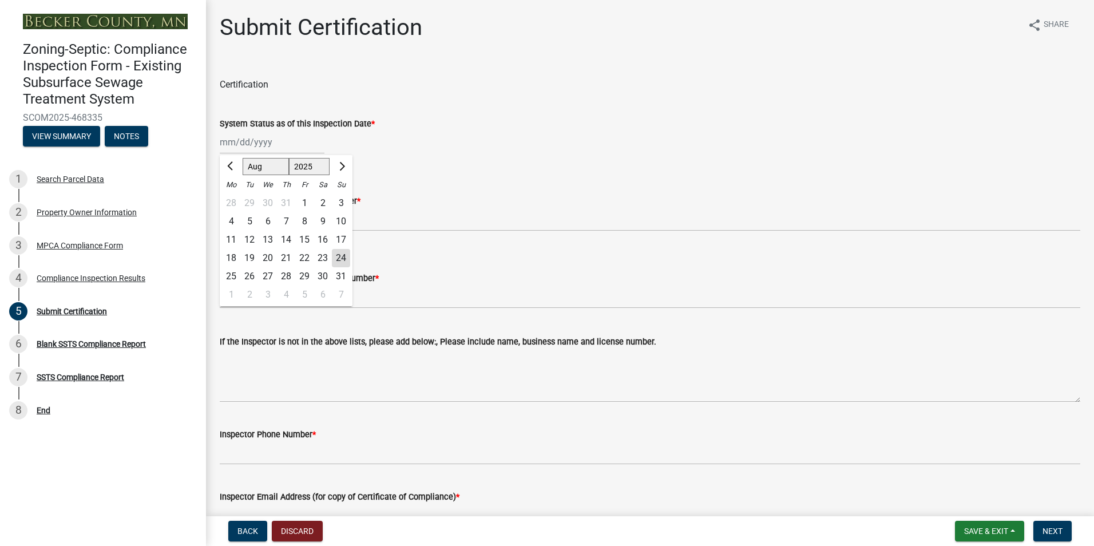
click at [248, 147] on div "Jan Feb Mar Apr May Jun Jul Aug Sep Oct Nov Dec 1525 1526 1527 1528 1529 1530 1…" at bounding box center [272, 141] width 105 height 23
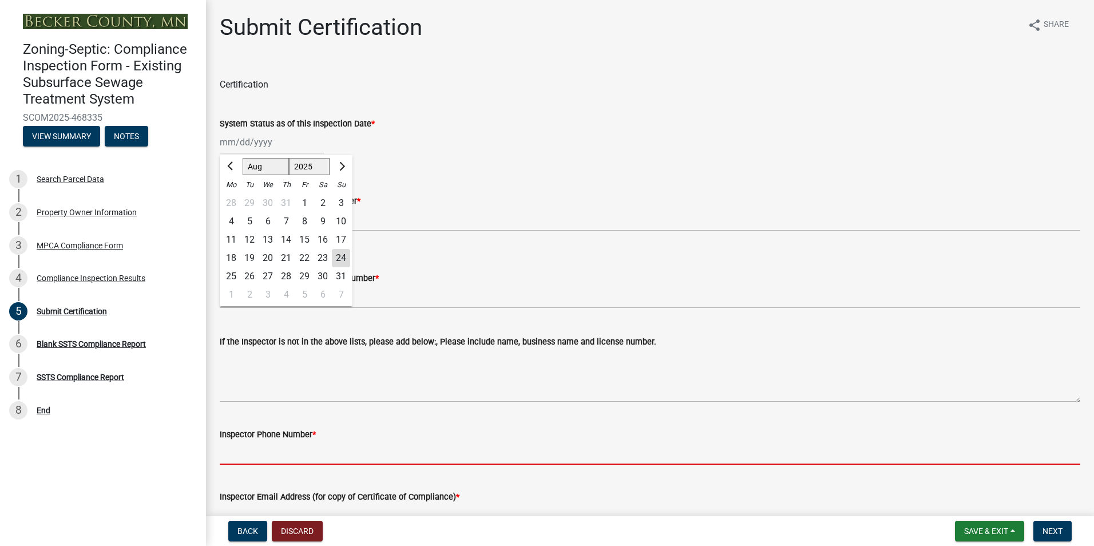
type input "2188391849"
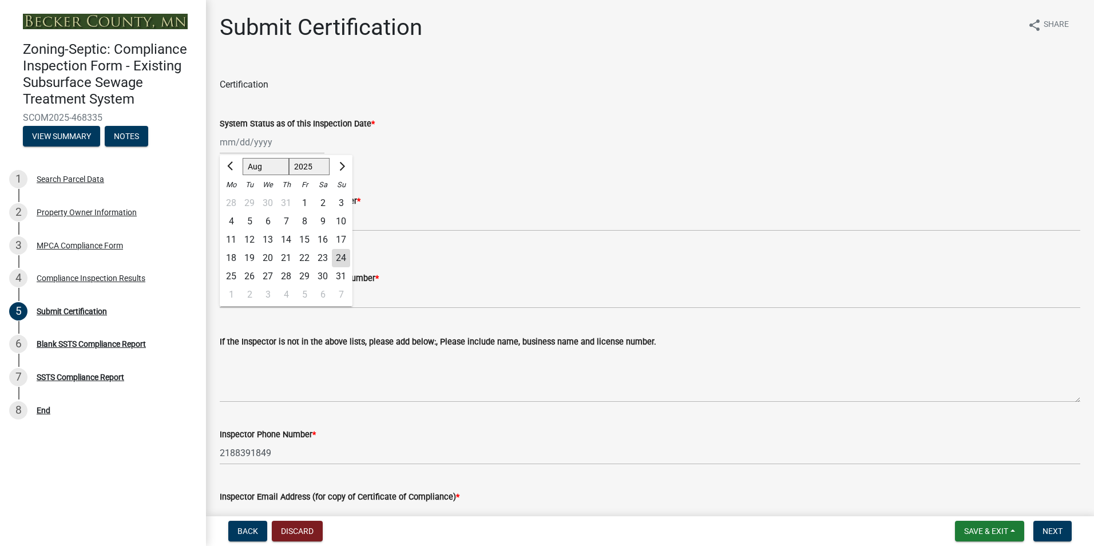
type input "[EMAIL_ADDRESS][DOMAIN_NAME]"
type input "08/03/2025"
select select "8"
select select "2025"
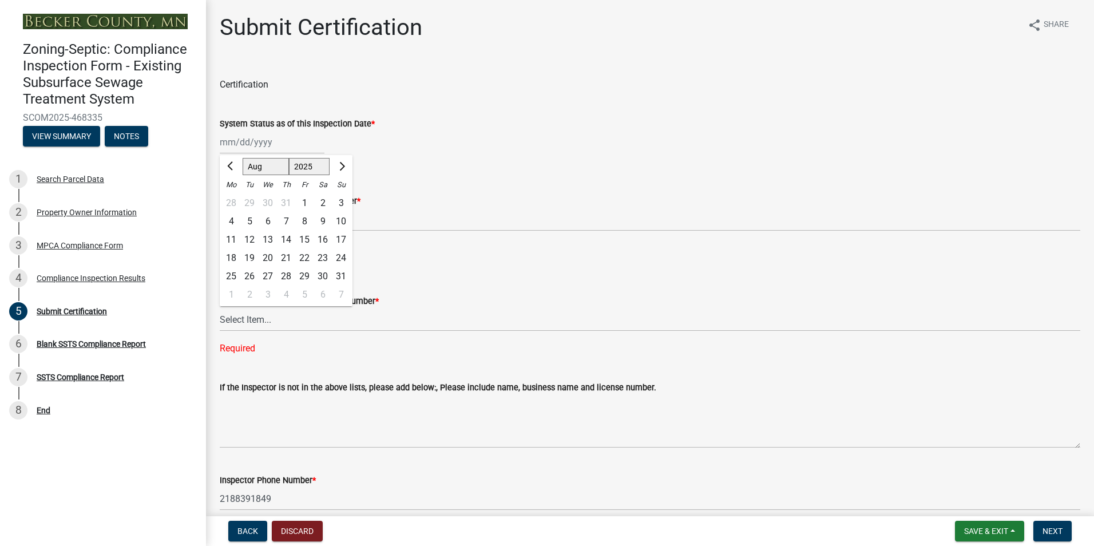
scroll to position [326, 0]
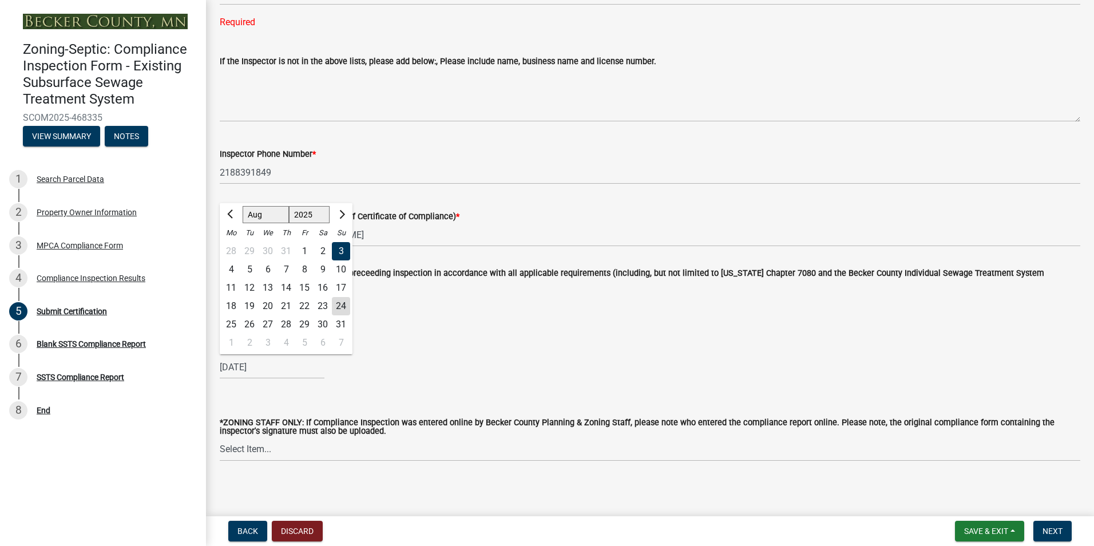
click at [339, 299] on div "24" at bounding box center [341, 306] width 18 height 18
type input "08/24/2025"
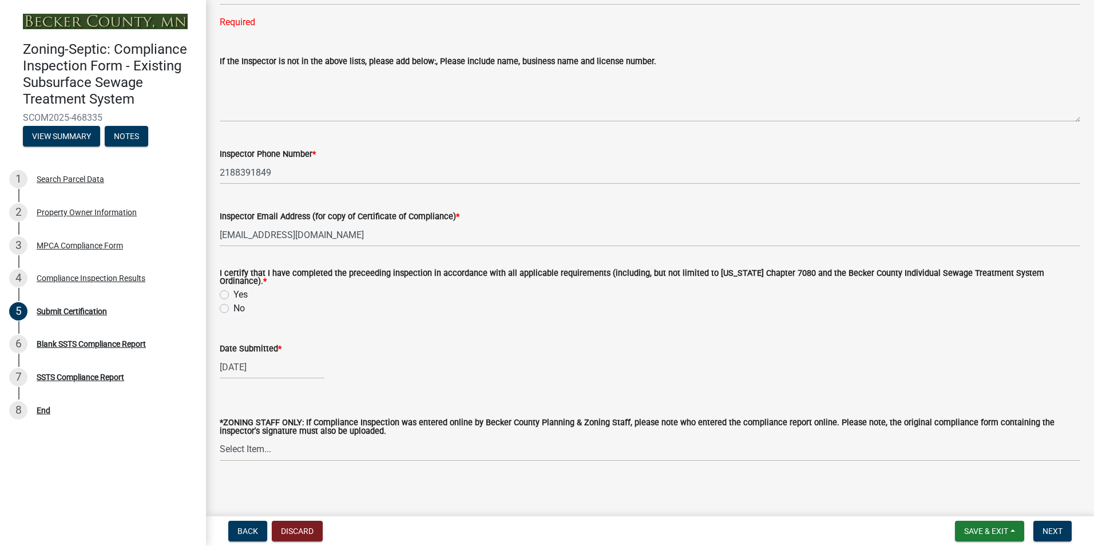
click at [234, 292] on label "Yes" at bounding box center [241, 295] width 14 height 14
click at [234, 292] on input "Yes" at bounding box center [237, 291] width 7 height 7
radio input "true"
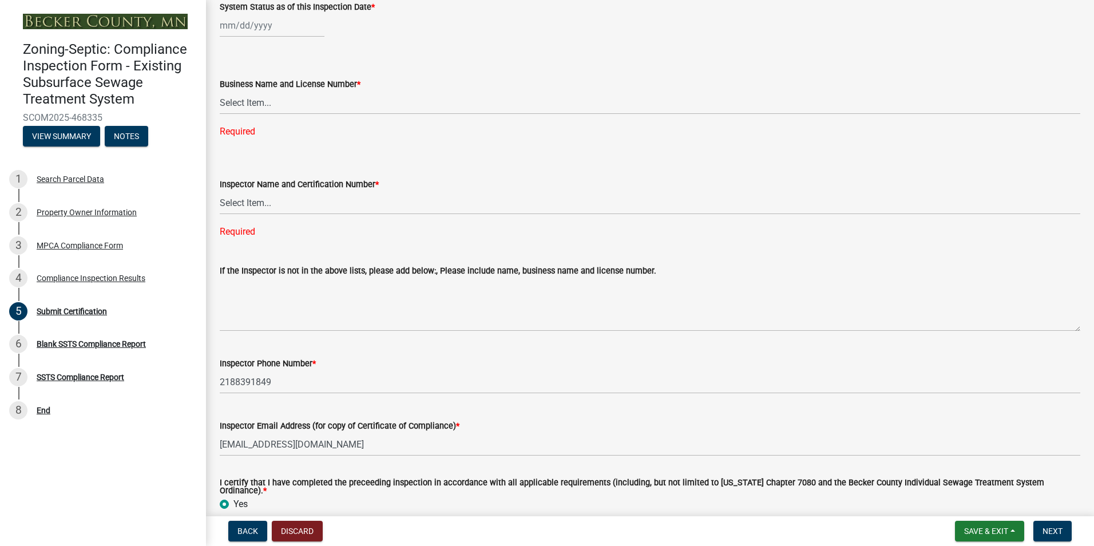
scroll to position [0, 0]
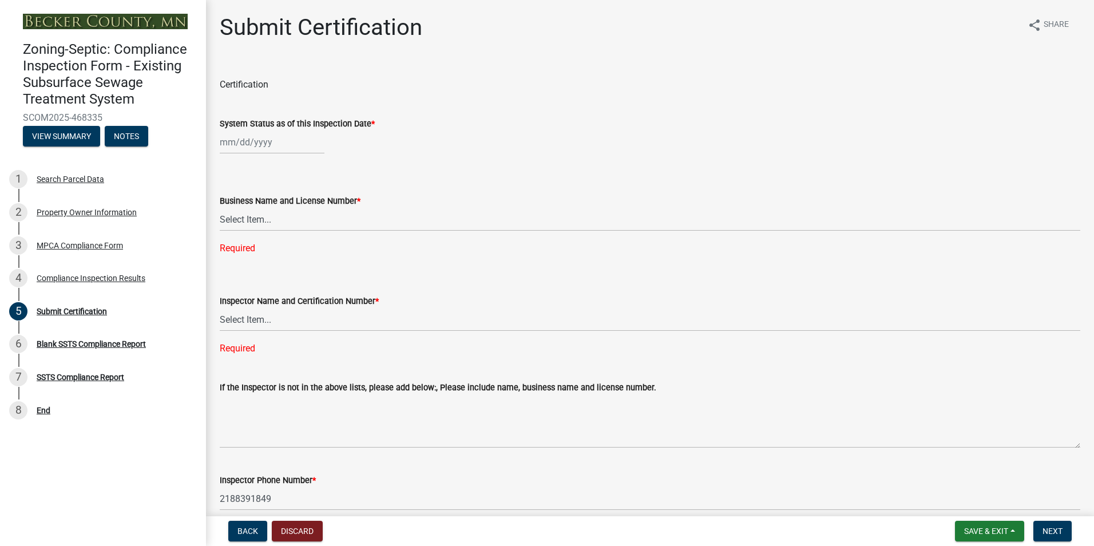
select select "8"
select select "2025"
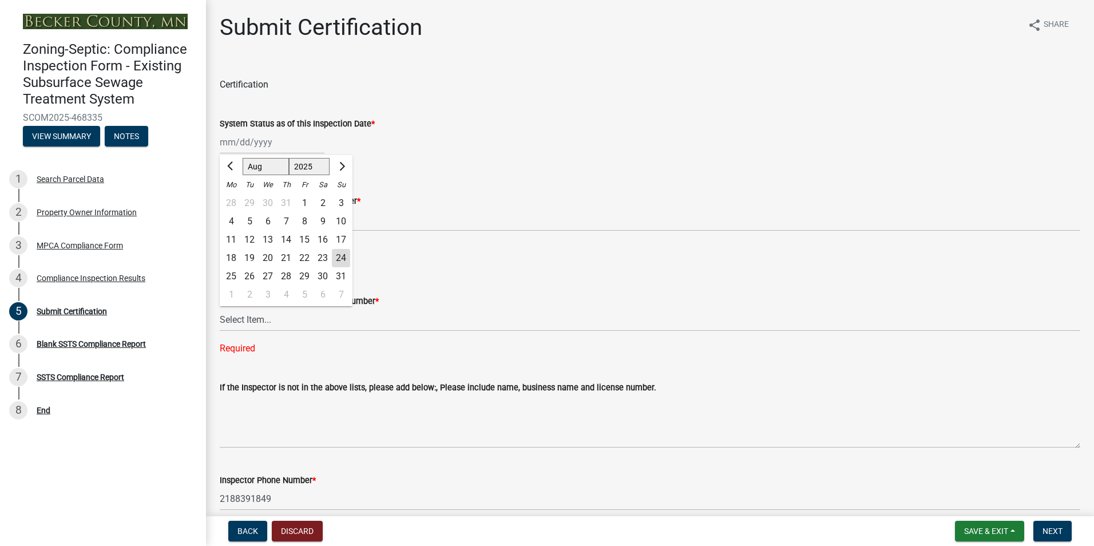
click at [250, 144] on input "System Status as of this Inspection Date *" at bounding box center [272, 141] width 105 height 23
click at [281, 259] on div "21" at bounding box center [286, 258] width 18 height 18
type input "[DATE]"
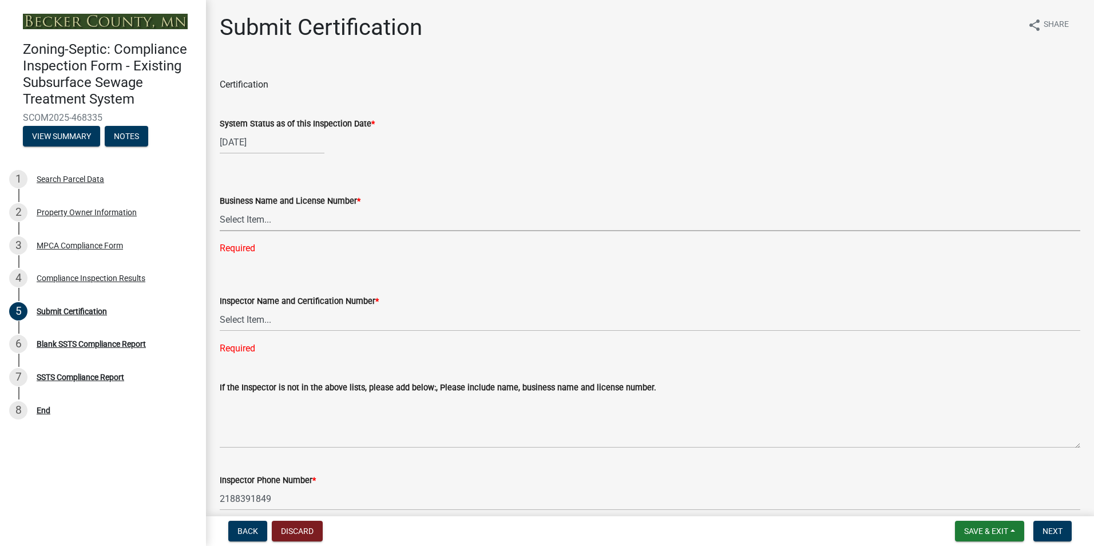
click at [248, 216] on select "Select Item... OTHER – Not listed (please add in next field and we will add to …" at bounding box center [650, 219] width 861 height 23
click at [220, 208] on select "Select Item... OTHER – Not listed (please add in next field and we will add to …" at bounding box center [650, 219] width 861 height 23
select select "6cb55102-04ca-4fa6-a18d-df345860fceb"
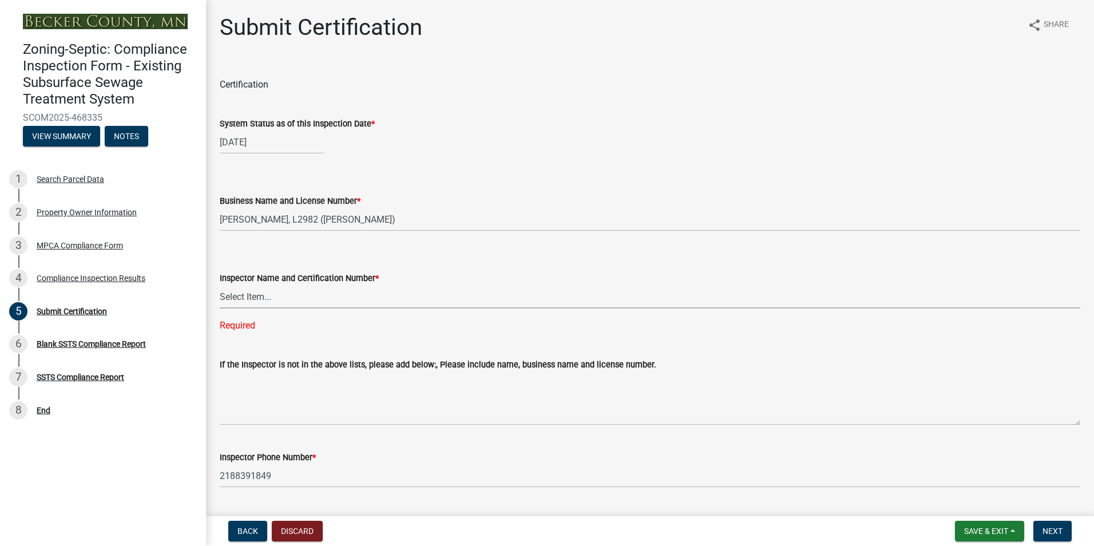
click at [249, 300] on select "Select Item... OTHER – Not listed (please add in next field and we will add to …" at bounding box center [650, 296] width 861 height 23
click at [220, 285] on select "Select Item... OTHER – Not listed (please add in next field and we will add to …" at bounding box center [650, 296] width 861 height 23
select select "dc89faac-9f44-4363-befa-aff2aab8b849"
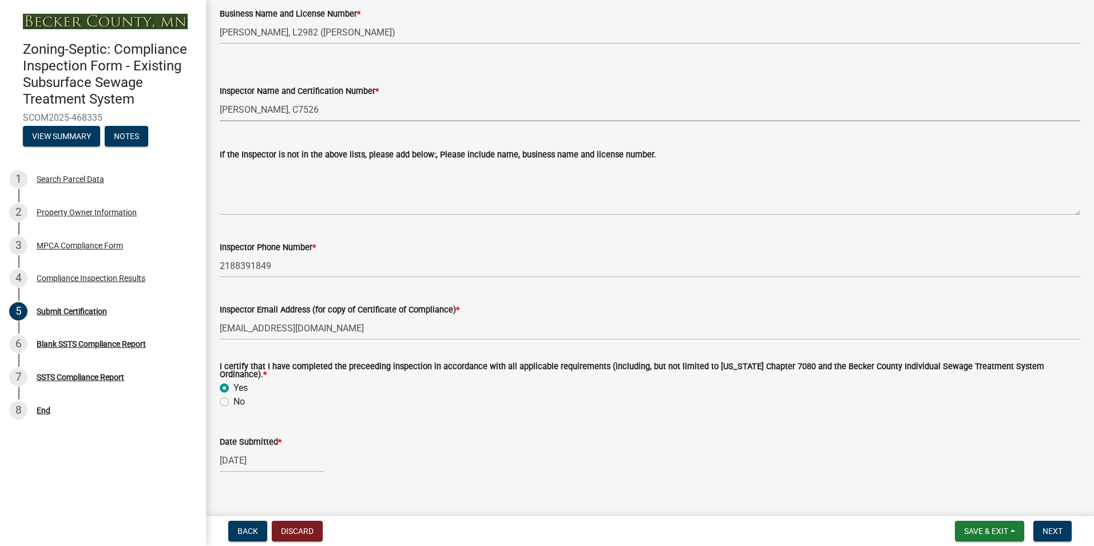
scroll to position [280, 0]
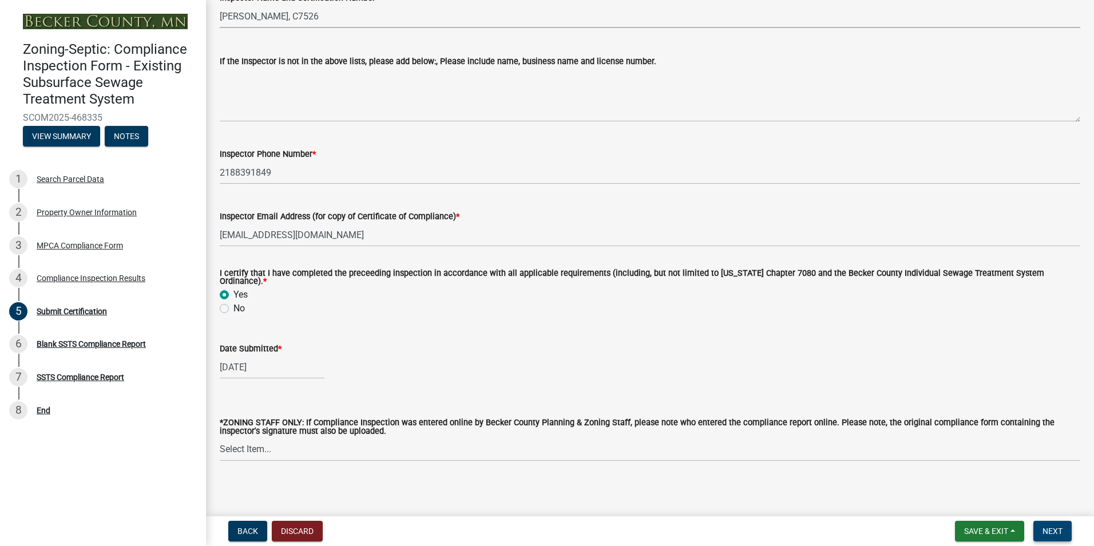
click at [1052, 528] on span "Next" at bounding box center [1053, 531] width 20 height 9
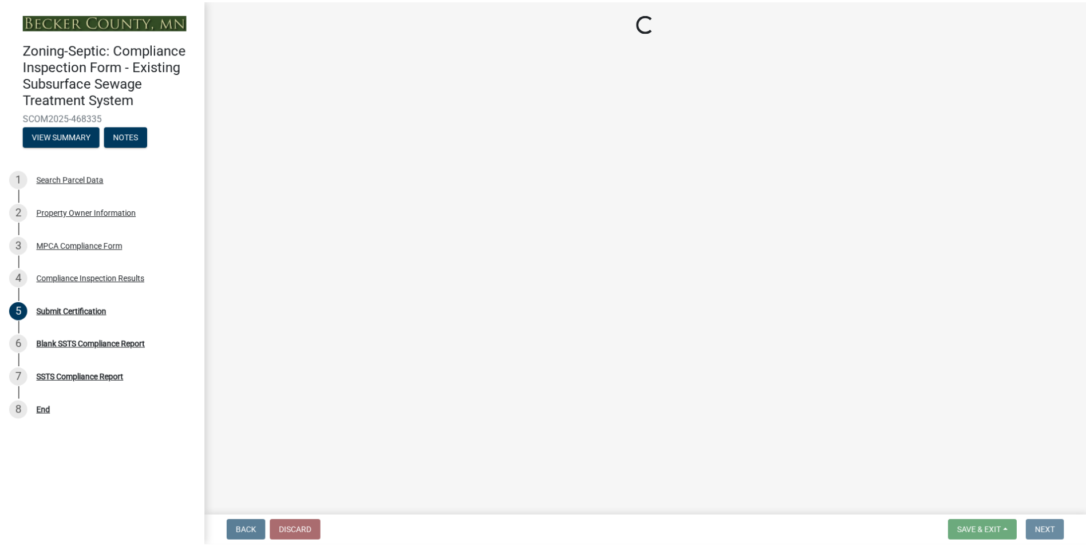
scroll to position [0, 0]
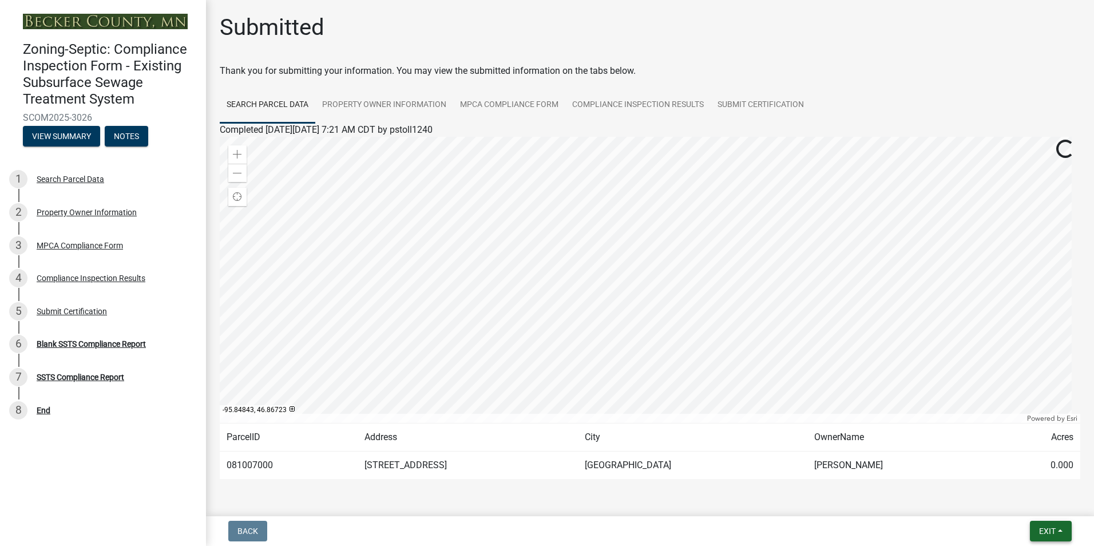
click at [1052, 529] on span "Exit" at bounding box center [1047, 531] width 17 height 9
click at [1028, 505] on button "Save & Exit" at bounding box center [1026, 501] width 92 height 27
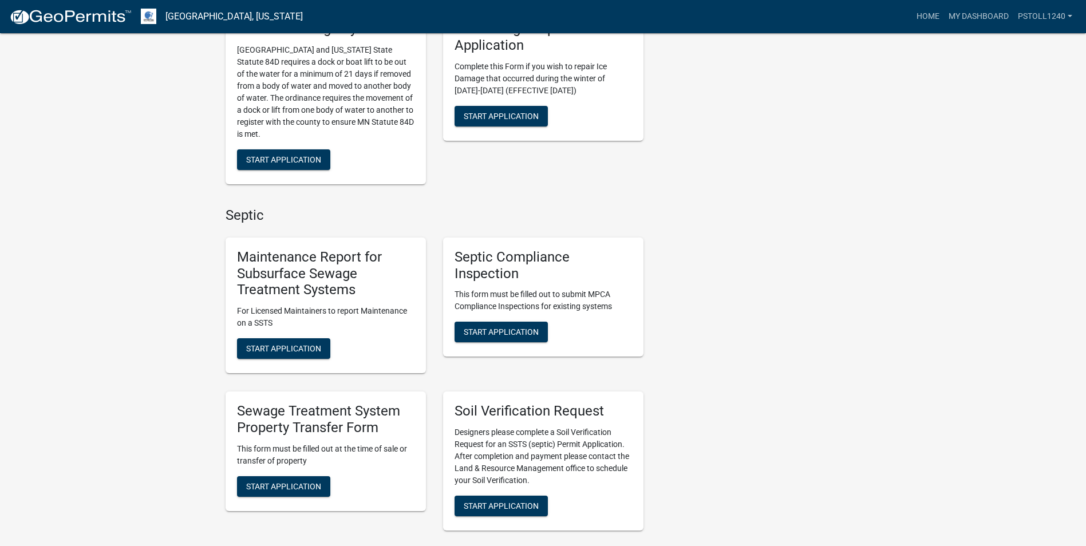
scroll to position [520, 0]
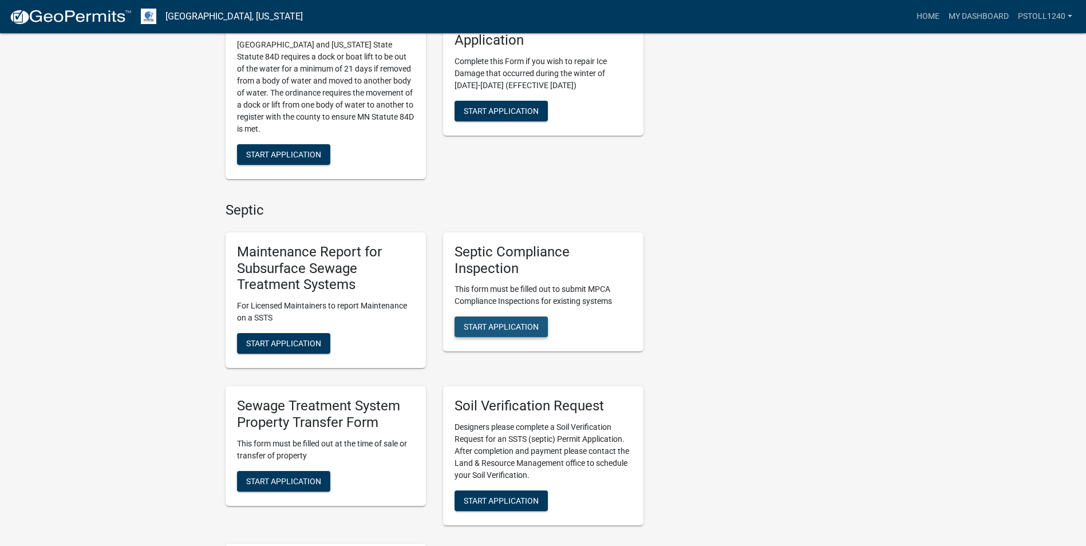
click at [479, 322] on span "Start Application" at bounding box center [501, 326] width 75 height 9
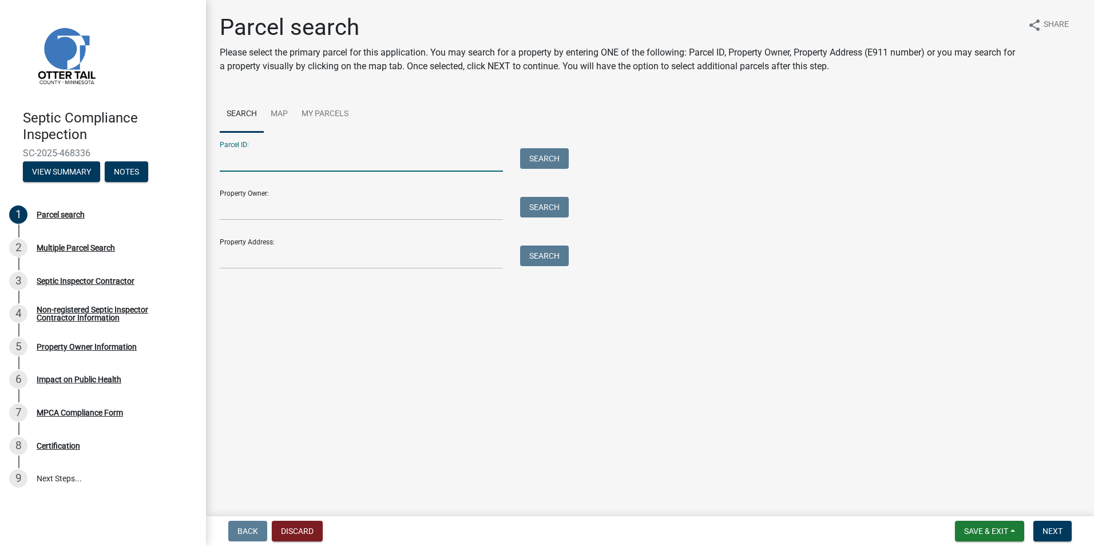
click at [245, 164] on input "Parcel ID:" at bounding box center [361, 159] width 283 height 23
type input "14000220176000"
click at [543, 159] on button "Search" at bounding box center [544, 158] width 49 height 21
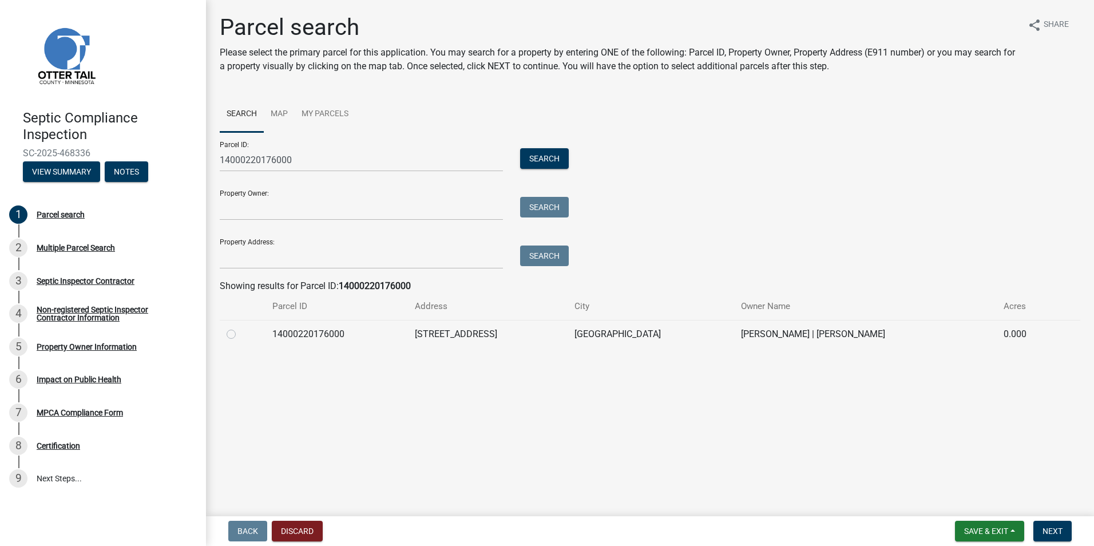
click at [240, 327] on label at bounding box center [240, 327] width 0 height 0
click at [240, 332] on input "radio" at bounding box center [243, 330] width 7 height 7
radio input "true"
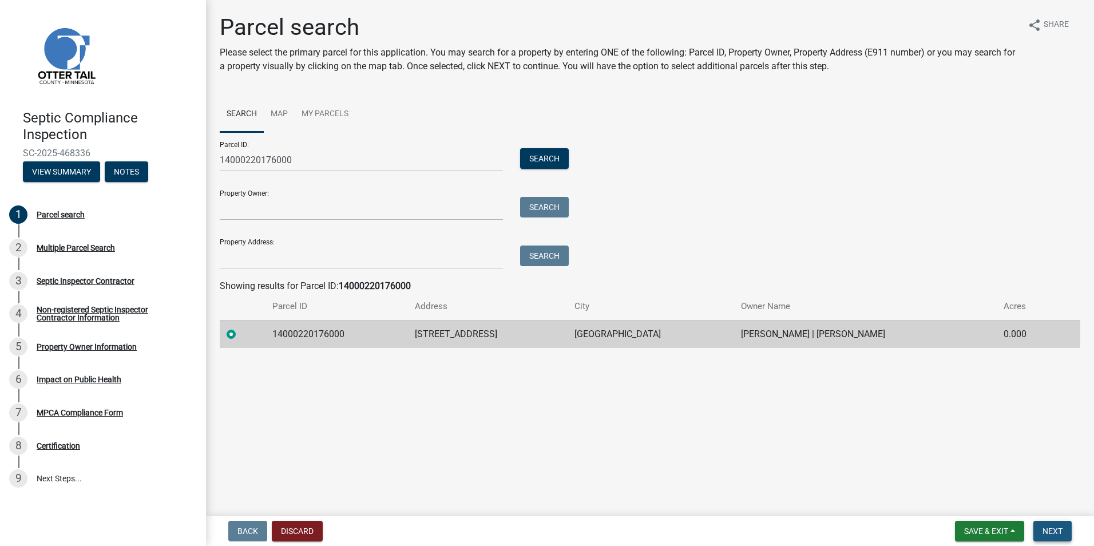
click at [1047, 525] on button "Next" at bounding box center [1053, 531] width 38 height 21
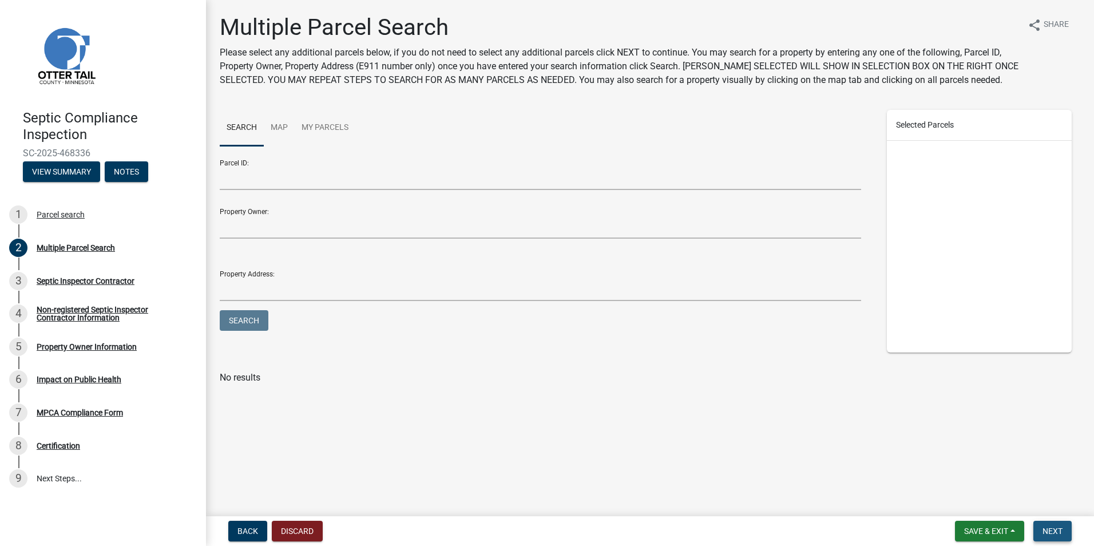
click at [1047, 525] on button "Next" at bounding box center [1053, 531] width 38 height 21
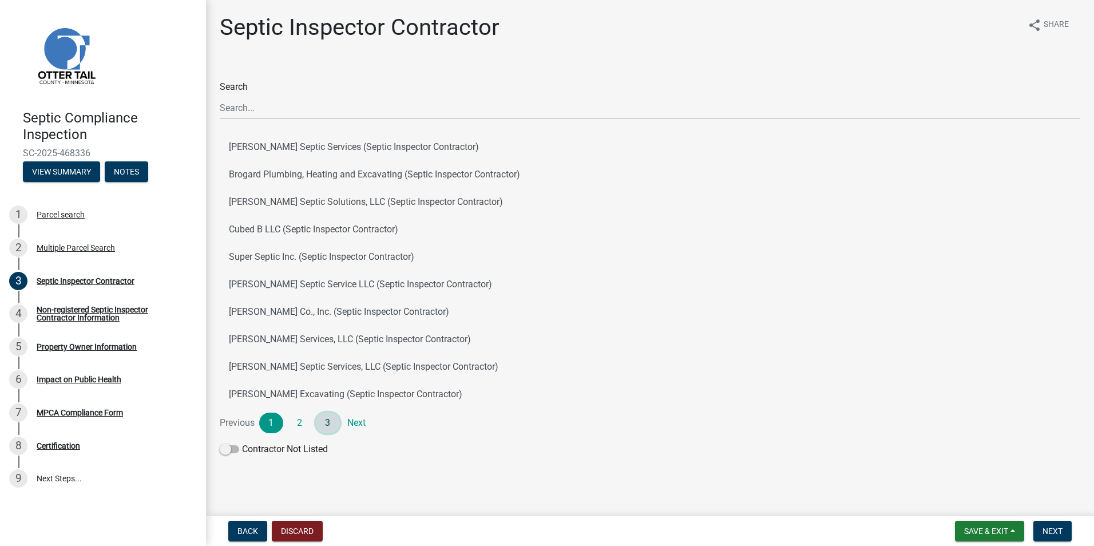
click at [323, 428] on link "3" at bounding box center [328, 423] width 24 height 21
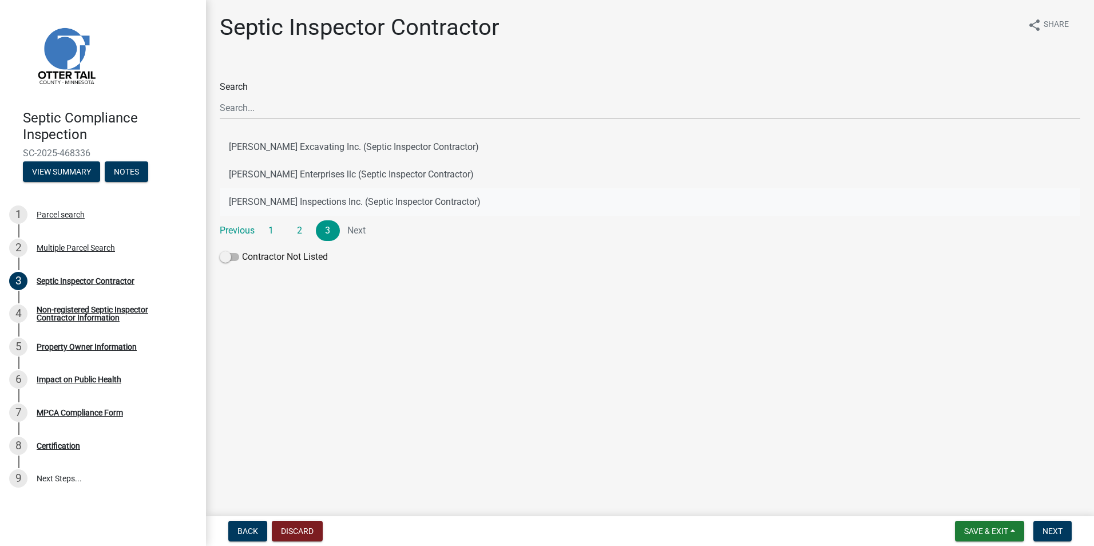
click at [296, 201] on button "[PERSON_NAME] Inspections Inc. (Septic Inspector Contractor)" at bounding box center [650, 201] width 861 height 27
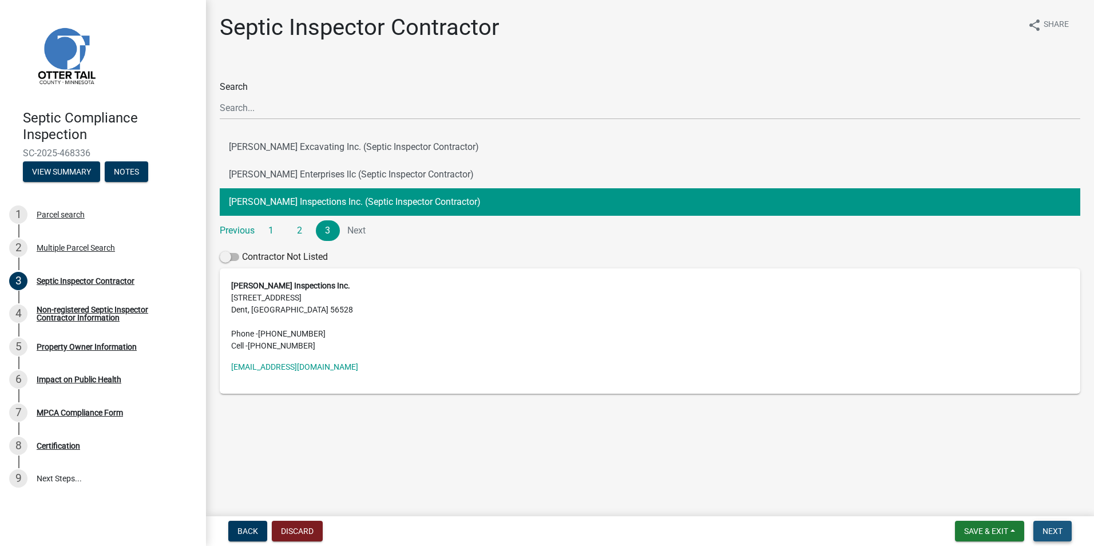
click at [1046, 527] on span "Next" at bounding box center [1053, 531] width 20 height 9
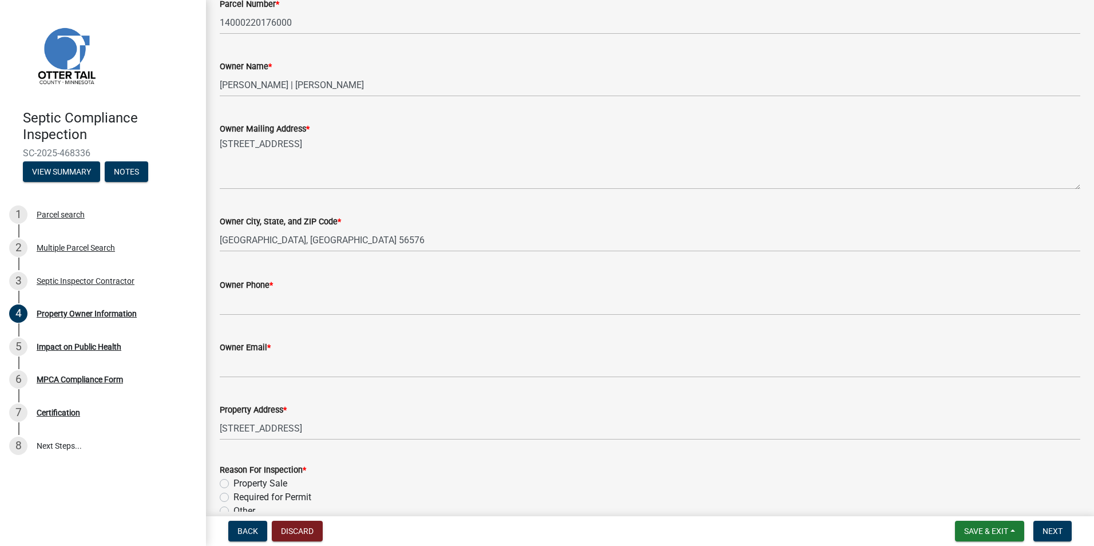
scroll to position [217, 0]
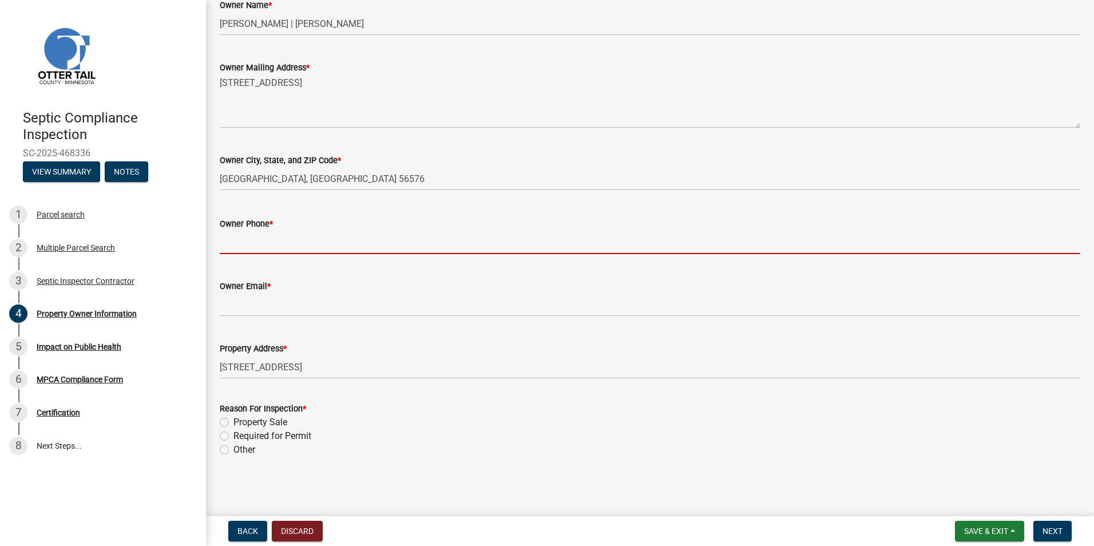
click at [239, 247] on input "Owner Phone *" at bounding box center [650, 242] width 861 height 23
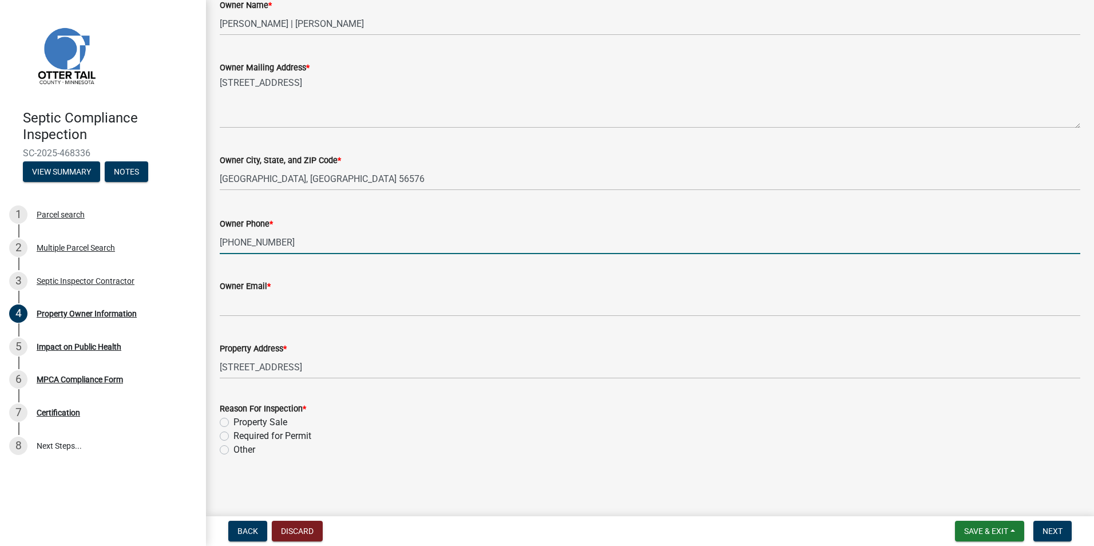
type input "218-205-6262"
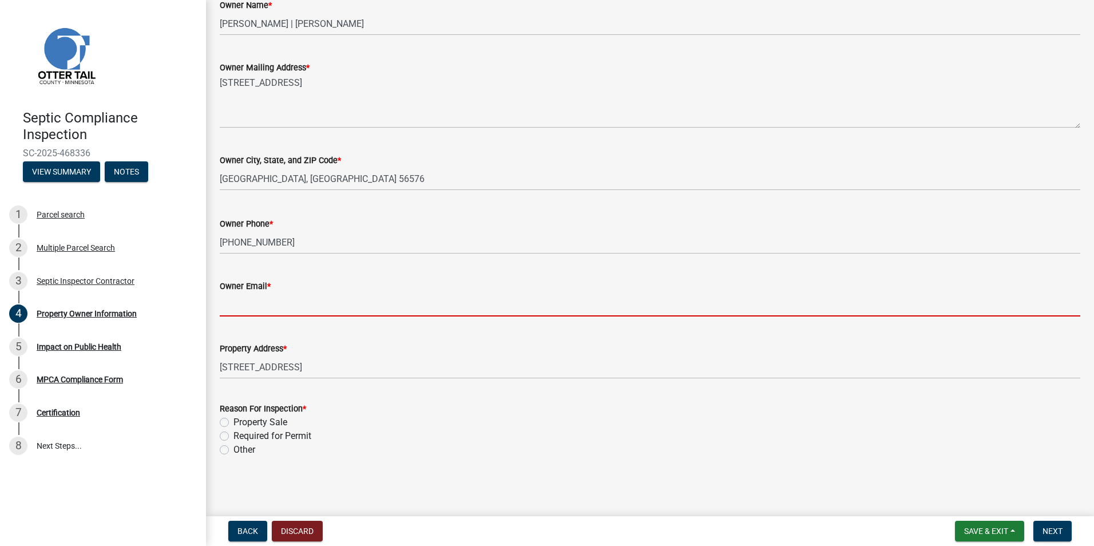
click at [246, 306] on input "Owner Email *" at bounding box center [650, 304] width 861 height 23
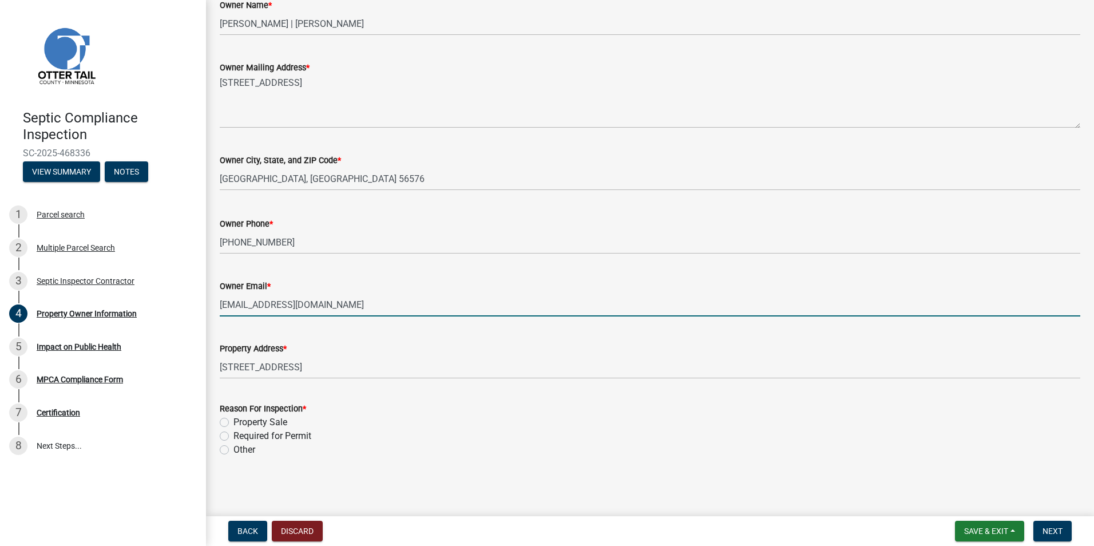
click at [244, 303] on input "joelanlie@hotmail.com" at bounding box center [650, 304] width 861 height 23
type input "joelanglie@hotmail.com"
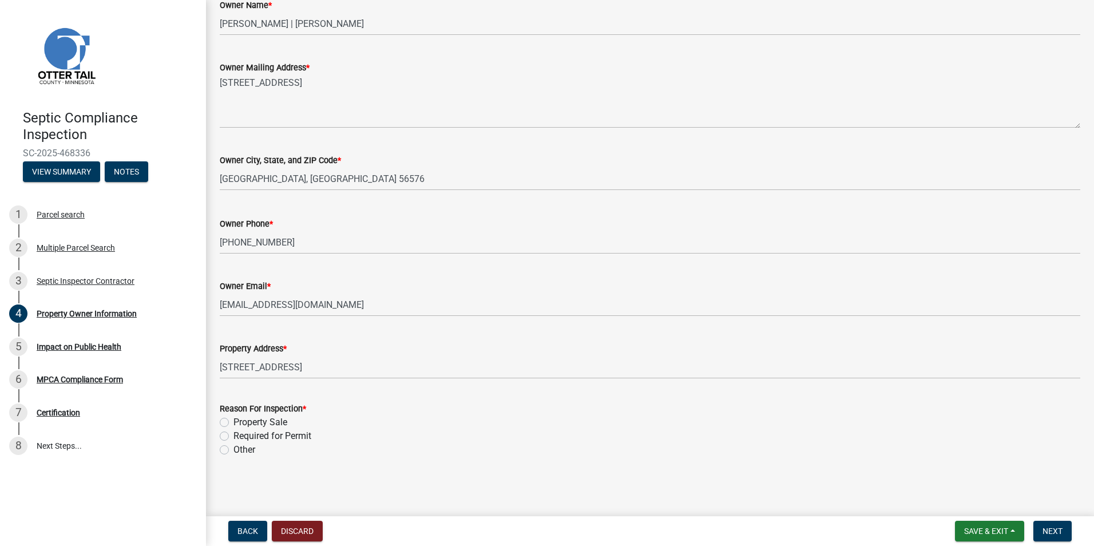
click at [234, 424] on label "Property Sale" at bounding box center [261, 423] width 54 height 14
click at [234, 423] on input "Property Sale" at bounding box center [237, 419] width 7 height 7
radio input "true"
click at [1057, 528] on span "Next" at bounding box center [1053, 531] width 20 height 9
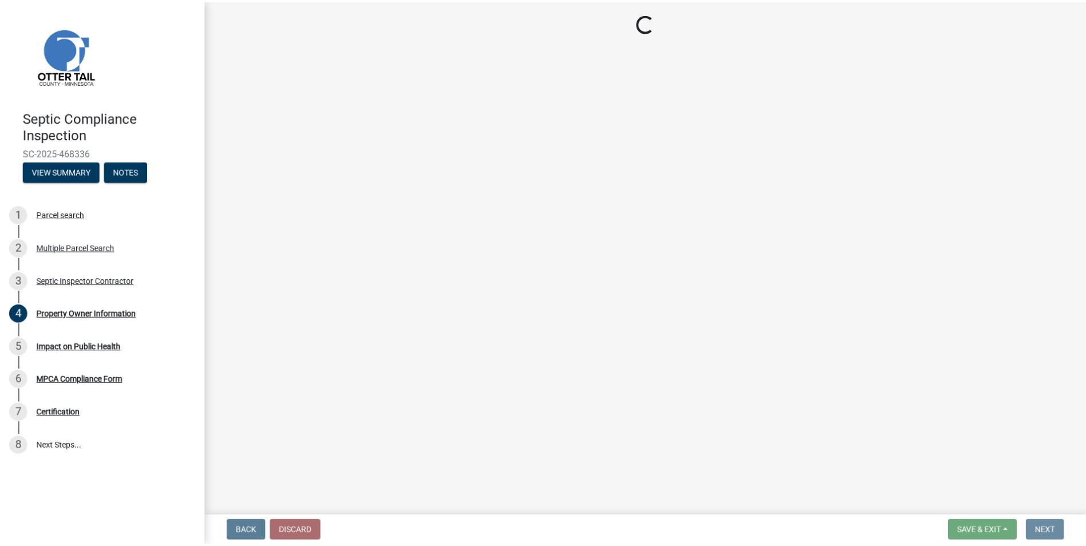
scroll to position [0, 0]
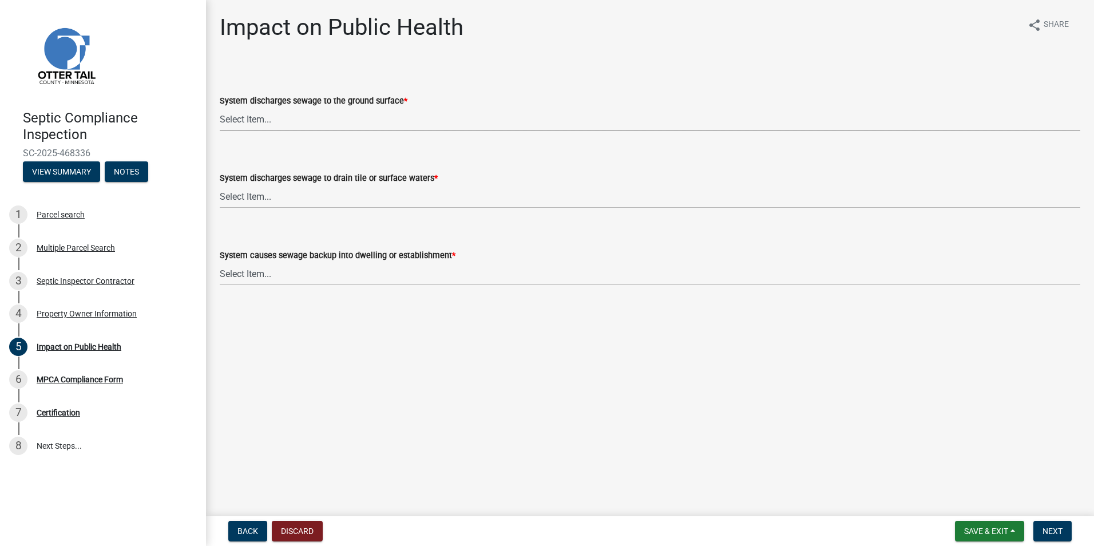
click at [249, 119] on select "Select Item... Yes No" at bounding box center [650, 119] width 861 height 23
click at [220, 108] on select "Select Item... Yes No" at bounding box center [650, 119] width 861 height 23
select select "9c5ef684-d0d4-4879-ab12-905ddbd81a72"
click at [250, 195] on select "Select Item... Yes No" at bounding box center [650, 196] width 861 height 23
click at [220, 185] on select "Select Item... Yes No" at bounding box center [650, 196] width 861 height 23
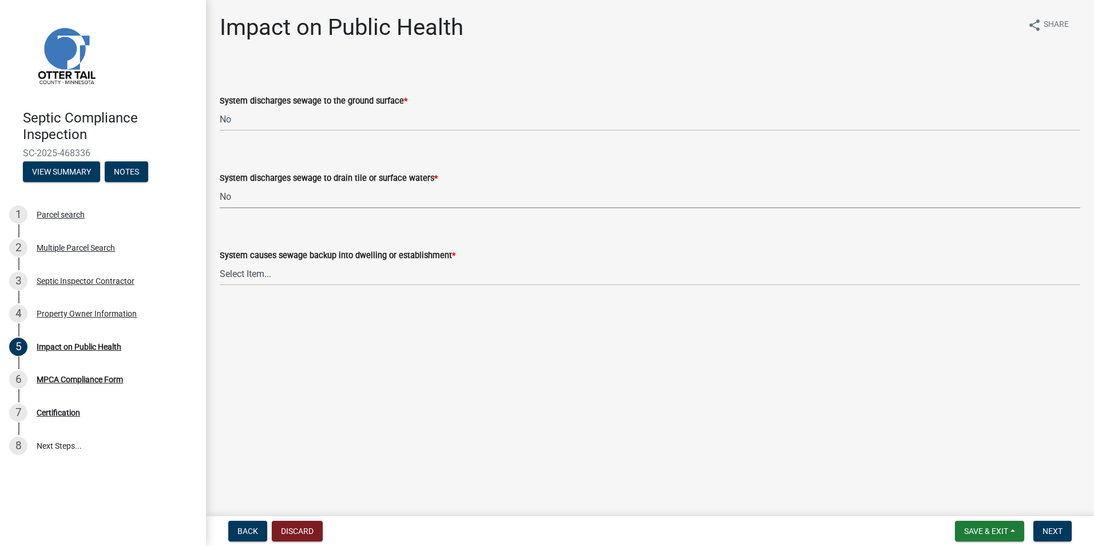
select select "7d491a2b-e9f0-4952-b474-53ca749b22af"
click at [254, 276] on select "Select Item... Yes No" at bounding box center [650, 273] width 861 height 23
click at [220, 262] on select "Select Item... Yes No" at bounding box center [650, 273] width 861 height 23
select select "6e07b46b-a403-4f3e-b4fc-218acc732c01"
click at [1053, 529] on span "Next" at bounding box center [1053, 531] width 20 height 9
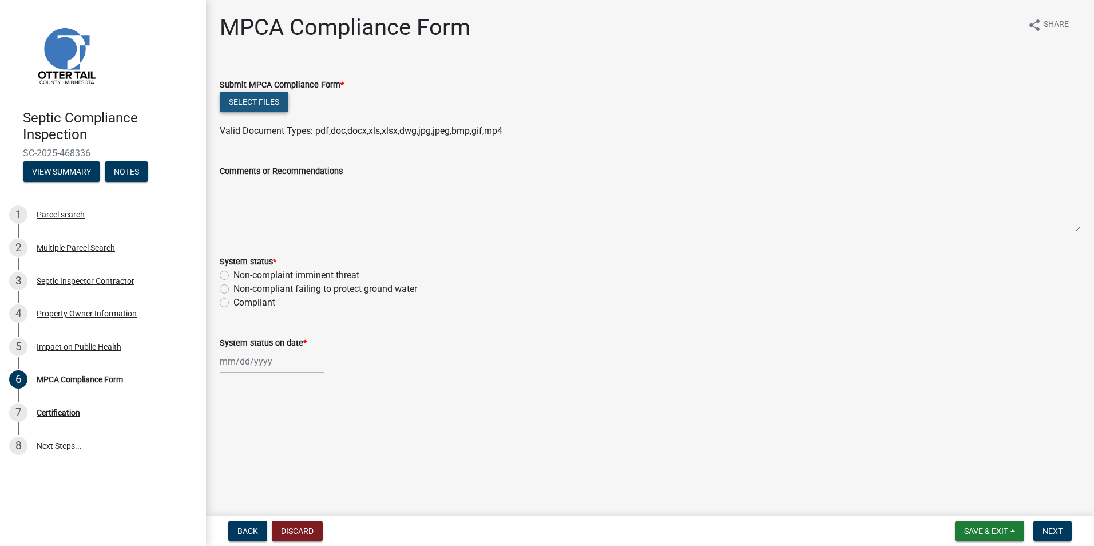
click at [262, 102] on button "Select files" at bounding box center [254, 102] width 69 height 21
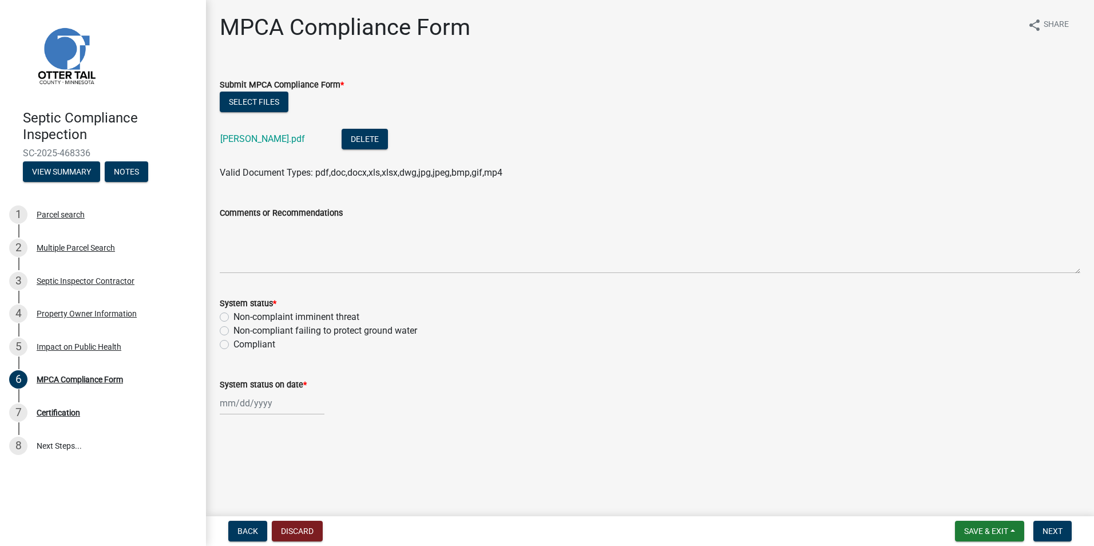
click at [234, 346] on label "Compliant" at bounding box center [255, 345] width 42 height 14
click at [234, 345] on input "Compliant" at bounding box center [237, 341] width 7 height 7
radio input "true"
select select "8"
select select "2025"
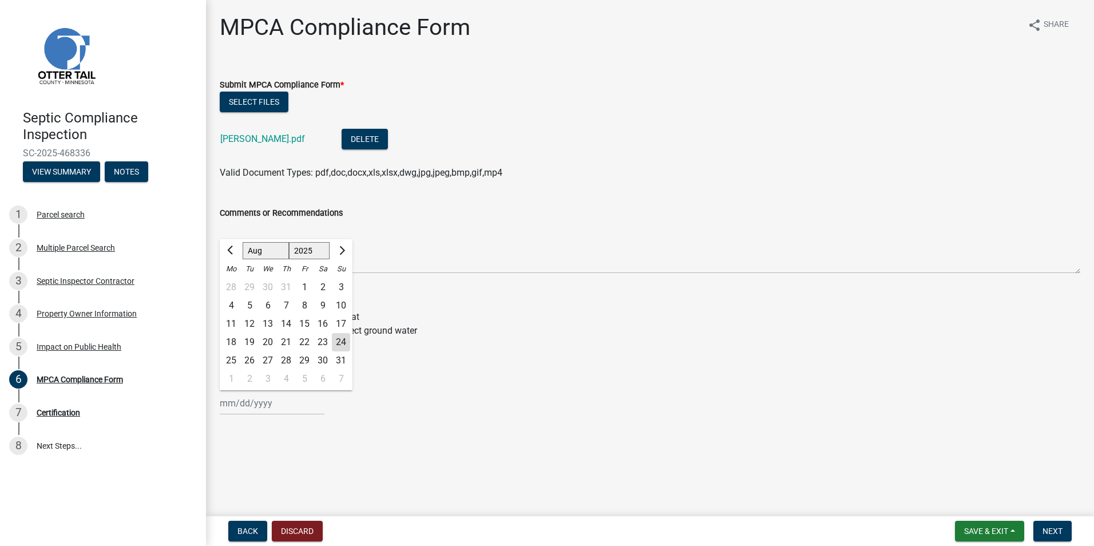
click at [238, 402] on input "System status on date *" at bounding box center [272, 402] width 105 height 23
click at [250, 335] on div "19" at bounding box center [249, 342] width 18 height 18
type input "[DATE]"
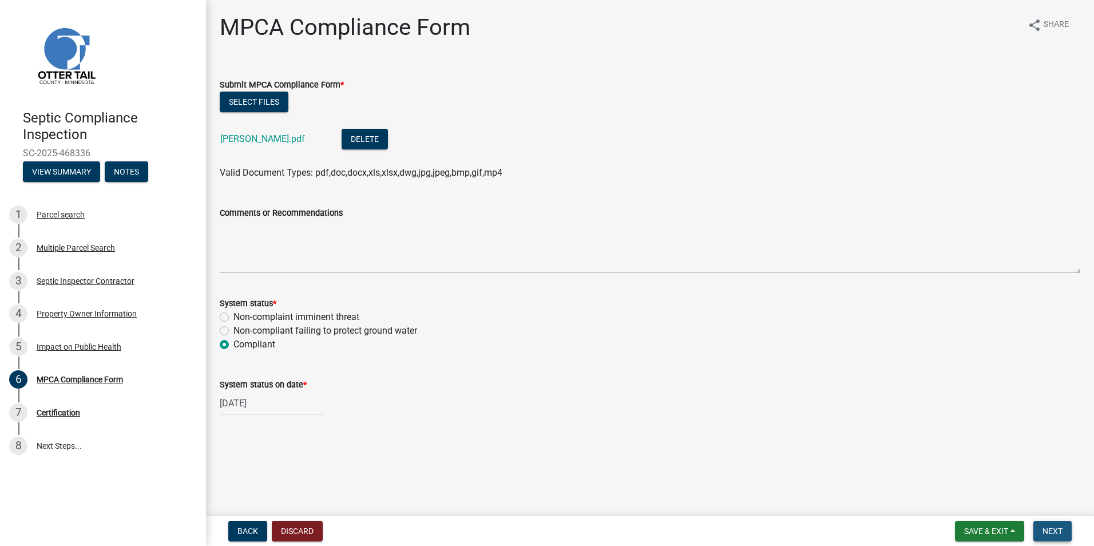
click at [1048, 527] on span "Next" at bounding box center [1053, 531] width 20 height 9
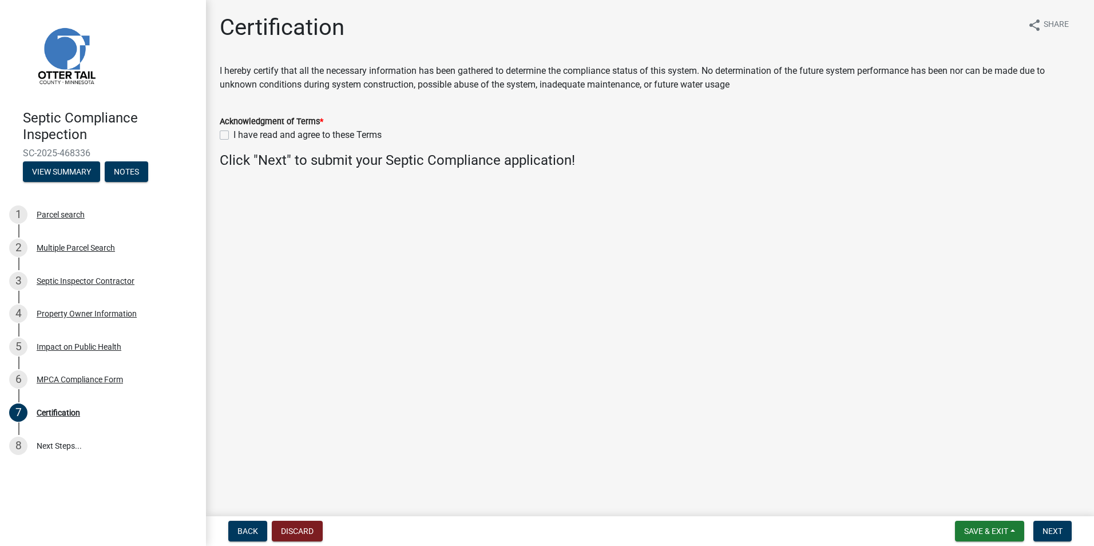
click at [234, 137] on label "I have read and agree to these Terms" at bounding box center [308, 135] width 148 height 14
click at [234, 136] on input "I have read and agree to these Terms" at bounding box center [237, 131] width 7 height 7
checkbox input "true"
click at [1053, 529] on span "Next" at bounding box center [1053, 531] width 20 height 9
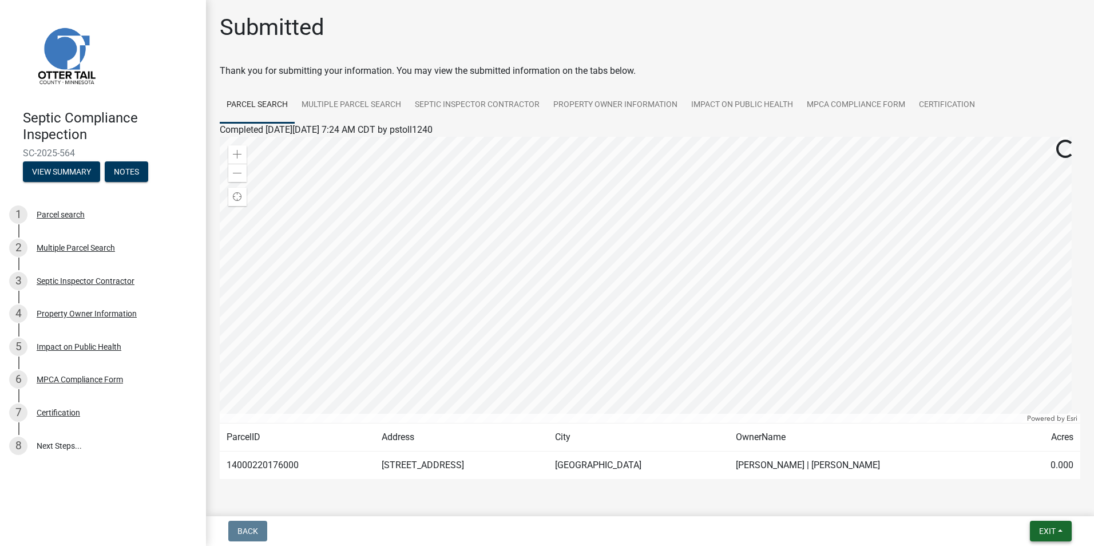
click at [1053, 529] on span "Exit" at bounding box center [1047, 531] width 17 height 9
click at [999, 501] on button "Save & Exit" at bounding box center [1026, 501] width 92 height 27
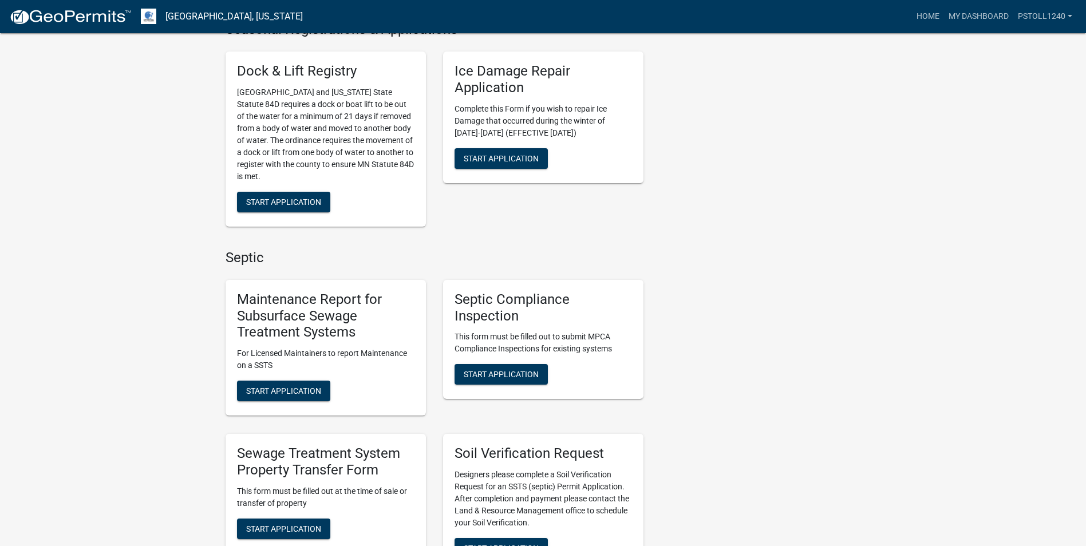
scroll to position [473, 0]
click at [489, 369] on button "Start Application" at bounding box center [500, 373] width 93 height 21
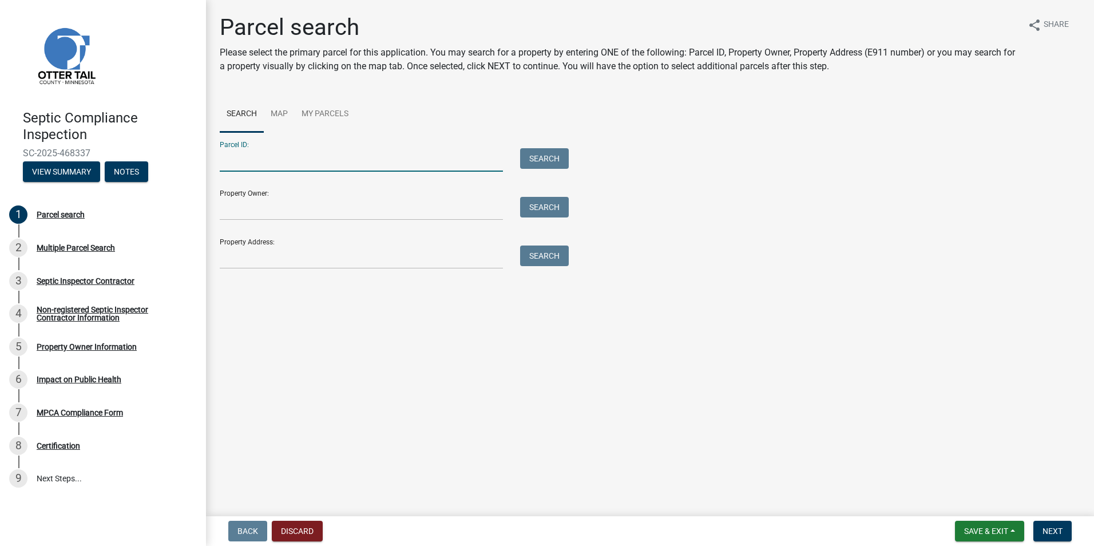
click at [258, 165] on input "Parcel ID:" at bounding box center [361, 159] width 283 height 23
type input "54000990271000"
click at [536, 152] on button "Search" at bounding box center [544, 158] width 49 height 21
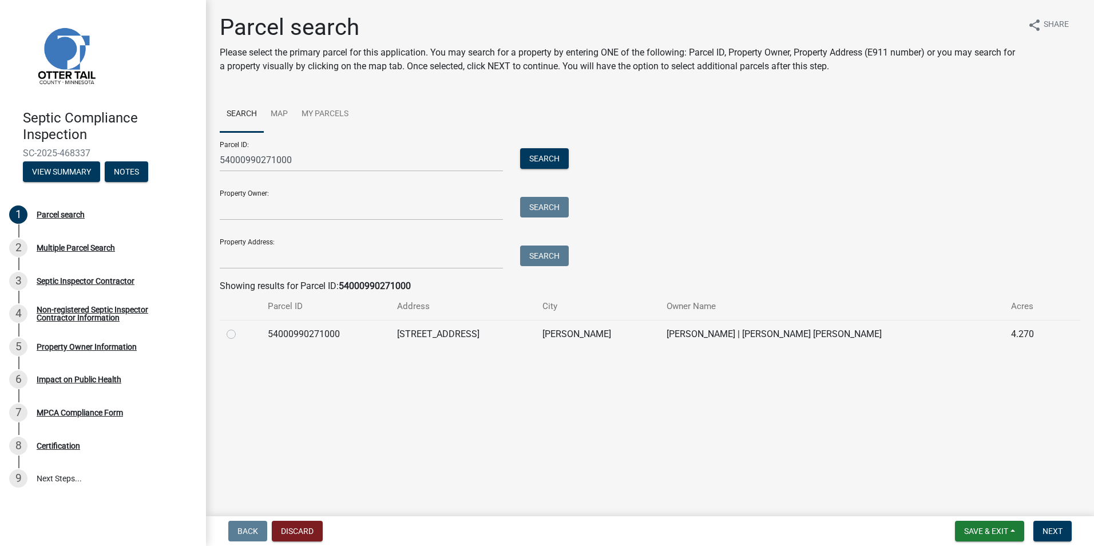
click at [240, 327] on label at bounding box center [240, 327] width 0 height 0
click at [240, 331] on input "radio" at bounding box center [243, 330] width 7 height 7
radio input "true"
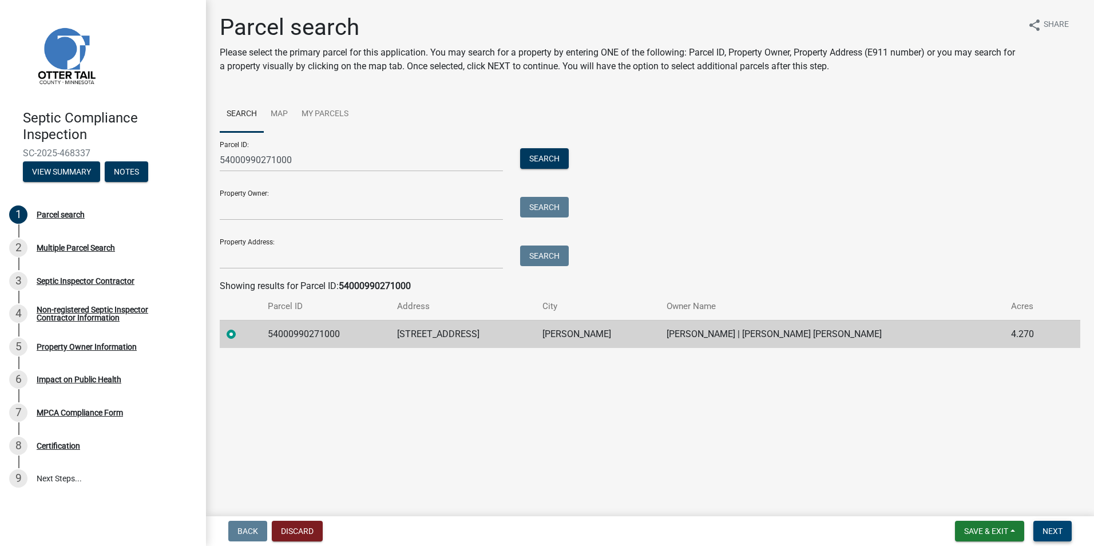
click at [1049, 525] on button "Next" at bounding box center [1053, 531] width 38 height 21
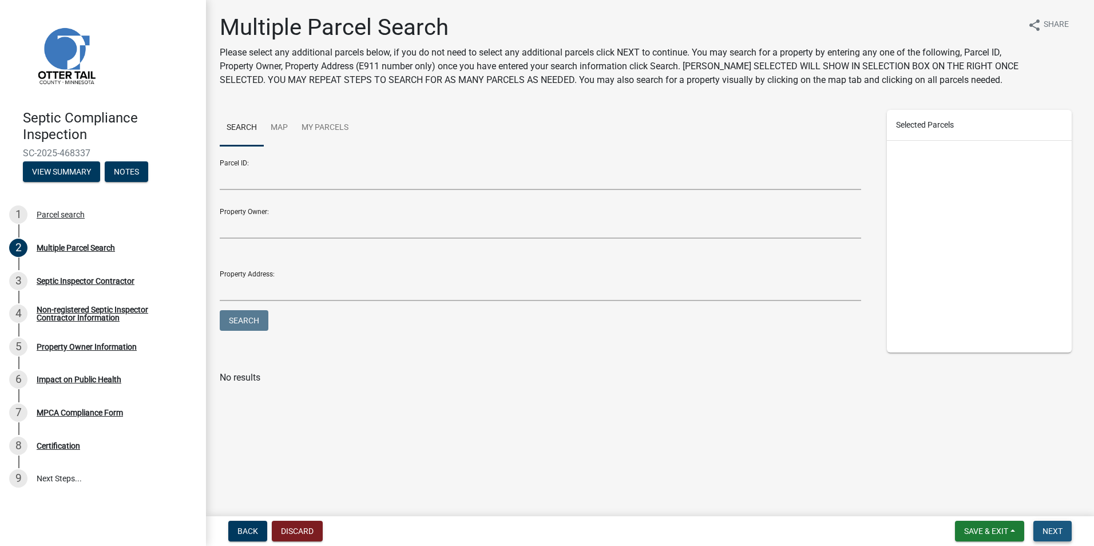
click at [1053, 528] on span "Next" at bounding box center [1053, 531] width 20 height 9
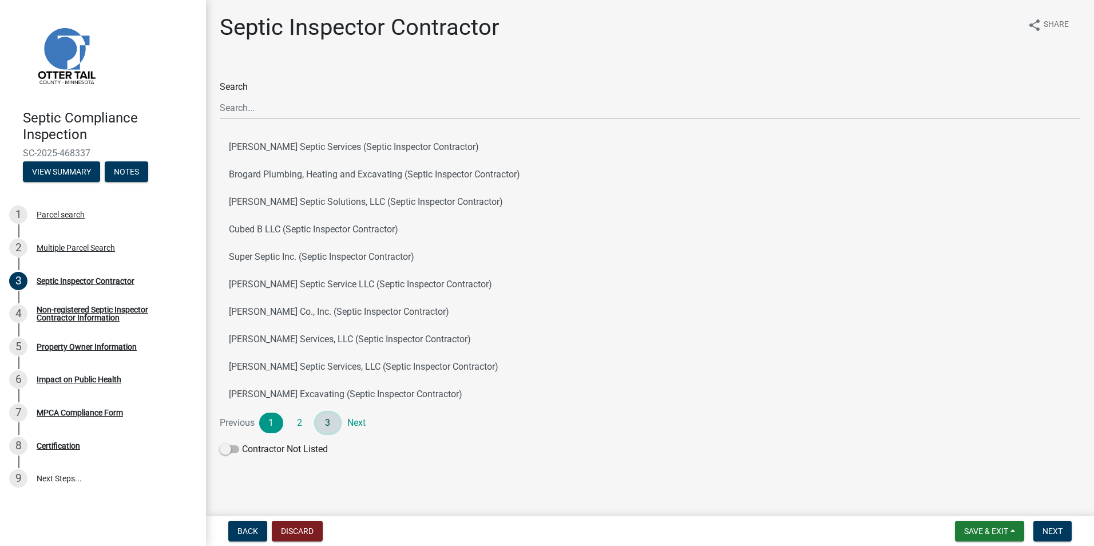
click at [325, 429] on link "3" at bounding box center [328, 423] width 24 height 21
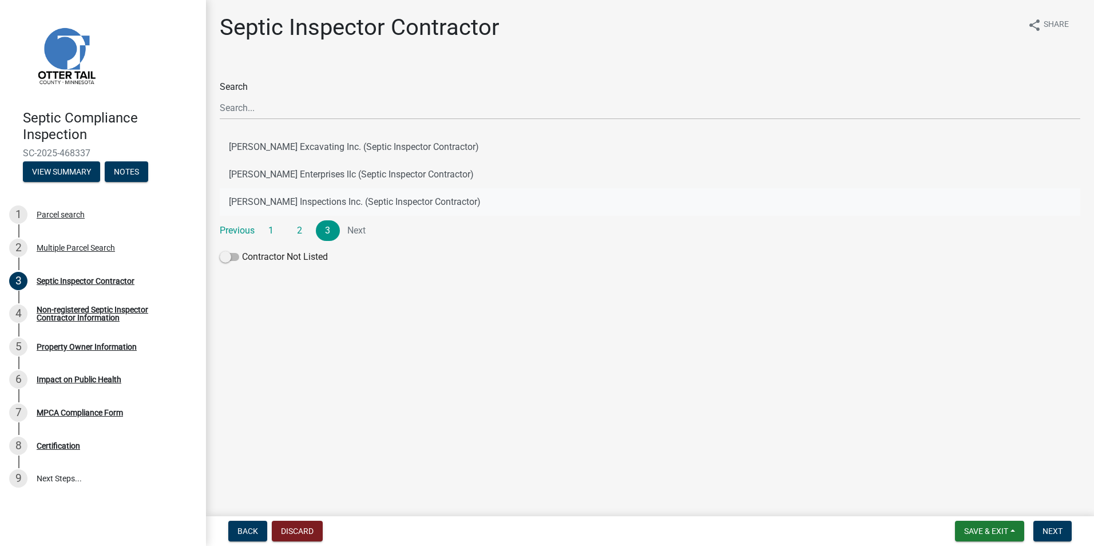
click at [279, 208] on button "[PERSON_NAME] Inspections Inc. (Septic Inspector Contractor)" at bounding box center [650, 201] width 861 height 27
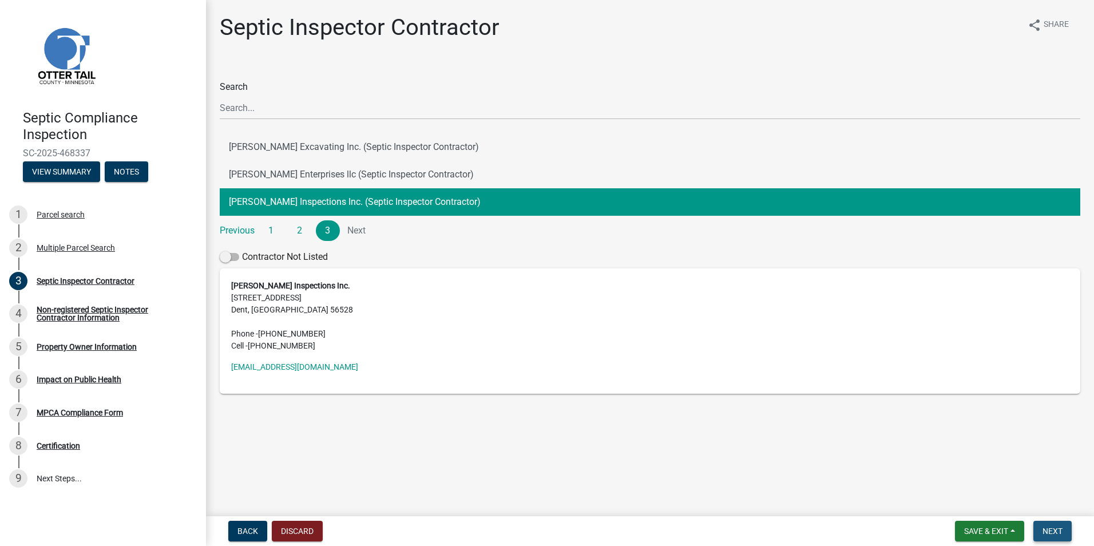
click at [1049, 527] on span "Next" at bounding box center [1053, 531] width 20 height 9
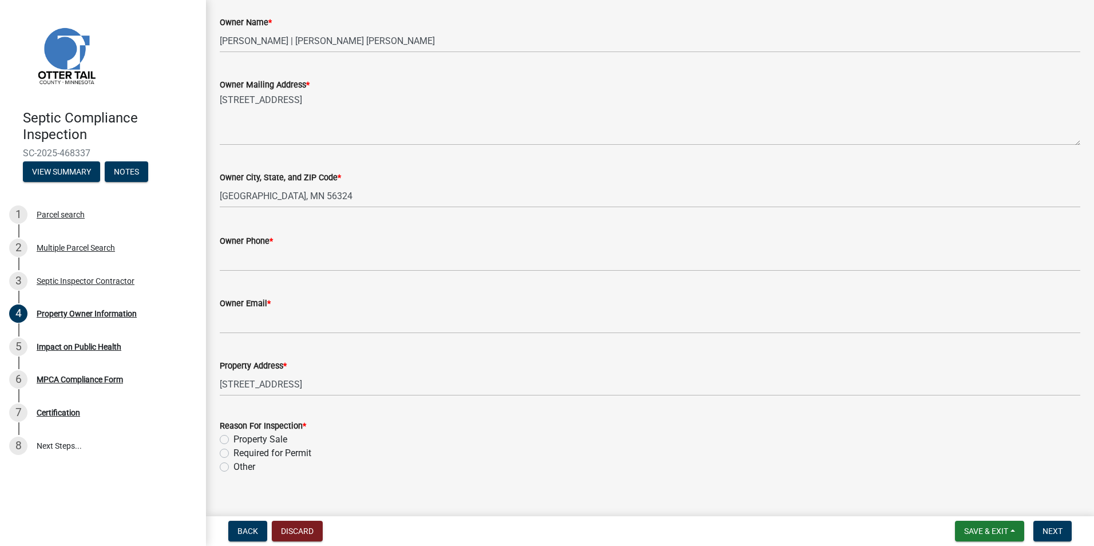
scroll to position [203, 0]
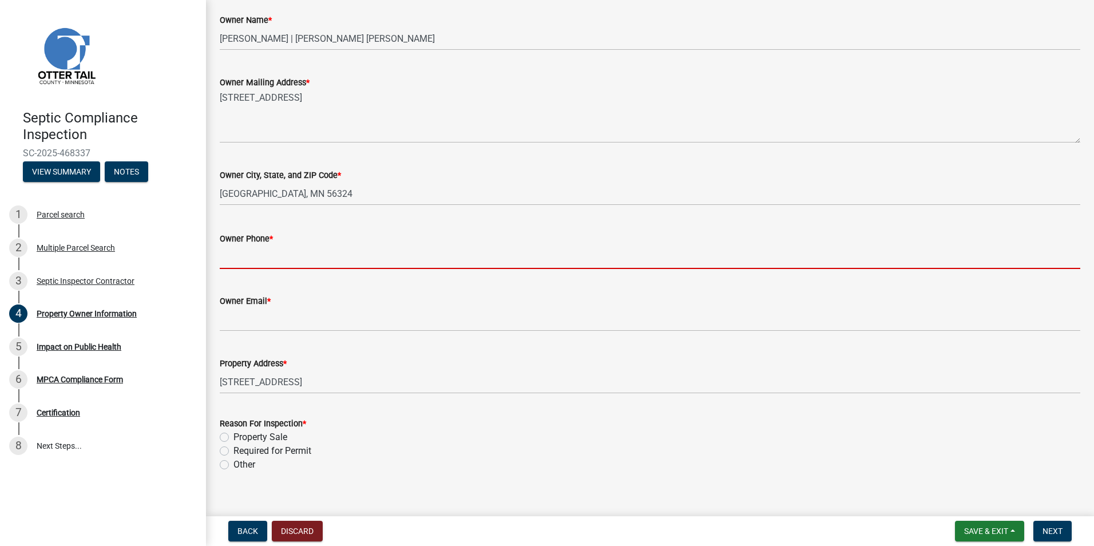
click at [236, 262] on input "Owner Phone *" at bounding box center [650, 257] width 861 height 23
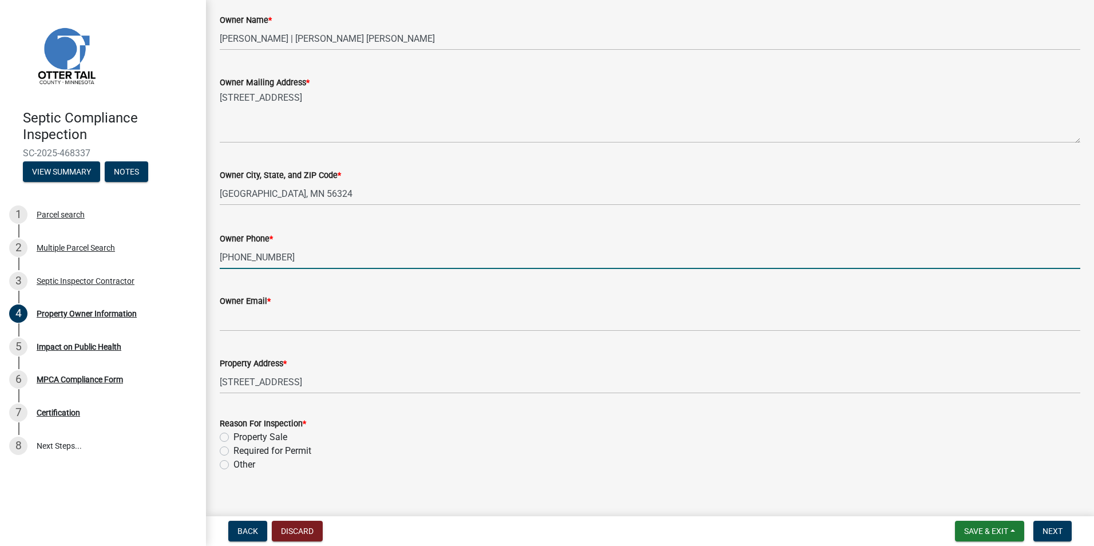
type input "218-443-8839"
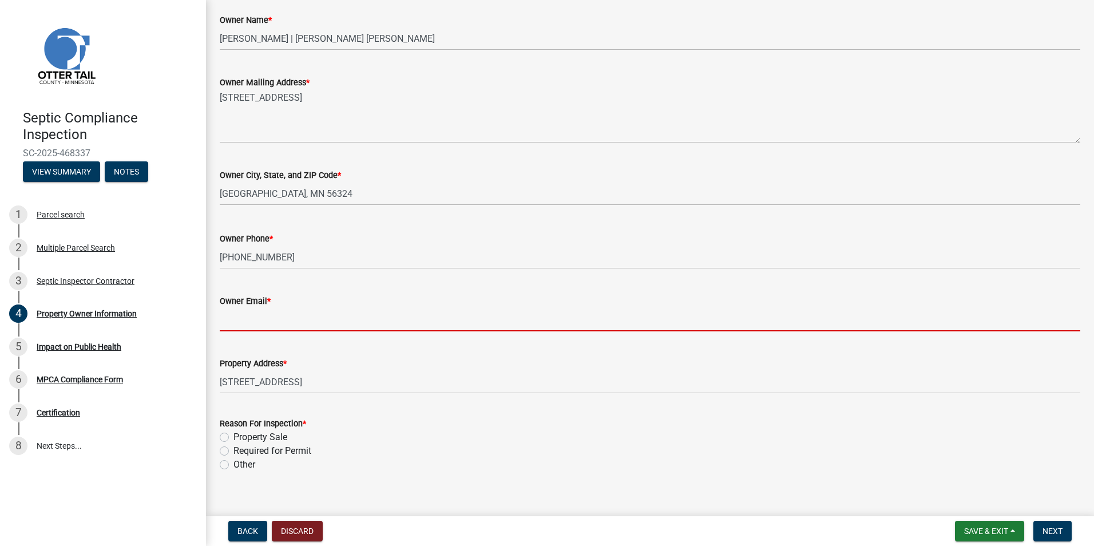
click at [241, 325] on input "Owner Email *" at bounding box center [650, 319] width 861 height 23
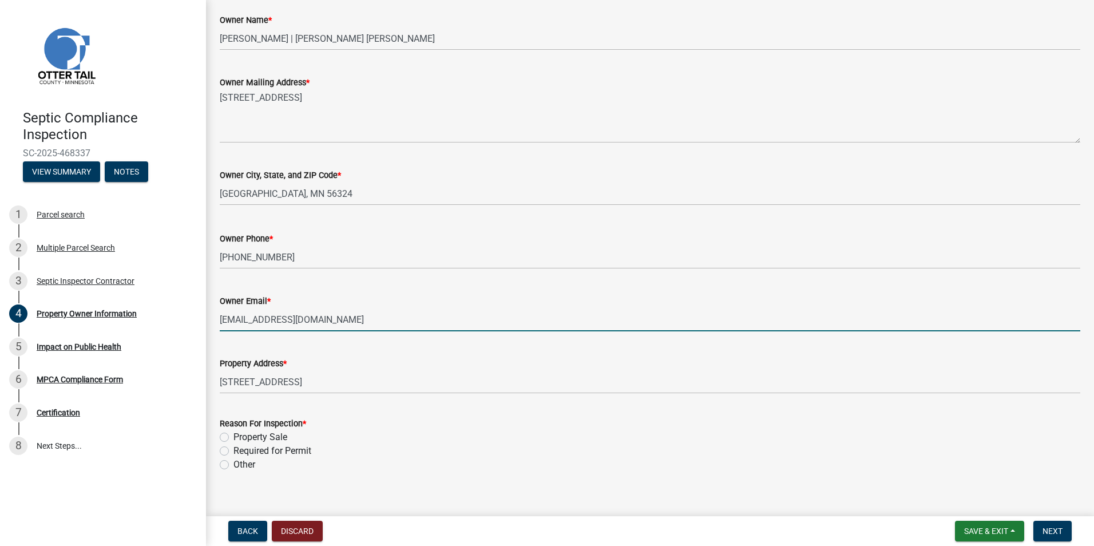
type input "sbengtson@hotmail.com"
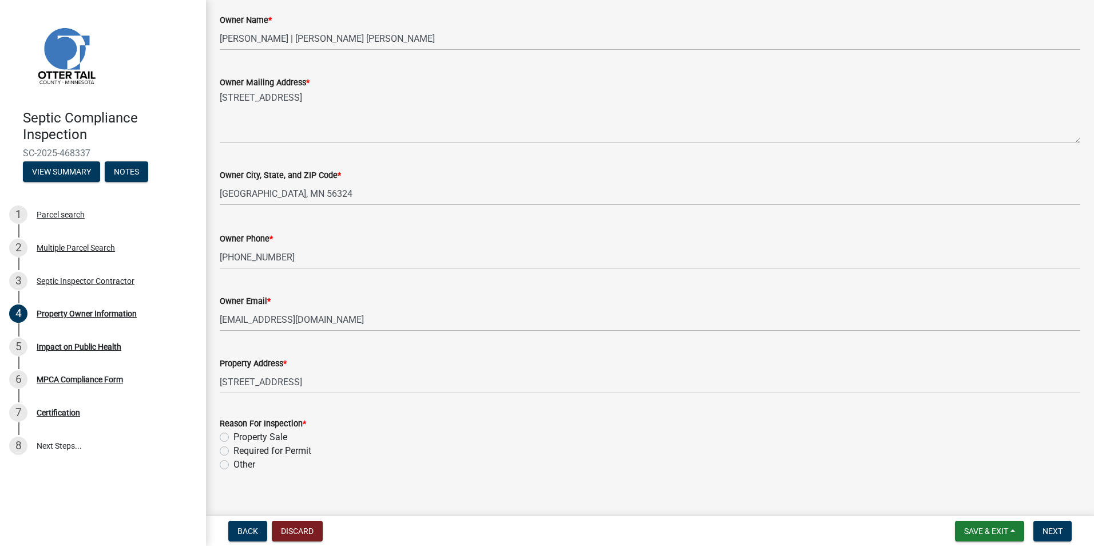
click at [234, 437] on label "Property Sale" at bounding box center [261, 437] width 54 height 14
click at [234, 437] on input "Property Sale" at bounding box center [237, 433] width 7 height 7
radio input "true"
click at [1044, 524] on button "Next" at bounding box center [1053, 531] width 38 height 21
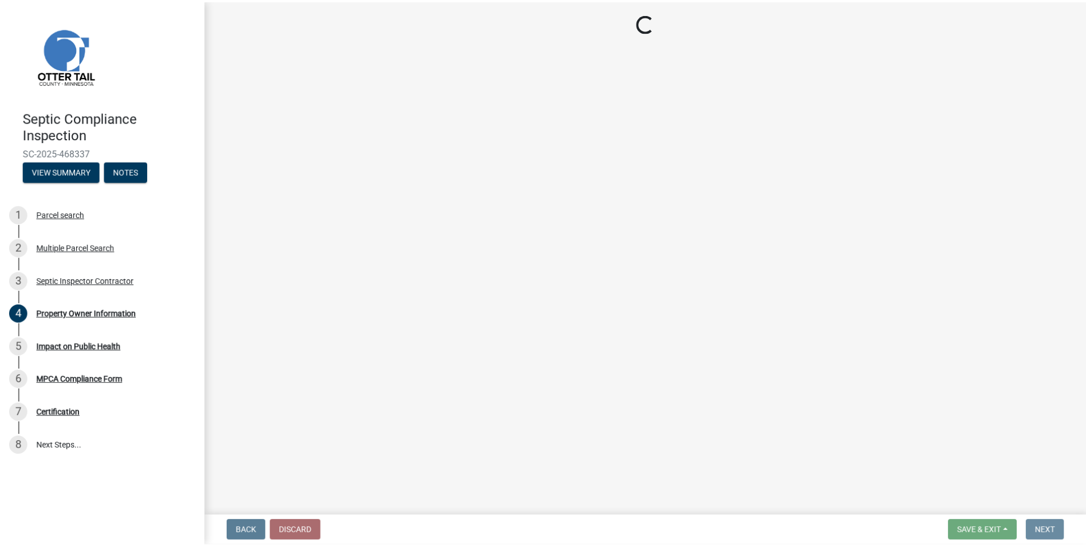
scroll to position [0, 0]
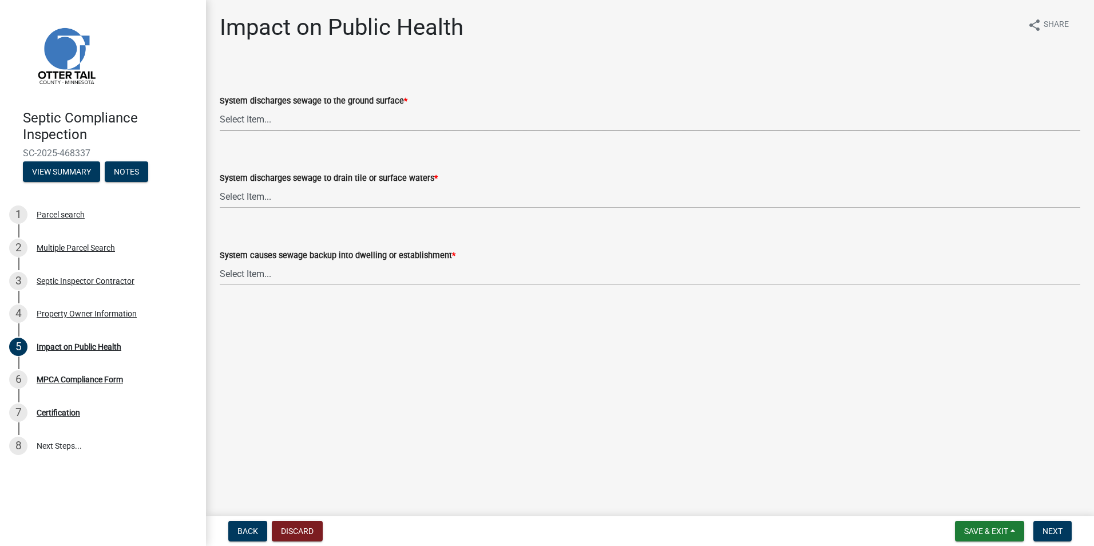
click at [241, 121] on select "Select Item... Yes No" at bounding box center [650, 119] width 861 height 23
click at [220, 108] on select "Select Item... Yes No" at bounding box center [650, 119] width 861 height 23
select select "9c5ef684-d0d4-4879-ab12-905ddbd81a72"
click at [244, 199] on select "Select Item... Yes No" at bounding box center [650, 196] width 861 height 23
click at [220, 185] on select "Select Item... Yes No" at bounding box center [650, 196] width 861 height 23
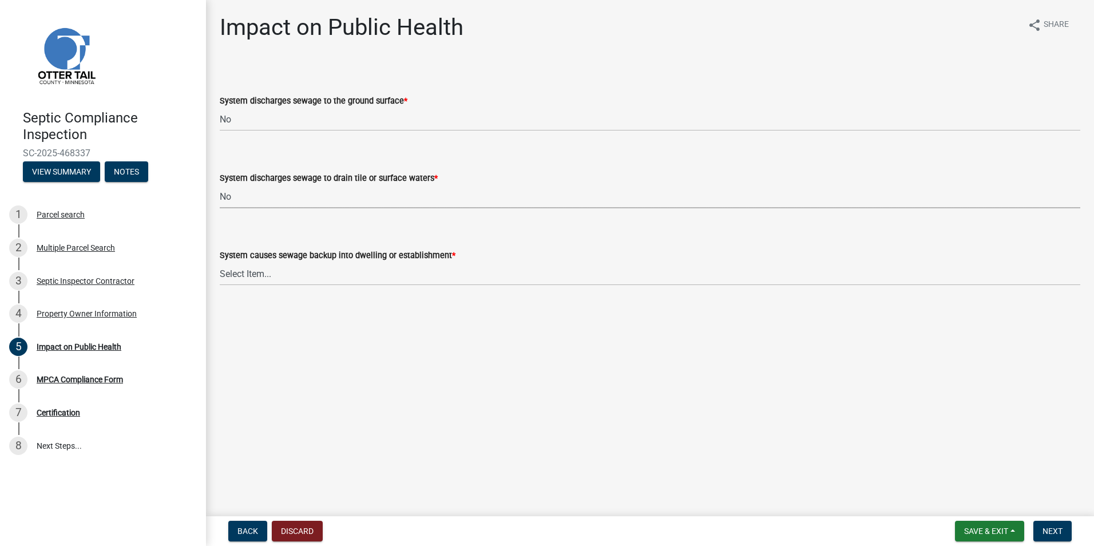
select select "7d491a2b-e9f0-4952-b474-53ca749b22af"
click at [247, 274] on select "Select Item... Yes No" at bounding box center [650, 273] width 861 height 23
click at [220, 262] on select "Select Item... Yes No" at bounding box center [650, 273] width 861 height 23
select select "6e07b46b-a403-4f3e-b4fc-218acc732c01"
click at [1054, 532] on span "Next" at bounding box center [1053, 531] width 20 height 9
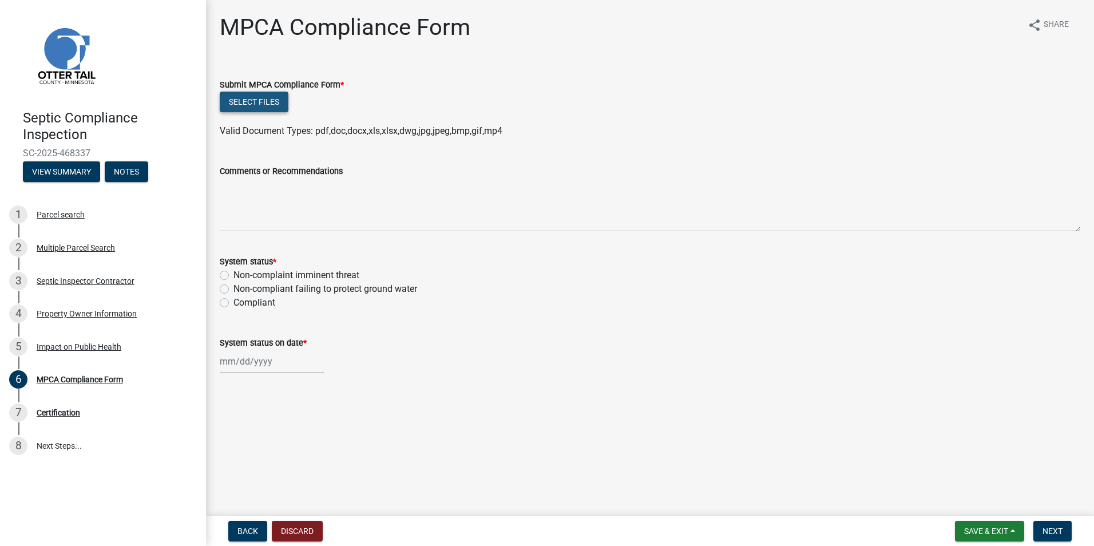
click at [252, 106] on button "Select files" at bounding box center [254, 102] width 69 height 21
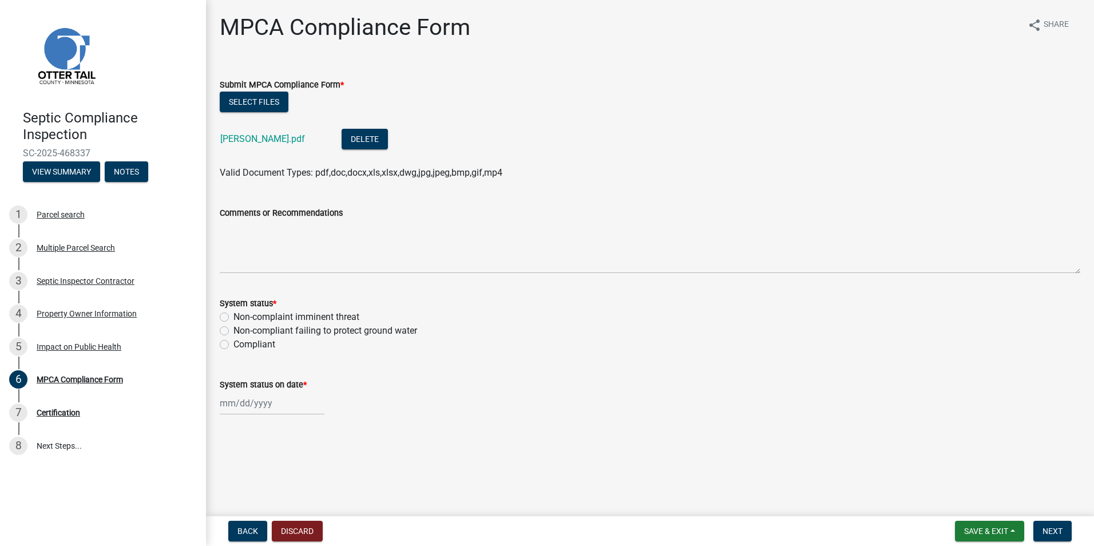
click at [234, 333] on label "Non-compliant failing to protect ground water" at bounding box center [326, 331] width 184 height 14
click at [234, 331] on input "Non-compliant failing to protect ground water" at bounding box center [237, 327] width 7 height 7
radio input "true"
select select "8"
select select "2025"
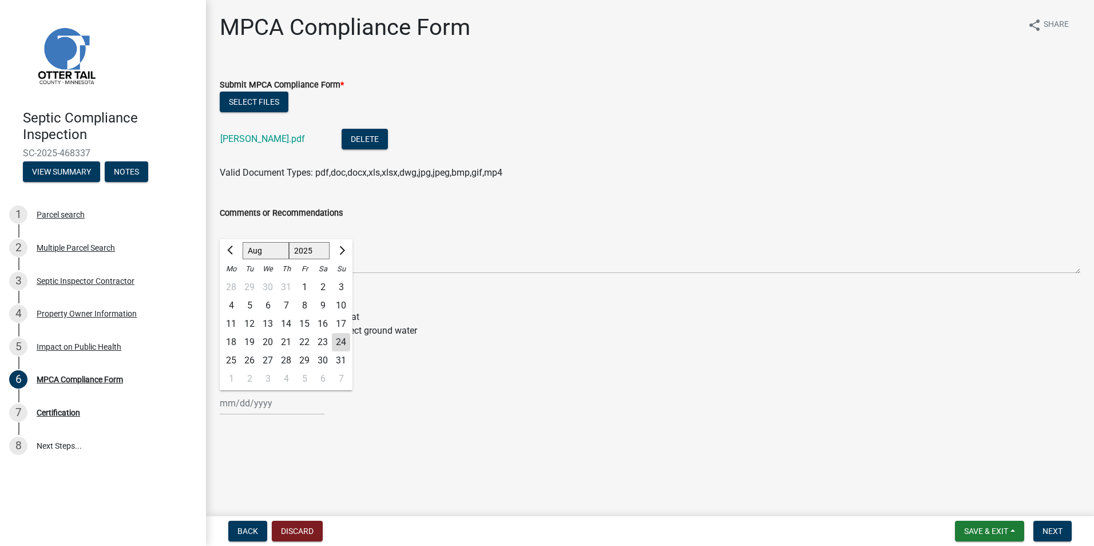
click at [238, 405] on input "System status on date *" at bounding box center [272, 402] width 105 height 23
click at [252, 339] on div "19" at bounding box center [249, 342] width 18 height 18
type input "[DATE]"
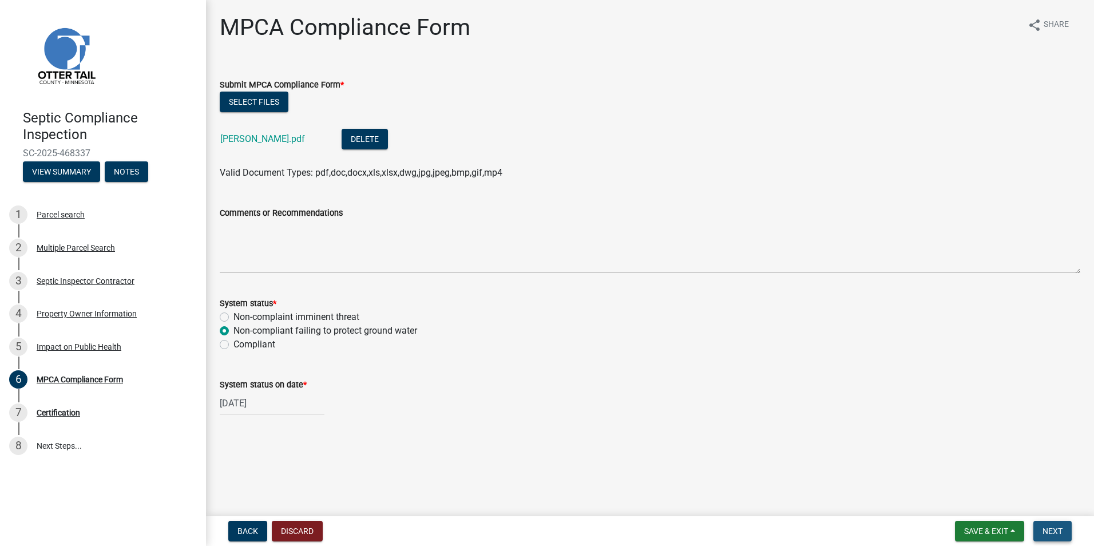
click at [1053, 527] on span "Next" at bounding box center [1053, 531] width 20 height 9
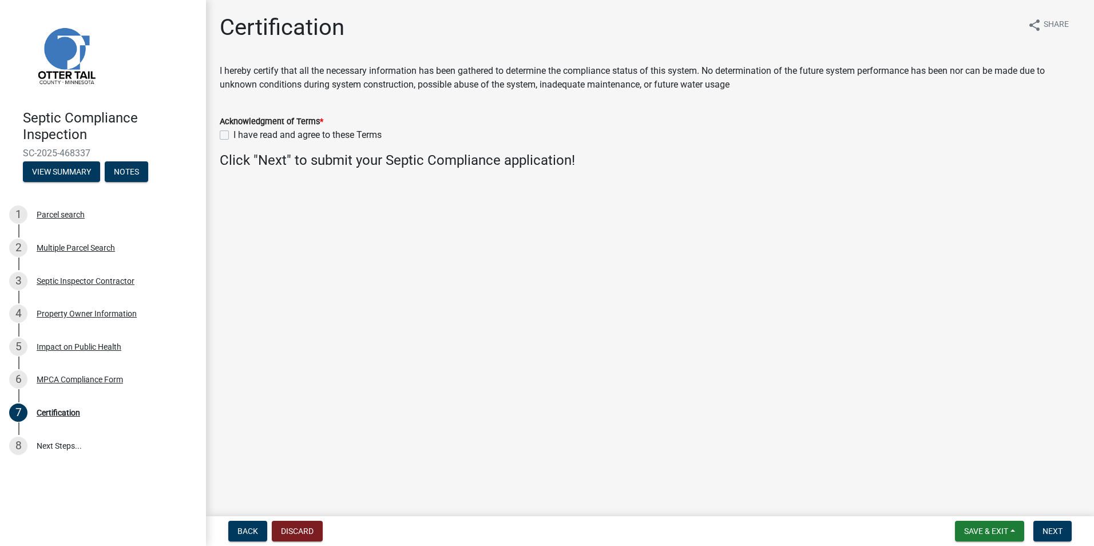
click at [234, 135] on label "I have read and agree to these Terms" at bounding box center [308, 135] width 148 height 14
click at [234, 135] on input "I have read and agree to these Terms" at bounding box center [237, 131] width 7 height 7
checkbox input "true"
click at [1056, 531] on span "Next" at bounding box center [1053, 531] width 20 height 9
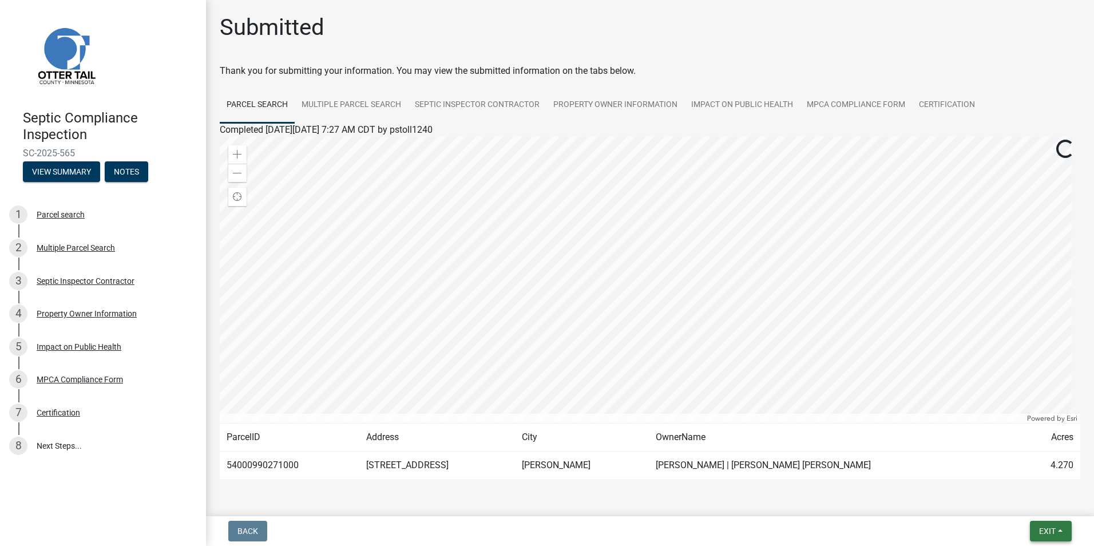
click at [1045, 527] on span "Exit" at bounding box center [1047, 531] width 17 height 9
click at [1021, 505] on button "Save & Exit" at bounding box center [1026, 501] width 92 height 27
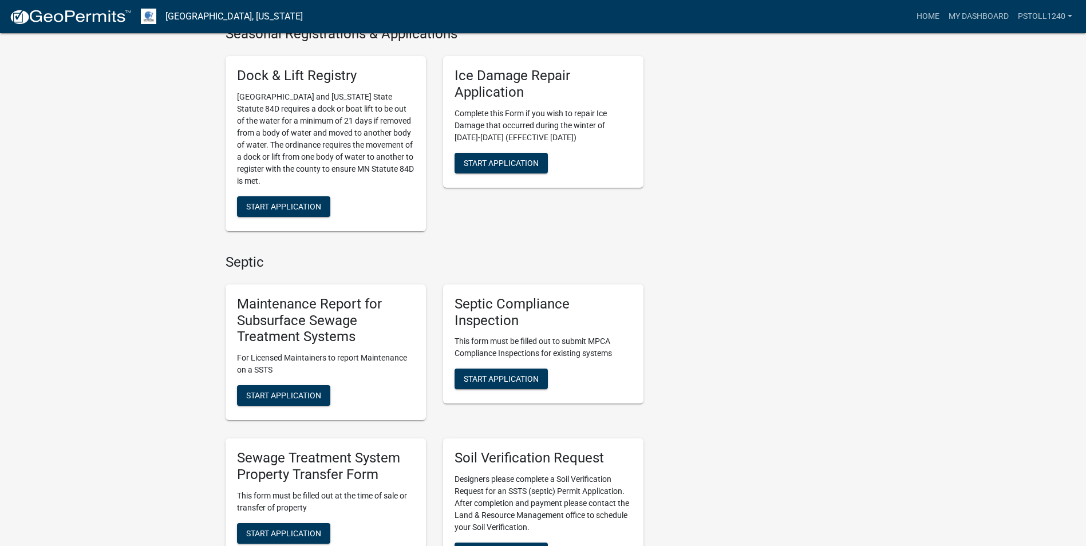
scroll to position [468, 0]
click at [487, 374] on span "Start Application" at bounding box center [501, 378] width 75 height 9
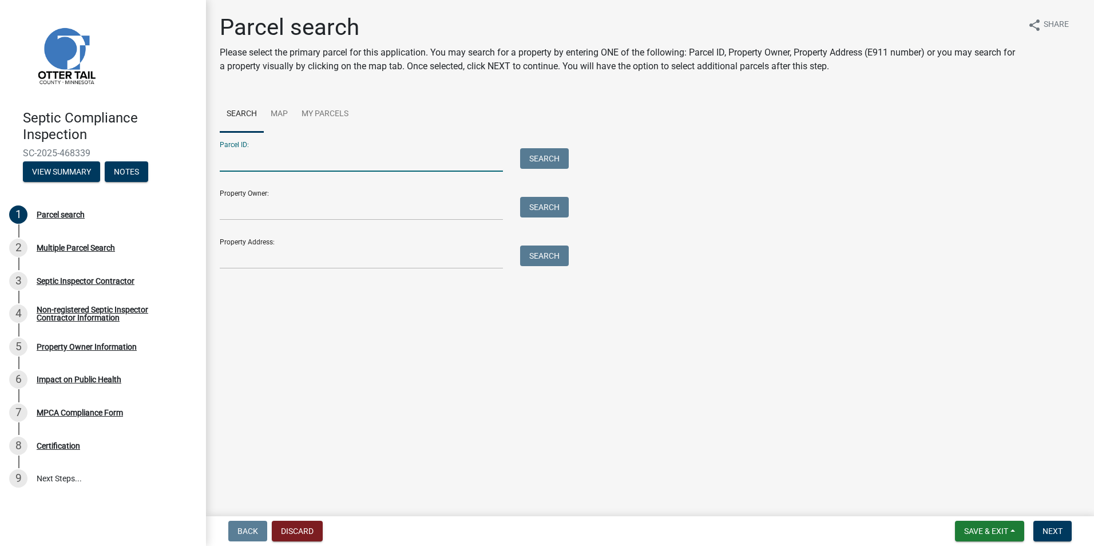
click at [234, 160] on input "Parcel ID:" at bounding box center [361, 159] width 283 height 23
type input "51000320235001"
click at [536, 155] on button "Search" at bounding box center [544, 158] width 49 height 21
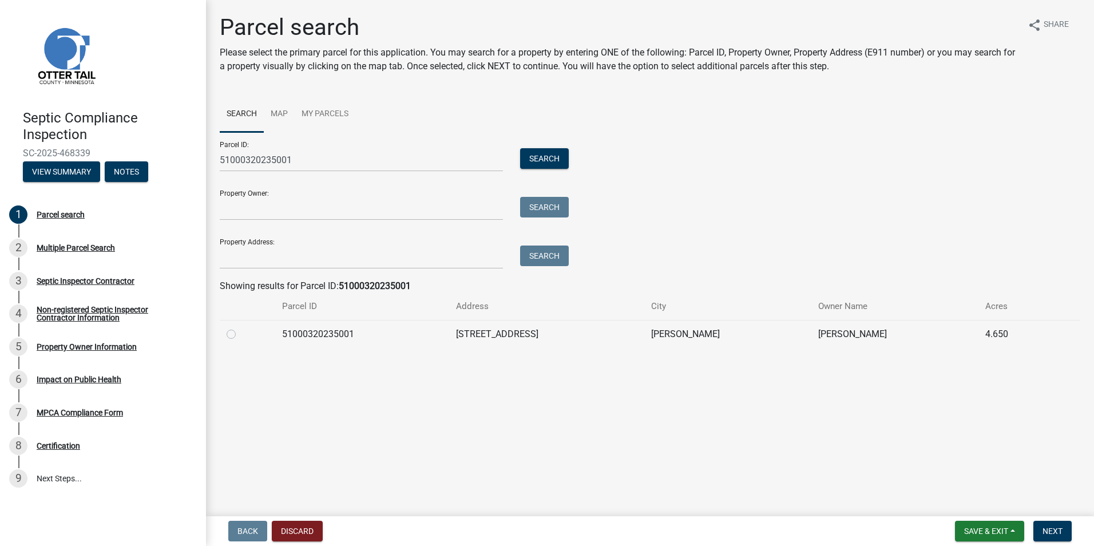
click at [240, 327] on label at bounding box center [240, 327] width 0 height 0
click at [240, 333] on input "radio" at bounding box center [243, 330] width 7 height 7
radio input "true"
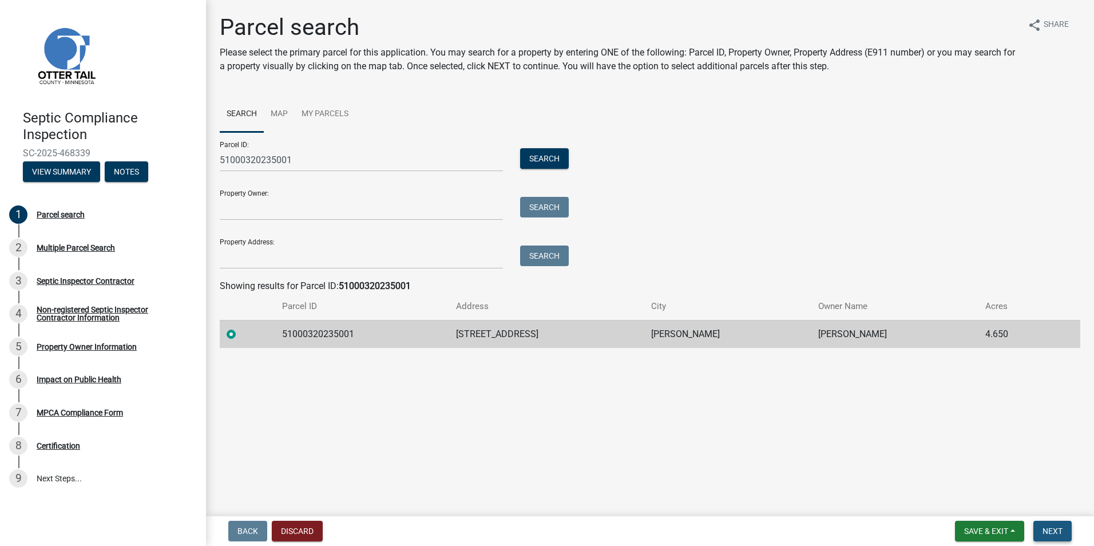
click at [1052, 531] on span "Next" at bounding box center [1053, 531] width 20 height 9
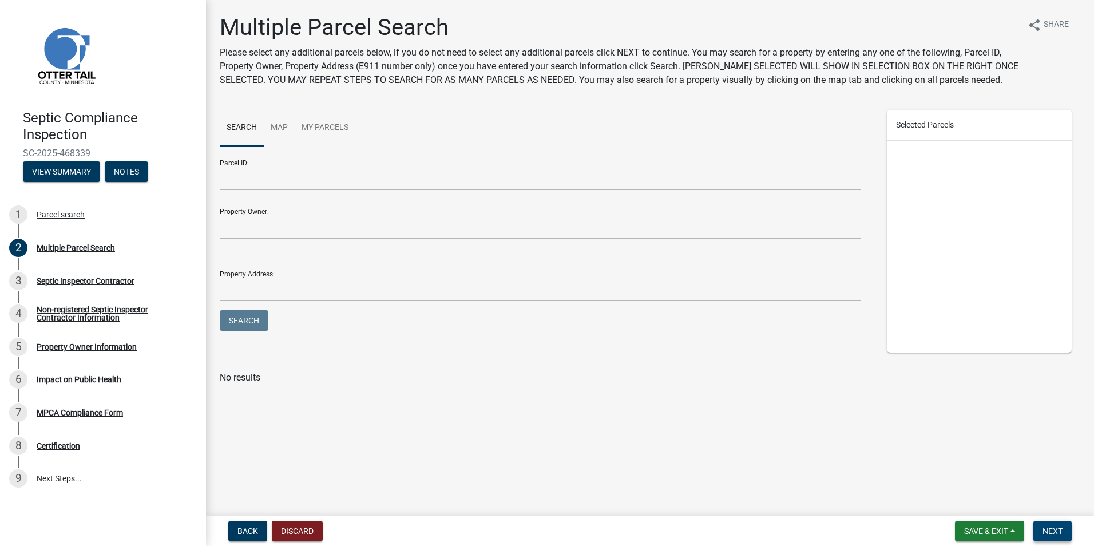
click at [1053, 527] on span "Next" at bounding box center [1053, 531] width 20 height 9
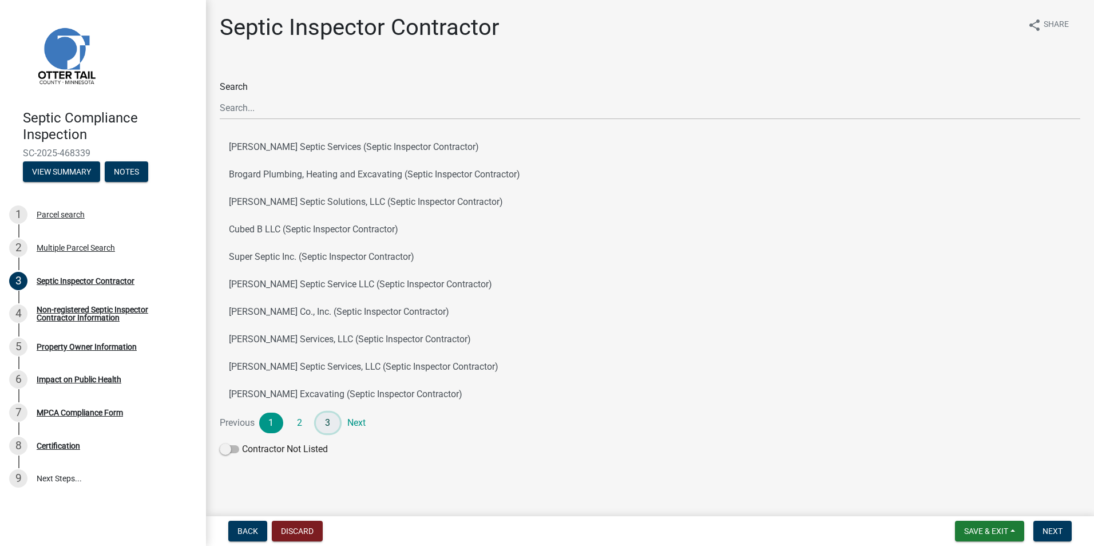
click at [326, 424] on link "3" at bounding box center [328, 423] width 24 height 21
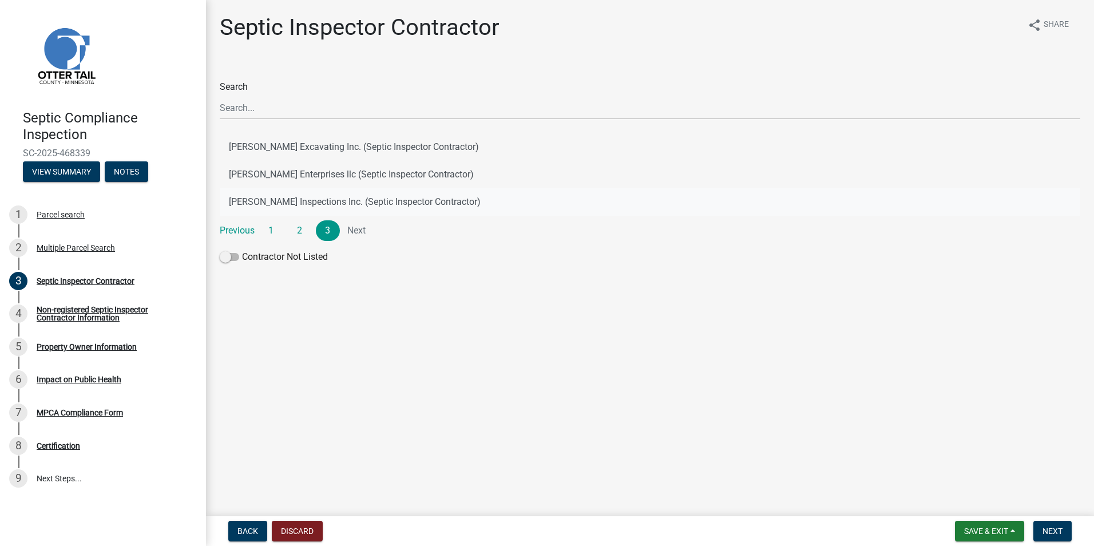
click at [335, 202] on button "[PERSON_NAME] Inspections Inc. (Septic Inspector Contractor)" at bounding box center [650, 201] width 861 height 27
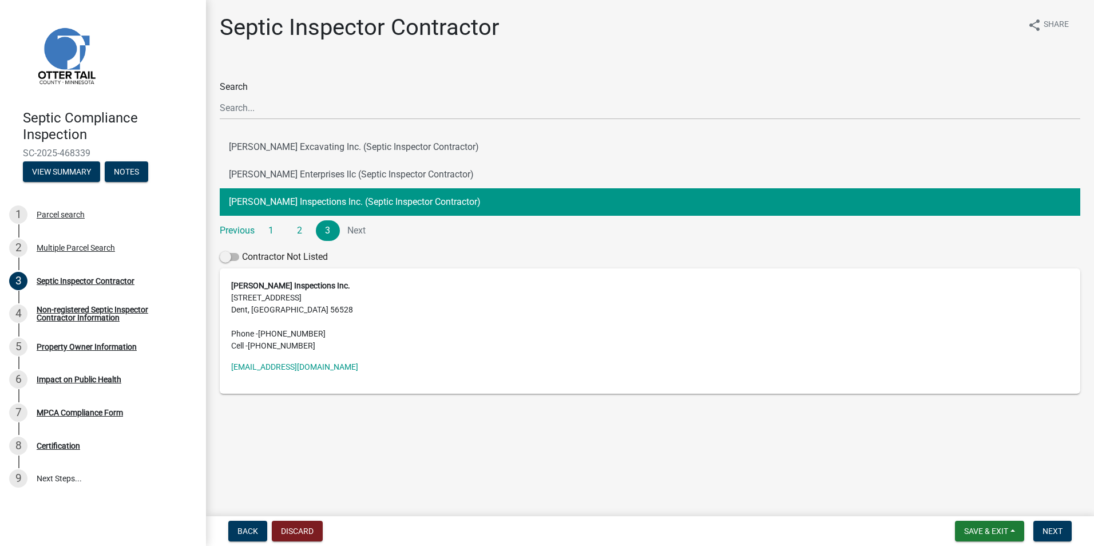
click at [335, 202] on button "[PERSON_NAME] Inspections Inc. (Septic Inspector Contractor)" at bounding box center [650, 201] width 861 height 27
click at [1054, 525] on button "Next" at bounding box center [1053, 531] width 38 height 21
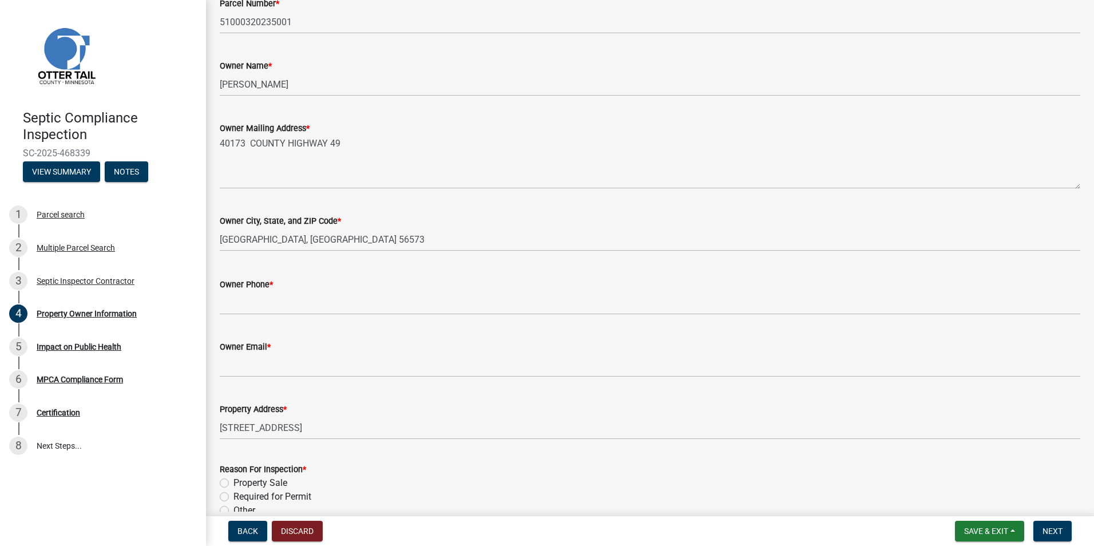
scroll to position [217, 0]
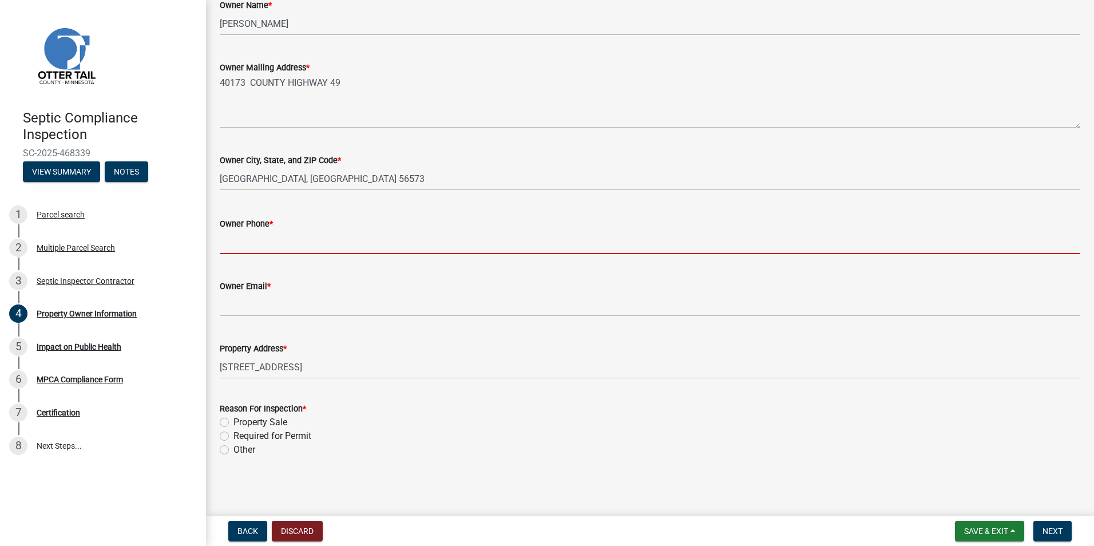
click at [238, 248] on input "Owner Phone *" at bounding box center [650, 242] width 861 height 23
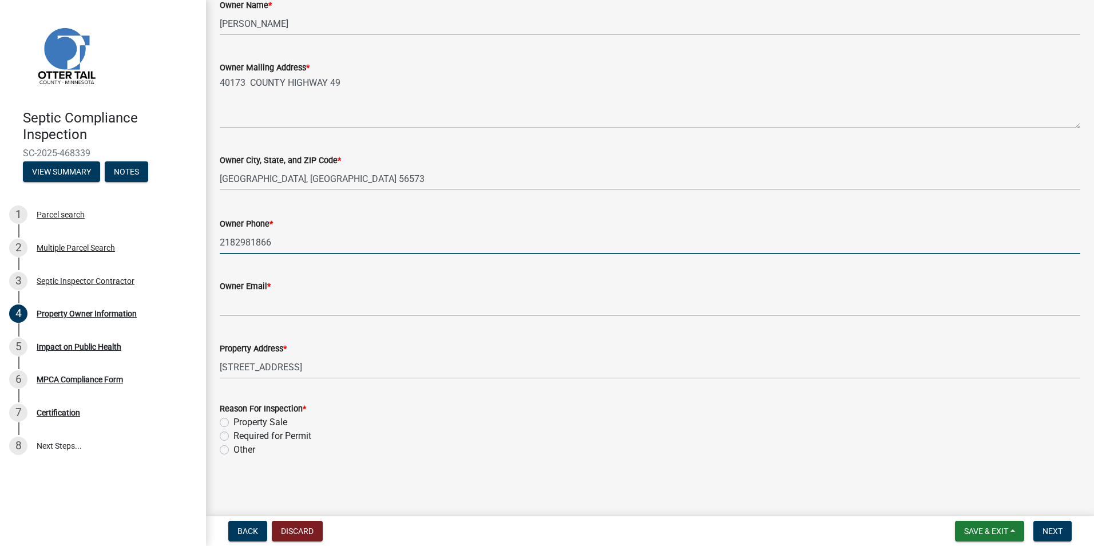
type input "2182981866"
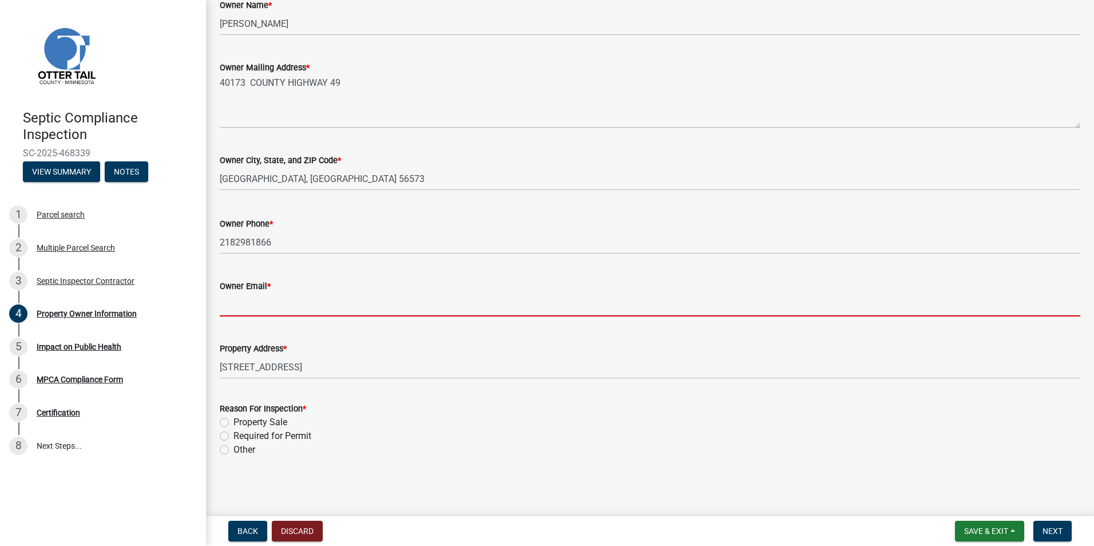
click at [243, 306] on input "Owner Email *" at bounding box center [650, 304] width 861 height 23
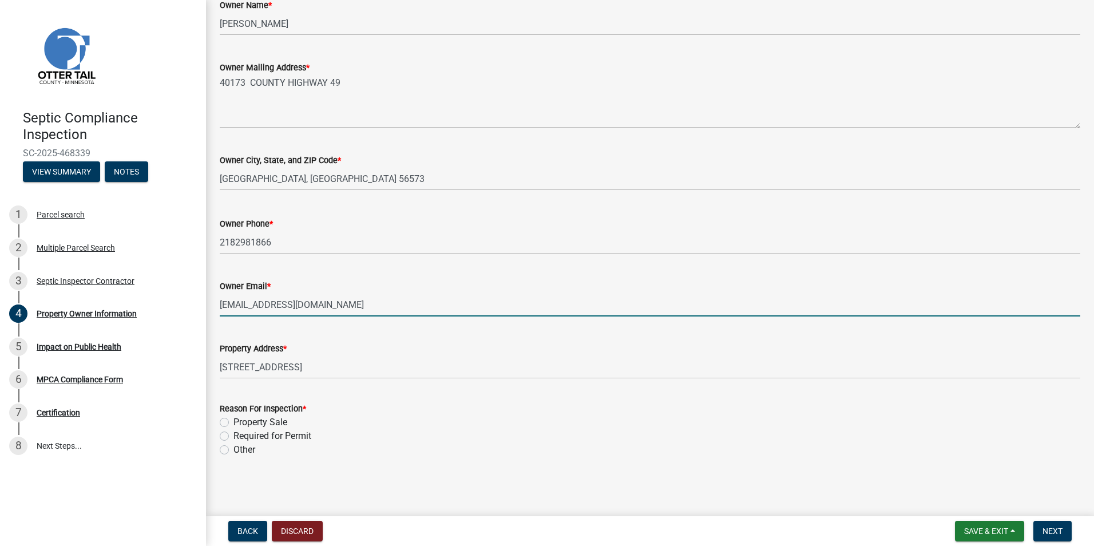
type input "bakkenflink@gmail.com"
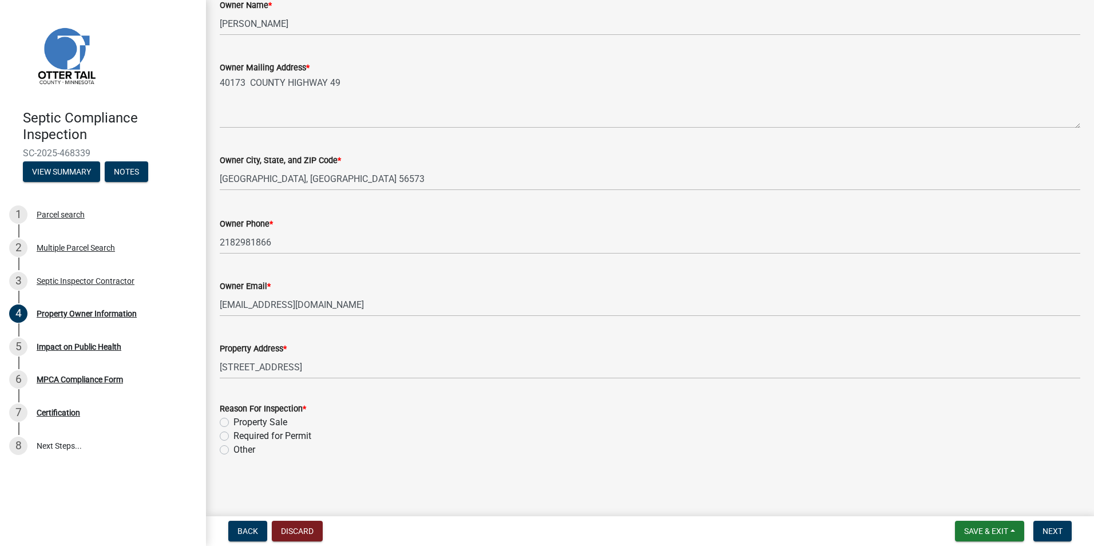
click at [234, 422] on label "Property Sale" at bounding box center [261, 423] width 54 height 14
click at [234, 422] on input "Property Sale" at bounding box center [237, 419] width 7 height 7
radio input "true"
click at [1055, 532] on span "Next" at bounding box center [1053, 531] width 20 height 9
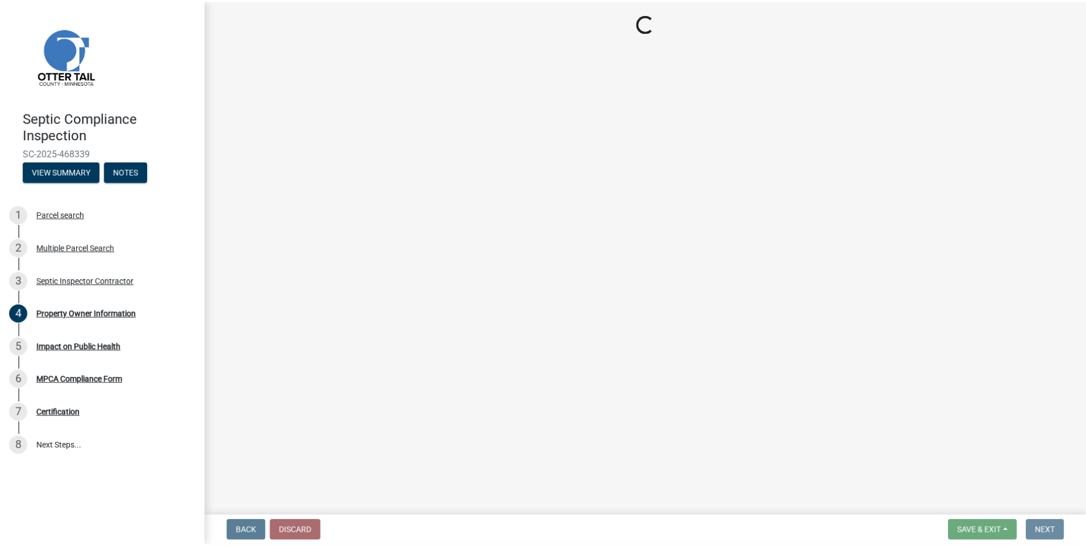
scroll to position [0, 0]
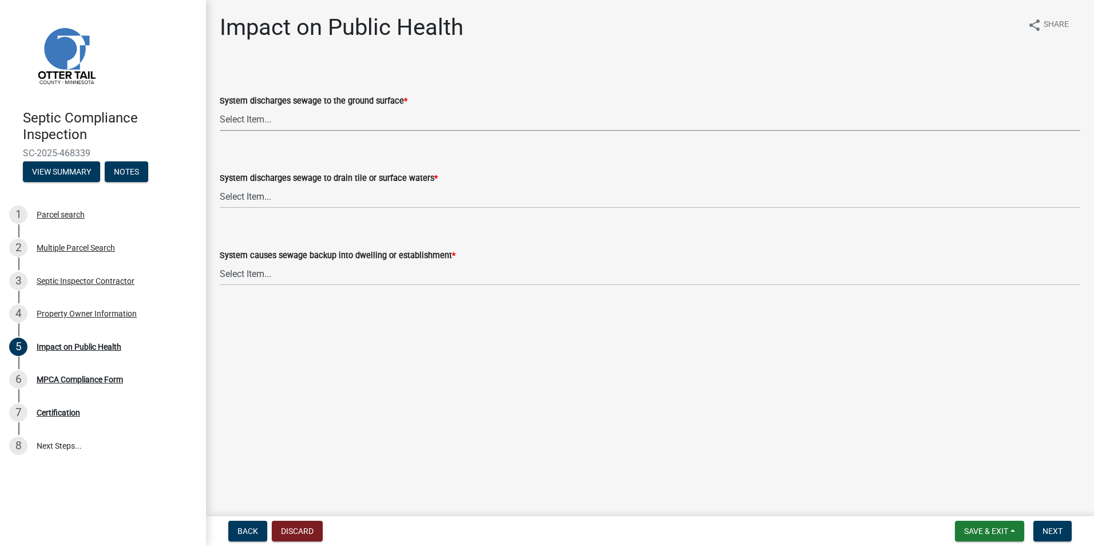
click at [236, 118] on select "Select Item... Yes No" at bounding box center [650, 119] width 861 height 23
click at [220, 108] on select "Select Item... Yes No" at bounding box center [650, 119] width 861 height 23
select select "9c5ef684-d0d4-4879-ab12-905ddbd81a72"
click at [242, 197] on select "Select Item... Yes No" at bounding box center [650, 196] width 861 height 23
click at [220, 185] on select "Select Item... Yes No" at bounding box center [650, 196] width 861 height 23
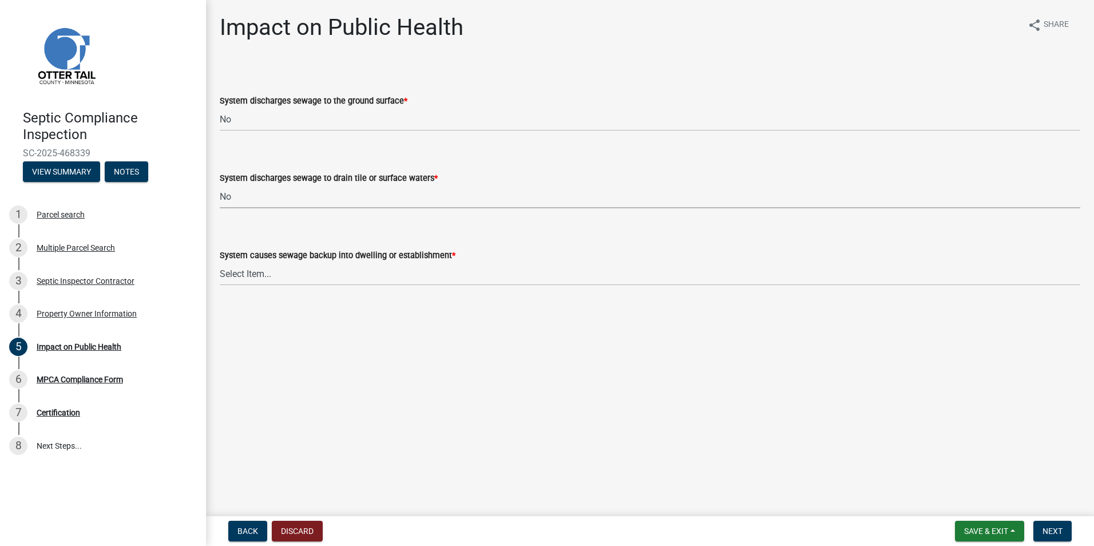
select select "7d491a2b-e9f0-4952-b474-53ca749b22af"
click at [243, 270] on select "Select Item... Yes No" at bounding box center [650, 273] width 861 height 23
click at [220, 262] on select "Select Item... Yes No" at bounding box center [650, 273] width 861 height 23
select select "6e07b46b-a403-4f3e-b4fc-218acc732c01"
click at [1050, 527] on span "Next" at bounding box center [1053, 531] width 20 height 9
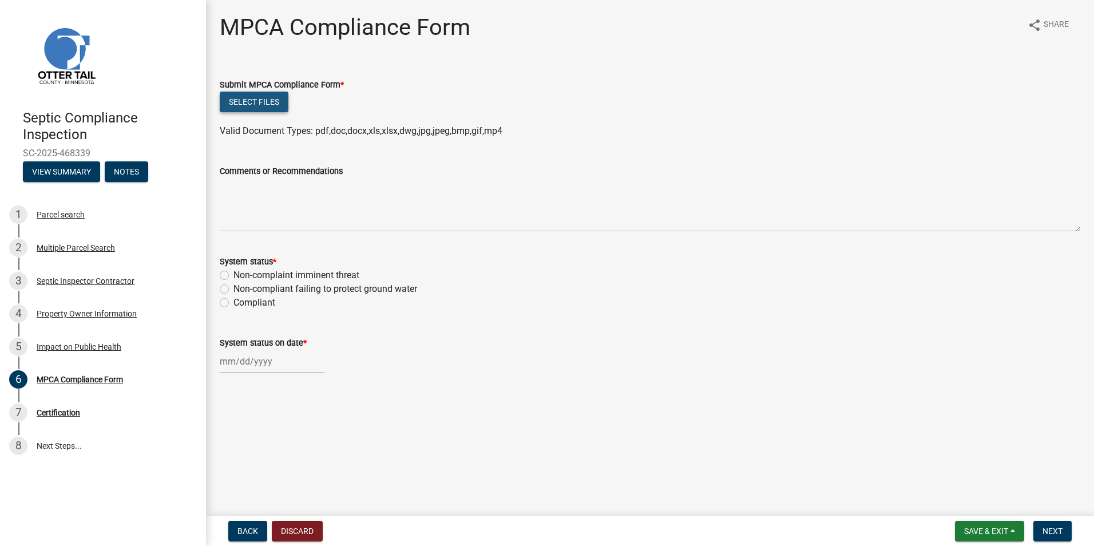
click at [248, 103] on button "Select files" at bounding box center [254, 102] width 69 height 21
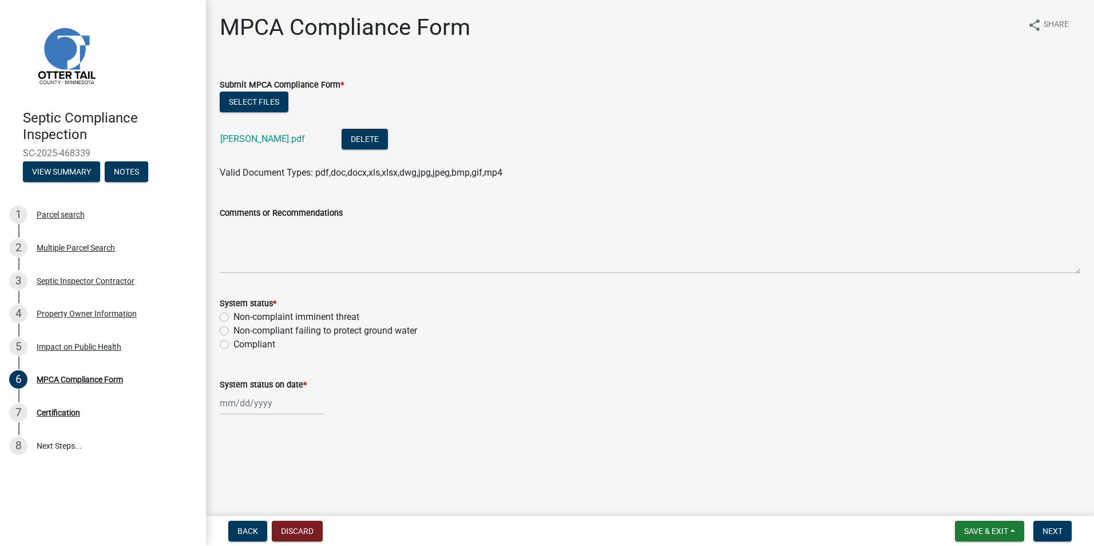
click at [234, 343] on label "Compliant" at bounding box center [255, 345] width 42 height 14
click at [234, 343] on input "Compliant" at bounding box center [237, 341] width 7 height 7
radio input "true"
select select "8"
select select "2025"
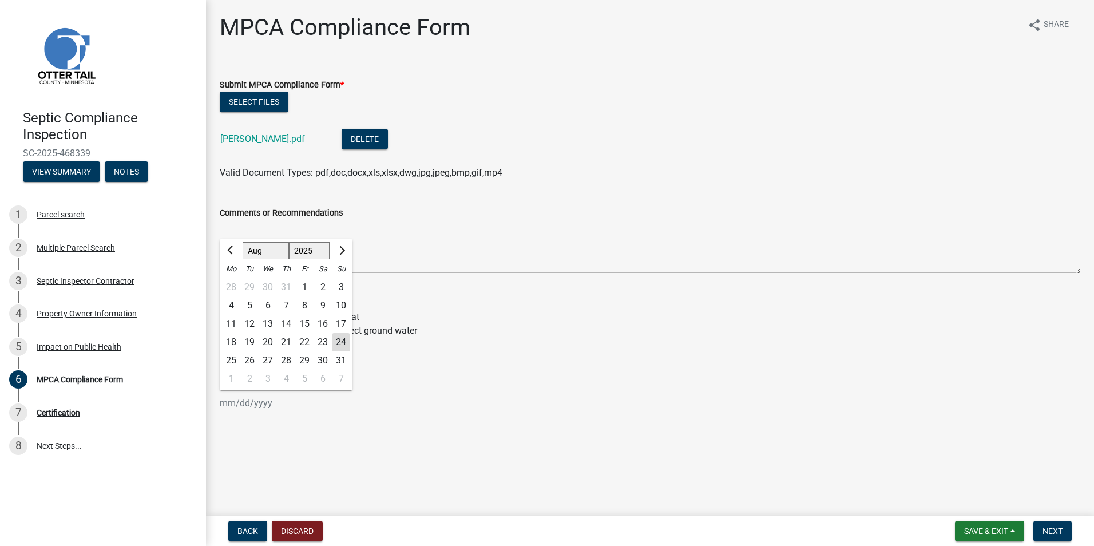
click at [240, 401] on input "System status on date *" at bounding box center [272, 402] width 105 height 23
click at [266, 342] on div "20" at bounding box center [268, 342] width 18 height 18
type input "[DATE]"
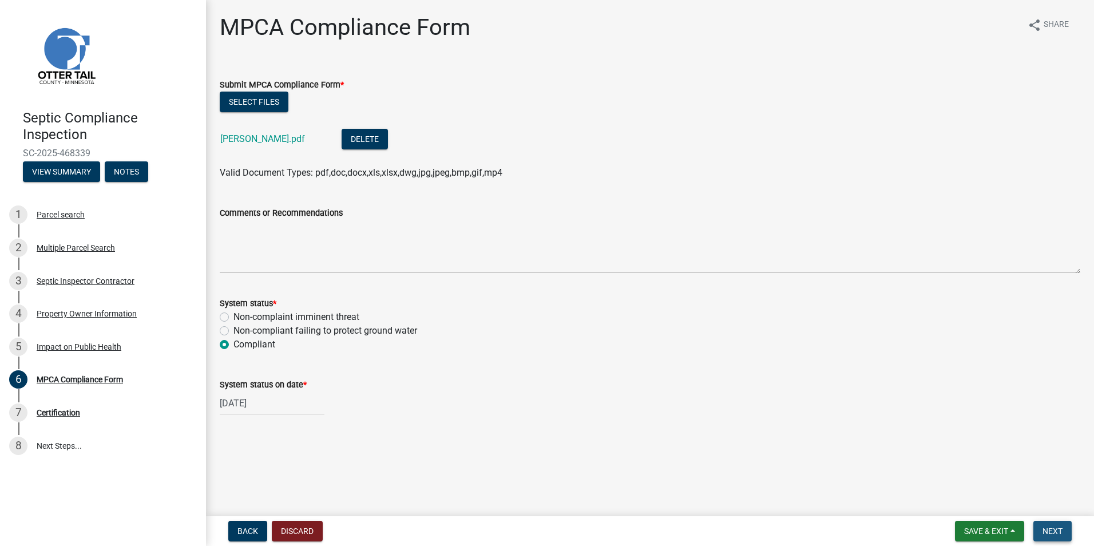
click at [1049, 527] on span "Next" at bounding box center [1053, 531] width 20 height 9
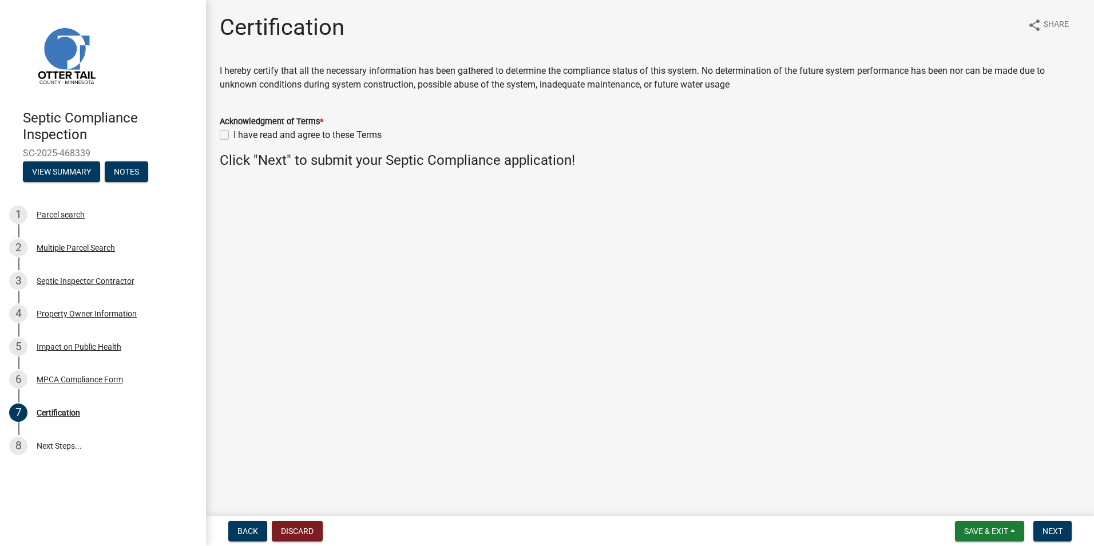
click at [234, 133] on label "I have read and agree to these Terms" at bounding box center [308, 135] width 148 height 14
click at [234, 133] on input "I have read and agree to these Terms" at bounding box center [237, 131] width 7 height 7
checkbox input "true"
click at [1052, 533] on span "Next" at bounding box center [1053, 531] width 20 height 9
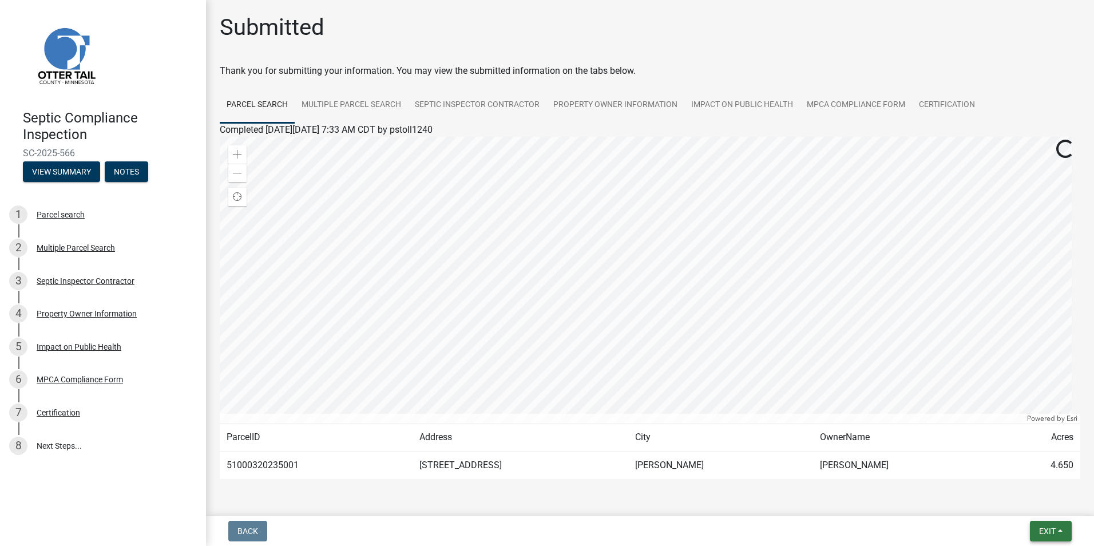
click at [1052, 533] on span "Exit" at bounding box center [1047, 531] width 17 height 9
click at [1021, 499] on button "Save & Exit" at bounding box center [1026, 501] width 92 height 27
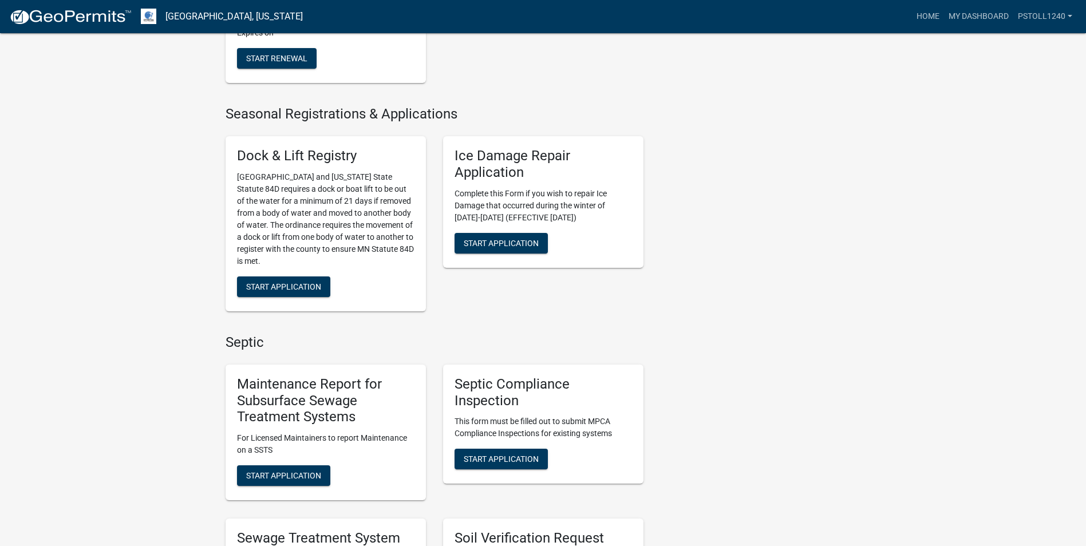
scroll to position [388, 0]
click at [487, 454] on span "Start Application" at bounding box center [501, 458] width 75 height 9
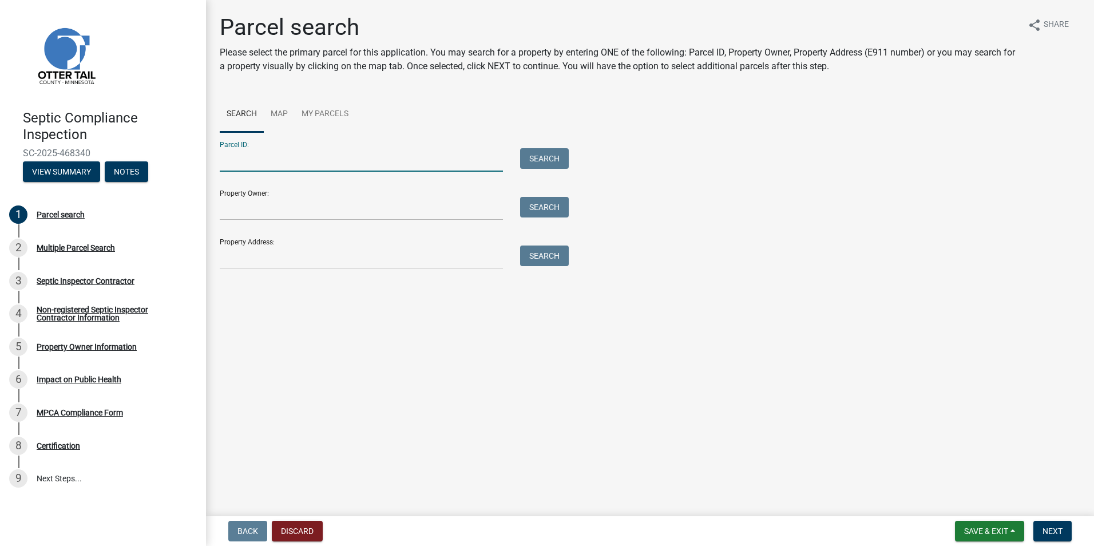
click at [250, 165] on input "Parcel ID:" at bounding box center [361, 159] width 283 height 23
type input "53000270217003"
click at [550, 155] on button "Search" at bounding box center [544, 158] width 49 height 21
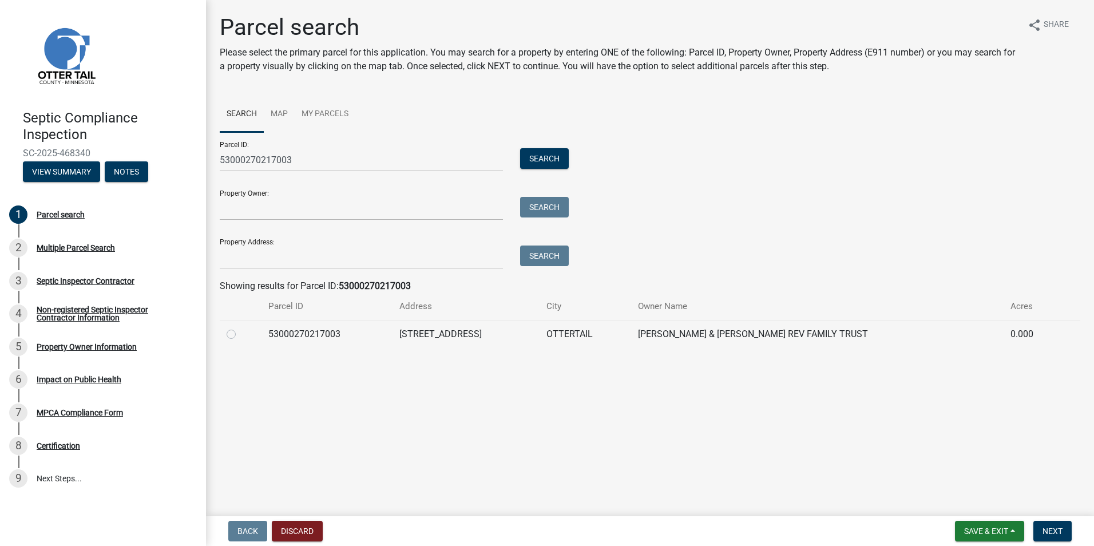
click at [240, 327] on label at bounding box center [240, 327] width 0 height 0
click at [240, 333] on input "radio" at bounding box center [243, 330] width 7 height 7
radio input "true"
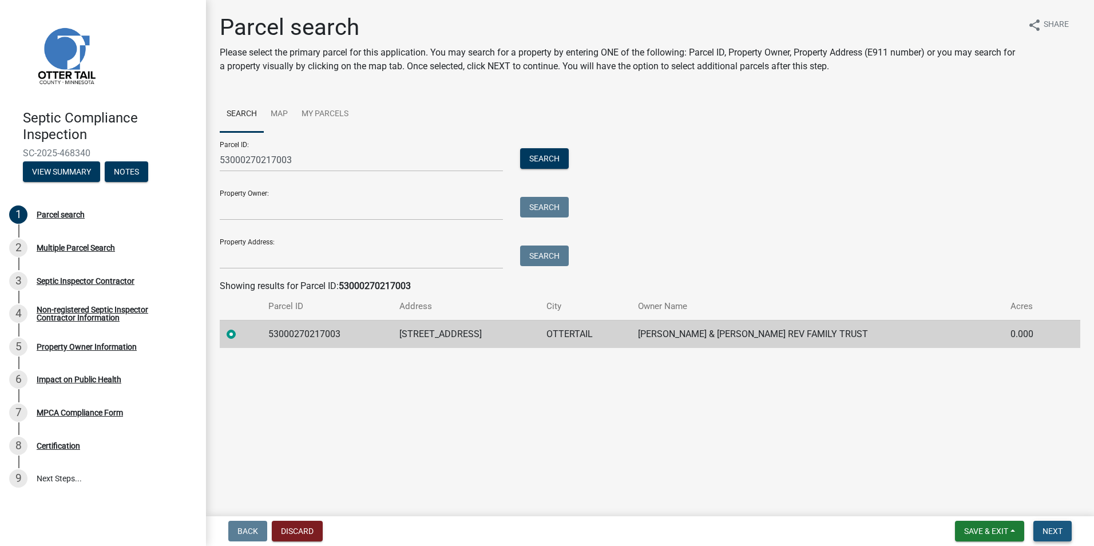
click at [1046, 533] on span "Next" at bounding box center [1053, 531] width 20 height 9
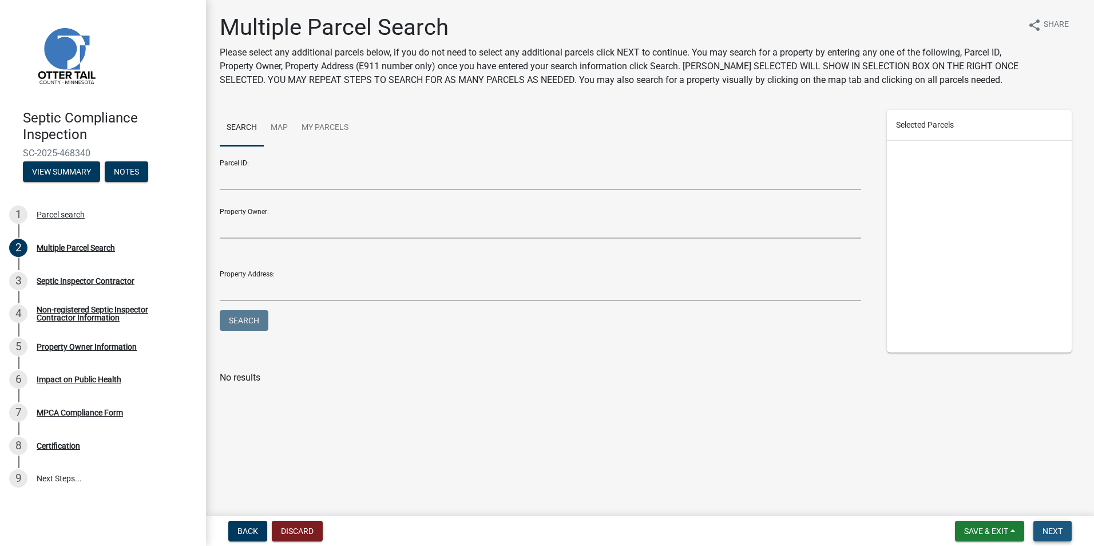
click at [1046, 533] on span "Next" at bounding box center [1053, 531] width 20 height 9
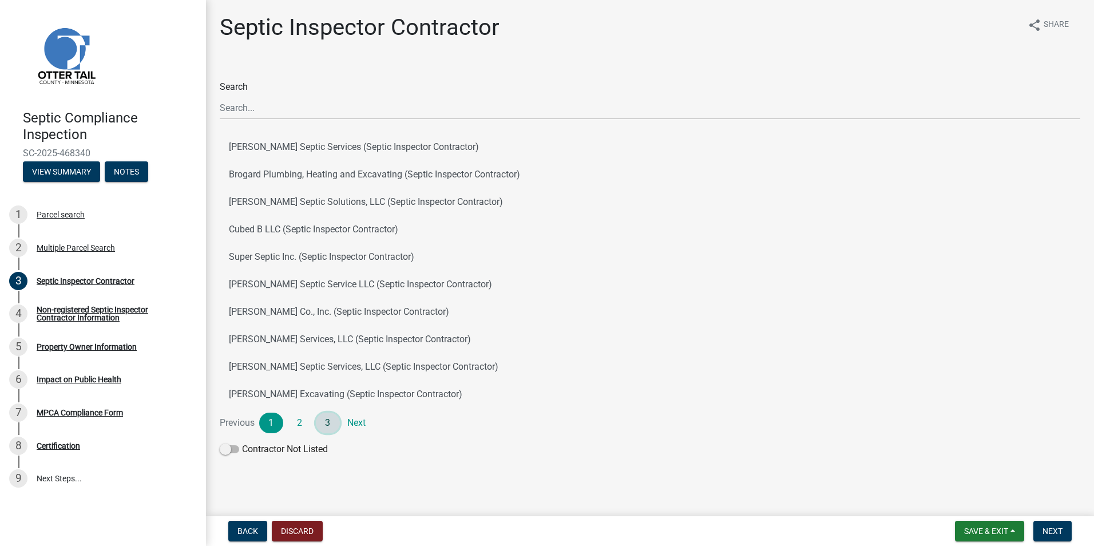
click at [325, 417] on link "3" at bounding box center [328, 423] width 24 height 21
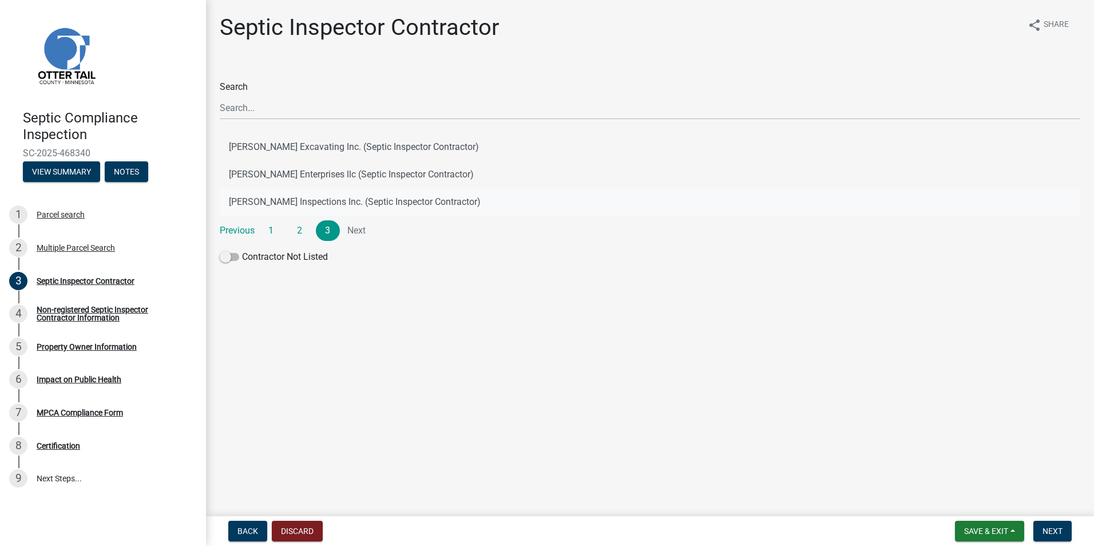
click at [359, 204] on button "[PERSON_NAME] Inspections Inc. (Septic Inspector Contractor)" at bounding box center [650, 201] width 861 height 27
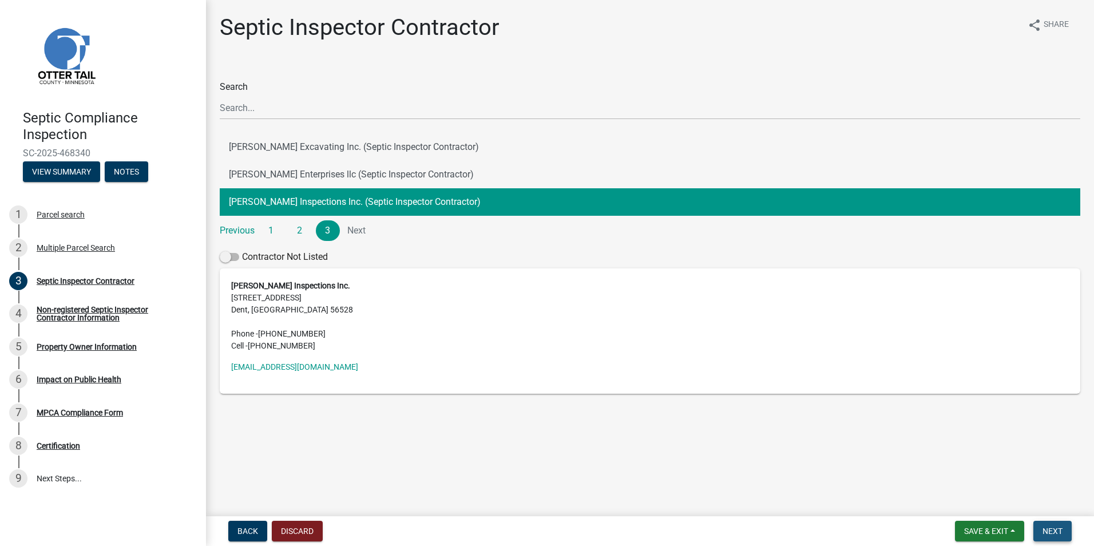
click at [1054, 524] on button "Next" at bounding box center [1053, 531] width 38 height 21
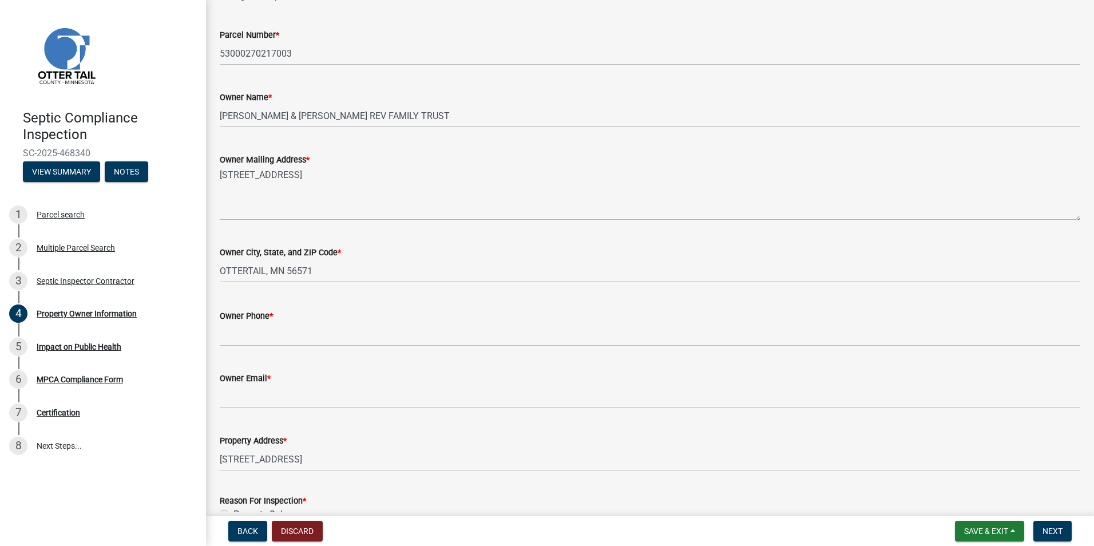
scroll to position [217, 0]
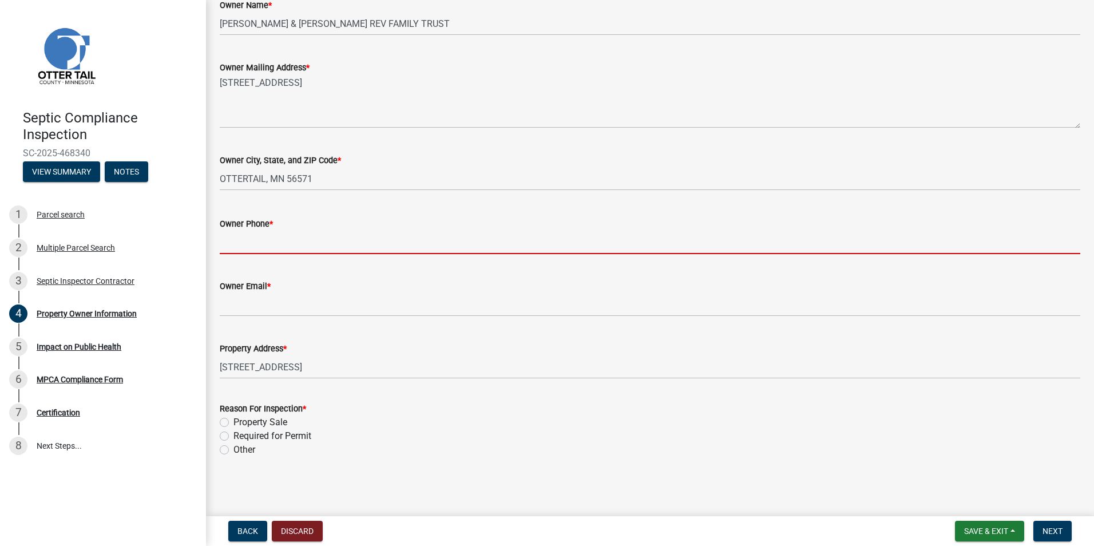
click at [236, 249] on input "Owner Phone *" at bounding box center [650, 242] width 861 height 23
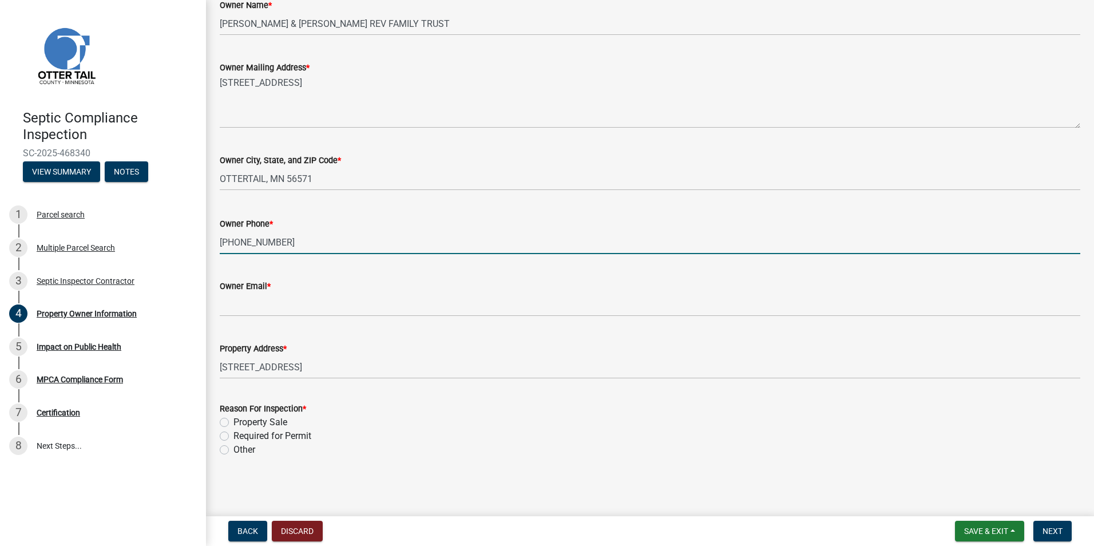
type input "218-223-6685"
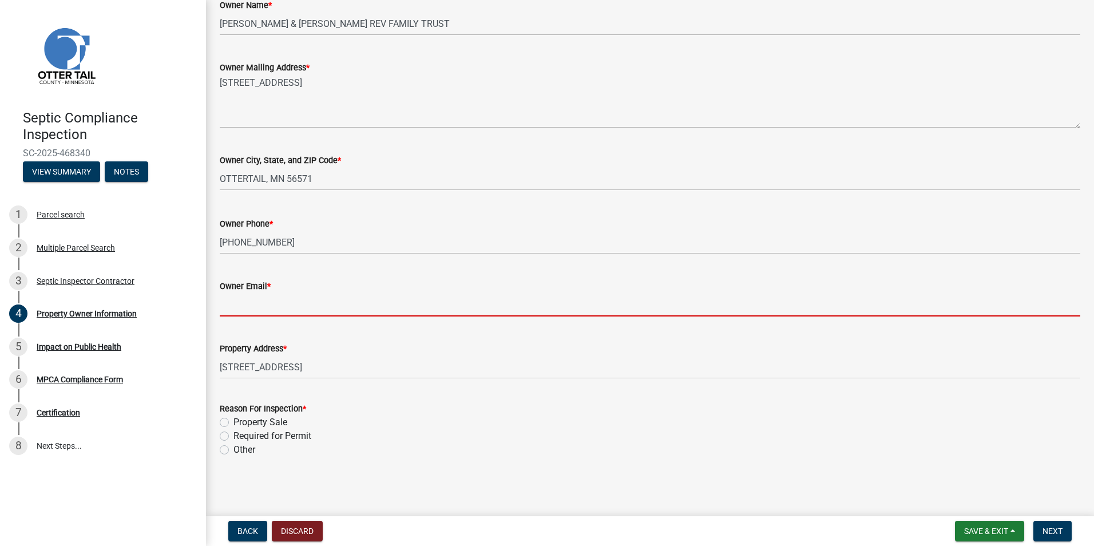
click at [240, 311] on input "Owner Email *" at bounding box center [650, 304] width 861 height 23
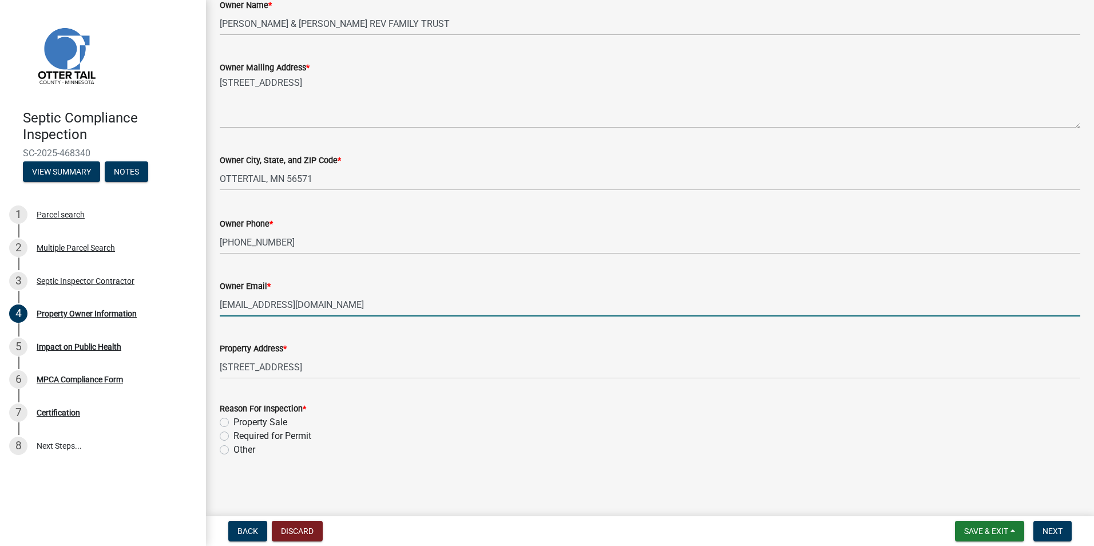
type input "tburk78@gmail.com"
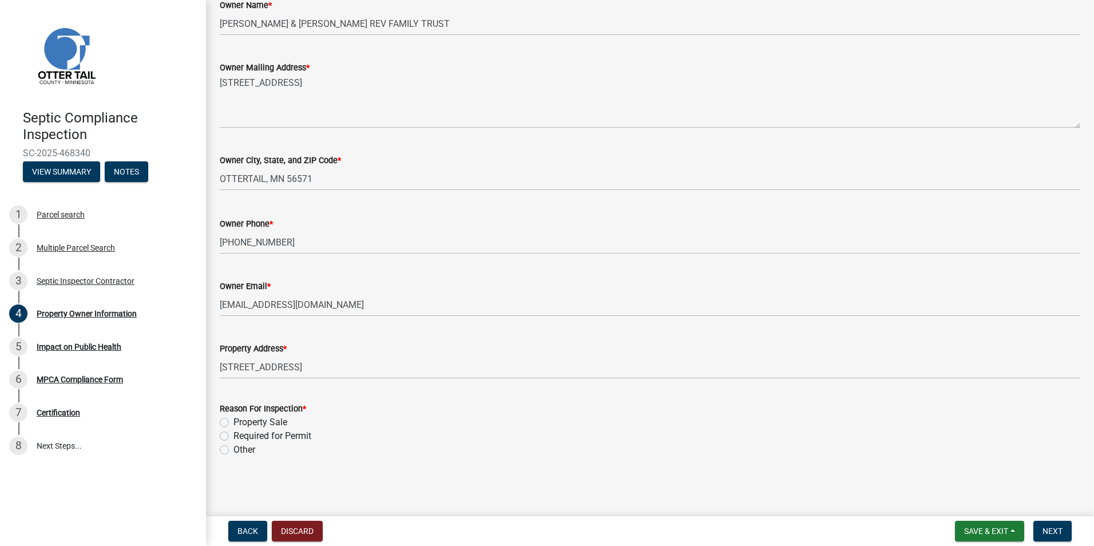
click at [234, 421] on label "Property Sale" at bounding box center [261, 423] width 54 height 14
click at [234, 421] on input "Property Sale" at bounding box center [237, 419] width 7 height 7
radio input "true"
click at [1041, 530] on button "Next" at bounding box center [1053, 531] width 38 height 21
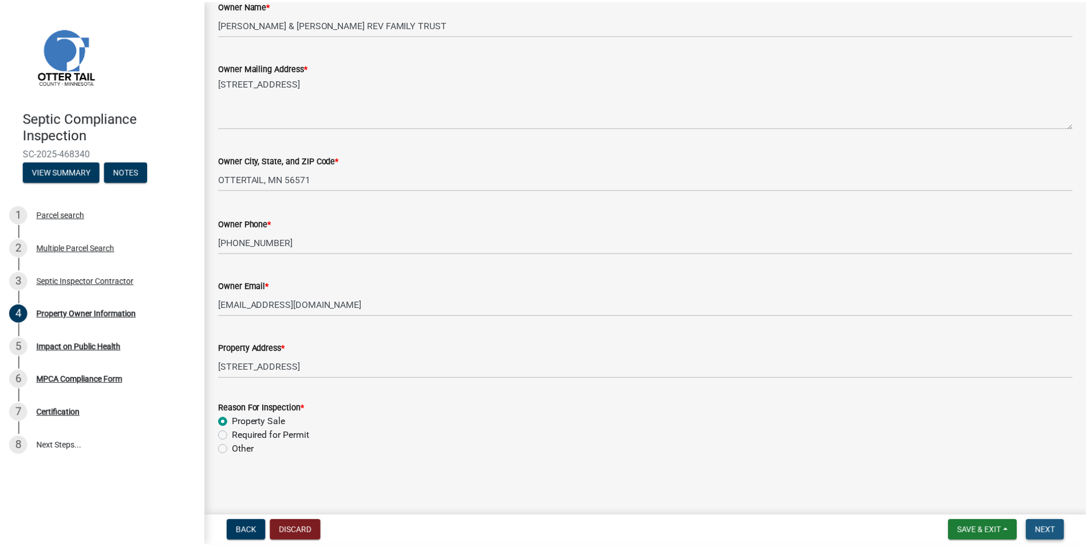
scroll to position [0, 0]
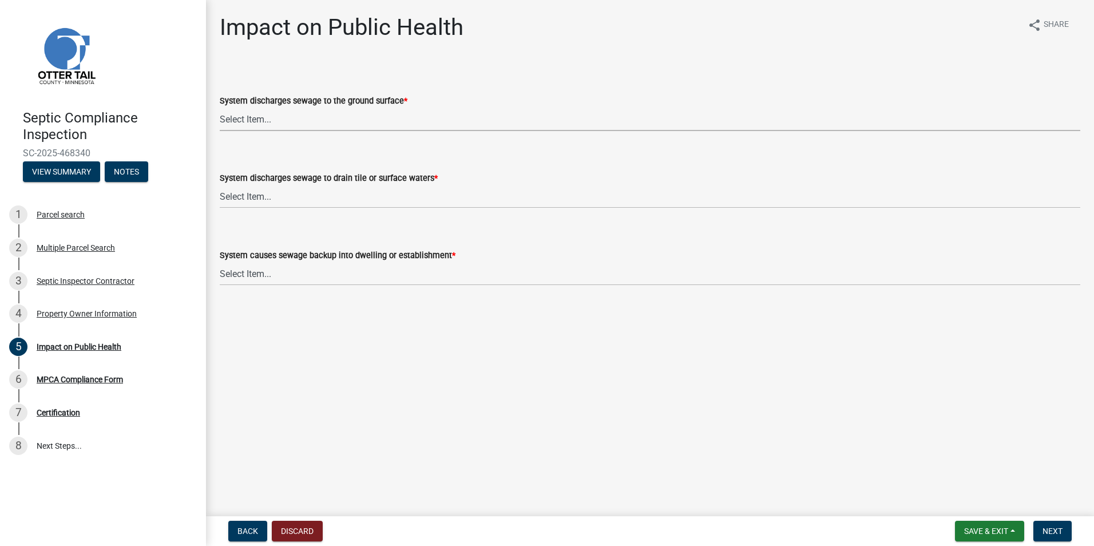
click at [238, 117] on select "Select Item... Yes No" at bounding box center [650, 119] width 861 height 23
click at [220, 108] on select "Select Item... Yes No" at bounding box center [650, 119] width 861 height 23
select select "9c5ef684-d0d4-4879-ab12-905ddbd81a72"
click at [242, 199] on select "Select Item... Yes No" at bounding box center [650, 196] width 861 height 23
click at [220, 185] on select "Select Item... Yes No" at bounding box center [650, 196] width 861 height 23
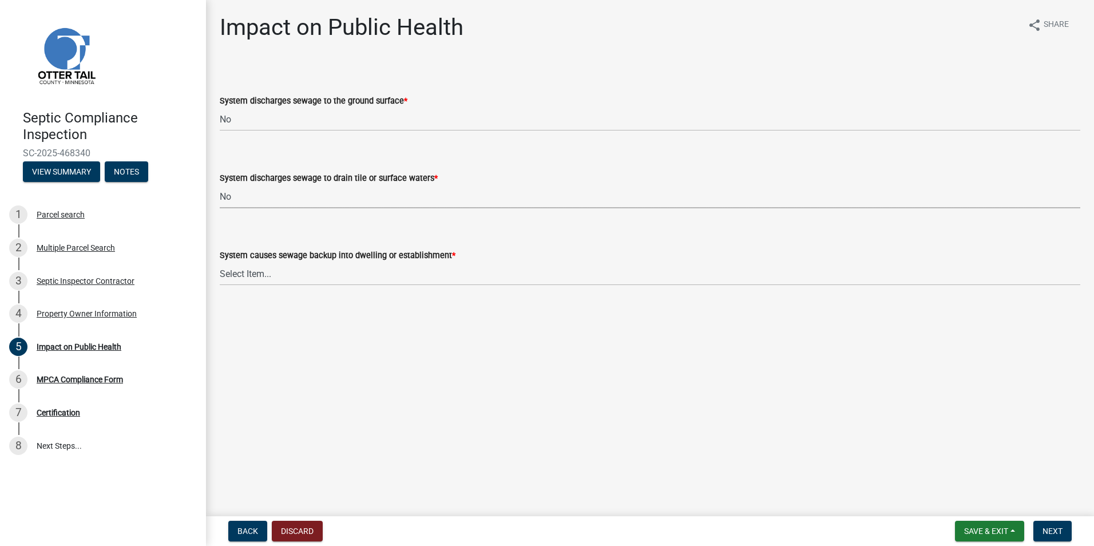
select select "7d491a2b-e9f0-4952-b474-53ca749b22af"
click at [240, 274] on select "Select Item... Yes No" at bounding box center [650, 273] width 861 height 23
click at [220, 262] on select "Select Item... Yes No" at bounding box center [650, 273] width 861 height 23
select select "6e07b46b-a403-4f3e-b4fc-218acc732c01"
click at [1051, 528] on span "Next" at bounding box center [1053, 531] width 20 height 9
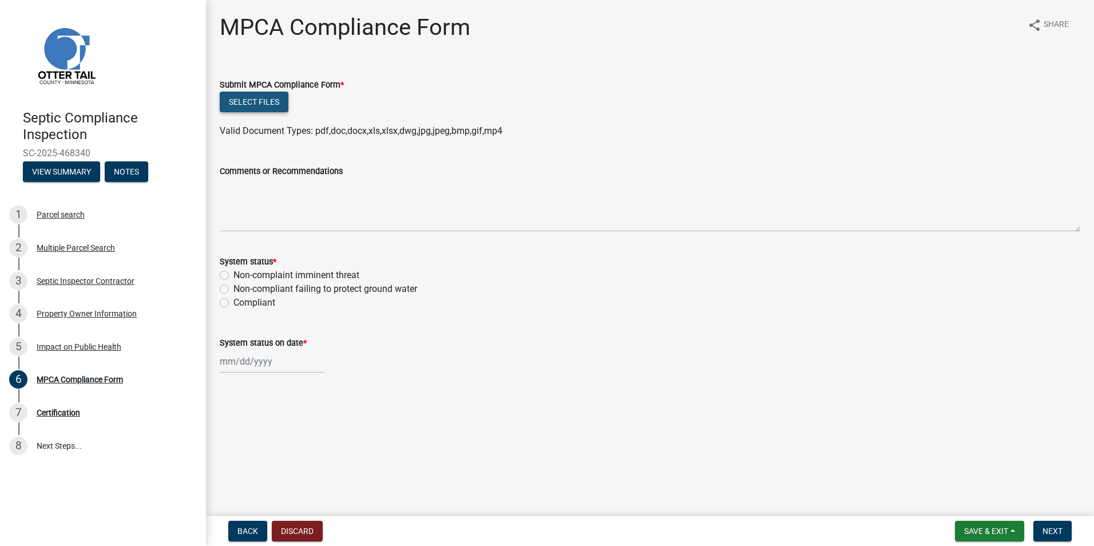
click at [255, 102] on button "Select files" at bounding box center [254, 102] width 69 height 21
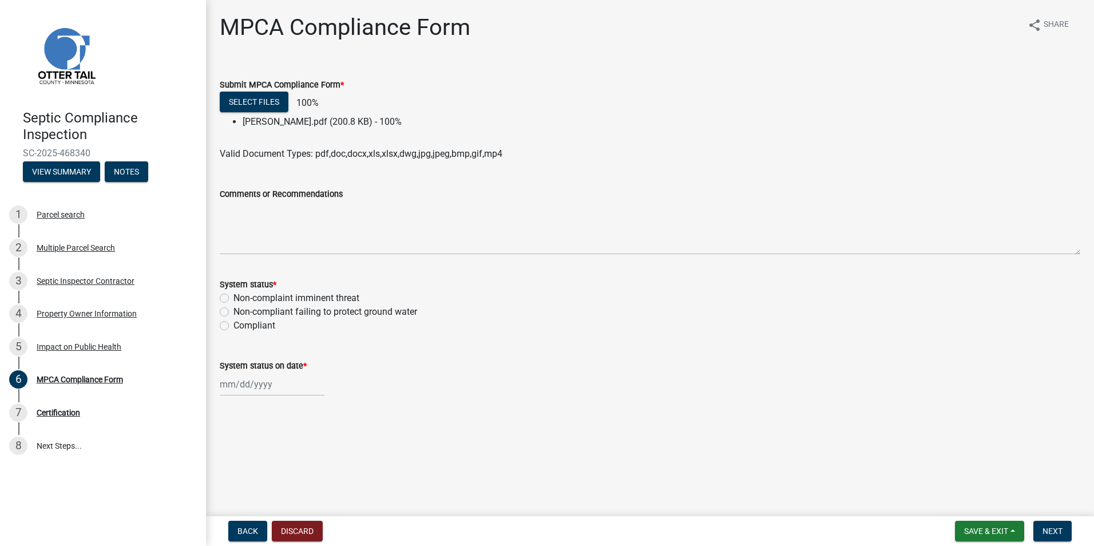
click at [234, 326] on label "Compliant" at bounding box center [255, 326] width 42 height 14
click at [234, 326] on input "Compliant" at bounding box center [237, 322] width 7 height 7
radio input "true"
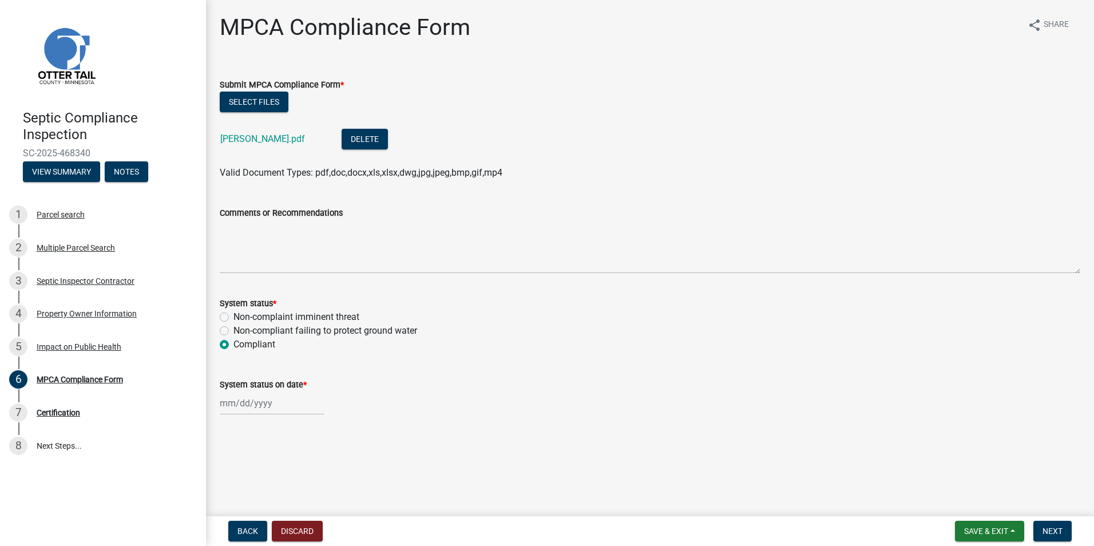
select select "8"
select select "2025"
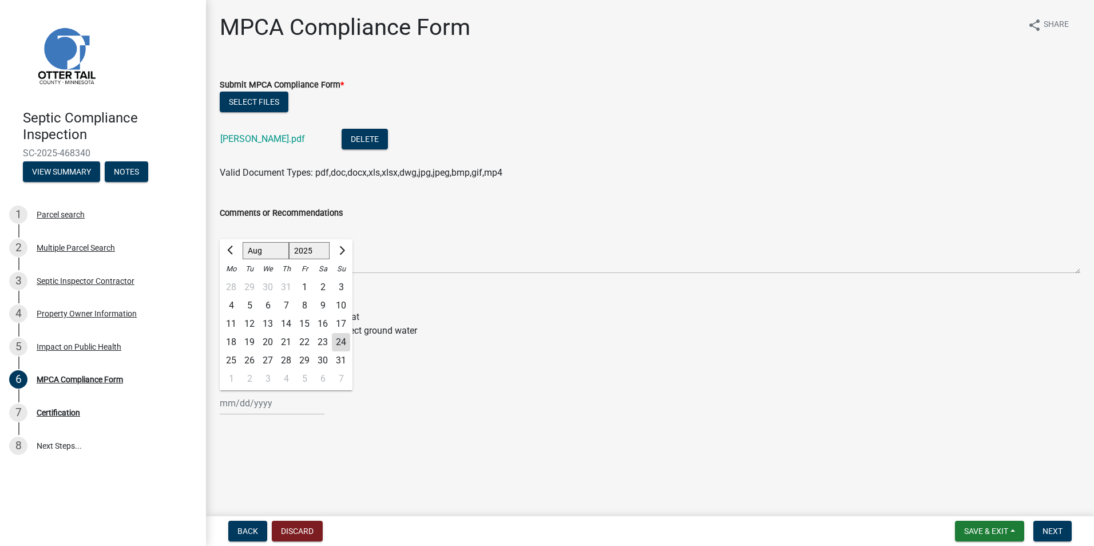
click at [239, 403] on input "System status on date *" at bounding box center [272, 402] width 105 height 23
click at [265, 345] on div "20" at bounding box center [268, 342] width 18 height 18
type input "08/20/2025"
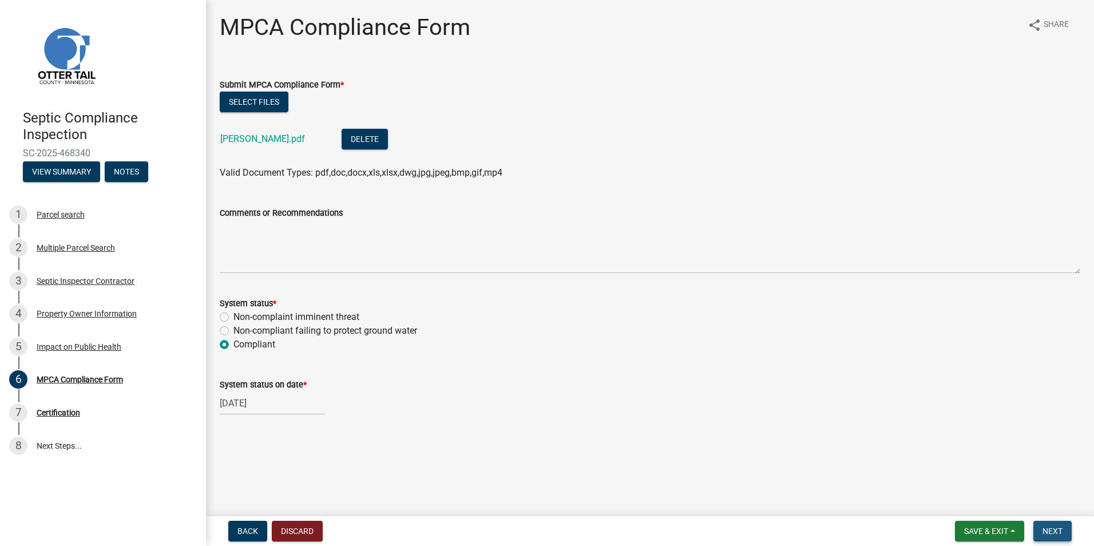
click at [1053, 527] on span "Next" at bounding box center [1053, 531] width 20 height 9
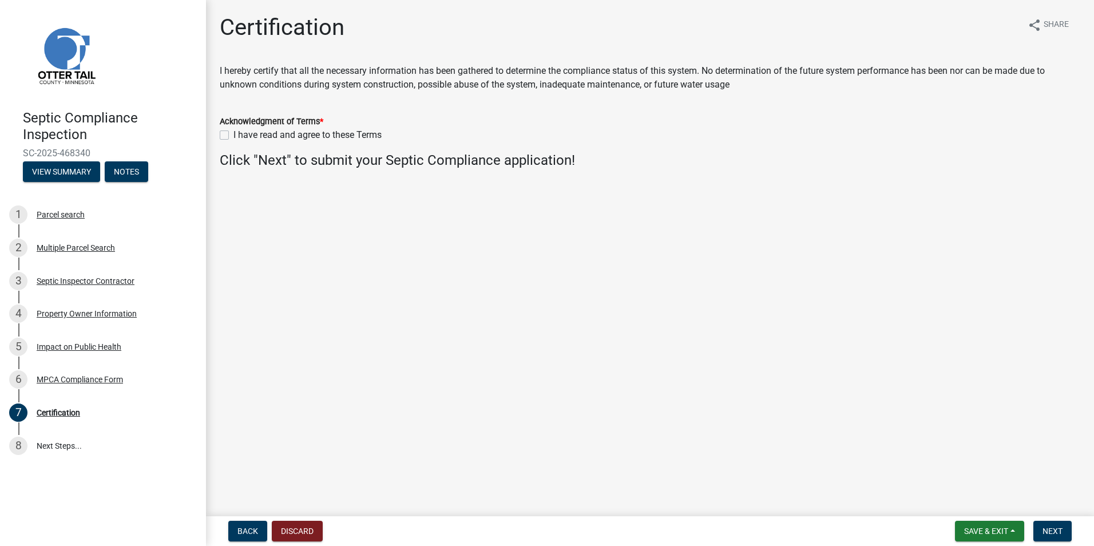
click at [234, 135] on label "I have read and agree to these Terms" at bounding box center [308, 135] width 148 height 14
click at [234, 135] on input "I have read and agree to these Terms" at bounding box center [237, 131] width 7 height 7
checkbox input "true"
click at [1059, 533] on span "Next" at bounding box center [1053, 531] width 20 height 9
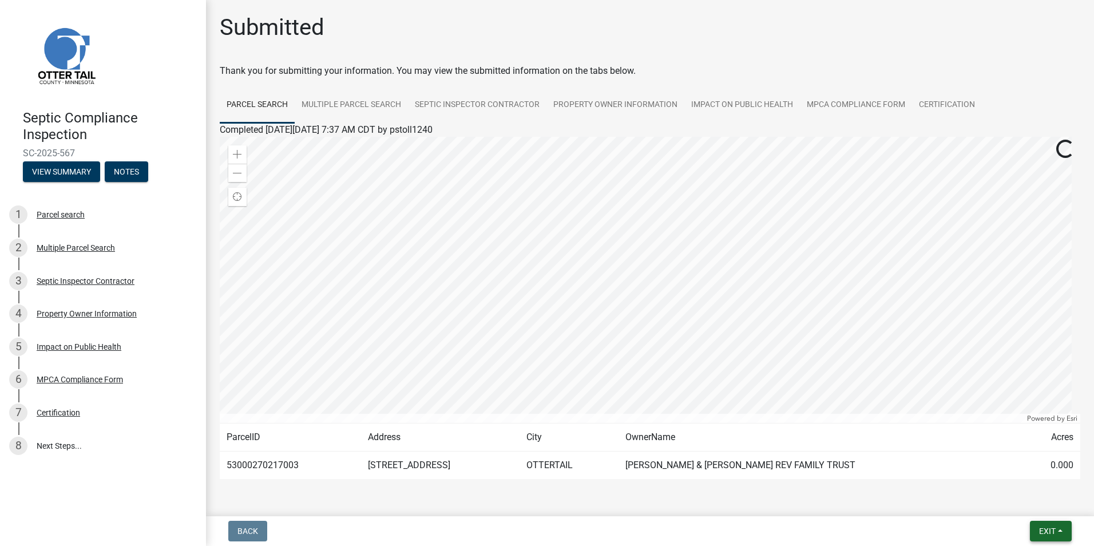
click at [1059, 533] on button "Exit" at bounding box center [1051, 531] width 42 height 21
click at [1021, 498] on button "Save & Exit" at bounding box center [1026, 501] width 92 height 27
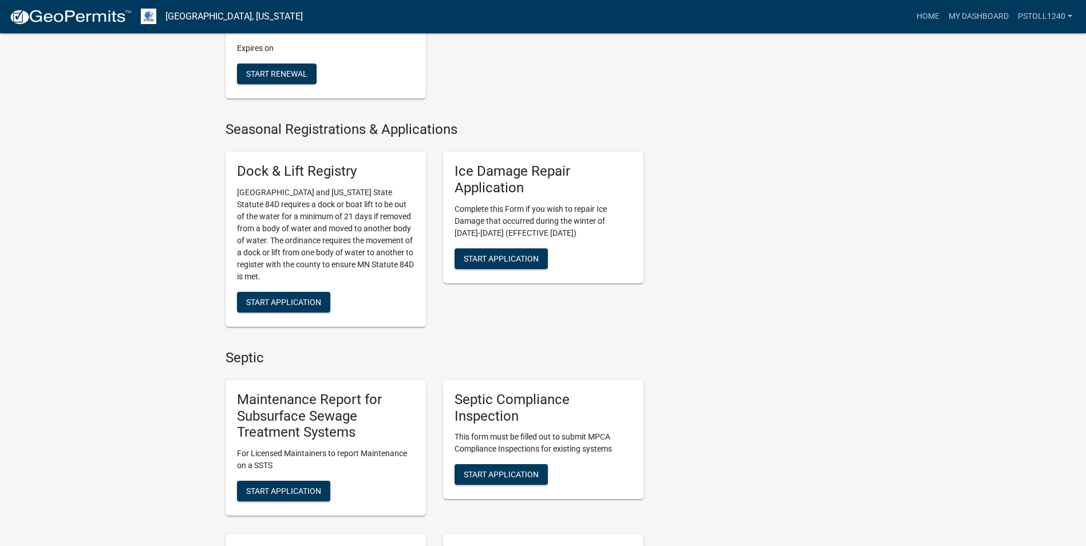
scroll to position [373, 0]
click at [505, 469] on span "Start Application" at bounding box center [501, 473] width 75 height 9
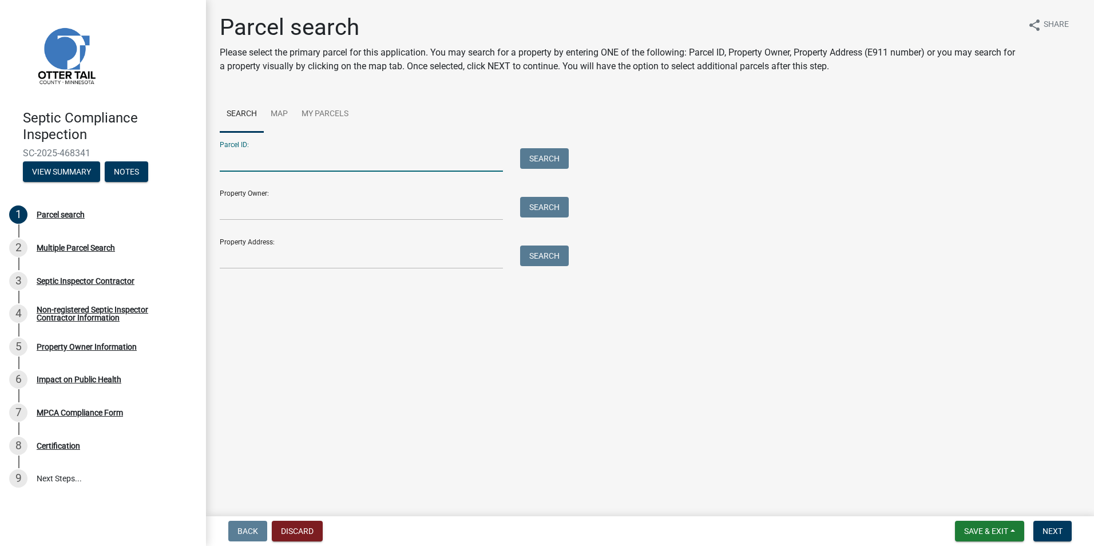
click at [290, 157] on input "Parcel ID:" at bounding box center [361, 159] width 283 height 23
type input "14000990465000"
click at [533, 167] on button "Search" at bounding box center [544, 158] width 49 height 21
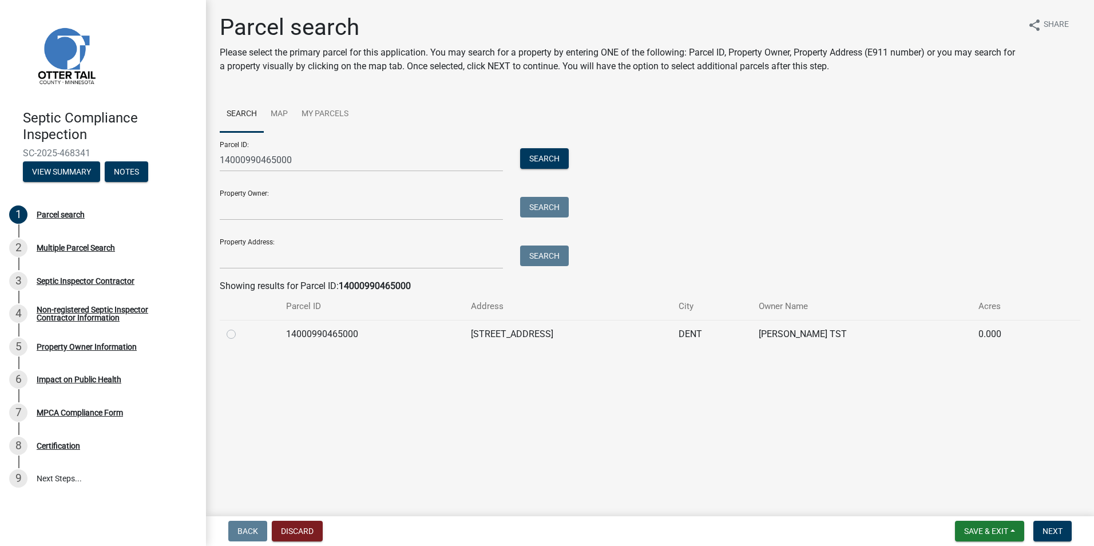
click at [240, 327] on label at bounding box center [240, 327] width 0 height 0
click at [240, 335] on input "radio" at bounding box center [243, 330] width 7 height 7
radio input "true"
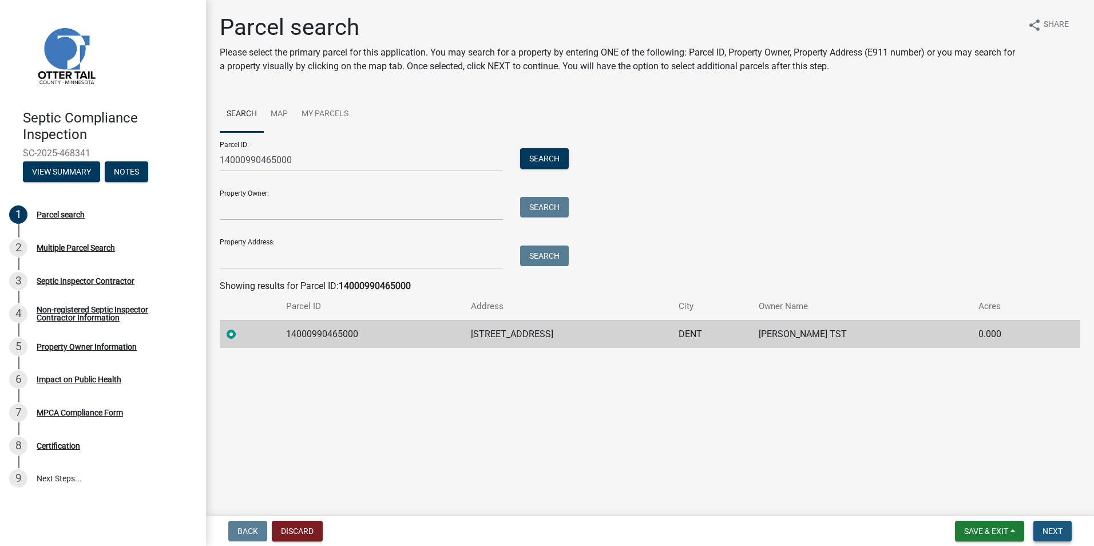
click at [1057, 528] on span "Next" at bounding box center [1053, 531] width 20 height 9
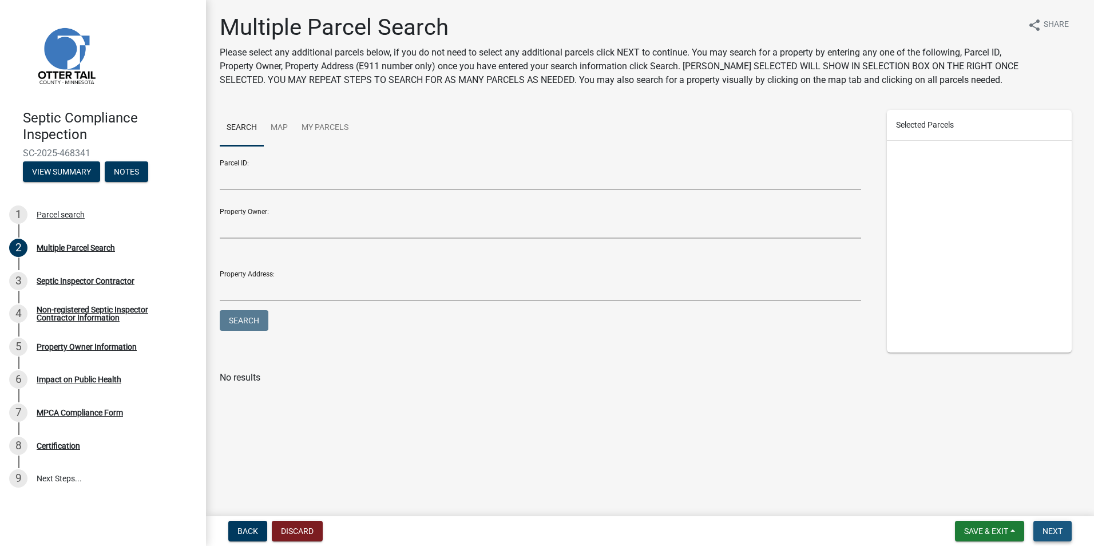
click at [1057, 528] on span "Next" at bounding box center [1053, 531] width 20 height 9
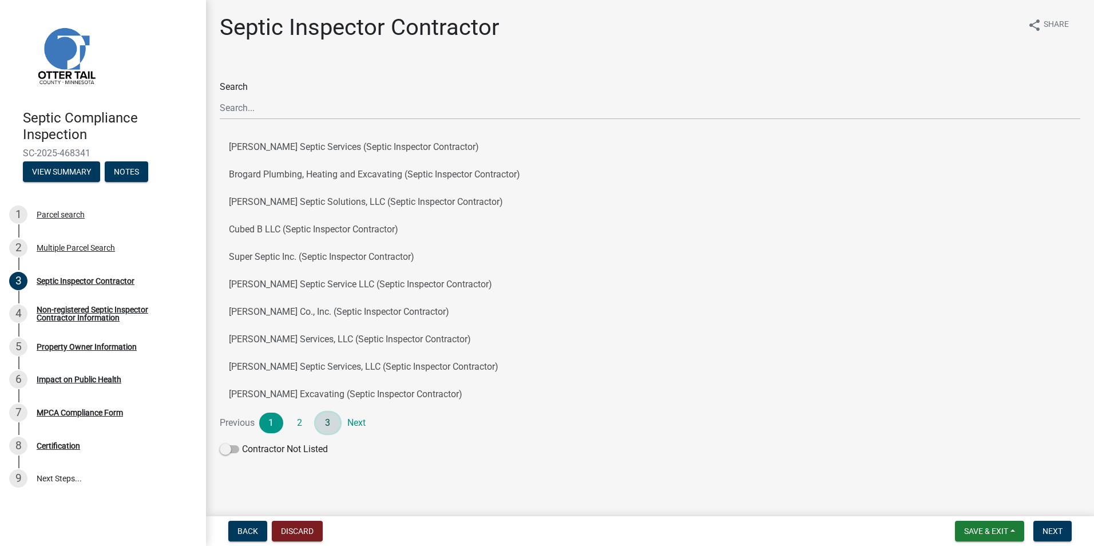
click at [325, 420] on link "3" at bounding box center [328, 423] width 24 height 21
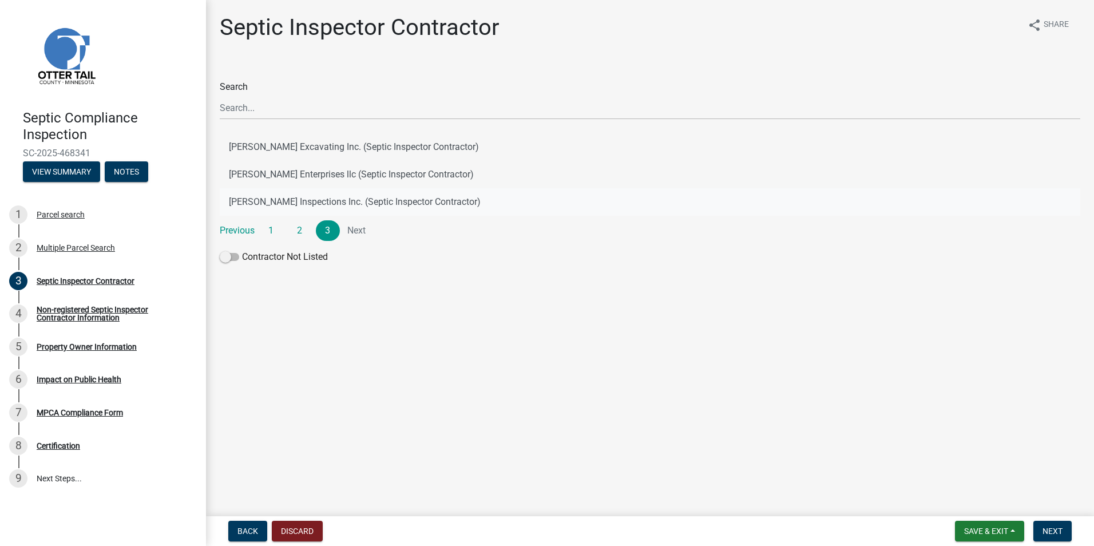
click at [295, 197] on button "[PERSON_NAME] Inspections Inc. (Septic Inspector Contractor)" at bounding box center [650, 201] width 861 height 27
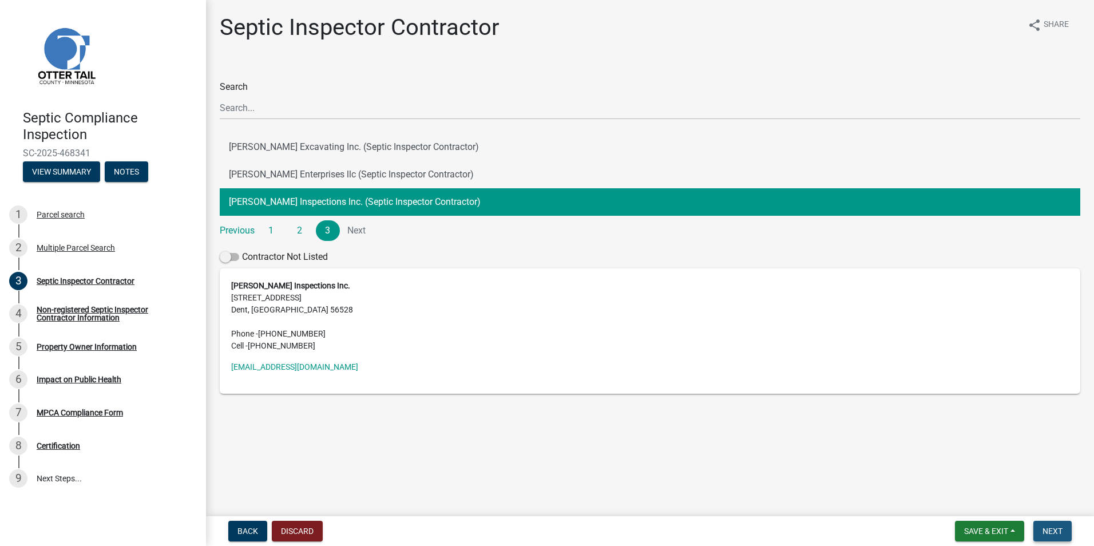
click at [1045, 529] on span "Next" at bounding box center [1053, 531] width 20 height 9
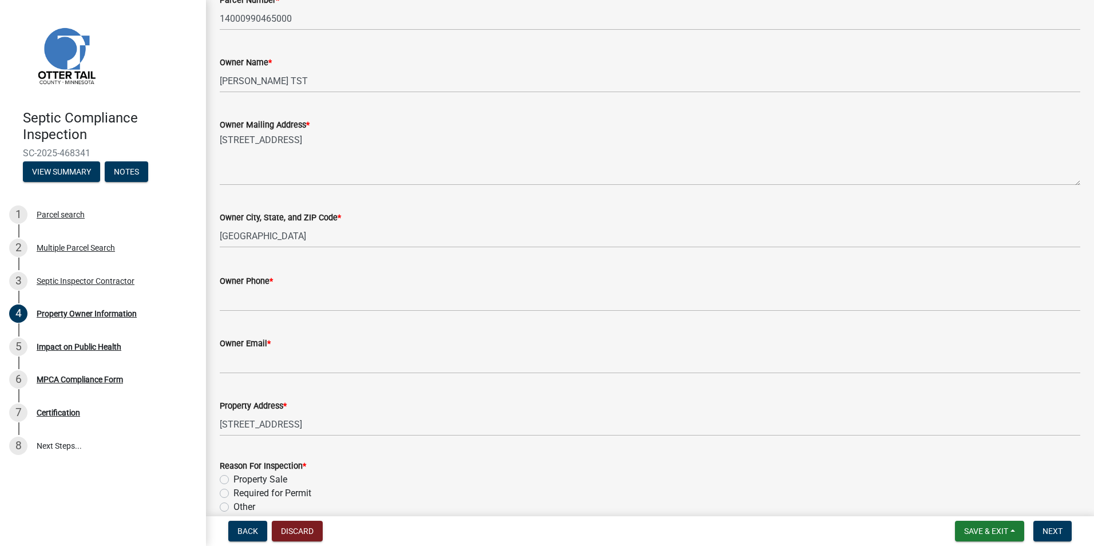
scroll to position [217, 0]
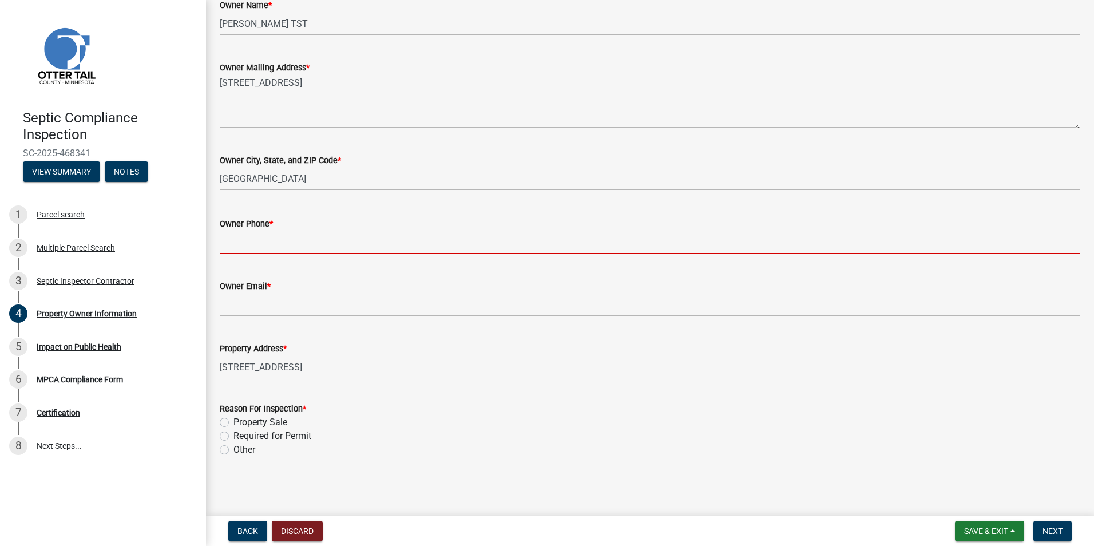
click at [244, 248] on input "Owner Phone *" at bounding box center [650, 242] width 861 height 23
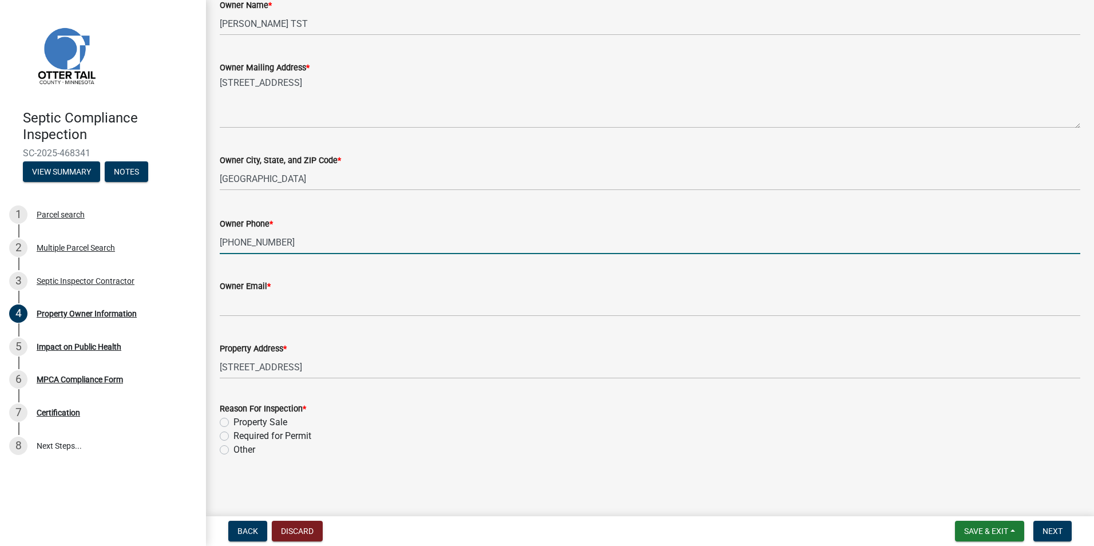
type input "612-462-6554"
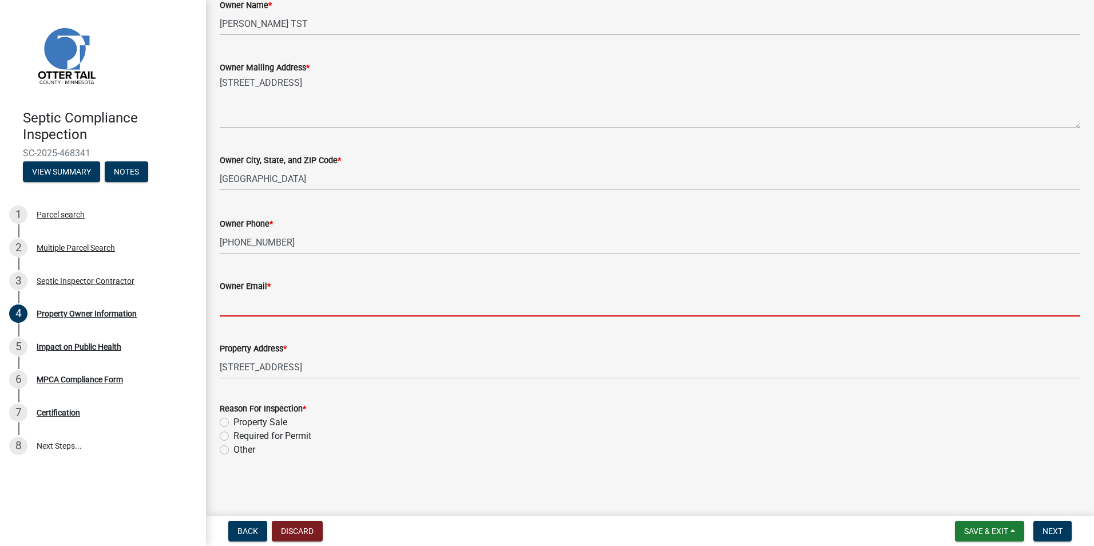
click at [247, 307] on input "Owner Email *" at bounding box center [650, 304] width 861 height 23
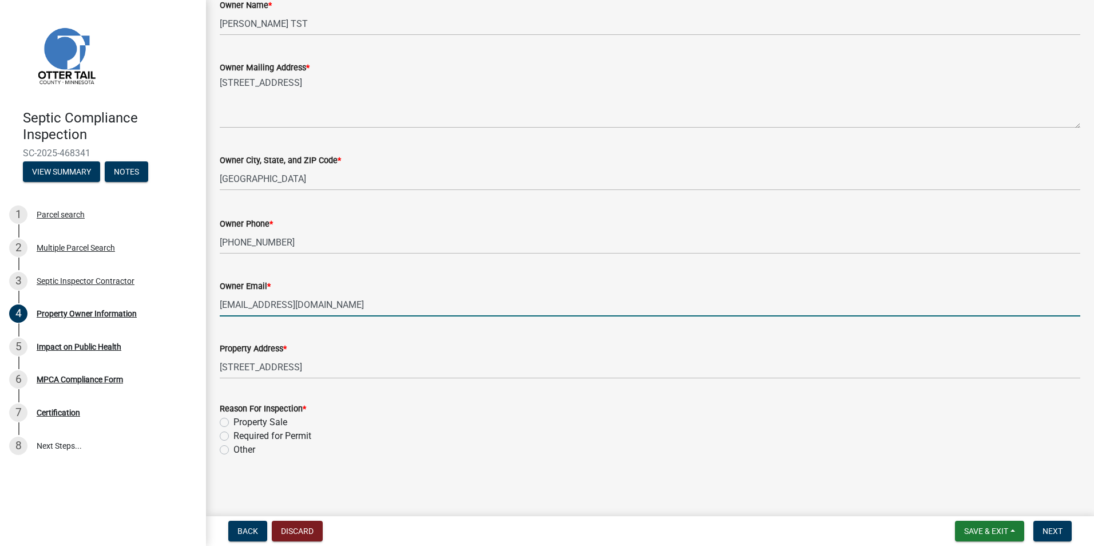
type input "npedersonc@aol.com"
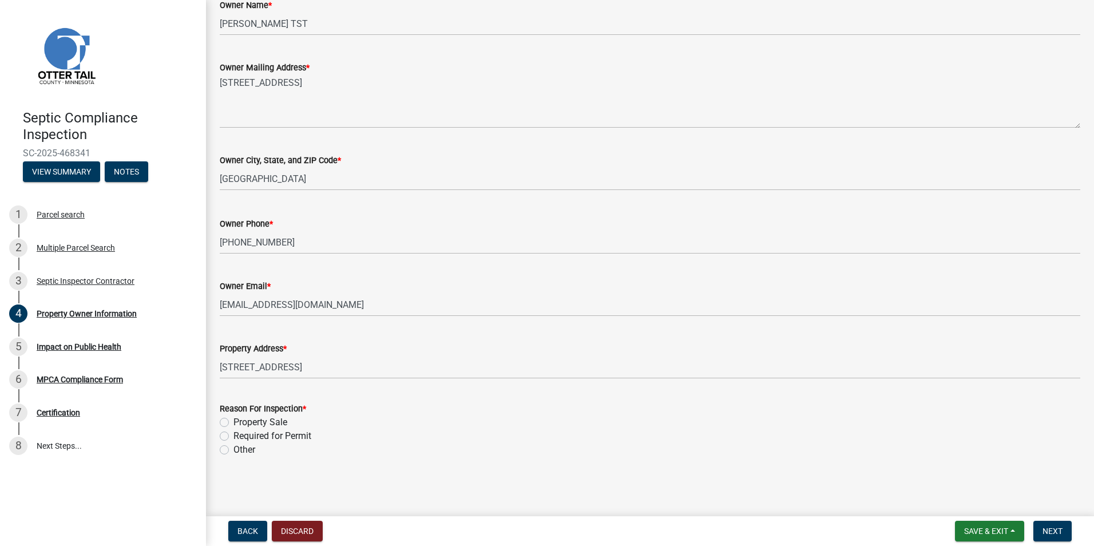
click at [234, 418] on label "Property Sale" at bounding box center [261, 423] width 54 height 14
click at [234, 418] on input "Property Sale" at bounding box center [237, 419] width 7 height 7
radio input "true"
click at [1035, 527] on button "Next" at bounding box center [1053, 531] width 38 height 21
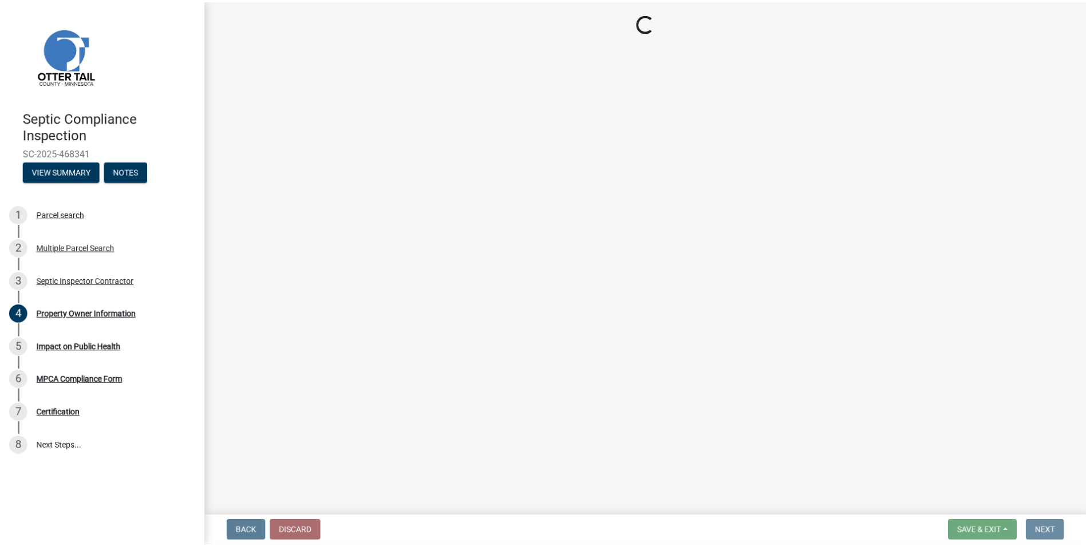
scroll to position [0, 0]
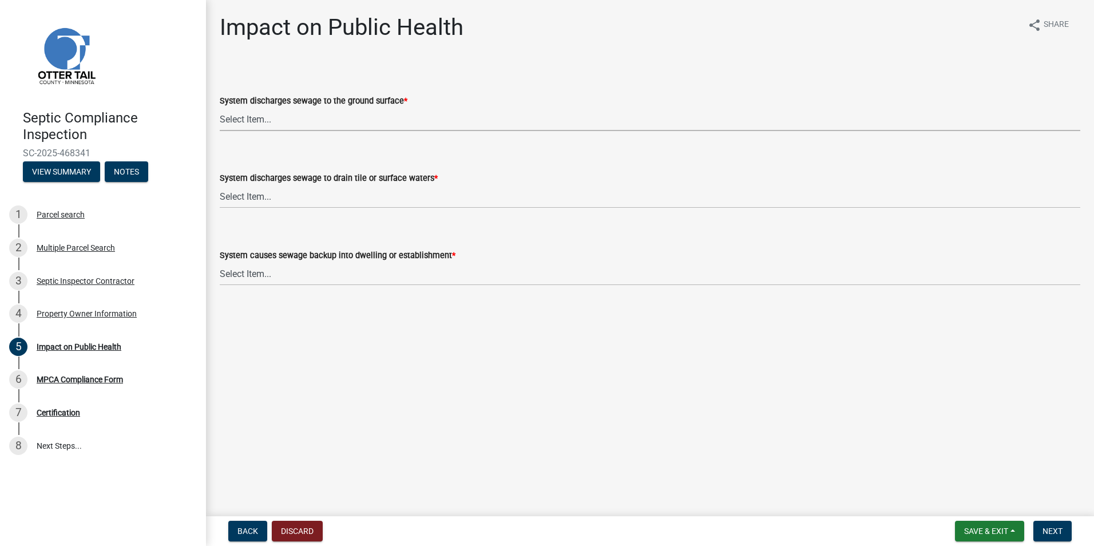
click at [259, 122] on select "Select Item... Yes No" at bounding box center [650, 119] width 861 height 23
click at [220, 108] on select "Select Item... Yes No" at bounding box center [650, 119] width 861 height 23
select select "9c5ef684-d0d4-4879-ab12-905ddbd81a72"
click at [246, 194] on select "Select Item... Yes No" at bounding box center [650, 196] width 861 height 23
click at [220, 185] on select "Select Item... Yes No" at bounding box center [650, 196] width 861 height 23
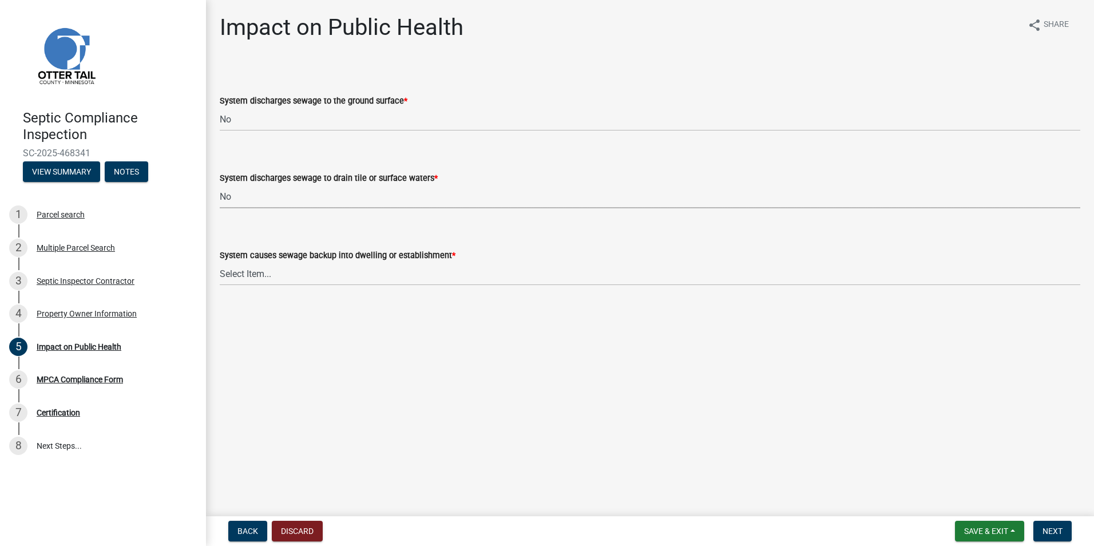
select select "7d491a2b-e9f0-4952-b474-53ca749b22af"
click at [243, 270] on select "Select Item... Yes No" at bounding box center [650, 273] width 861 height 23
click at [220, 262] on select "Select Item... Yes No" at bounding box center [650, 273] width 861 height 23
select select "6e07b46b-a403-4f3e-b4fc-218acc732c01"
click at [1051, 528] on span "Next" at bounding box center [1053, 531] width 20 height 9
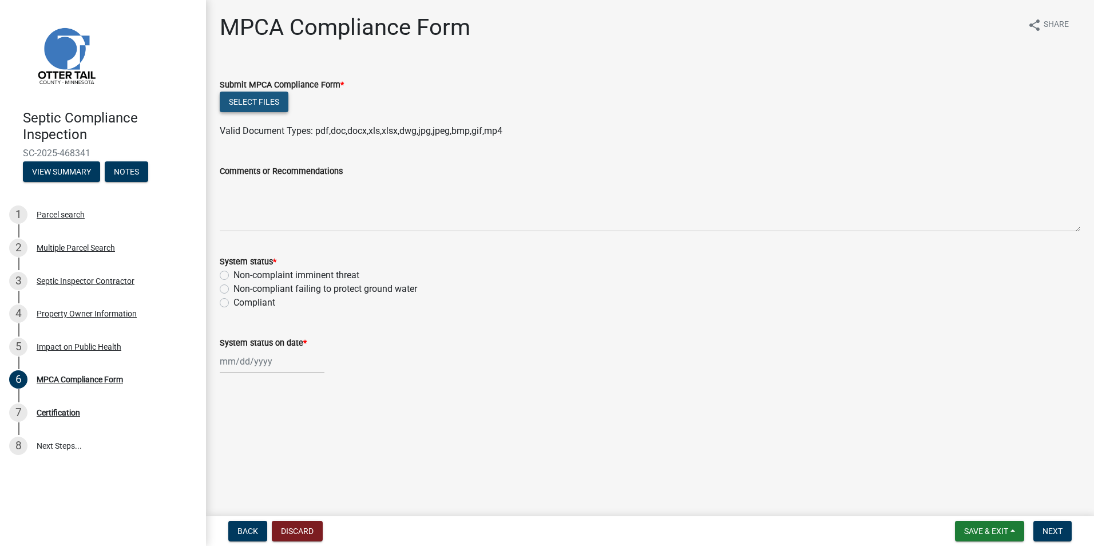
click at [256, 101] on button "Select files" at bounding box center [254, 102] width 69 height 21
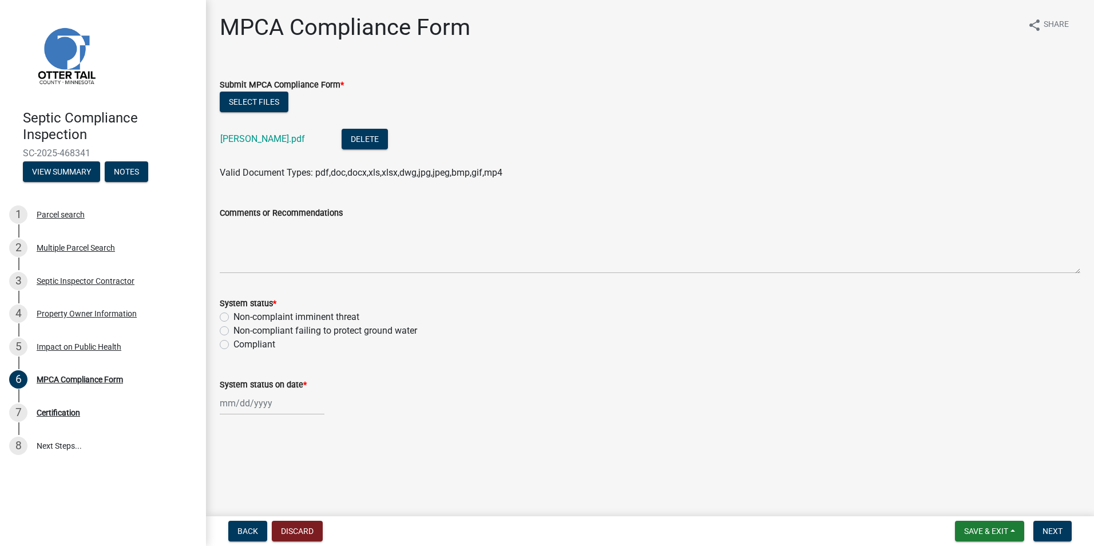
click at [234, 345] on label "Compliant" at bounding box center [255, 345] width 42 height 14
click at [234, 345] on input "Compliant" at bounding box center [237, 341] width 7 height 7
radio input "true"
select select "8"
select select "2025"
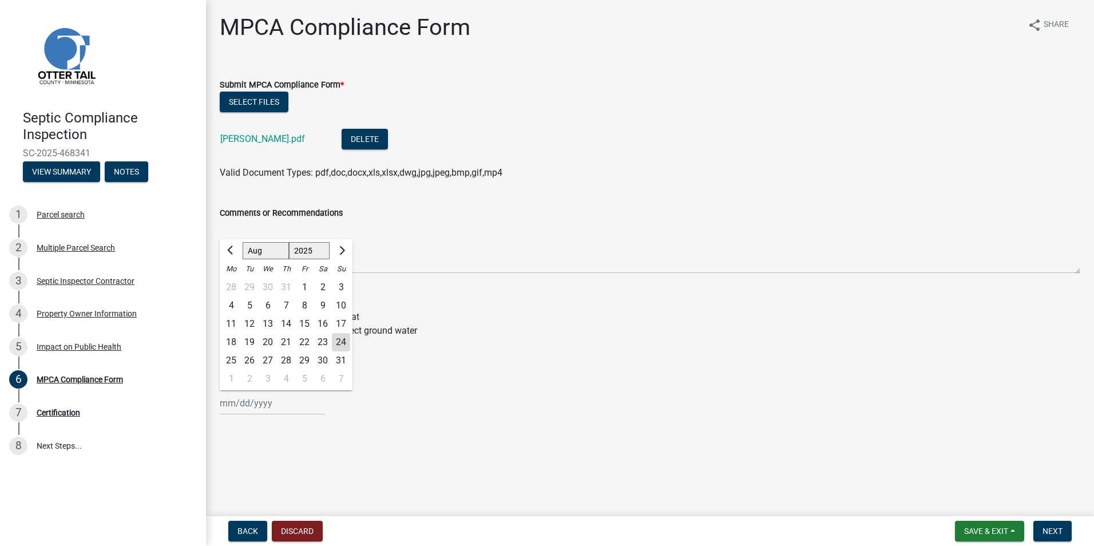
click at [242, 405] on input "System status on date *" at bounding box center [272, 402] width 105 height 23
click at [264, 340] on div "20" at bounding box center [268, 342] width 18 height 18
type input "08/20/2025"
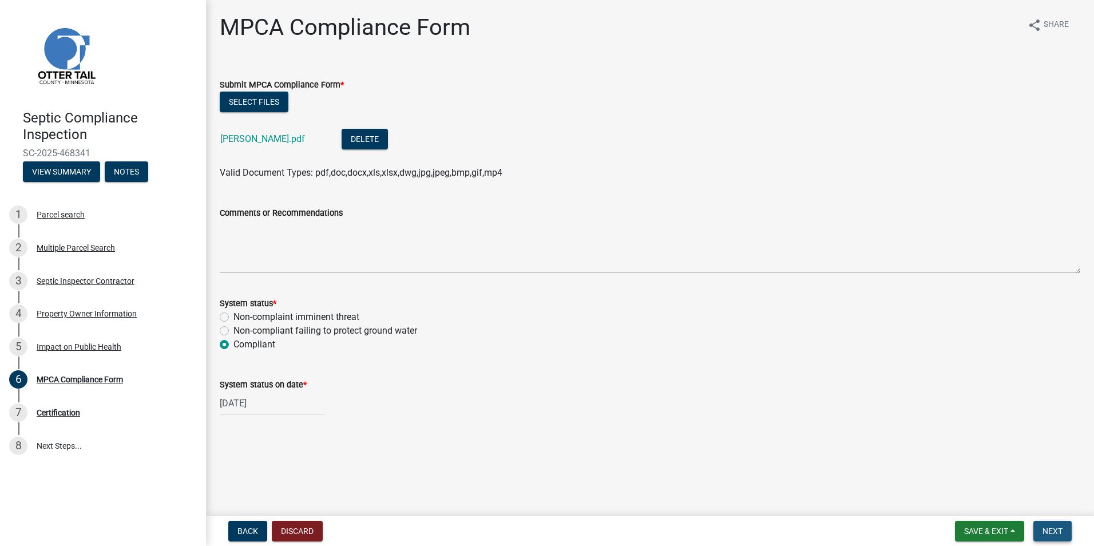
click at [1049, 527] on span "Next" at bounding box center [1053, 531] width 20 height 9
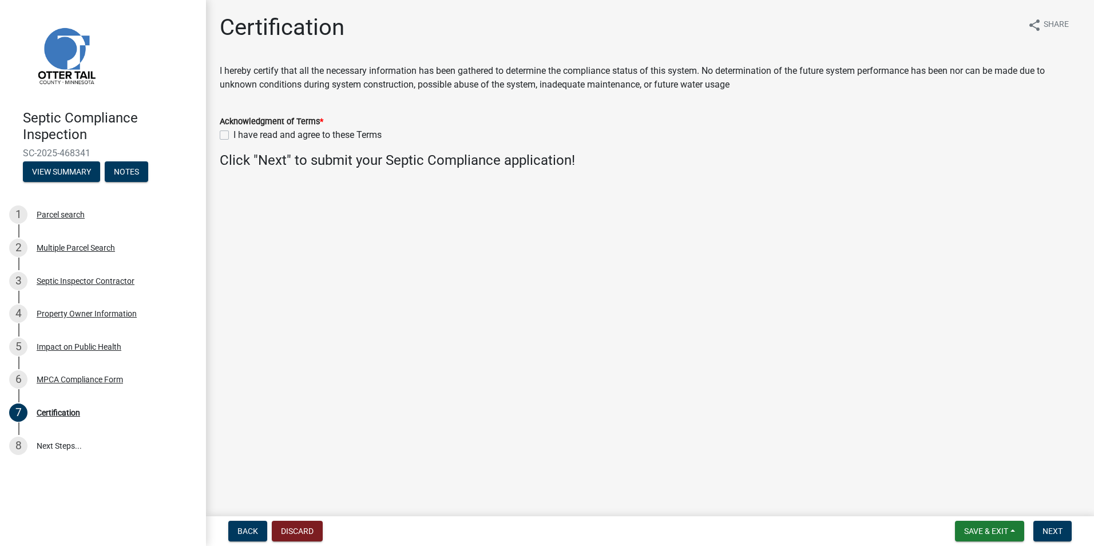
click at [234, 136] on label "I have read and agree to these Terms" at bounding box center [308, 135] width 148 height 14
click at [234, 136] on input "I have read and agree to these Terms" at bounding box center [237, 131] width 7 height 7
checkbox input "true"
click at [1051, 528] on span "Next" at bounding box center [1053, 531] width 20 height 9
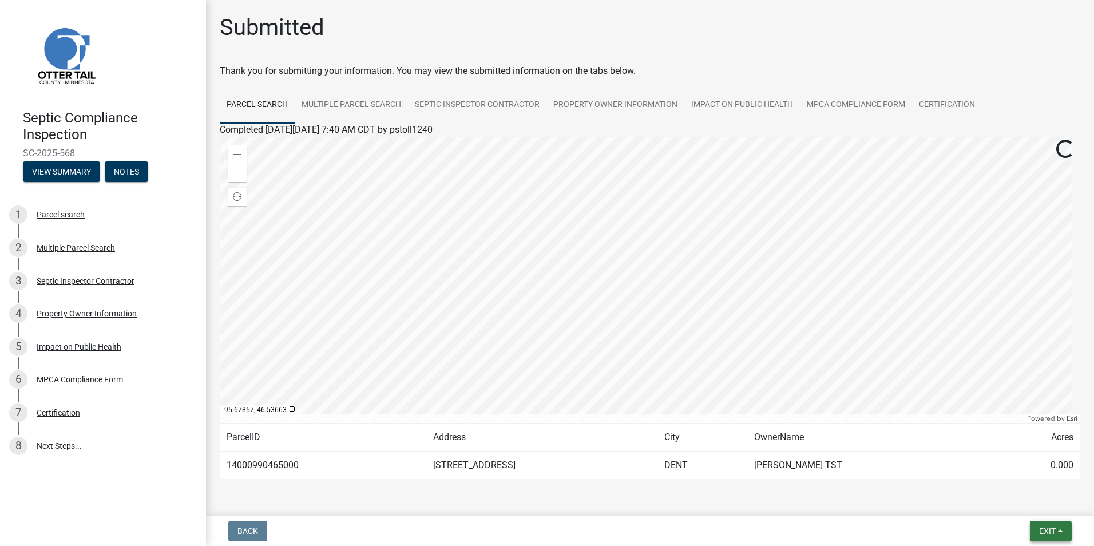
click at [1051, 528] on span "Exit" at bounding box center [1047, 531] width 17 height 9
click at [1025, 497] on button "Save & Exit" at bounding box center [1026, 501] width 92 height 27
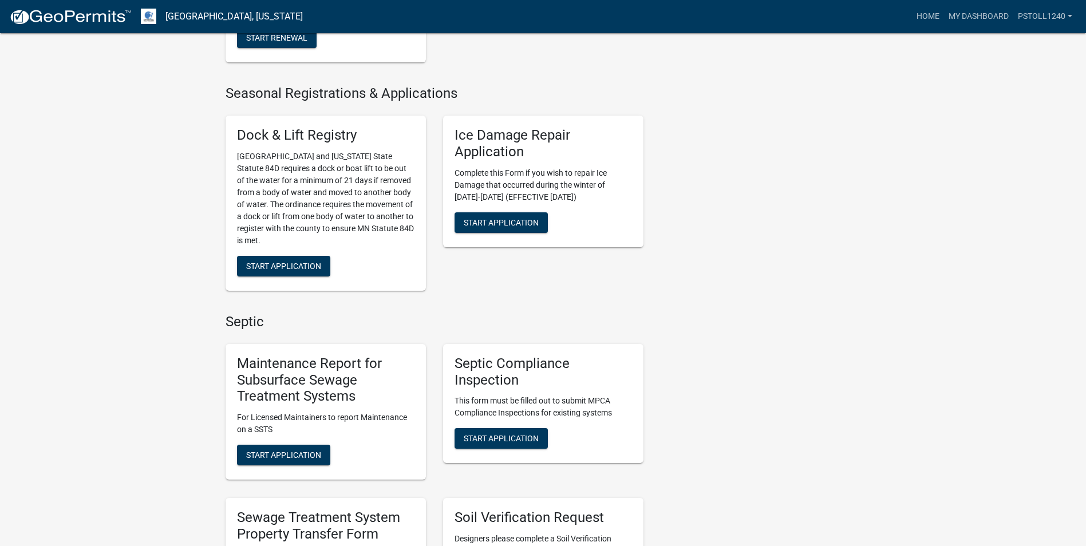
scroll to position [409, 0]
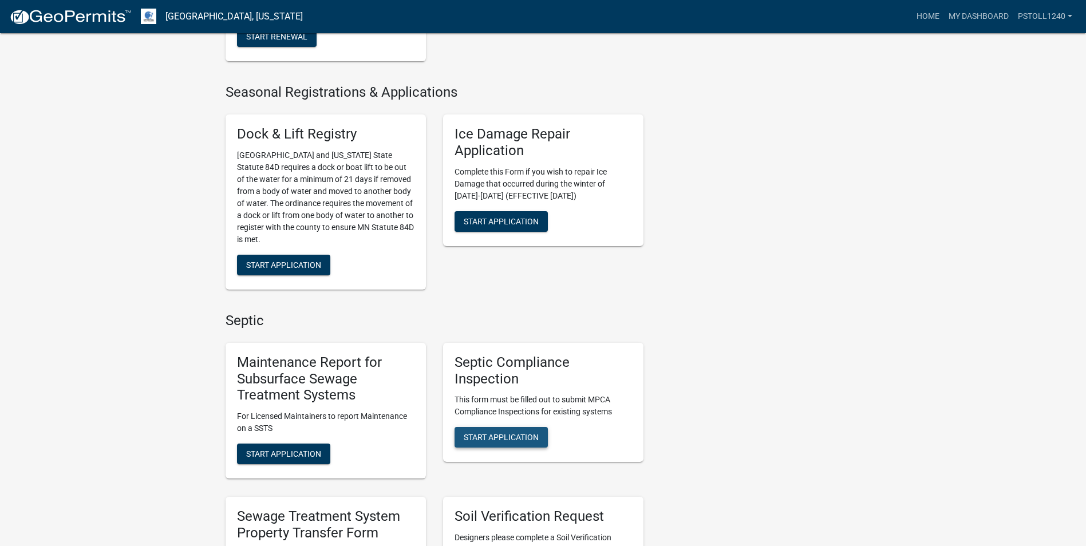
click at [496, 433] on span "Start Application" at bounding box center [501, 437] width 75 height 9
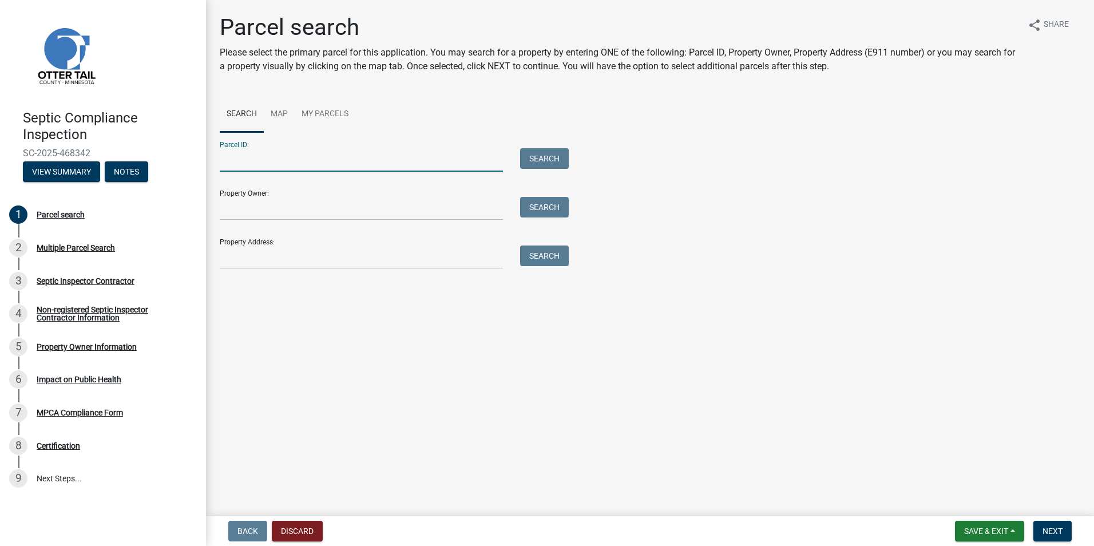
click at [262, 164] on input "Parcel ID:" at bounding box center [361, 159] width 283 height 23
type input "14000990596000"
click at [541, 161] on button "Search" at bounding box center [544, 158] width 49 height 21
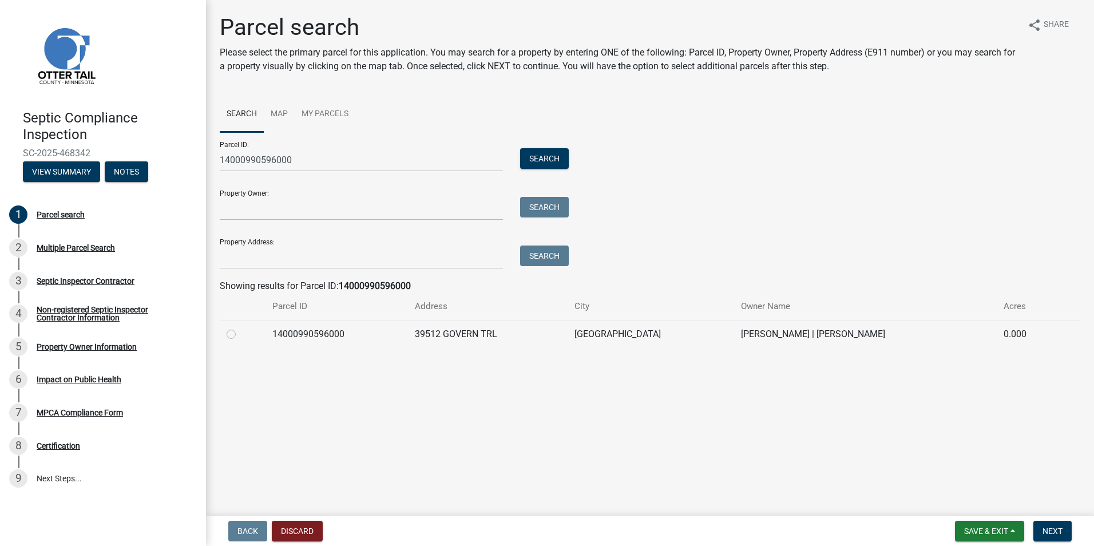
click at [240, 327] on label at bounding box center [240, 327] width 0 height 0
click at [240, 335] on input "radio" at bounding box center [243, 330] width 7 height 7
radio input "true"
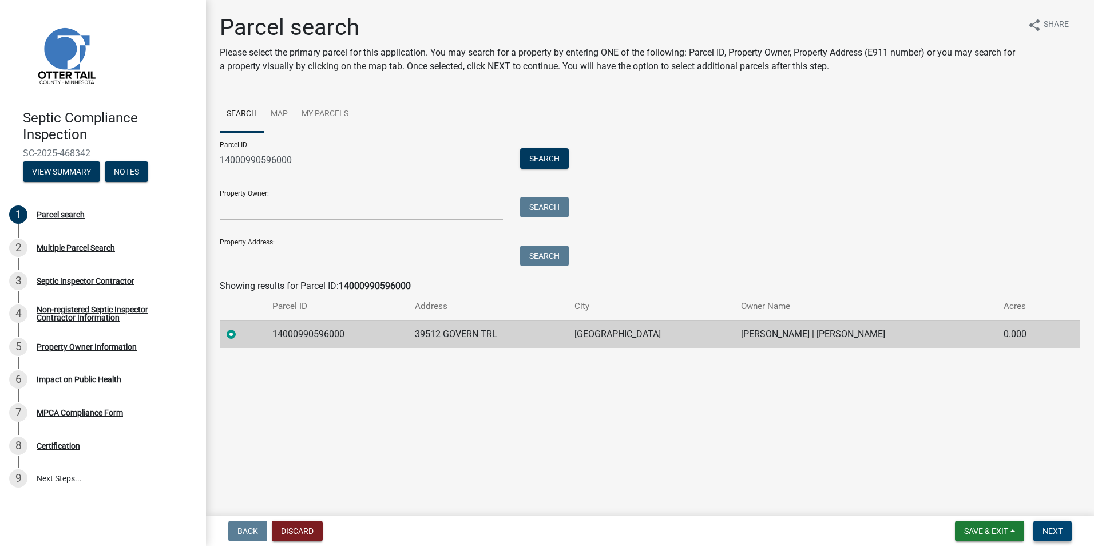
click at [1046, 525] on button "Next" at bounding box center [1053, 531] width 38 height 21
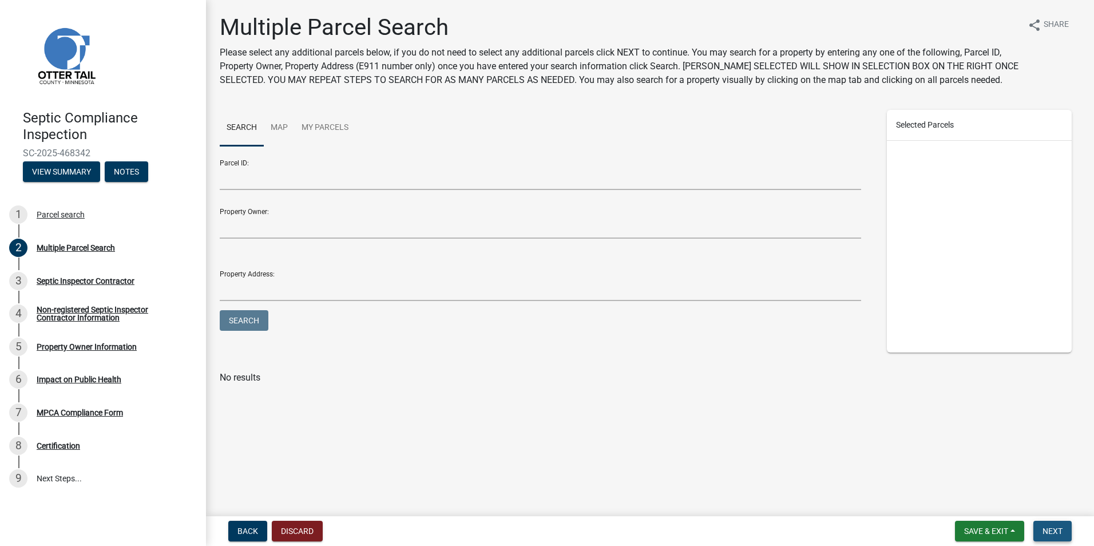
click at [1046, 525] on button "Next" at bounding box center [1053, 531] width 38 height 21
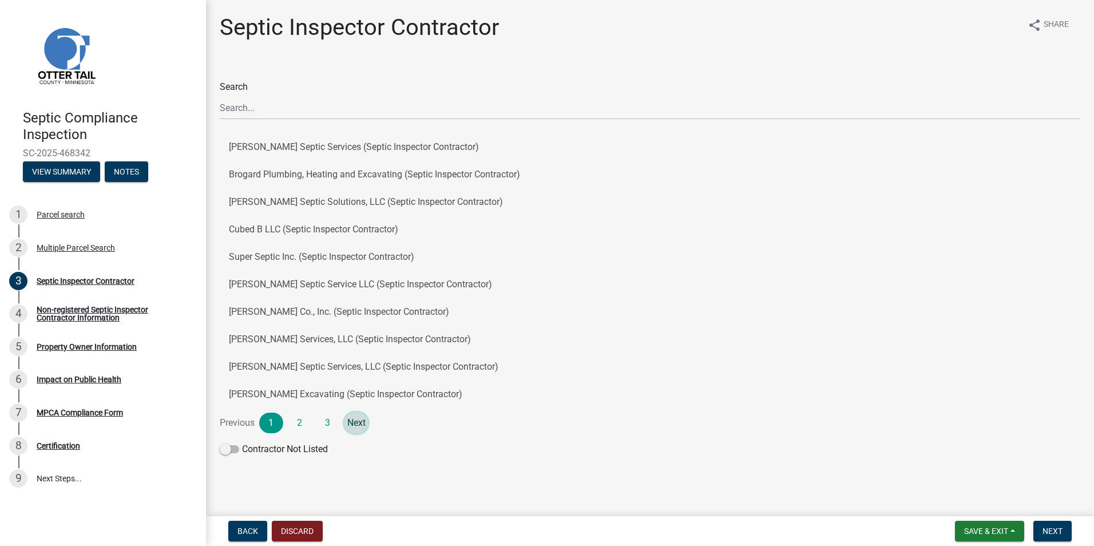
click at [358, 424] on link "Next" at bounding box center [357, 423] width 24 height 21
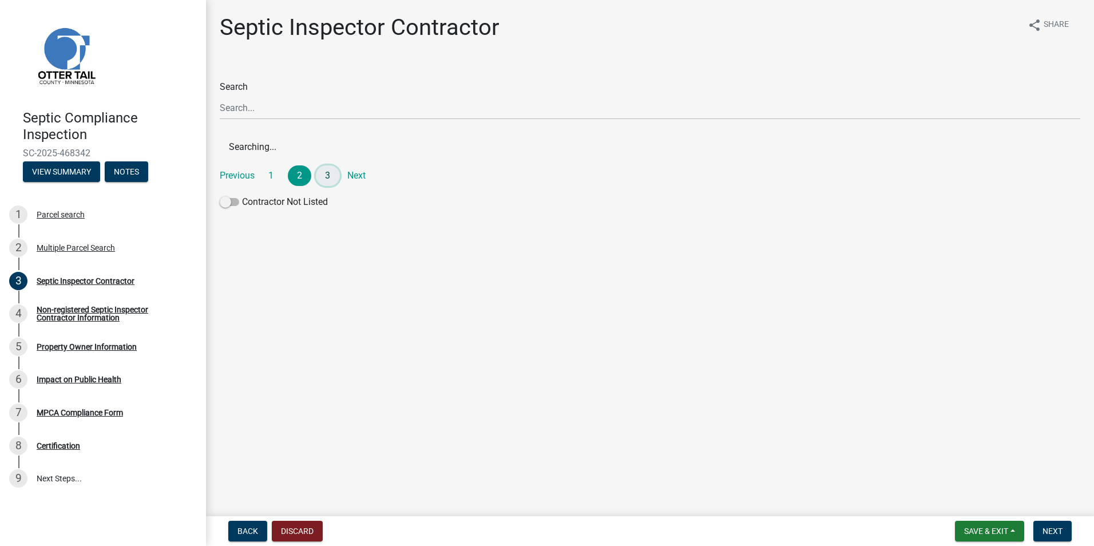
click at [330, 173] on link "3" at bounding box center [328, 175] width 24 height 21
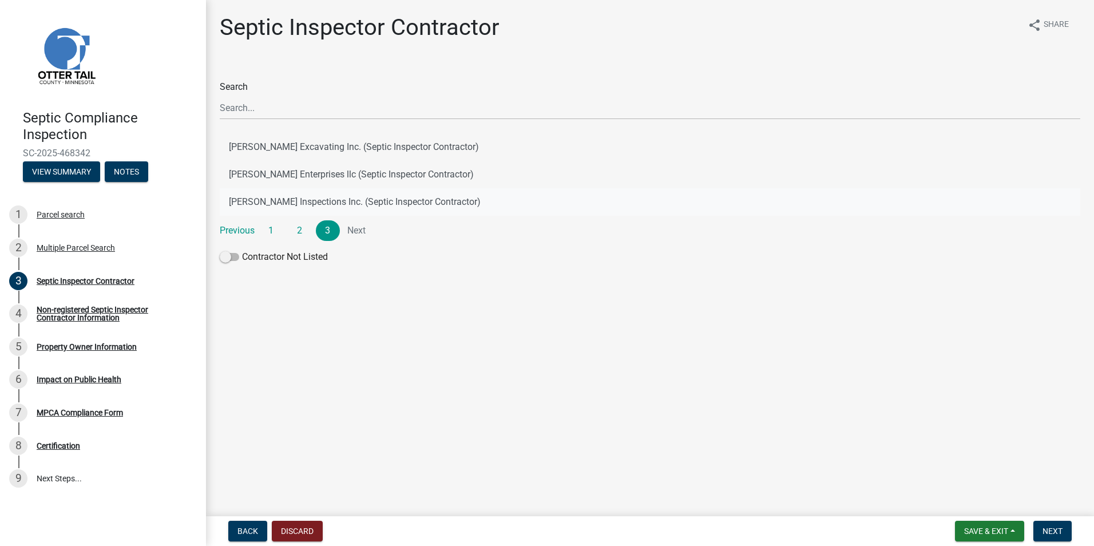
click at [317, 199] on button "[PERSON_NAME] Inspections Inc. (Septic Inspector Contractor)" at bounding box center [650, 201] width 861 height 27
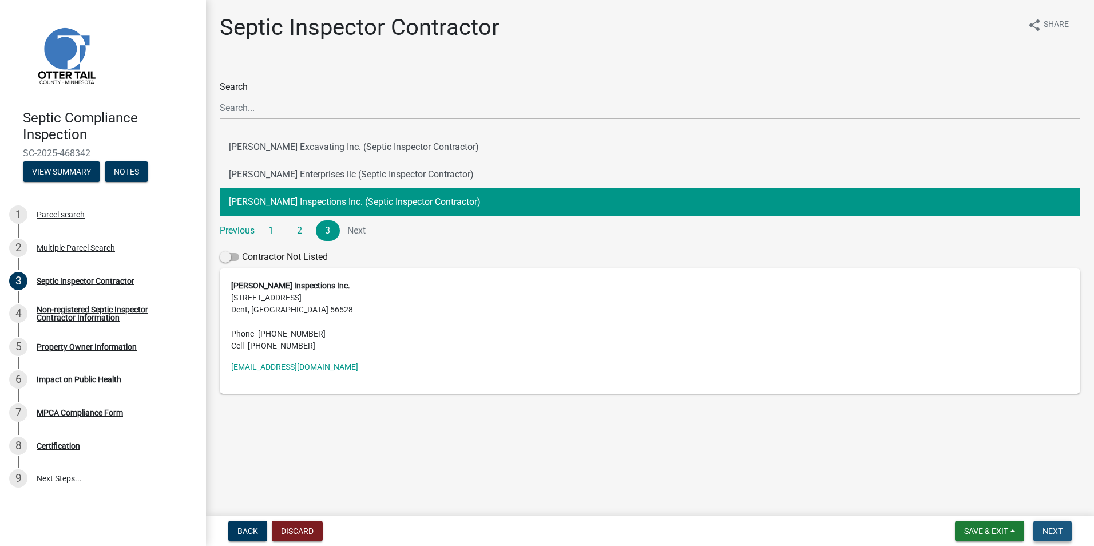
click at [1044, 527] on span "Next" at bounding box center [1053, 531] width 20 height 9
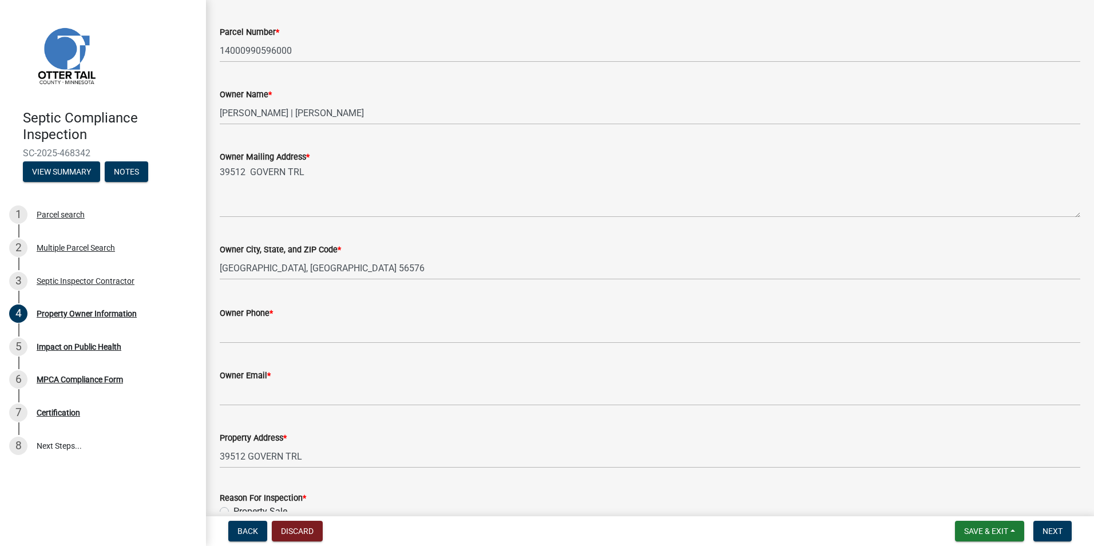
scroll to position [217, 0]
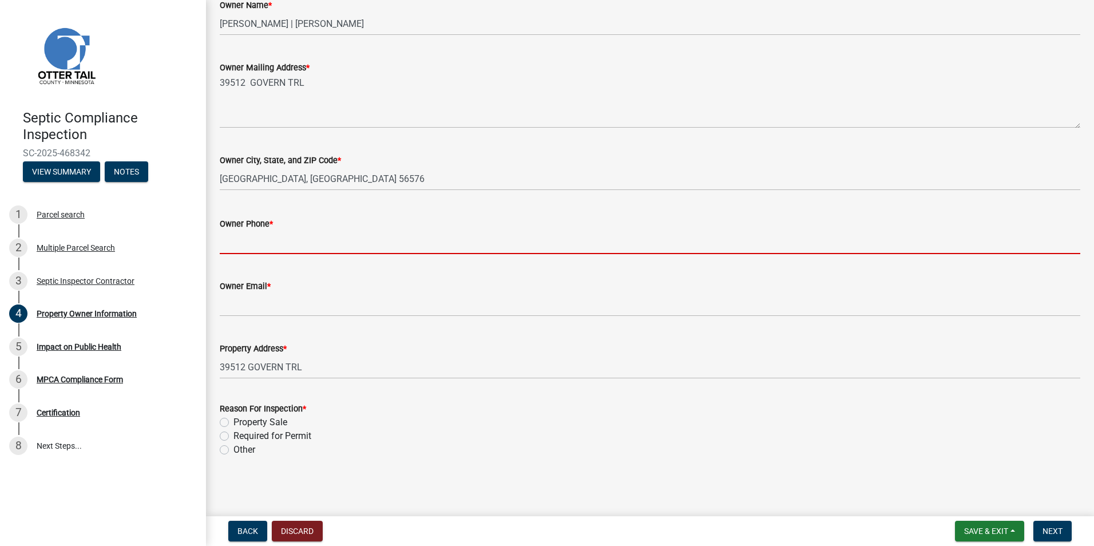
click at [248, 248] on input "Owner Phone *" at bounding box center [650, 242] width 861 height 23
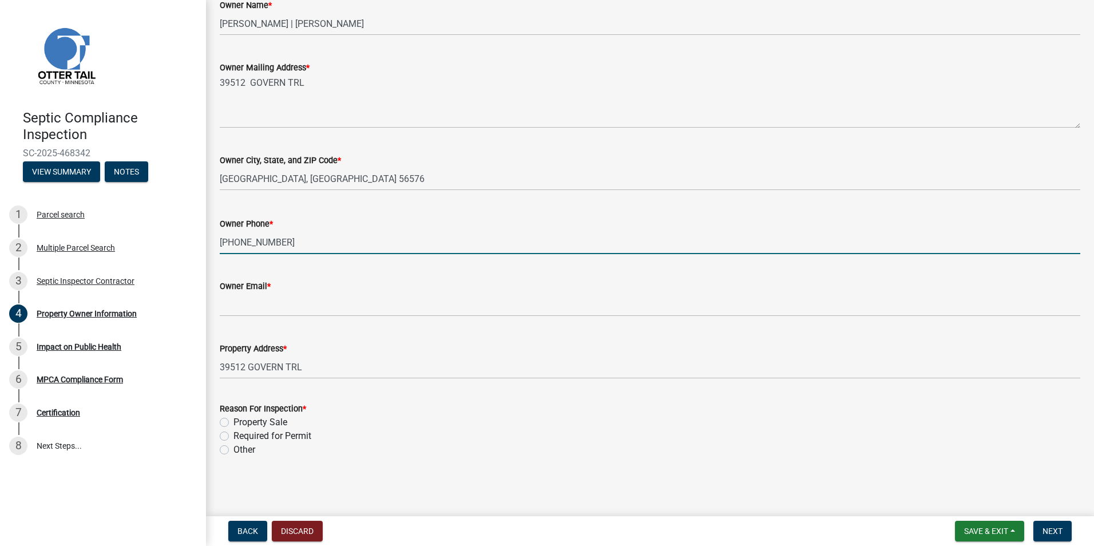
type input "[PHONE_NUMBER]"
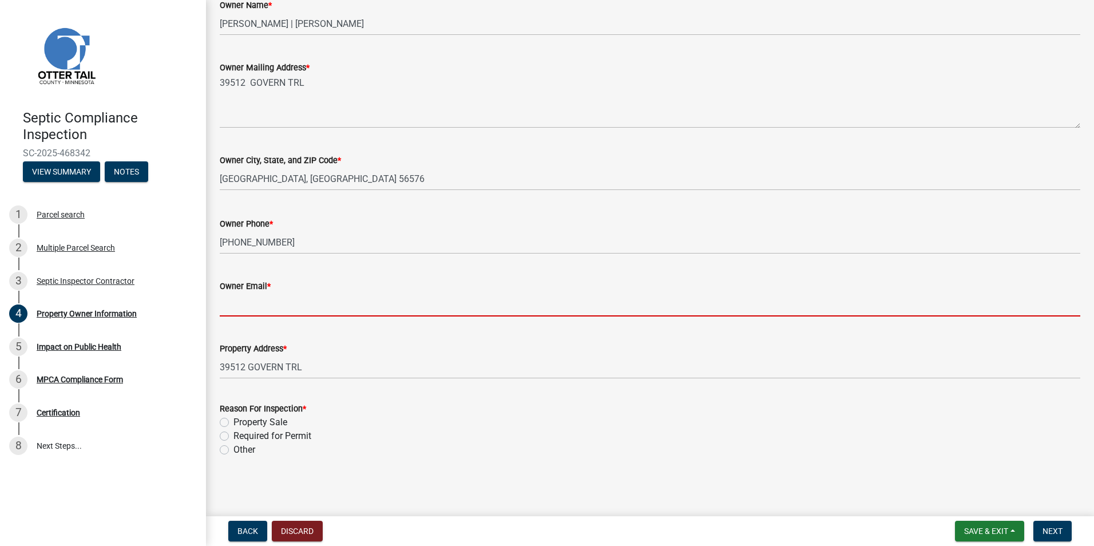
click at [248, 305] on input "Owner Email *" at bounding box center [650, 304] width 861 height 23
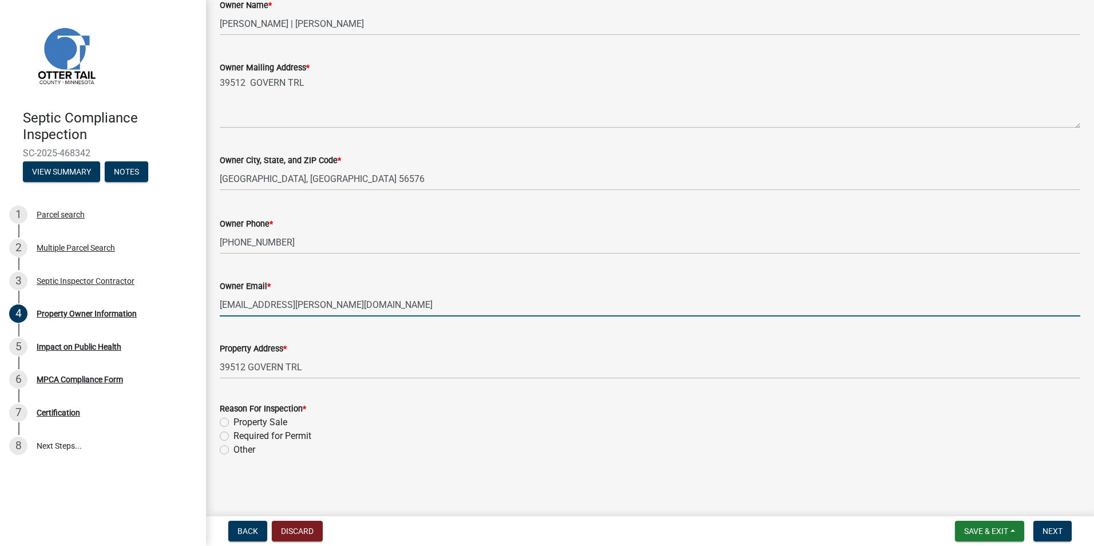
type input "[EMAIL_ADDRESS][PERSON_NAME][DOMAIN_NAME]"
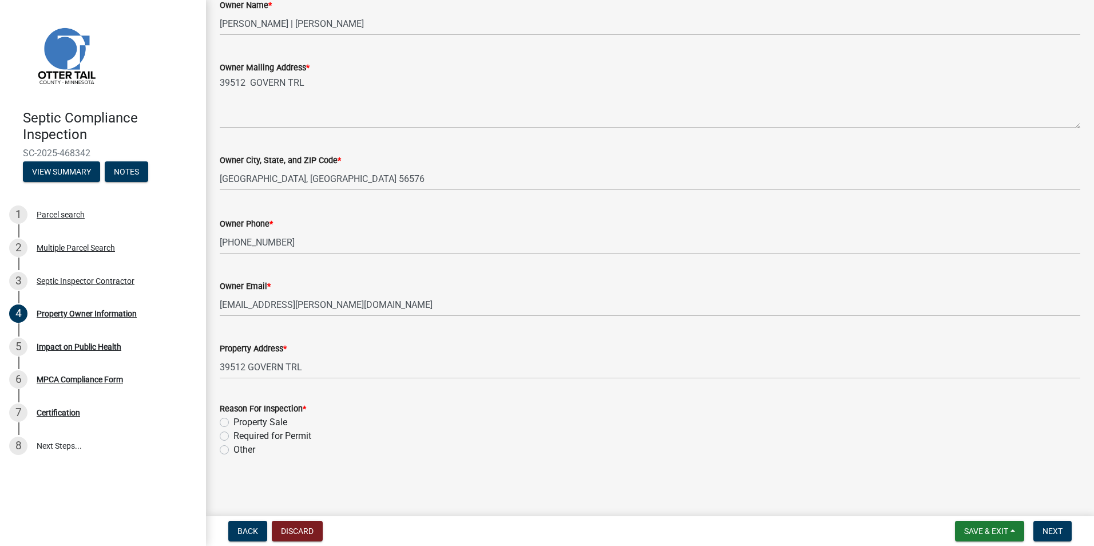
click at [234, 421] on label "Property Sale" at bounding box center [261, 423] width 54 height 14
click at [234, 421] on input "Property Sale" at bounding box center [237, 419] width 7 height 7
radio input "true"
click at [1046, 529] on span "Next" at bounding box center [1053, 531] width 20 height 9
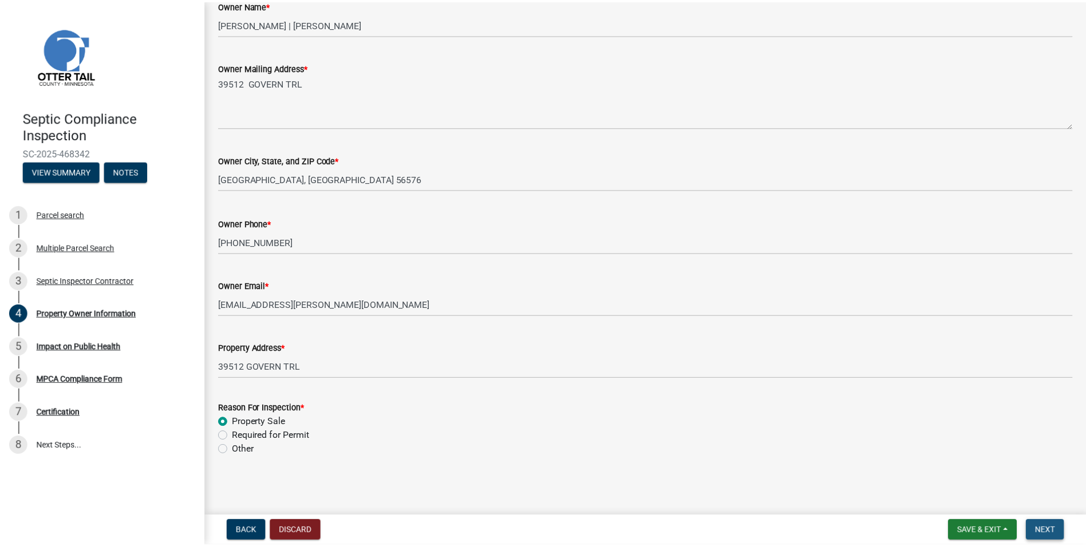
scroll to position [0, 0]
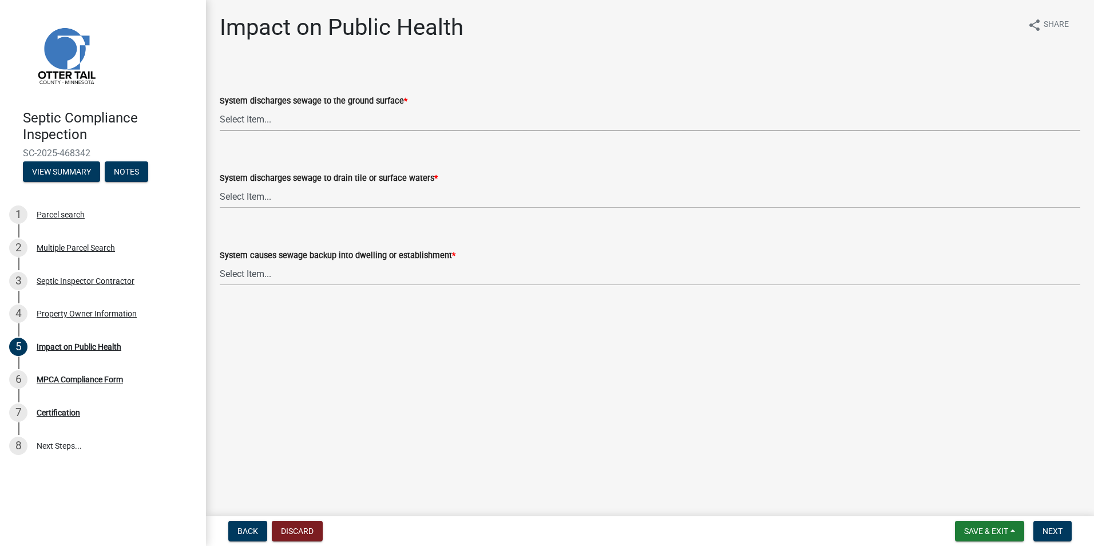
click at [231, 116] on select "Select Item... Yes No" at bounding box center [650, 119] width 861 height 23
click at [220, 108] on select "Select Item... Yes No" at bounding box center [650, 119] width 861 height 23
select select "9c5ef684-d0d4-4879-ab12-905ddbd81a72"
click at [237, 194] on select "Select Item... Yes No" at bounding box center [650, 196] width 861 height 23
click at [220, 185] on select "Select Item... Yes No" at bounding box center [650, 196] width 861 height 23
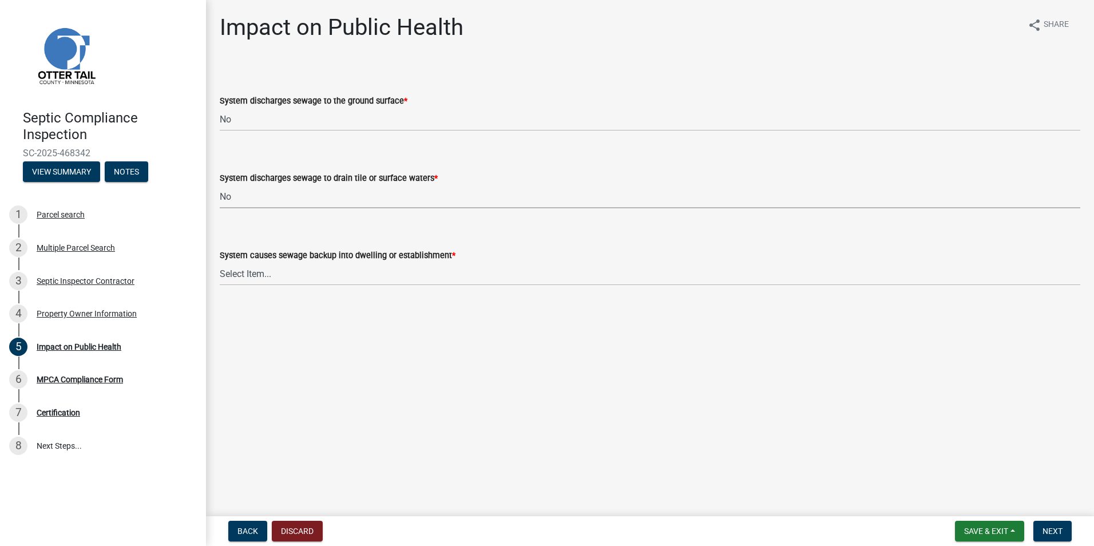
select select "7d491a2b-e9f0-4952-b474-53ca749b22af"
click at [239, 271] on select "Select Item... Yes No" at bounding box center [650, 273] width 861 height 23
click at [220, 262] on select "Select Item... Yes No" at bounding box center [650, 273] width 861 height 23
select select "6e07b46b-a403-4f3e-b4fc-218acc732c01"
click at [1057, 528] on span "Next" at bounding box center [1053, 531] width 20 height 9
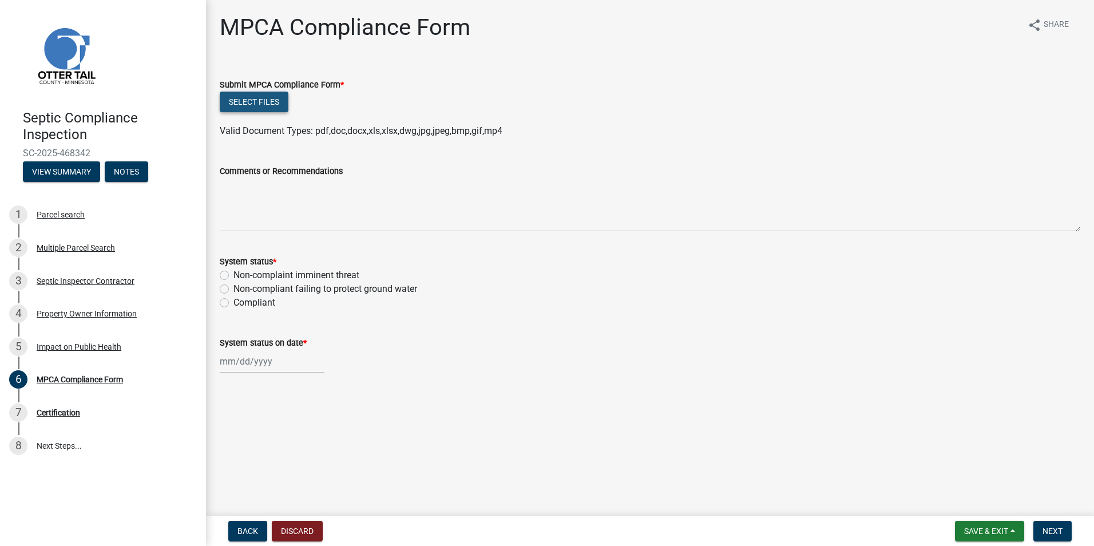
click at [255, 98] on button "Select files" at bounding box center [254, 102] width 69 height 21
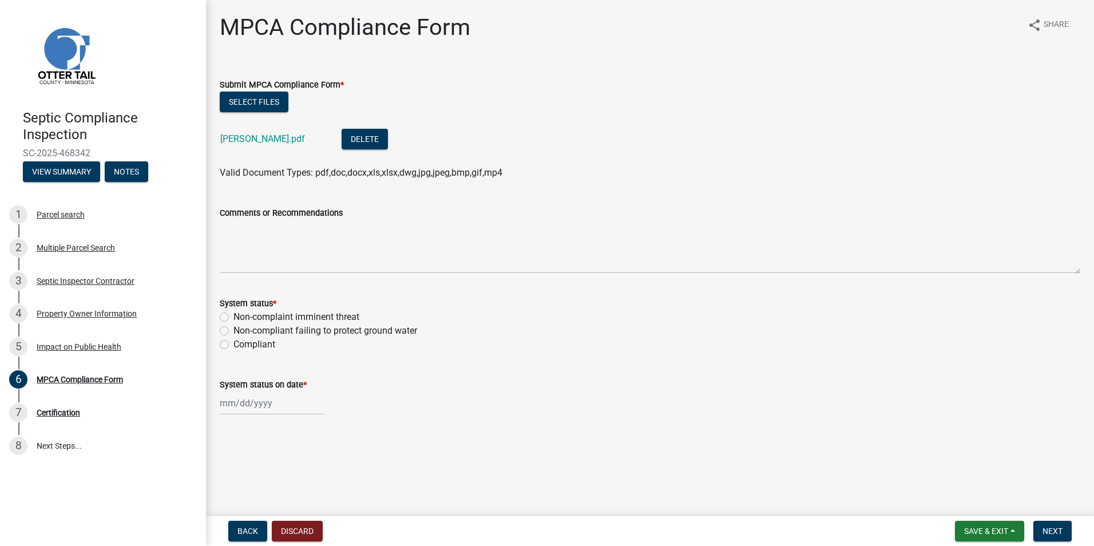
click at [234, 346] on label "Compliant" at bounding box center [255, 345] width 42 height 14
click at [234, 345] on input "Compliant" at bounding box center [237, 341] width 7 height 7
radio input "true"
select select "8"
select select "2025"
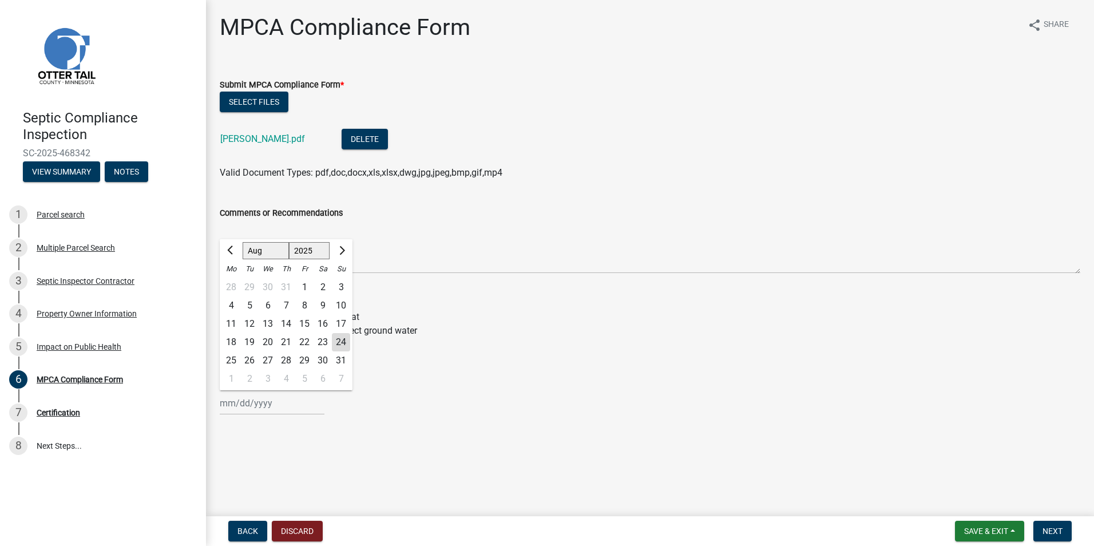
click at [236, 405] on input "System status on date *" at bounding box center [272, 402] width 105 height 23
click at [288, 338] on div "21" at bounding box center [286, 342] width 18 height 18
type input "[DATE]"
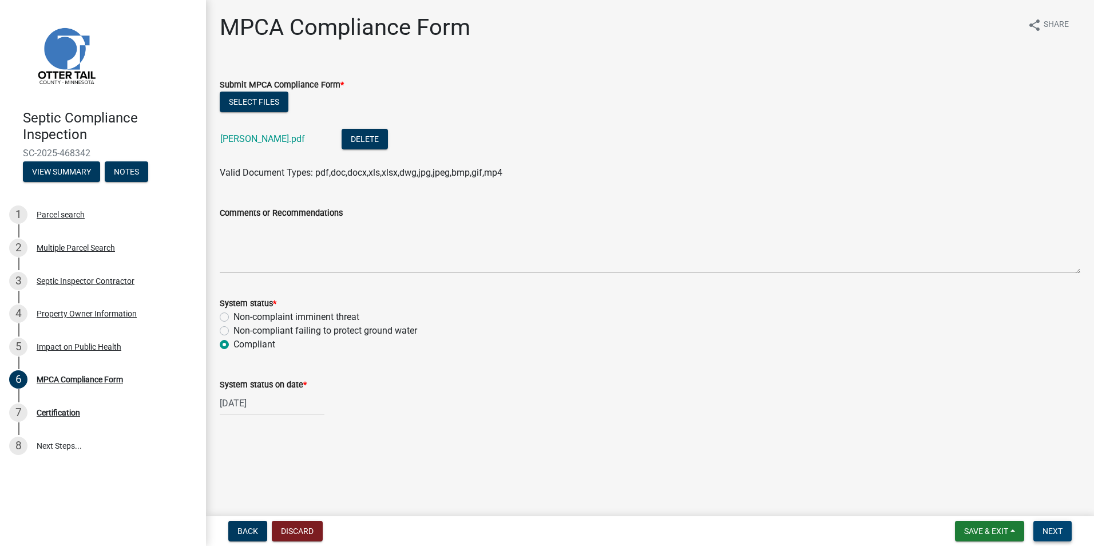
click at [1053, 528] on span "Next" at bounding box center [1053, 531] width 20 height 9
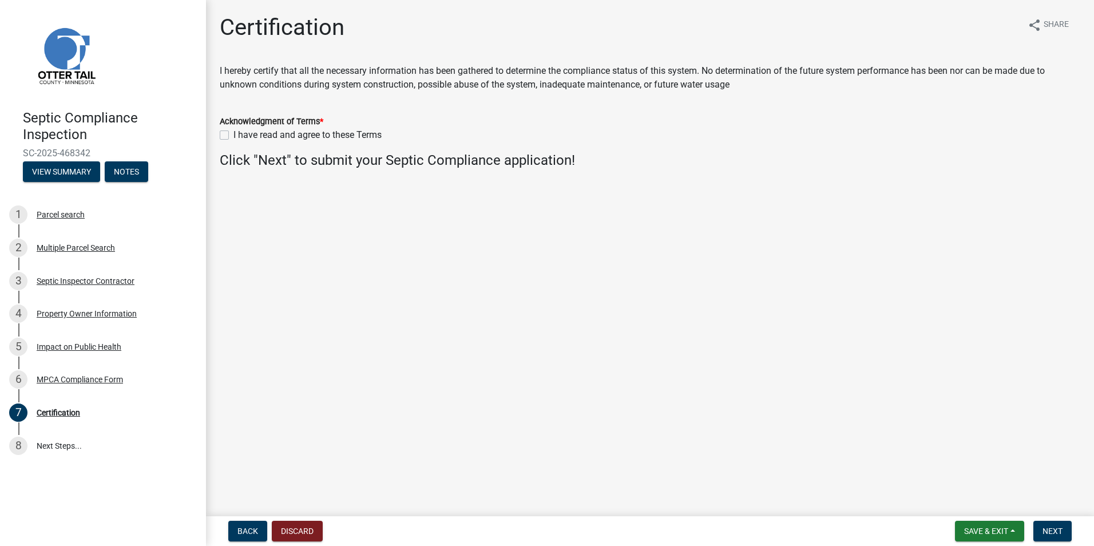
click at [234, 136] on label "I have read and agree to these Terms" at bounding box center [308, 135] width 148 height 14
click at [234, 136] on input "I have read and agree to these Terms" at bounding box center [237, 131] width 7 height 7
checkbox input "true"
click at [1047, 527] on span "Next" at bounding box center [1053, 531] width 20 height 9
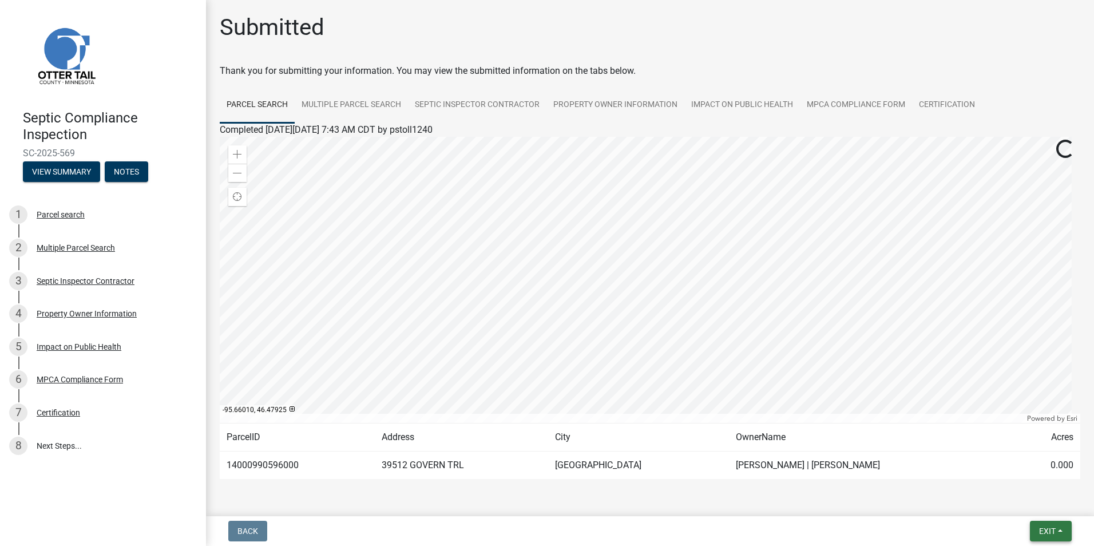
click at [1049, 534] on span "Exit" at bounding box center [1047, 531] width 17 height 9
click at [1013, 497] on button "Save & Exit" at bounding box center [1026, 501] width 92 height 27
